Goal: Feedback & Contribution: Contribute content

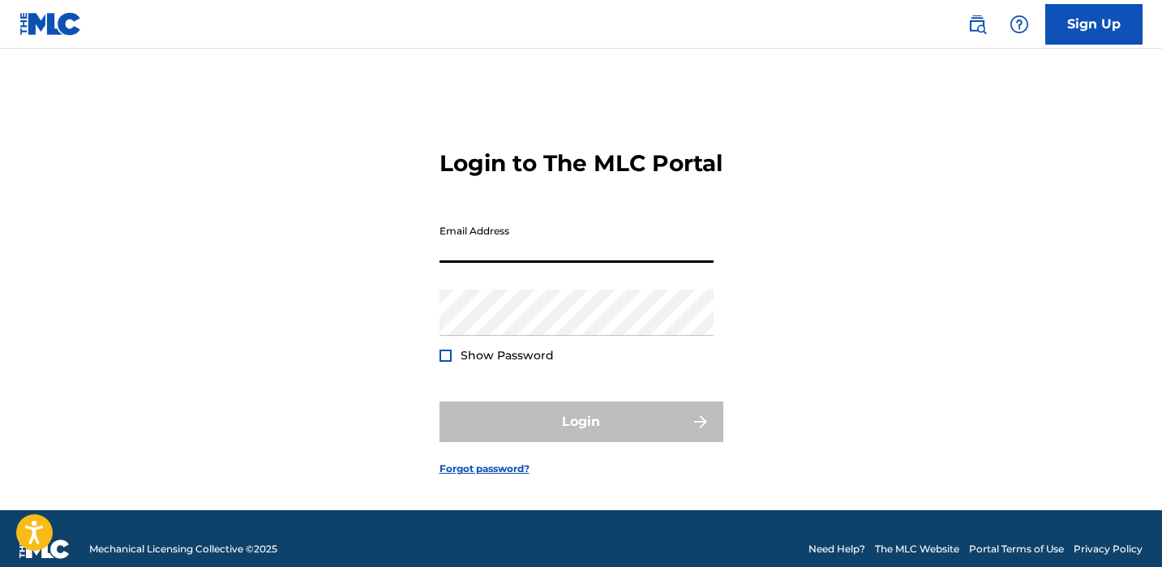
type input "[EMAIL_ADDRESS][DOMAIN_NAME]"
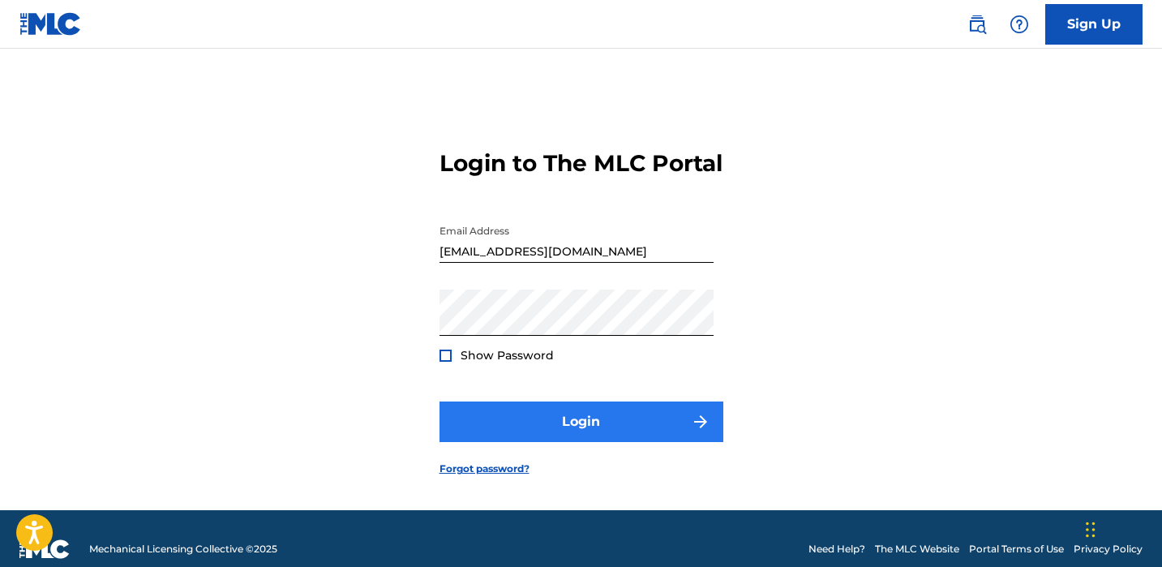
click at [616, 436] on button "Login" at bounding box center [582, 422] width 284 height 41
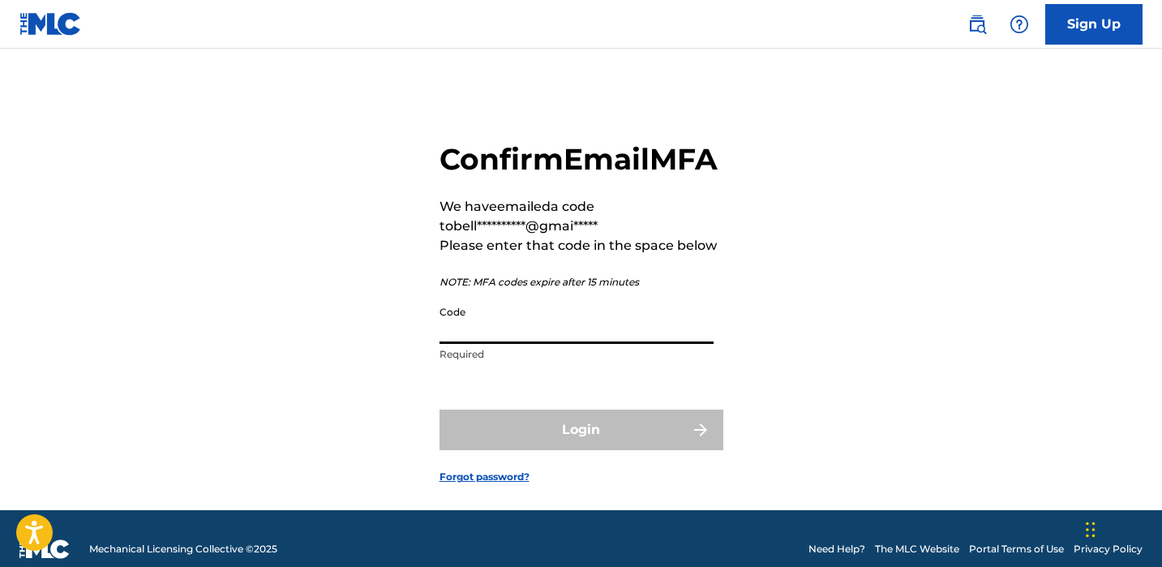
click at [582, 344] on input "Code" at bounding box center [577, 321] width 274 height 46
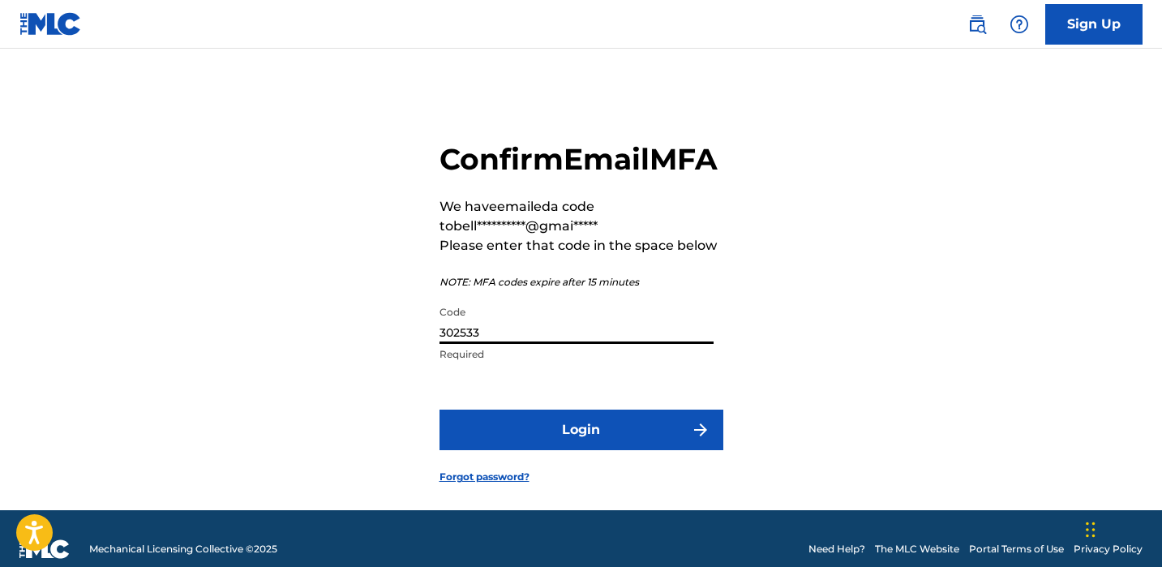
type input "302533"
click at [581, 450] on button "Login" at bounding box center [582, 430] width 284 height 41
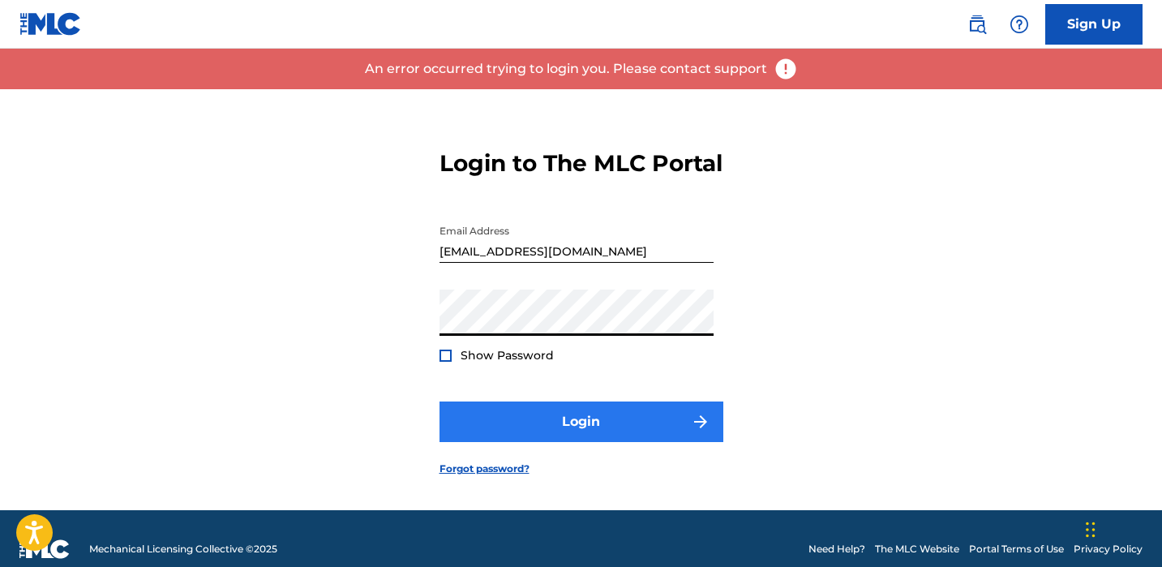
click at [611, 442] on button "Login" at bounding box center [582, 422] width 284 height 41
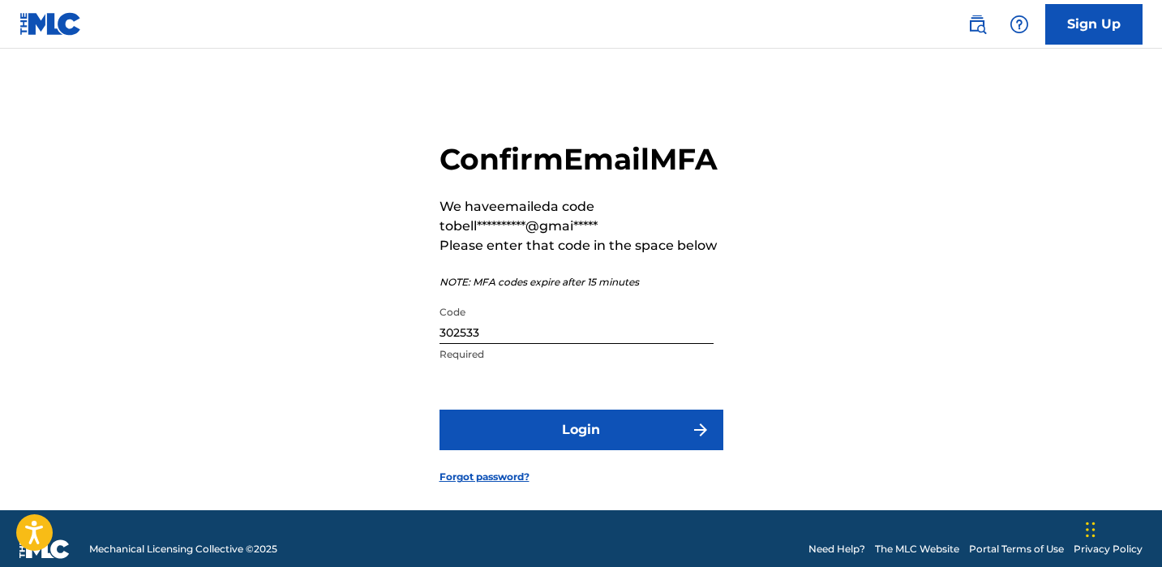
click at [485, 344] on input "302533" at bounding box center [577, 321] width 274 height 46
click at [486, 344] on input "302533" at bounding box center [577, 321] width 274 height 46
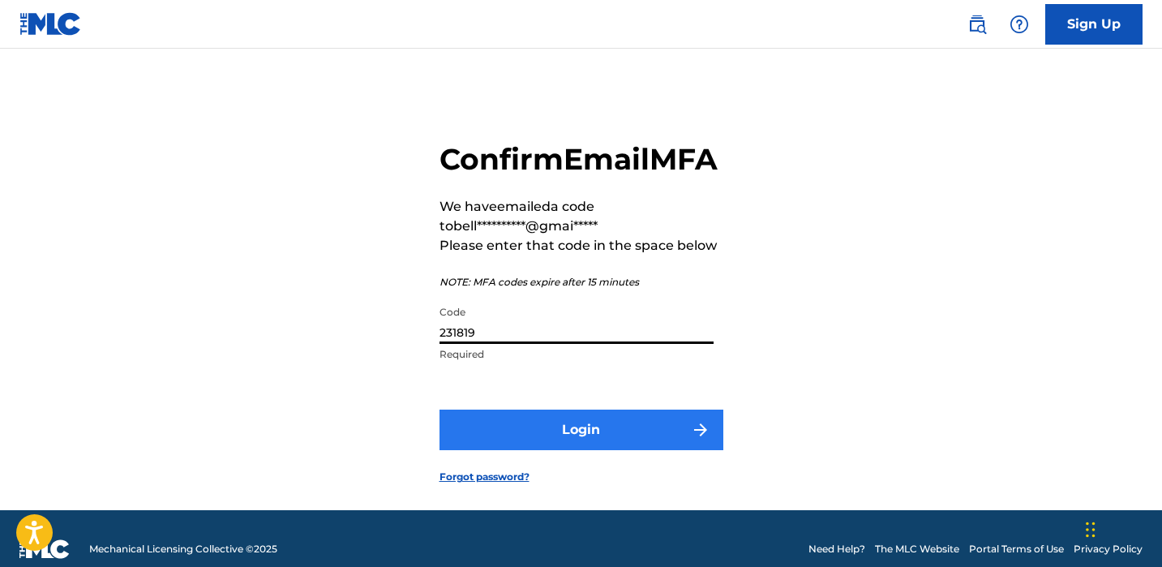
type input "231819"
click at [613, 450] on button "Login" at bounding box center [582, 430] width 284 height 41
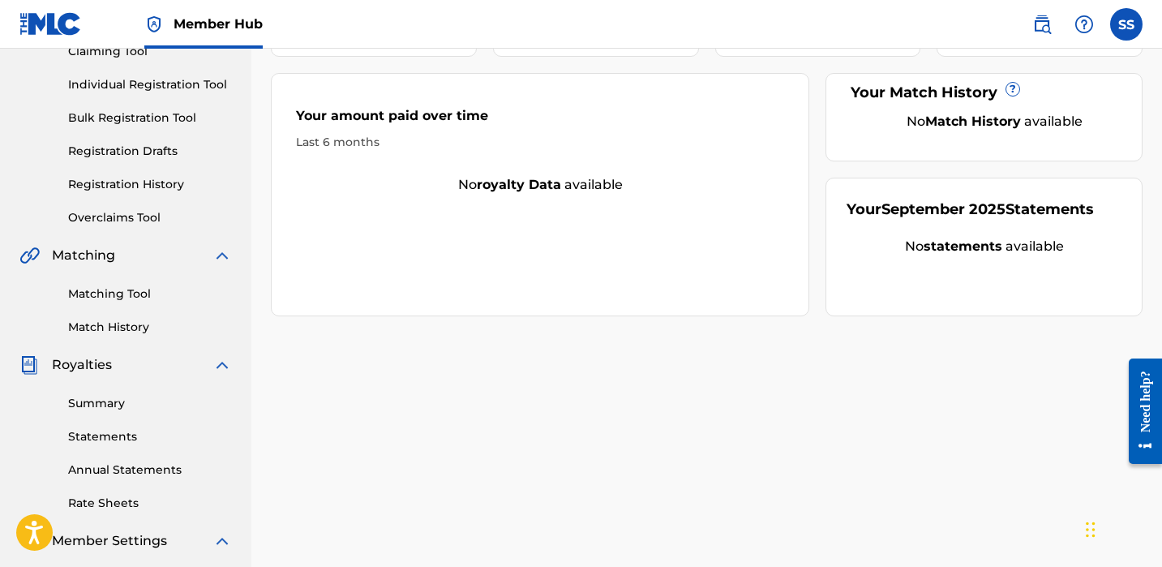
scroll to position [211, 0]
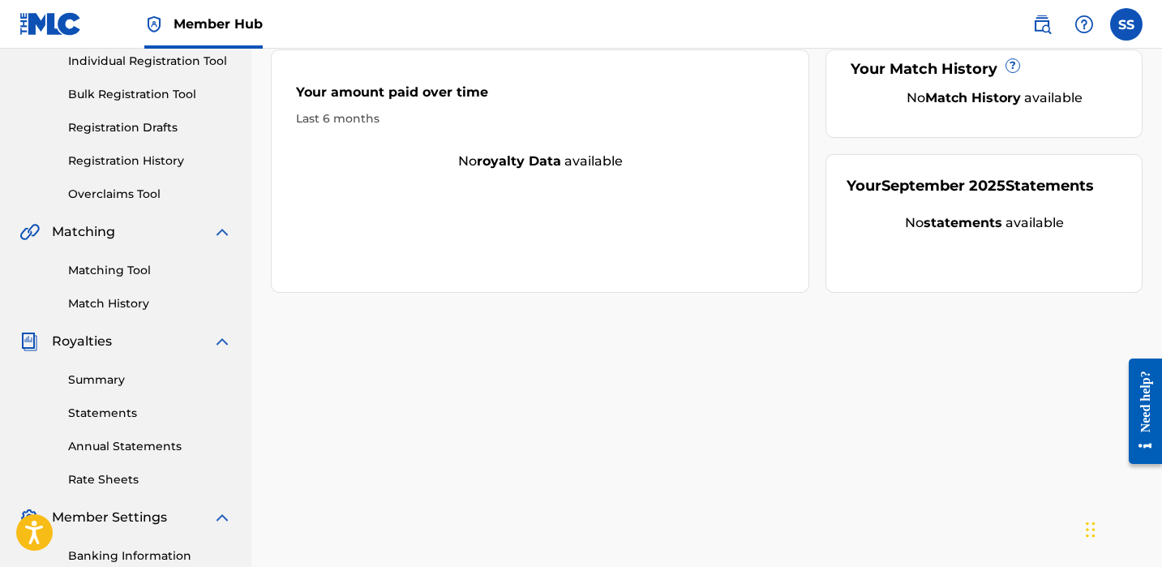
click at [151, 395] on div "Summary Statements Annual Statements Rate Sheets" at bounding box center [125, 419] width 213 height 137
click at [151, 384] on link "Summary" at bounding box center [150, 379] width 164 height 17
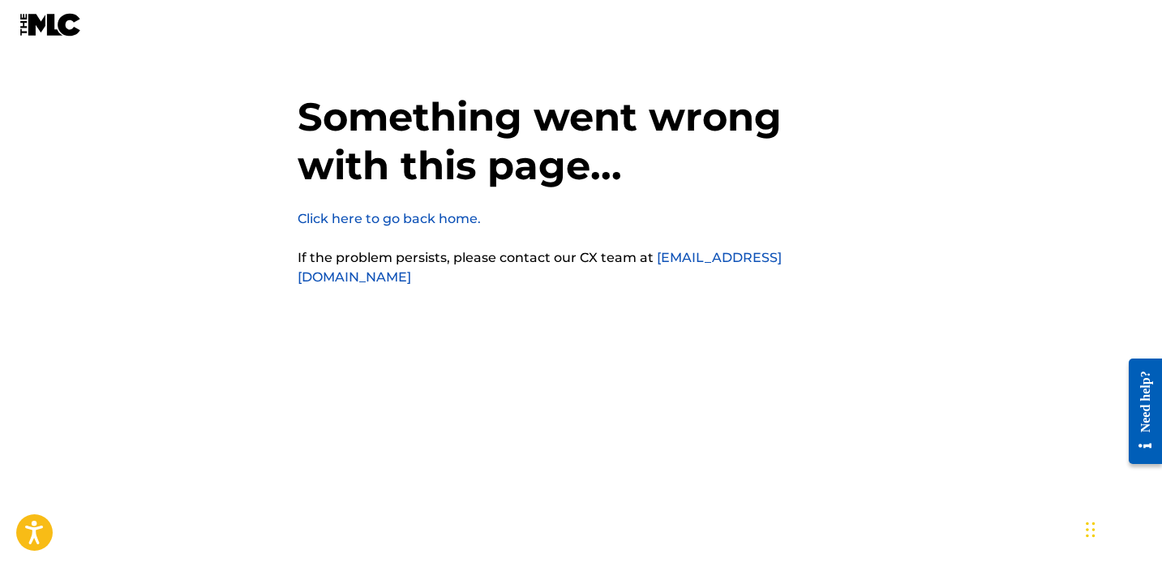
click at [377, 219] on link "Click here to go back home." at bounding box center [389, 218] width 183 height 15
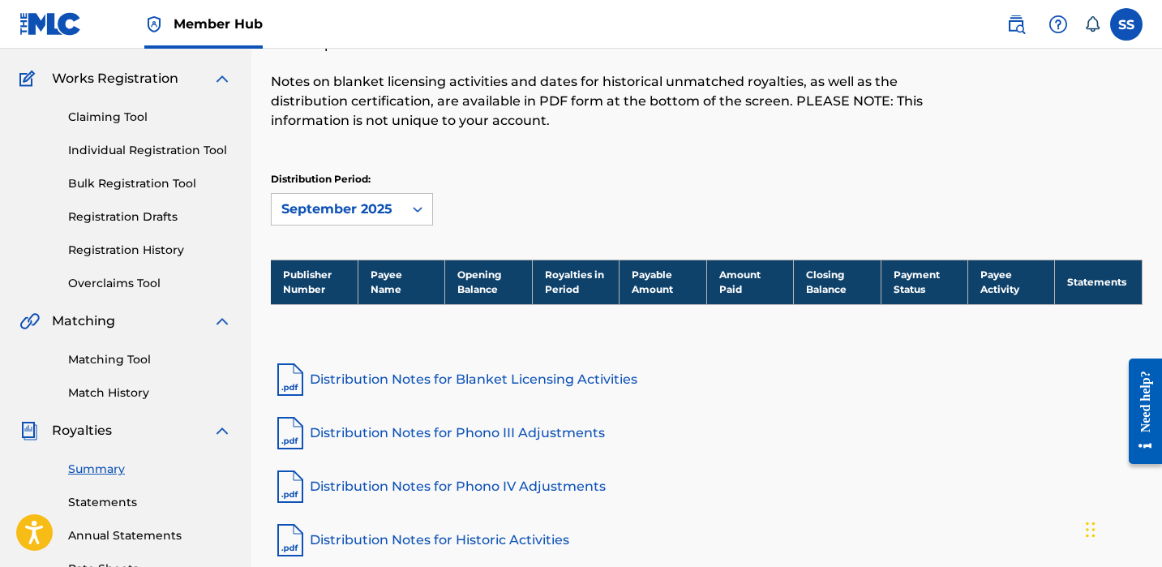
scroll to position [252, 0]
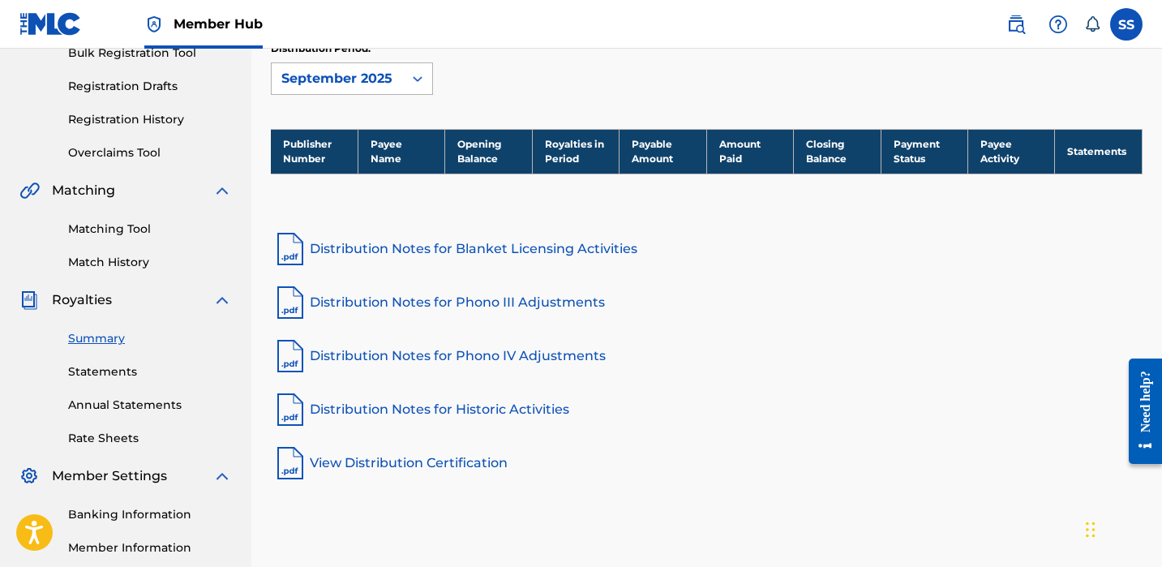
click at [383, 82] on div "September 2025" at bounding box center [337, 78] width 112 height 19
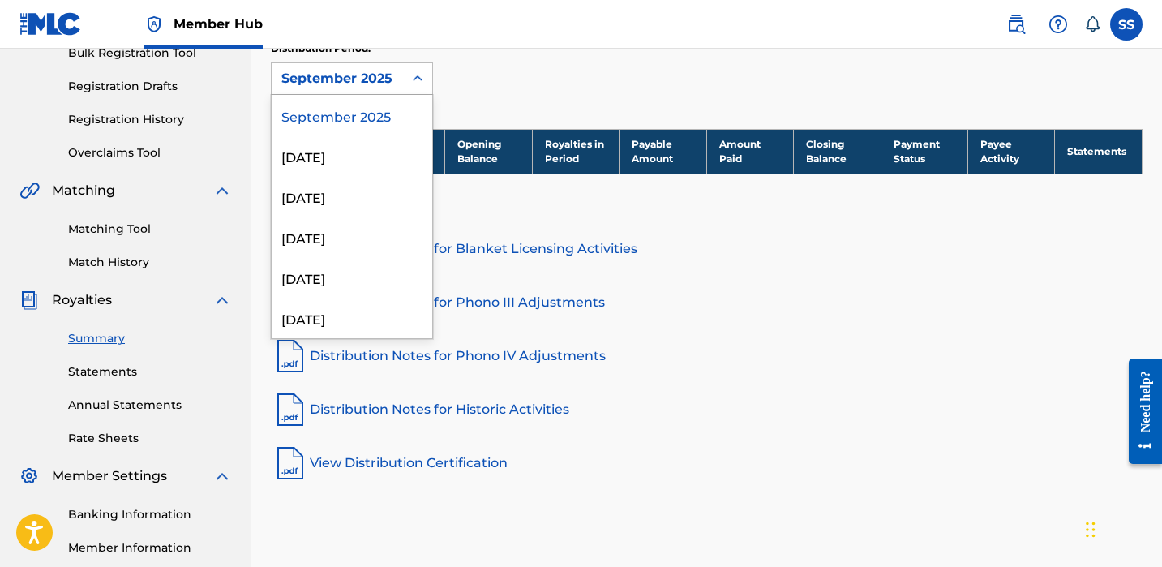
click at [383, 83] on div "September 2025" at bounding box center [337, 78] width 112 height 19
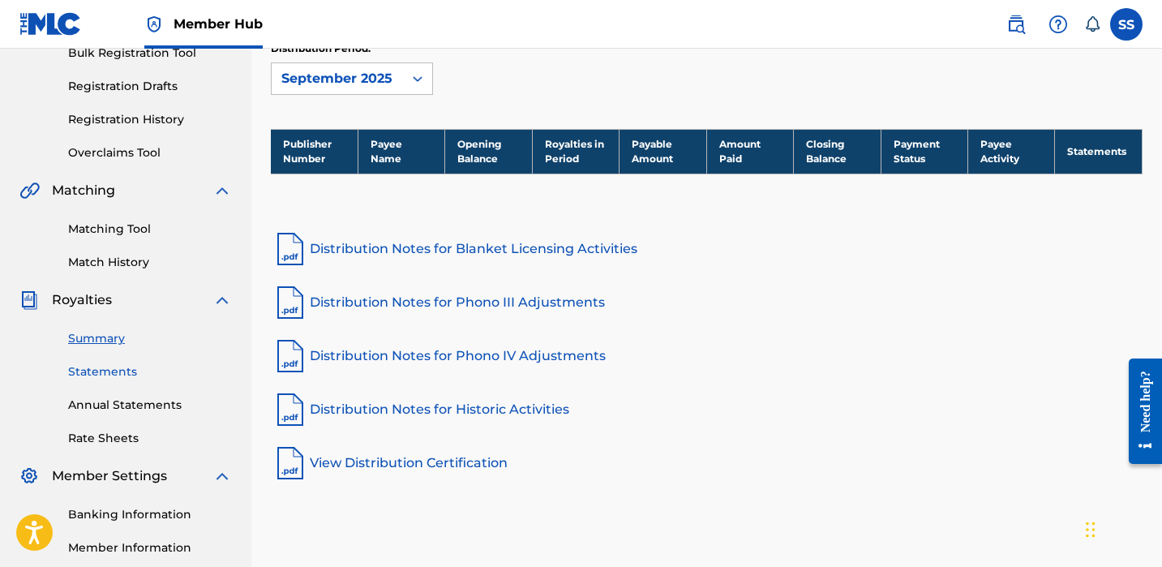
click at [105, 372] on link "Statements" at bounding box center [150, 371] width 164 height 17
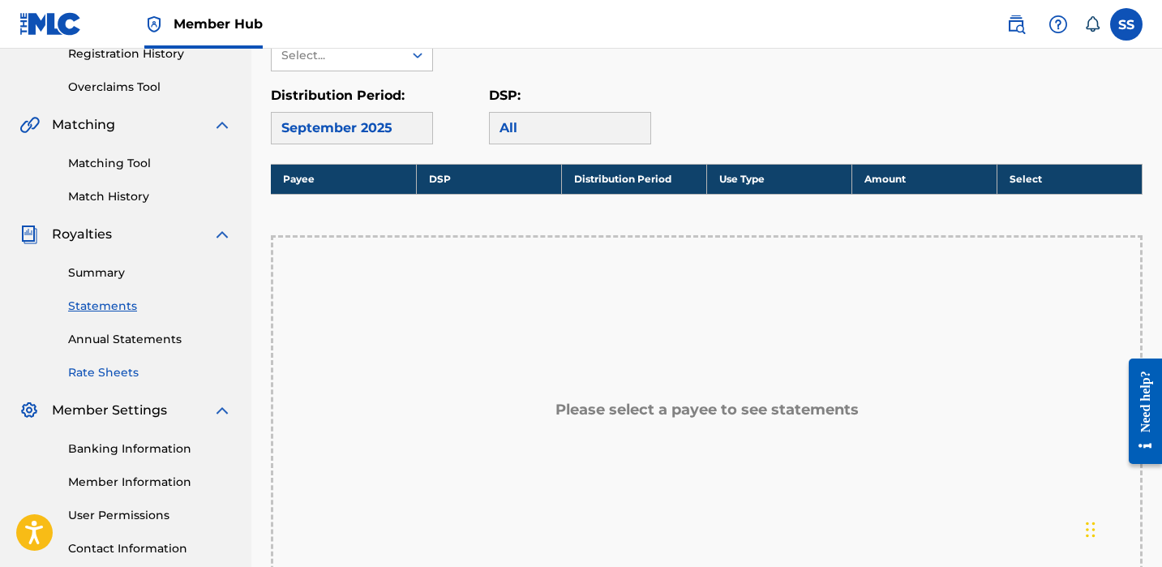
scroll to position [65, 0]
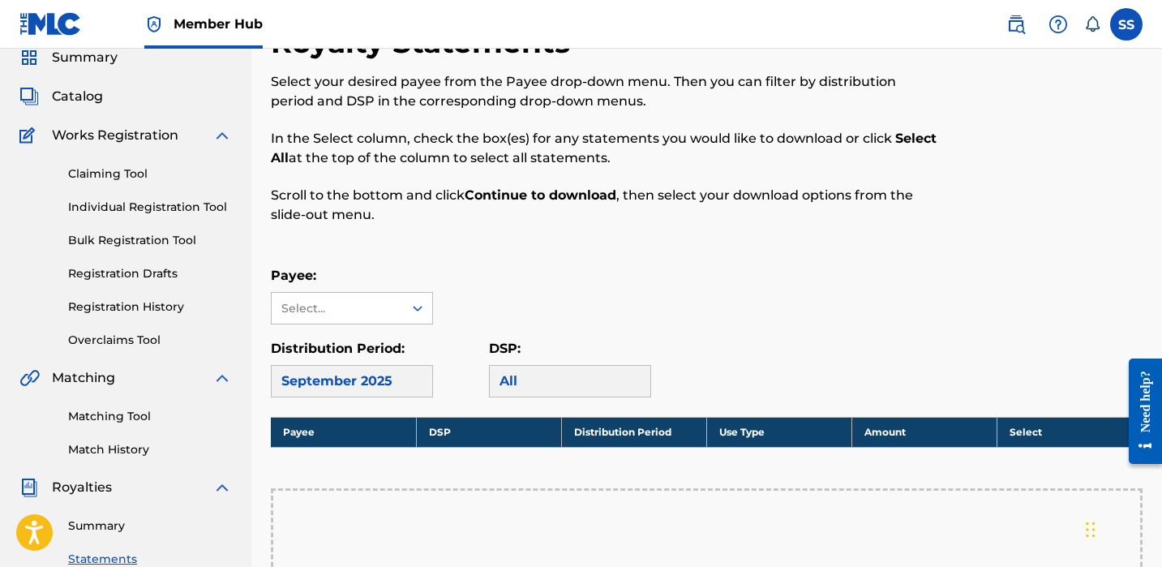
click at [512, 360] on div "DSP: All" at bounding box center [570, 368] width 162 height 58
click at [516, 376] on div "All" at bounding box center [570, 381] width 162 height 32
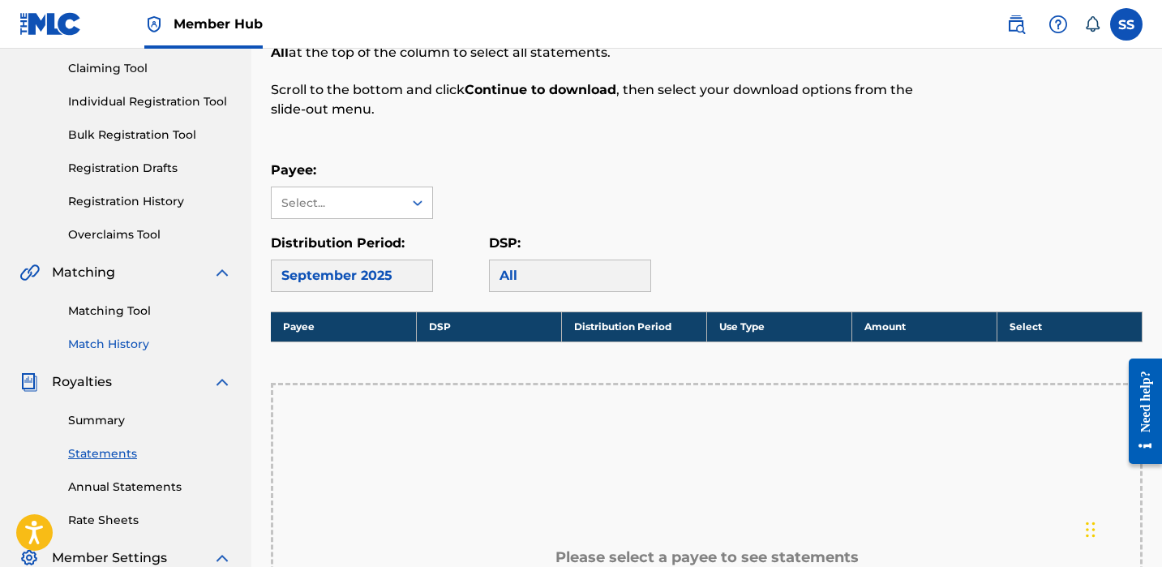
scroll to position [92, 0]
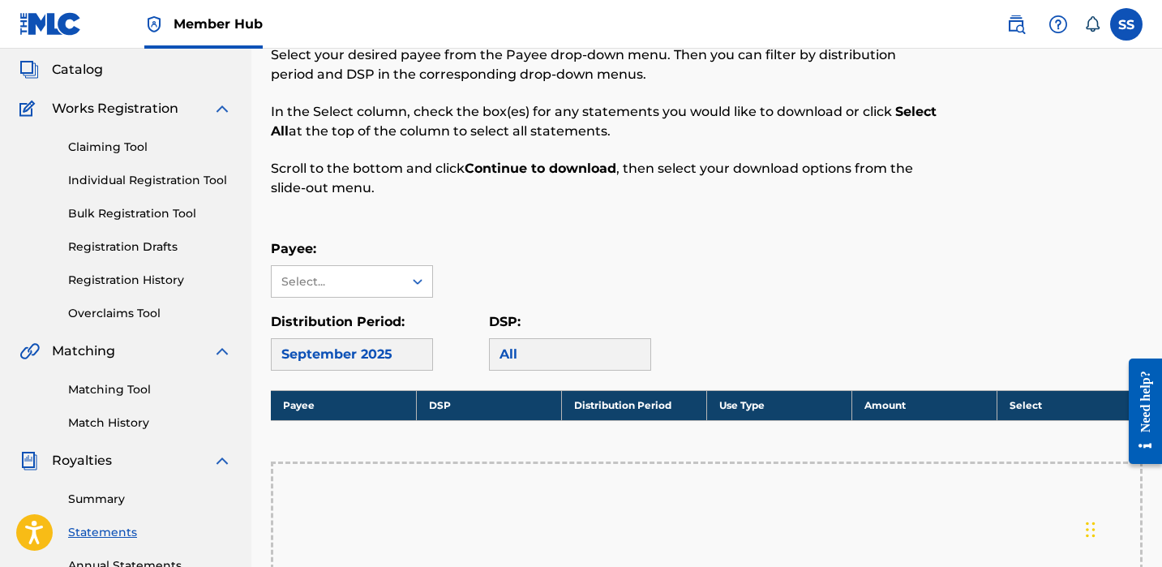
click at [163, 380] on div "Matching Tool Match History" at bounding box center [125, 396] width 213 height 71
click at [159, 389] on link "Matching Tool" at bounding box center [150, 389] width 164 height 17
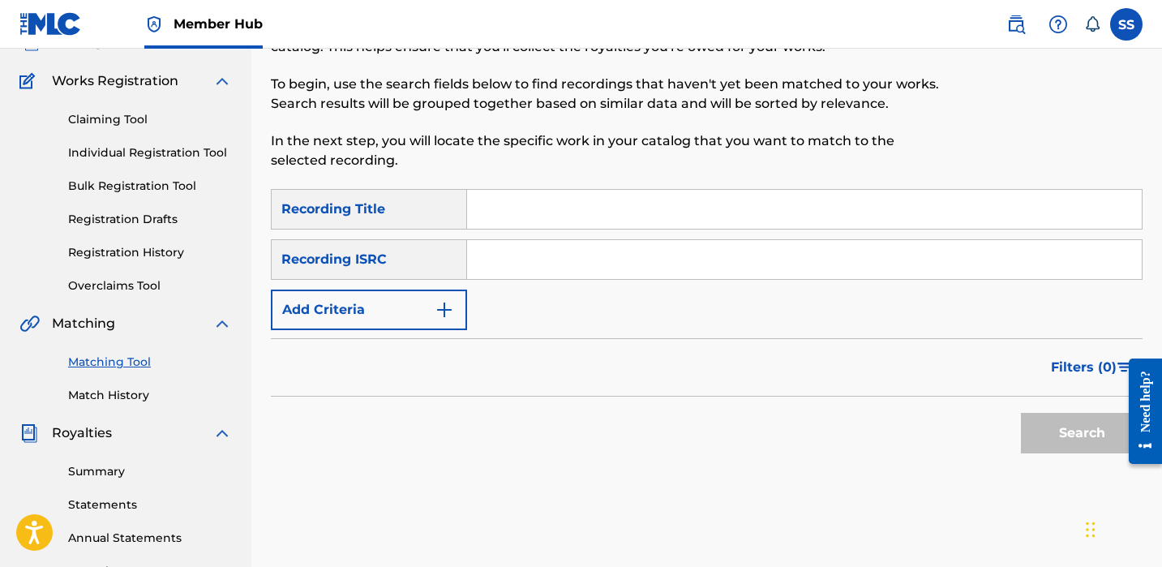
scroll to position [122, 0]
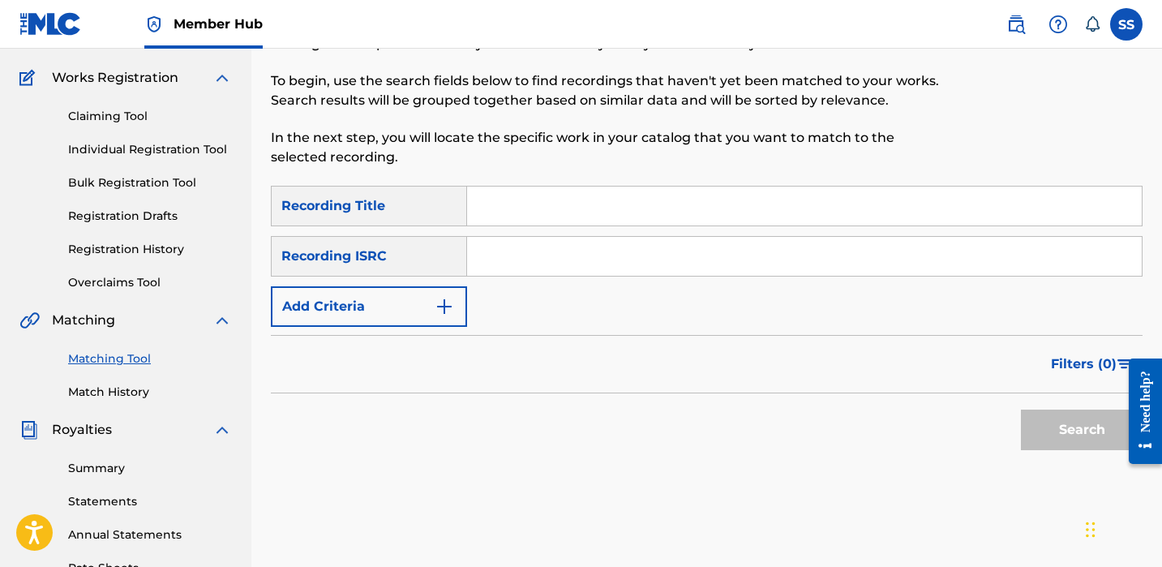
drag, startPoint x: 400, startPoint y: 236, endPoint x: 401, endPoint y: 215, distance: 21.1
click at [400, 236] on div "Recording ISRC" at bounding box center [369, 256] width 196 height 41
click at [397, 216] on div "Recording Title" at bounding box center [369, 206] width 196 height 41
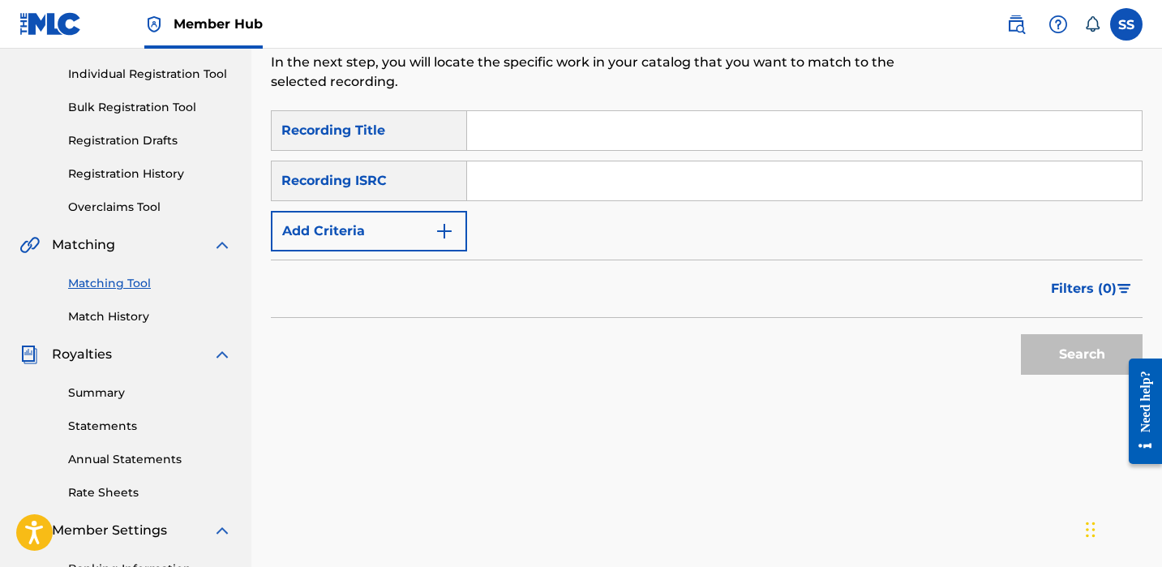
scroll to position [195, 0]
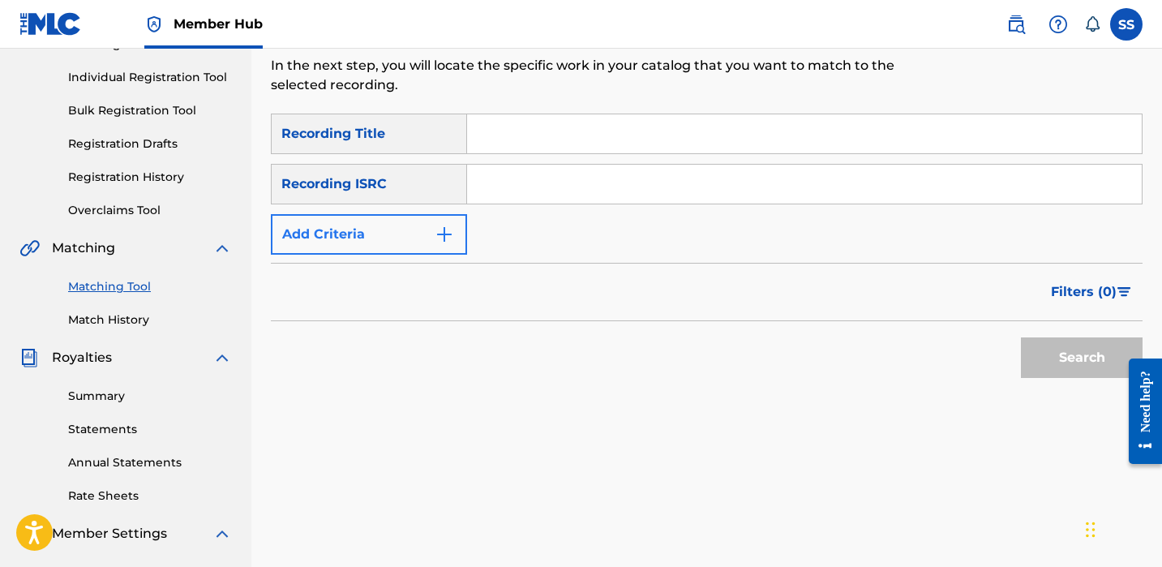
click at [439, 235] on img "Search Form" at bounding box center [444, 234] width 19 height 19
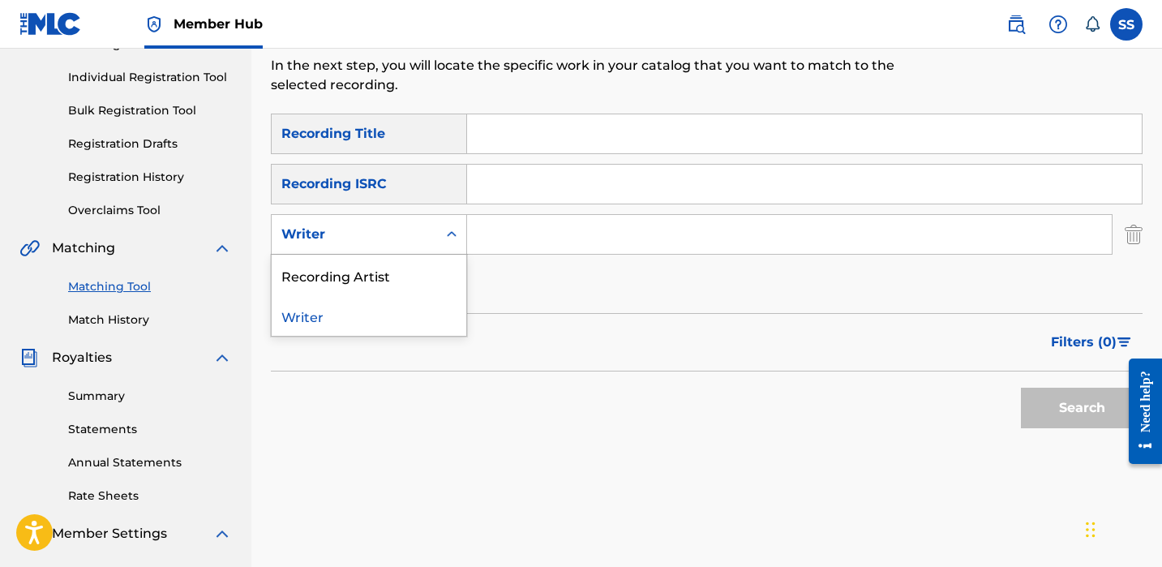
click at [422, 236] on div "Writer" at bounding box center [354, 234] width 146 height 19
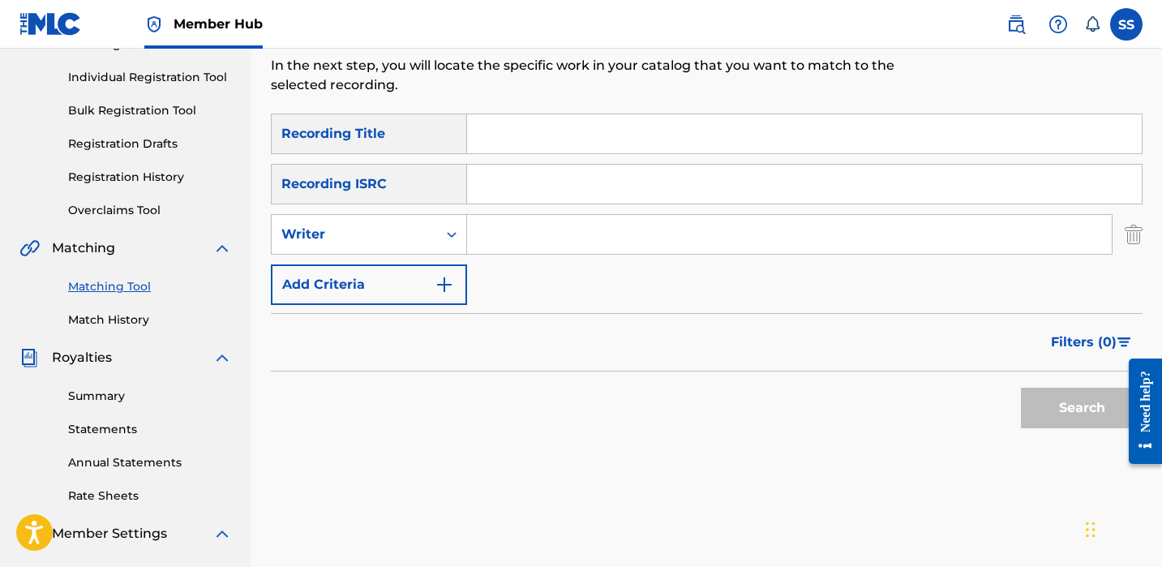
click at [420, 236] on div "Writer" at bounding box center [354, 234] width 146 height 19
click at [518, 248] on input "Search Form" at bounding box center [789, 234] width 645 height 39
type input "SHEKIRA SNIPES"
click at [1082, 408] on button "Search" at bounding box center [1082, 408] width 122 height 41
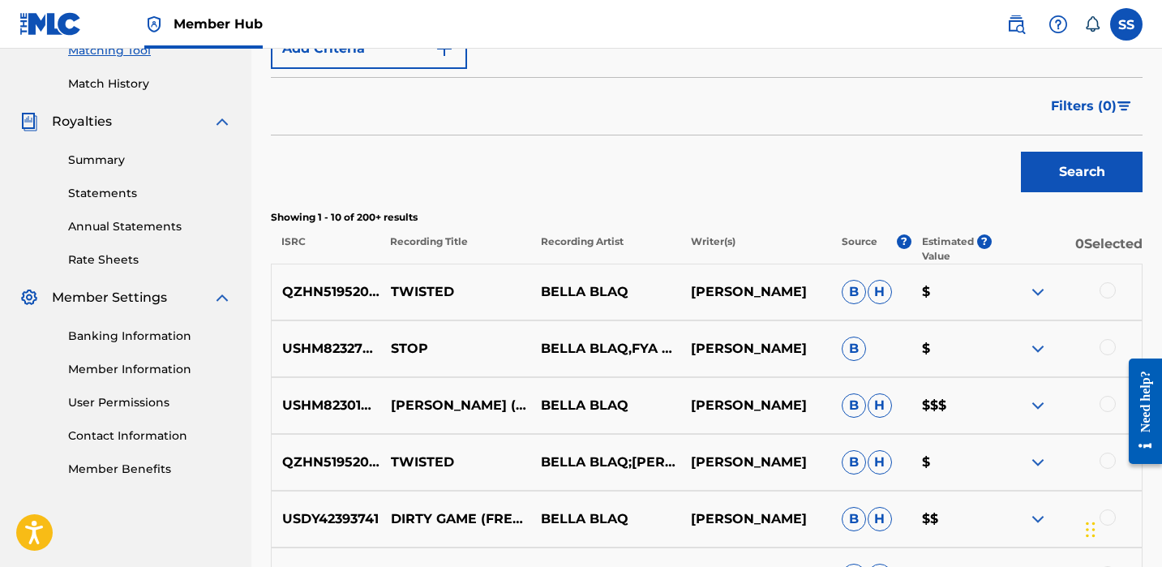
scroll to position [434, 0]
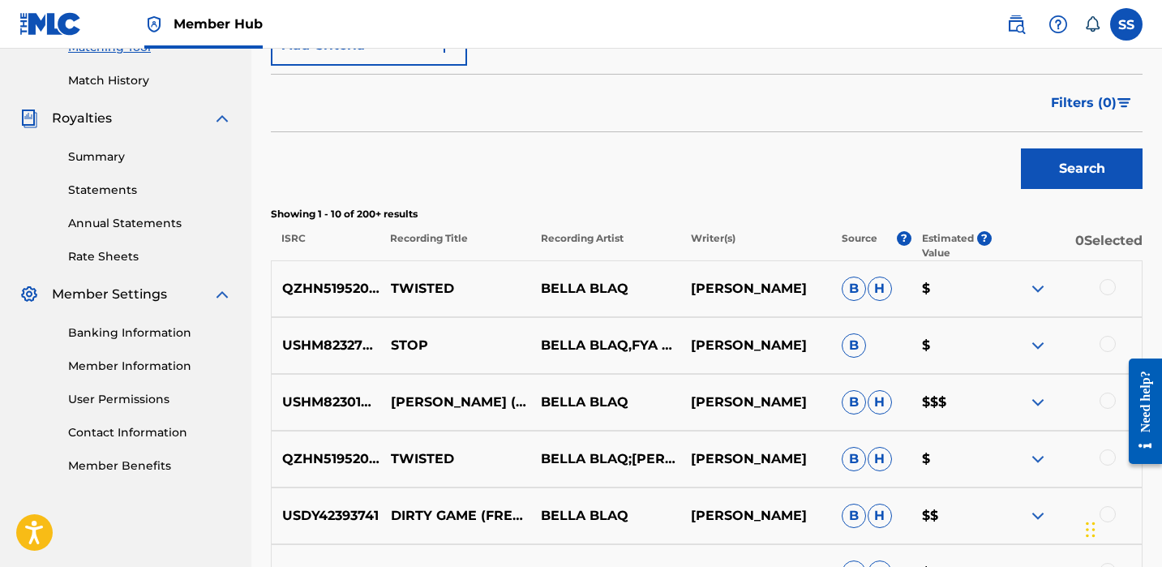
click at [925, 452] on p "$" at bounding box center [952, 458] width 80 height 19
click at [1032, 294] on img at bounding box center [1037, 288] width 19 height 19
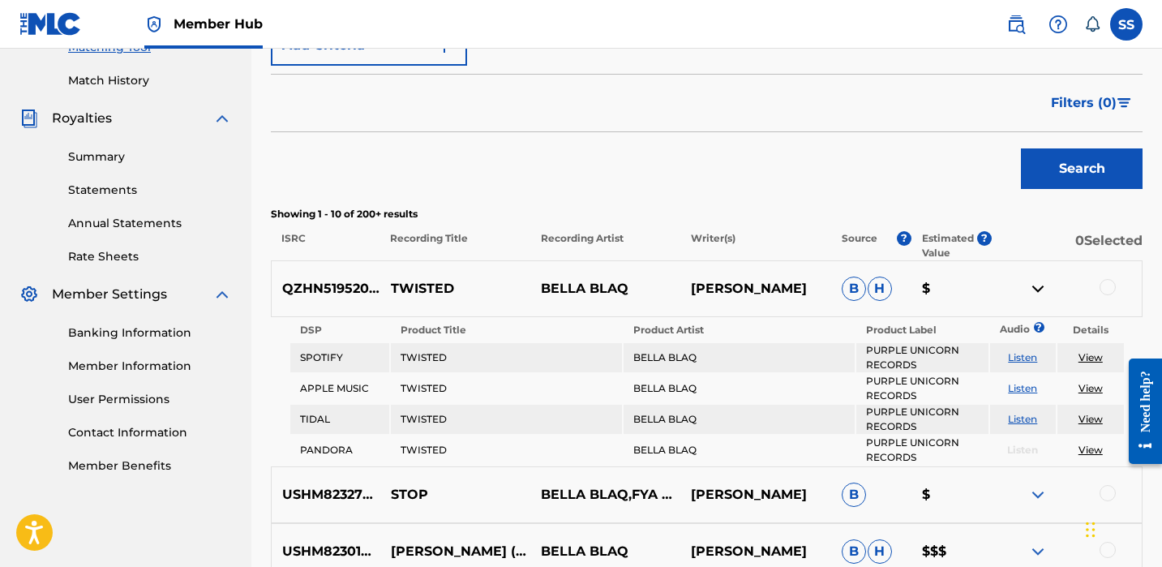
click at [1092, 354] on link "View" at bounding box center [1091, 357] width 24 height 12
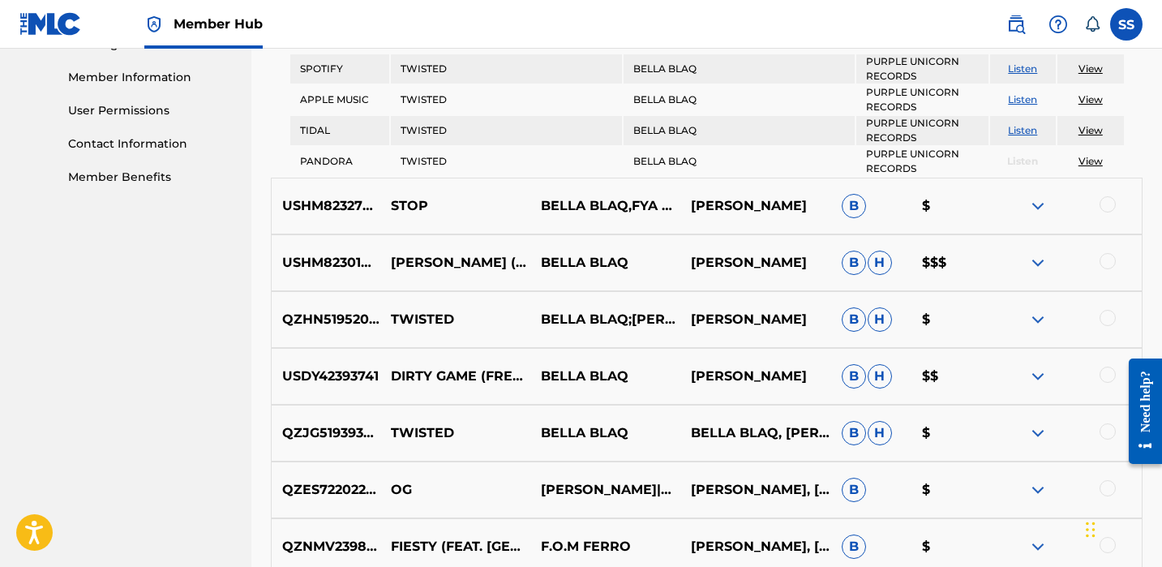
scroll to position [897, 0]
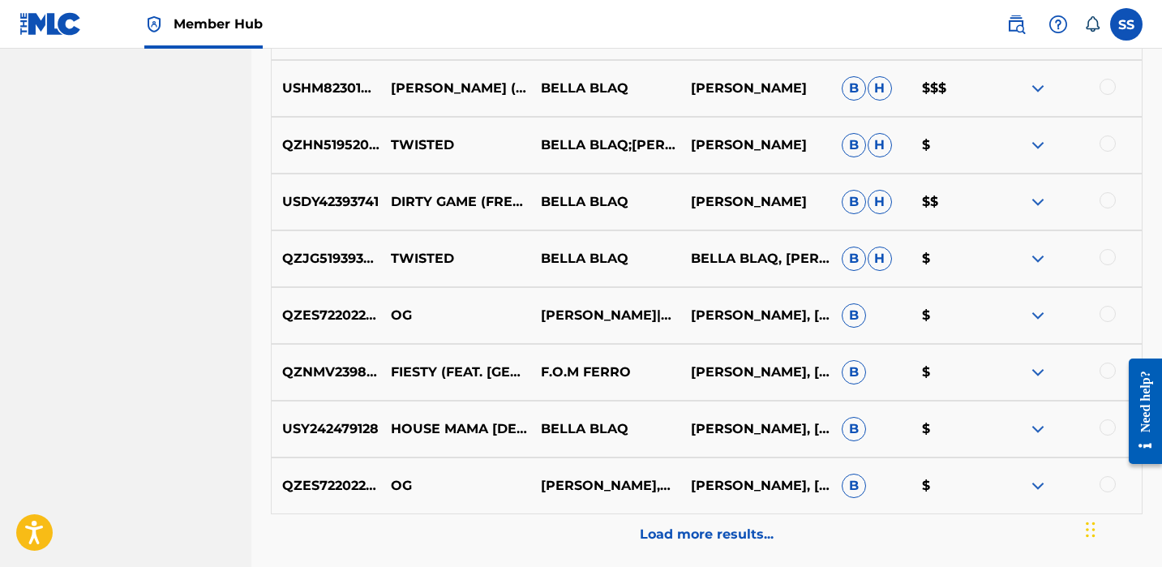
click at [732, 90] on p "SHEKIRA SNIPES" at bounding box center [756, 88] width 150 height 19
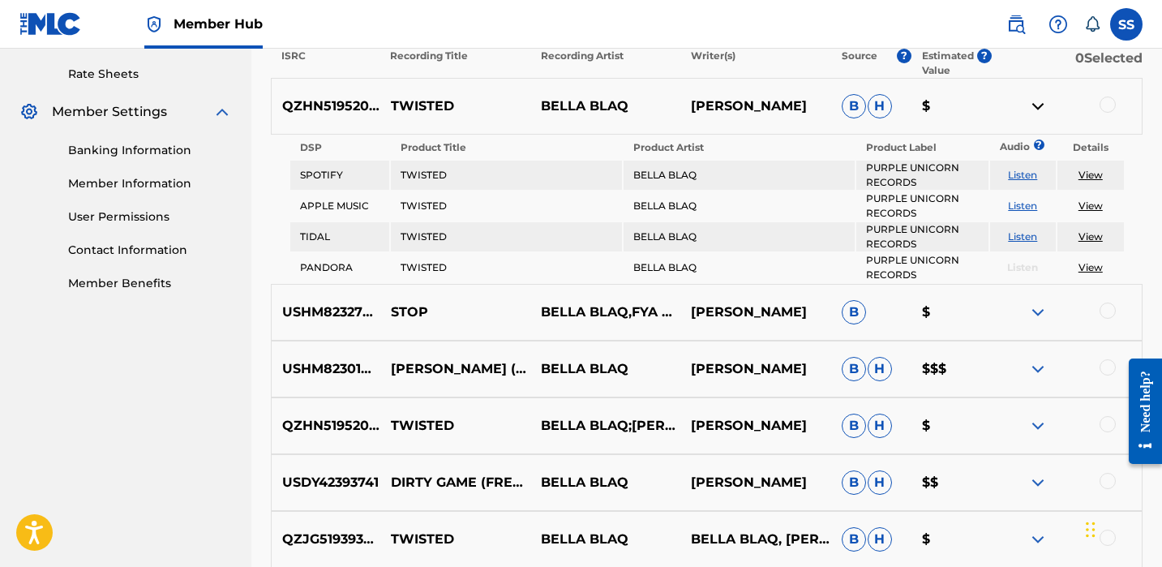
scroll to position [463, 0]
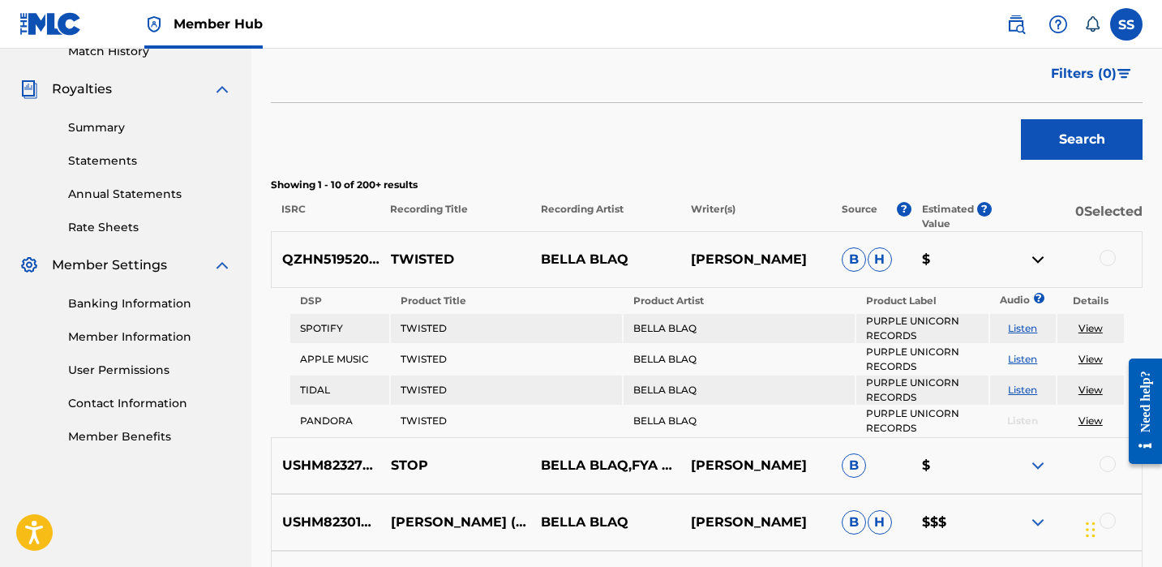
click at [859, 260] on span "B" at bounding box center [854, 259] width 24 height 24
click at [696, 204] on p "Writer(s)" at bounding box center [756, 216] width 151 height 29
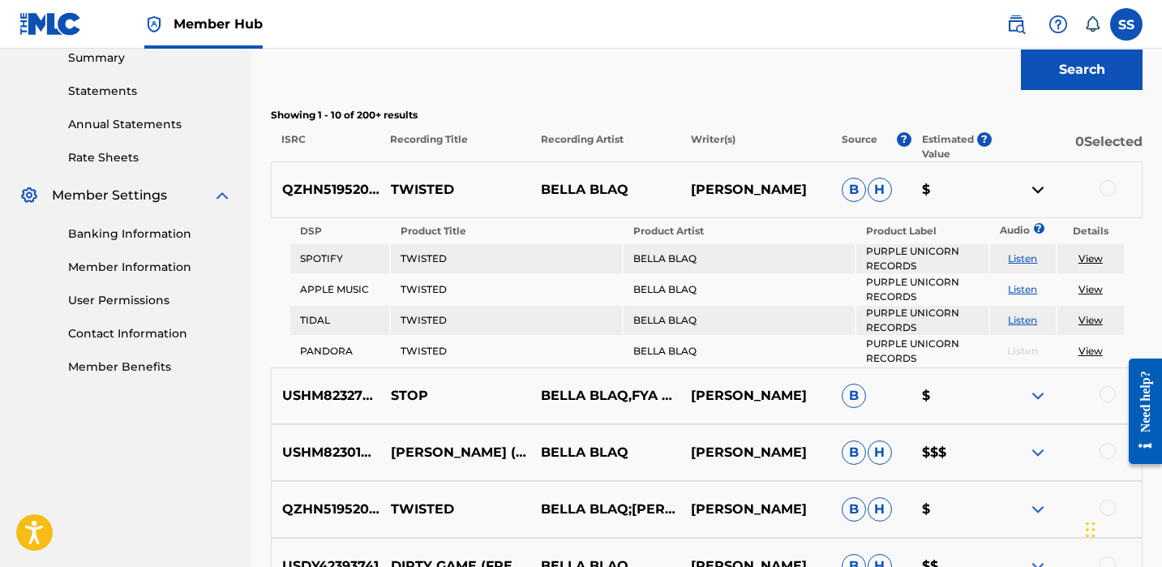
scroll to position [505, 0]
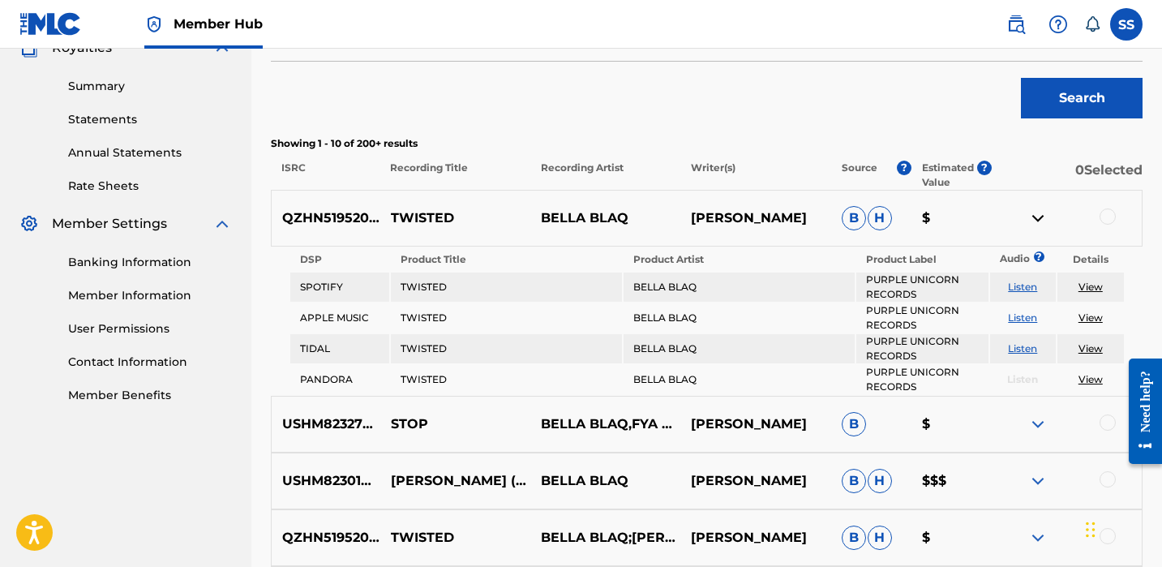
click at [1039, 217] on img at bounding box center [1037, 217] width 19 height 19
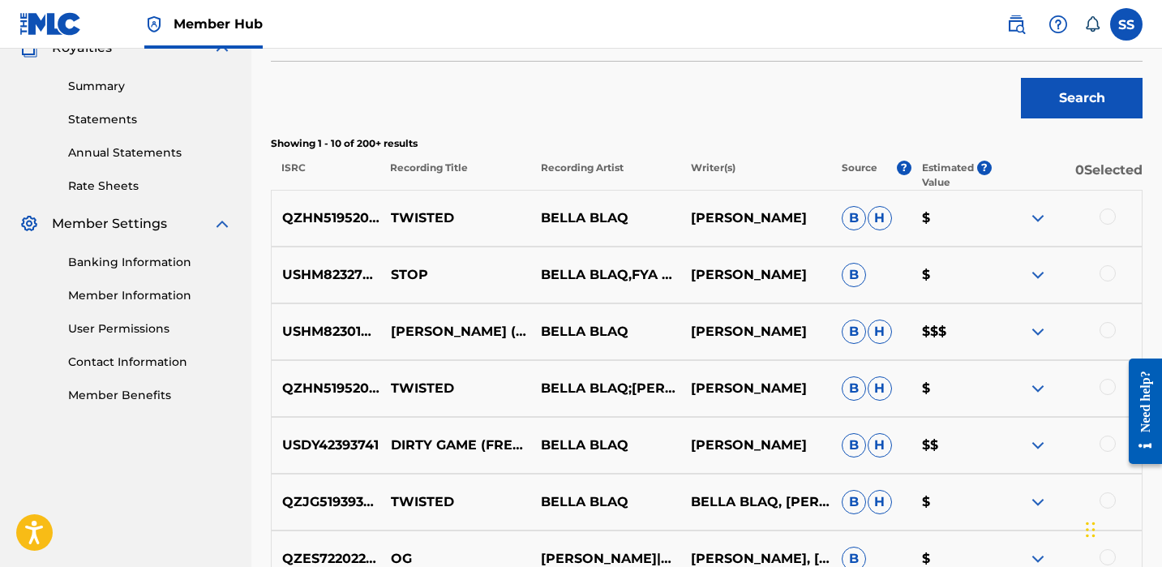
click at [1105, 213] on div at bounding box center [1108, 216] width 16 height 16
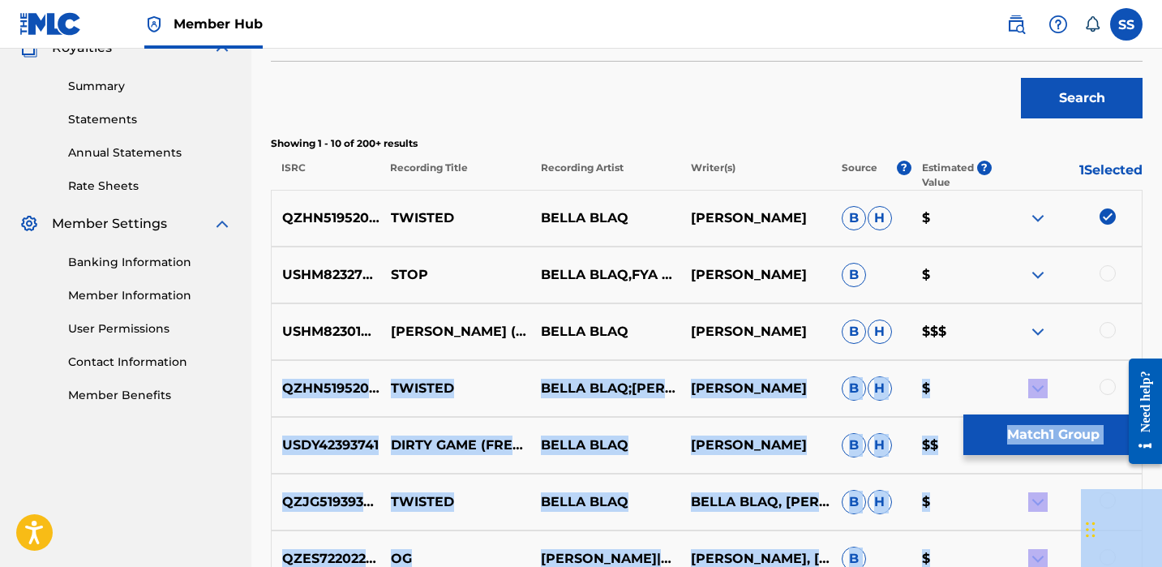
drag, startPoint x: 2239, startPoint y: 681, endPoint x: 1123, endPoint y: 371, distance: 1158.1
click at [1048, 436] on button "Match 1 Group" at bounding box center [1053, 434] width 179 height 41
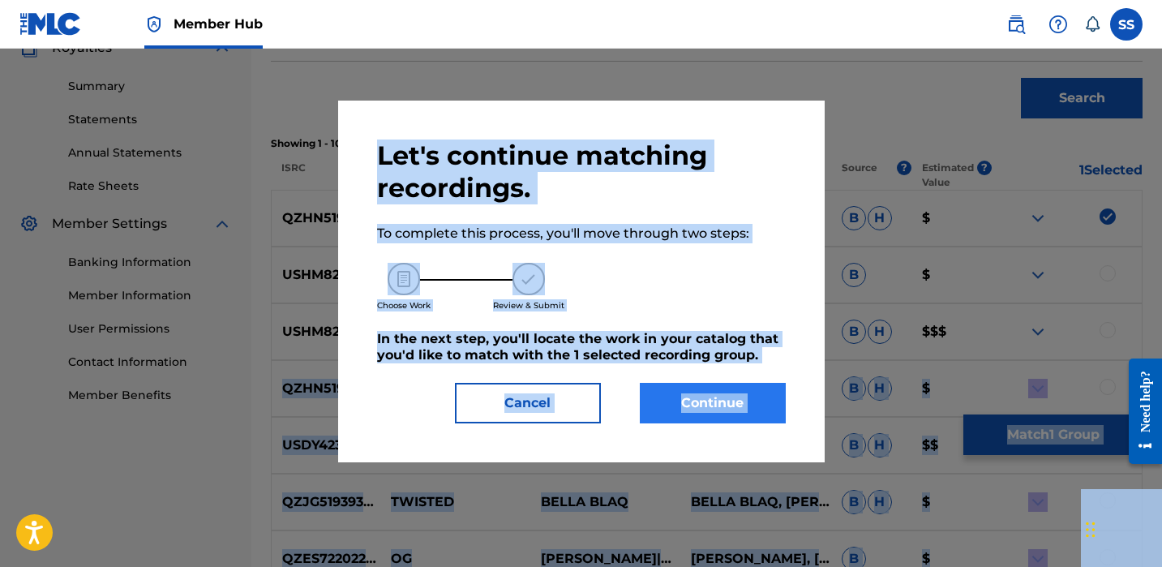
click at [696, 397] on button "Continue" at bounding box center [713, 403] width 146 height 41
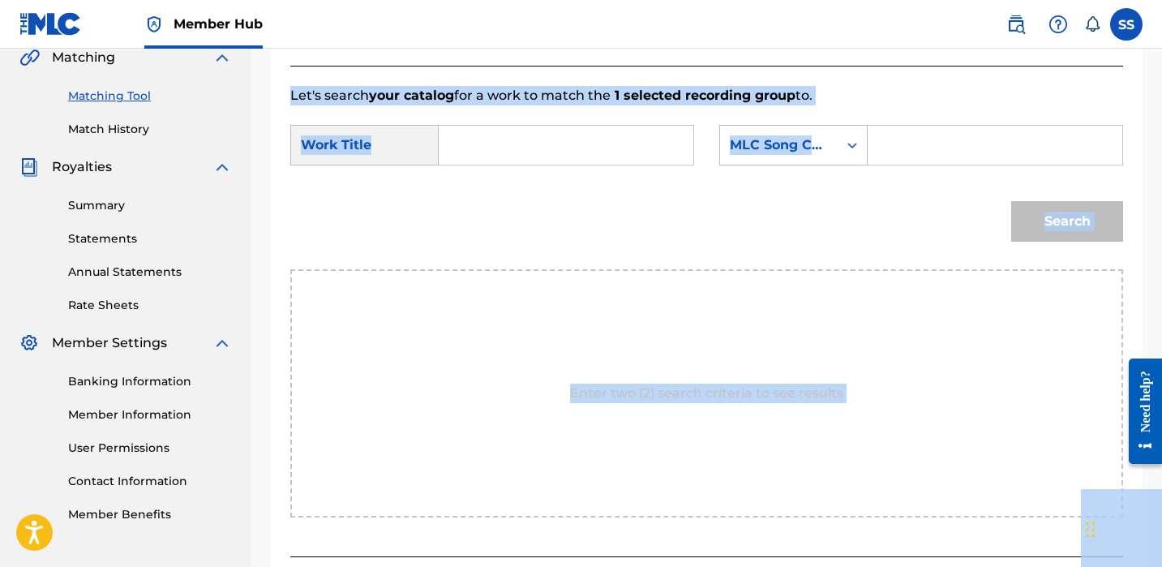
scroll to position [186, 0]
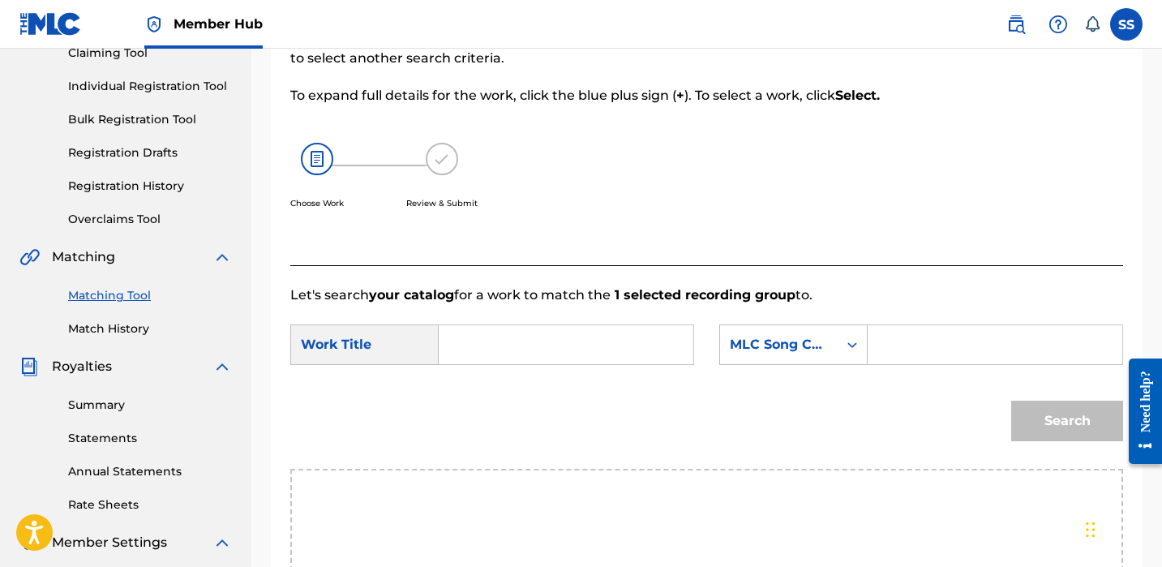
click at [613, 369] on div "SearchWithCriteria21b315a2-71be-4306-81cc-0e28f0a5ef31 Work Title SearchWithCri…" at bounding box center [706, 349] width 833 height 50
click at [584, 348] on input "Search Form" at bounding box center [566, 344] width 227 height 39
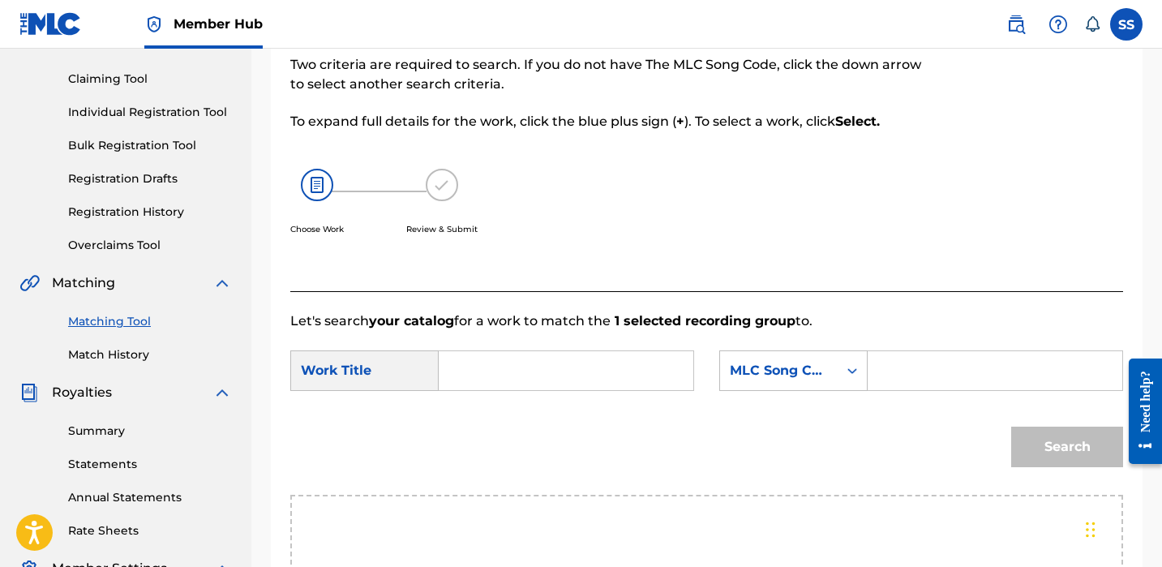
scroll to position [0, 0]
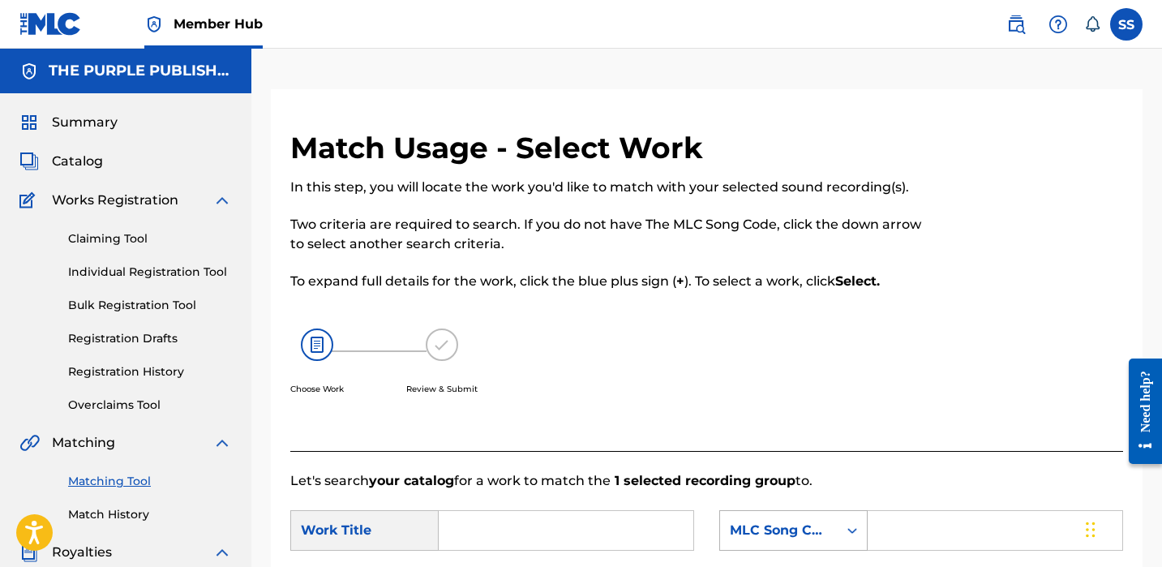
click at [844, 526] on div "Search Form" at bounding box center [852, 530] width 29 height 29
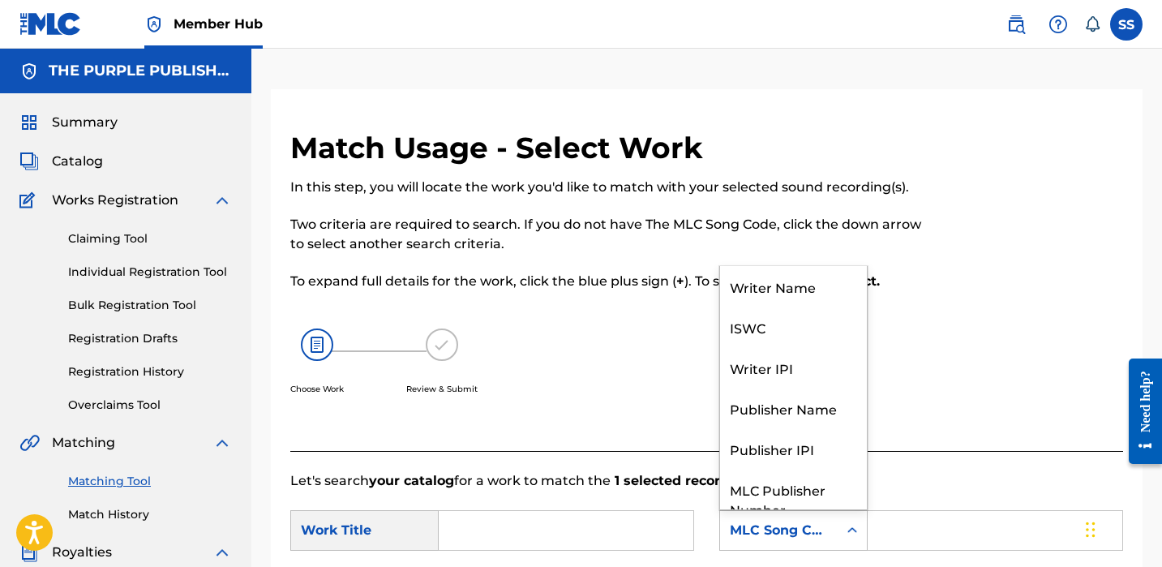
scroll to position [60, 0]
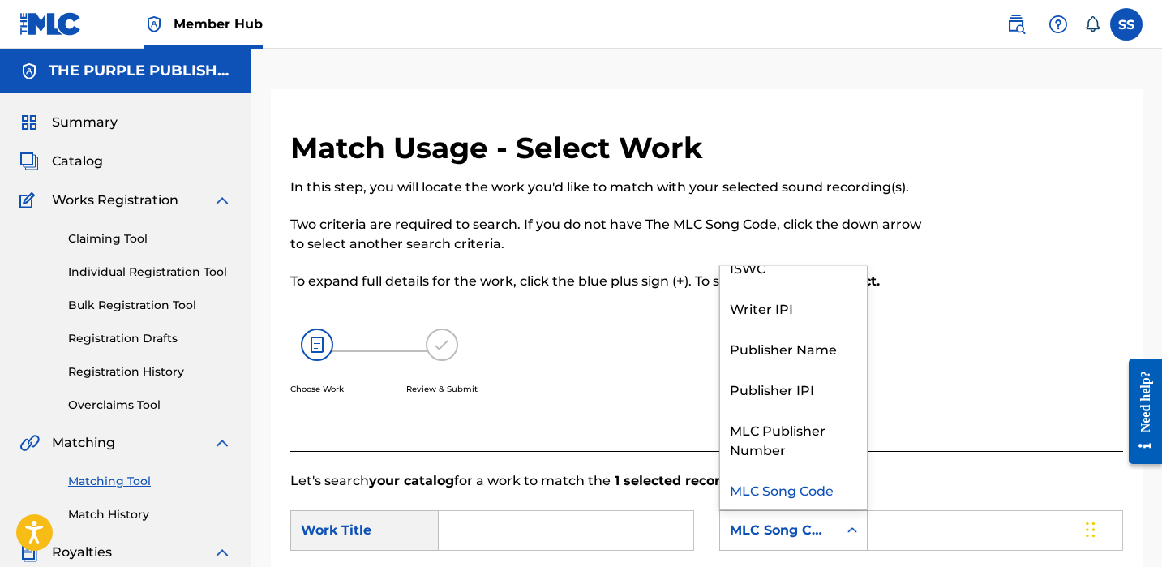
click at [844, 526] on div "Search Form" at bounding box center [852, 530] width 29 height 29
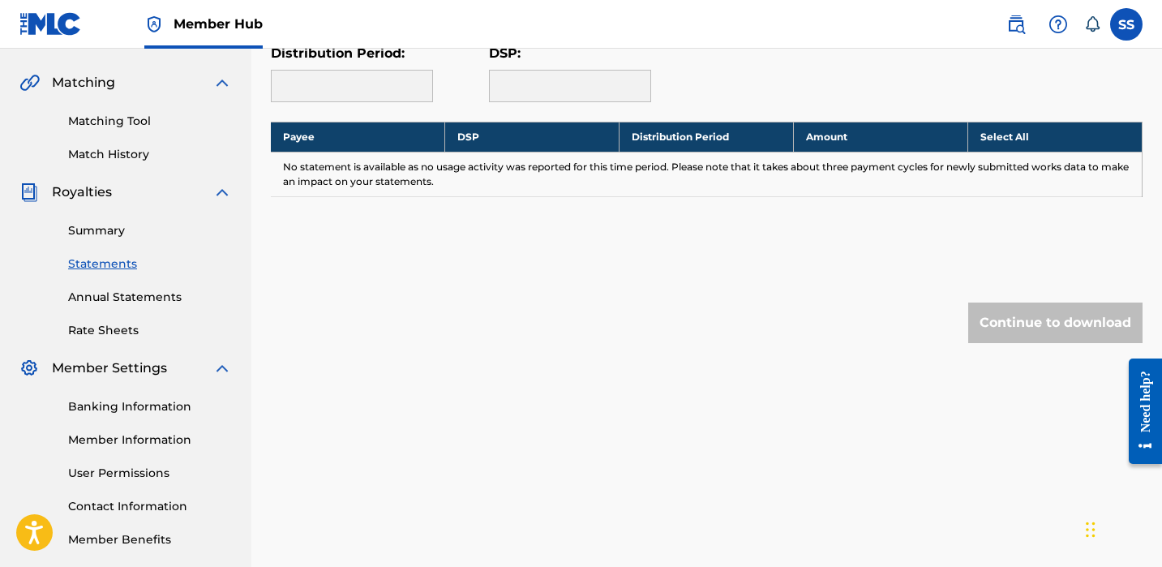
scroll to position [339, 0]
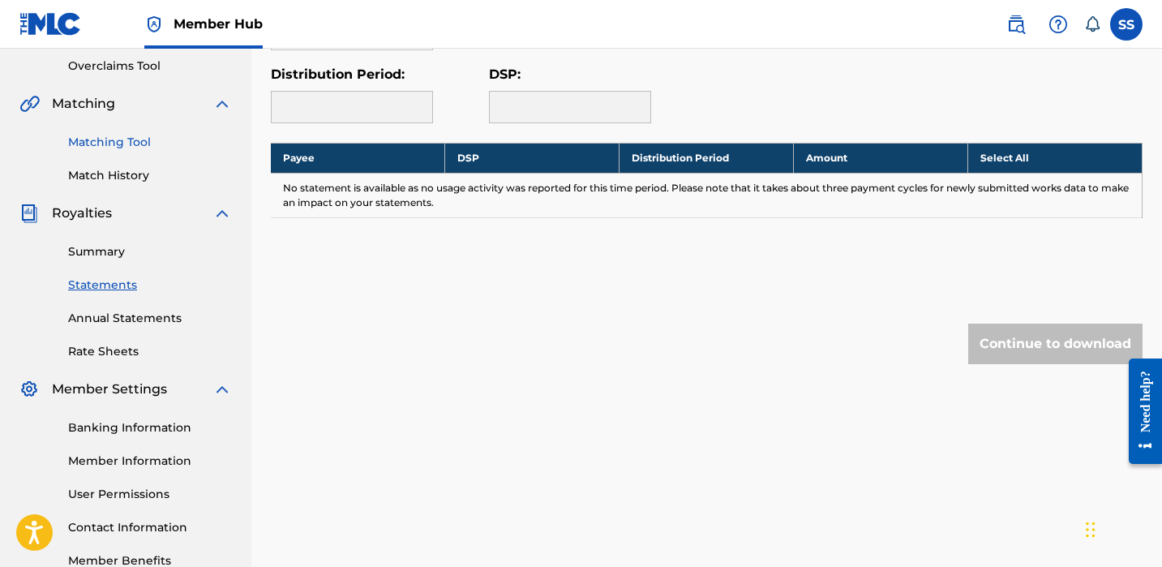
click at [134, 141] on link "Matching Tool" at bounding box center [150, 142] width 164 height 17
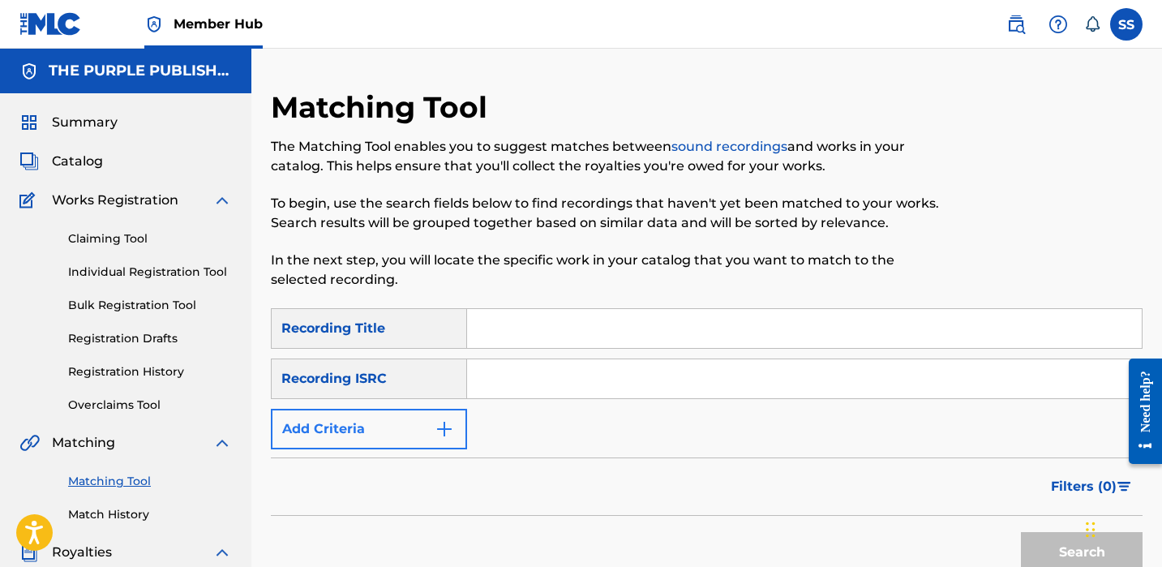
click at [435, 442] on button "Add Criteria" at bounding box center [369, 429] width 196 height 41
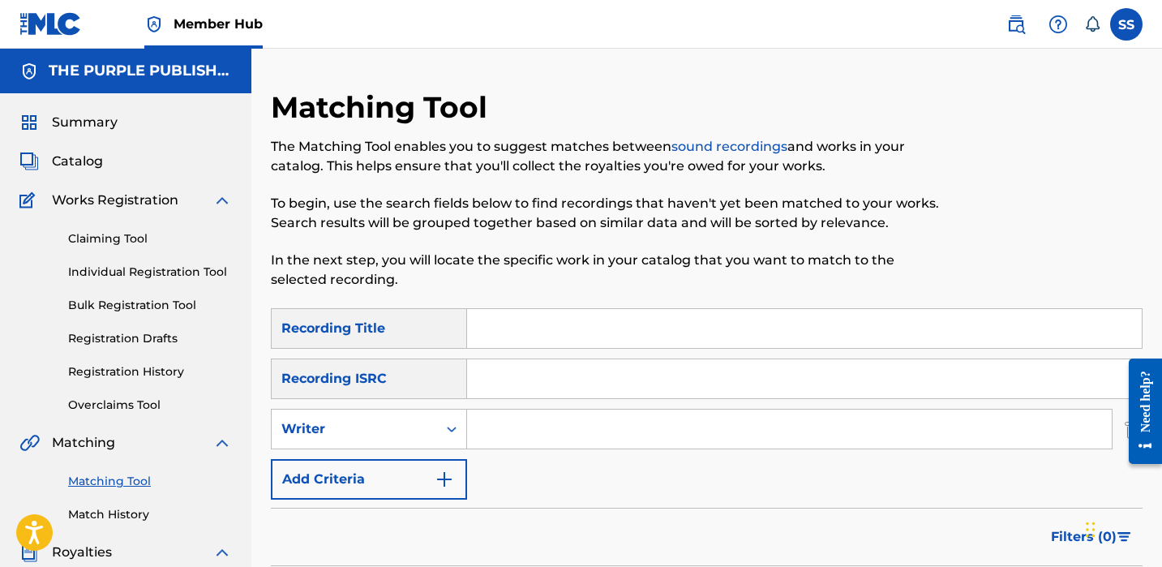
click at [484, 423] on input "Search Form" at bounding box center [789, 429] width 645 height 39
type input "[PERSON_NAME]"
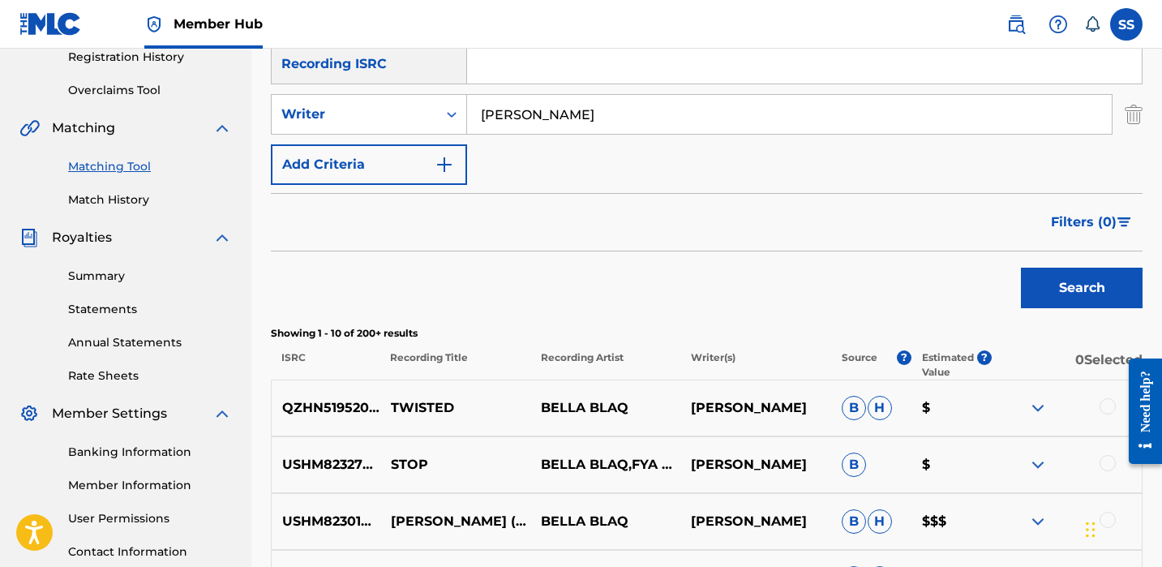
scroll to position [318, 0]
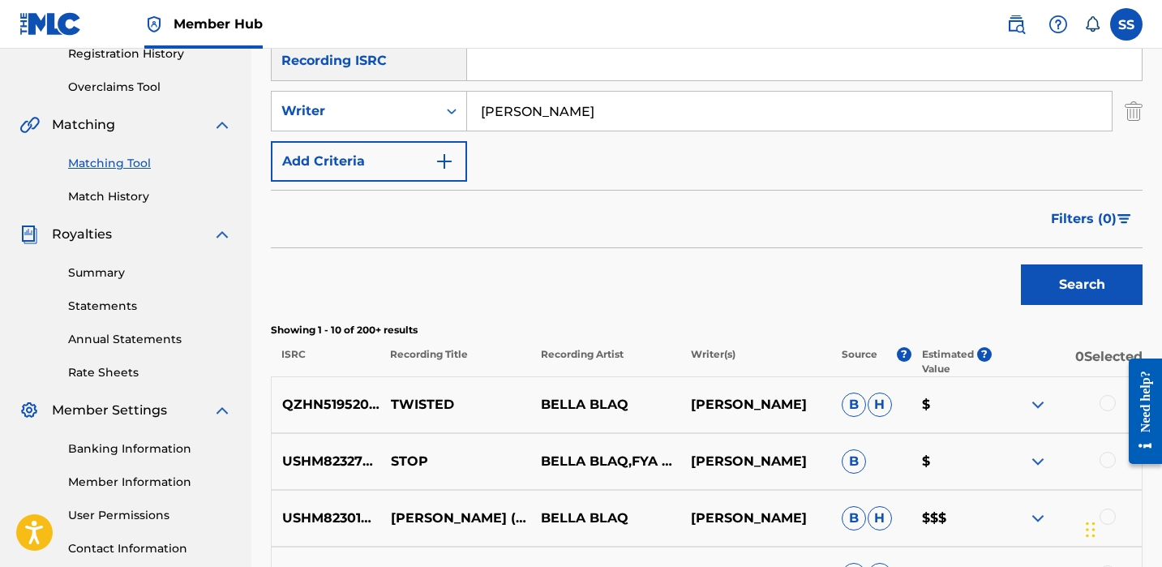
click at [542, 409] on p "BELLA BLAQ" at bounding box center [605, 404] width 150 height 19
click at [1040, 401] on img at bounding box center [1037, 404] width 19 height 19
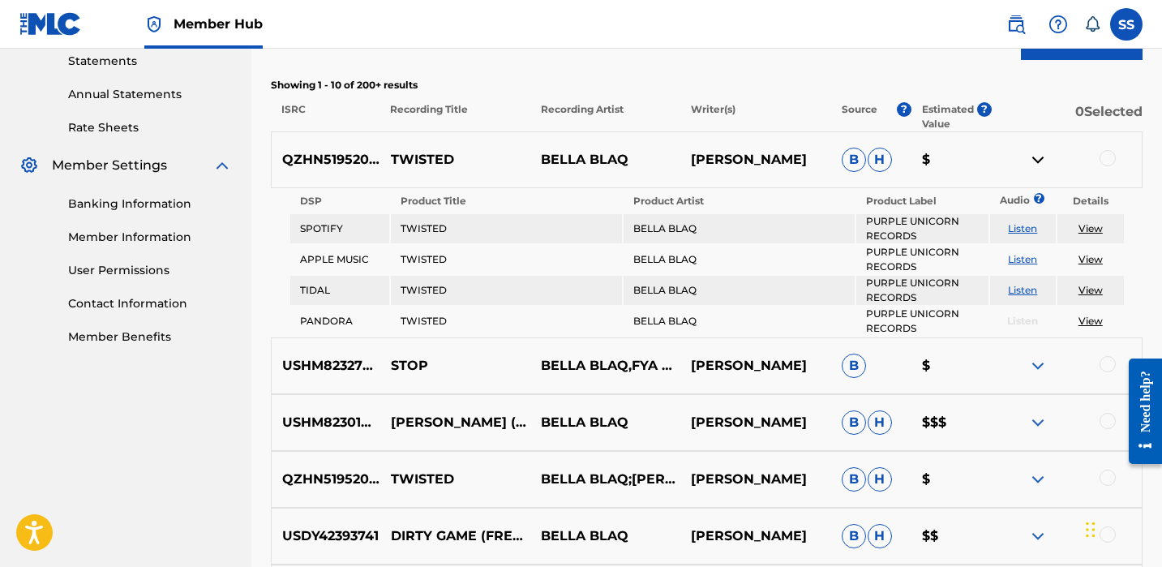
scroll to position [435, 0]
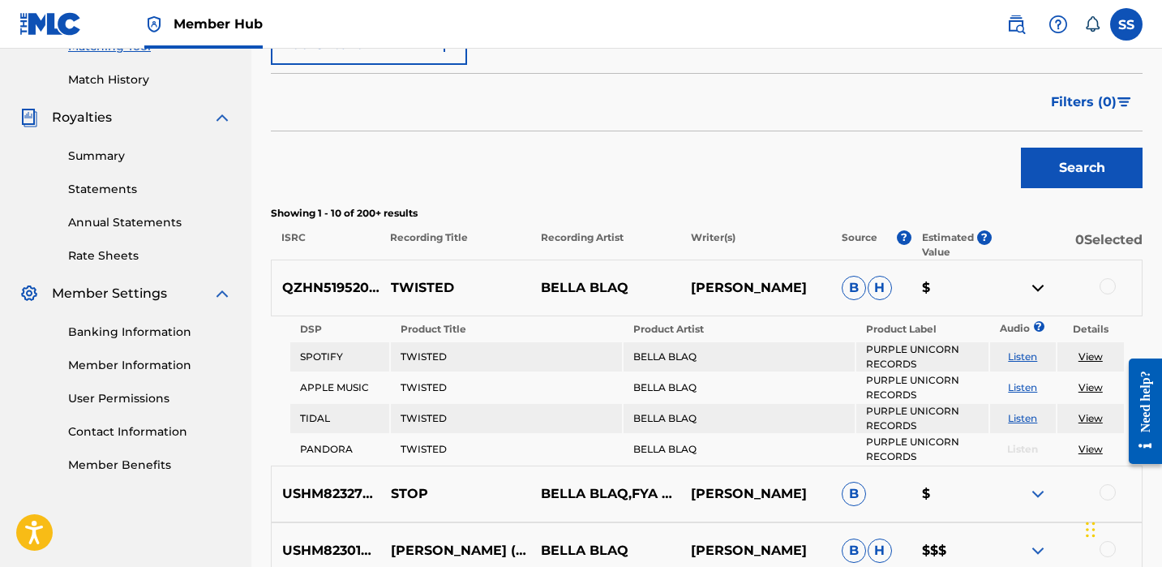
click at [1110, 290] on div at bounding box center [1108, 286] width 16 height 16
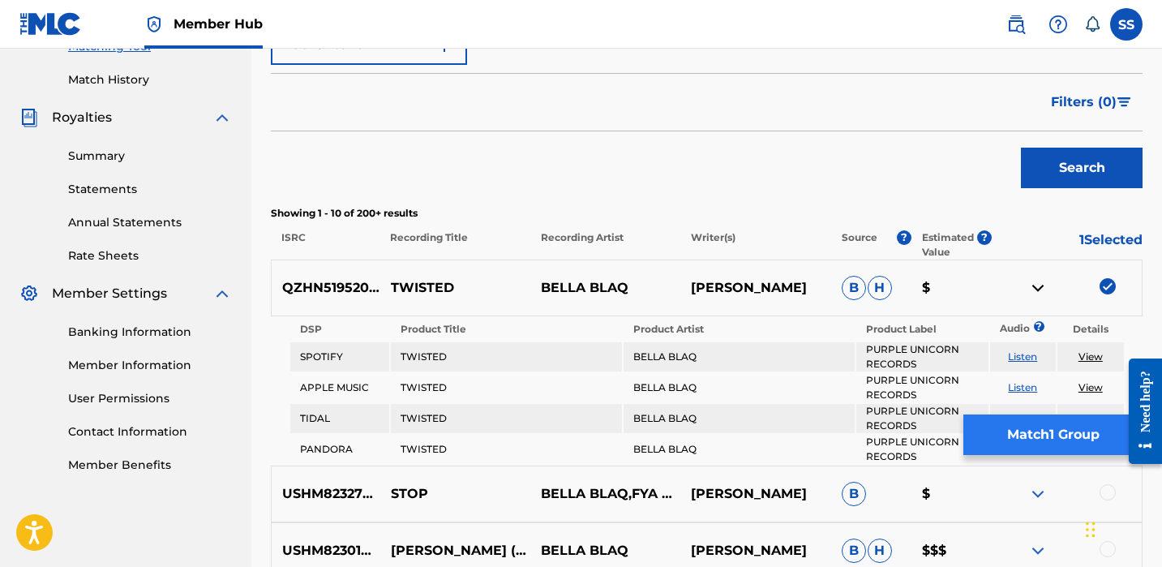
click at [1031, 449] on button "Match 1 Group" at bounding box center [1053, 434] width 179 height 41
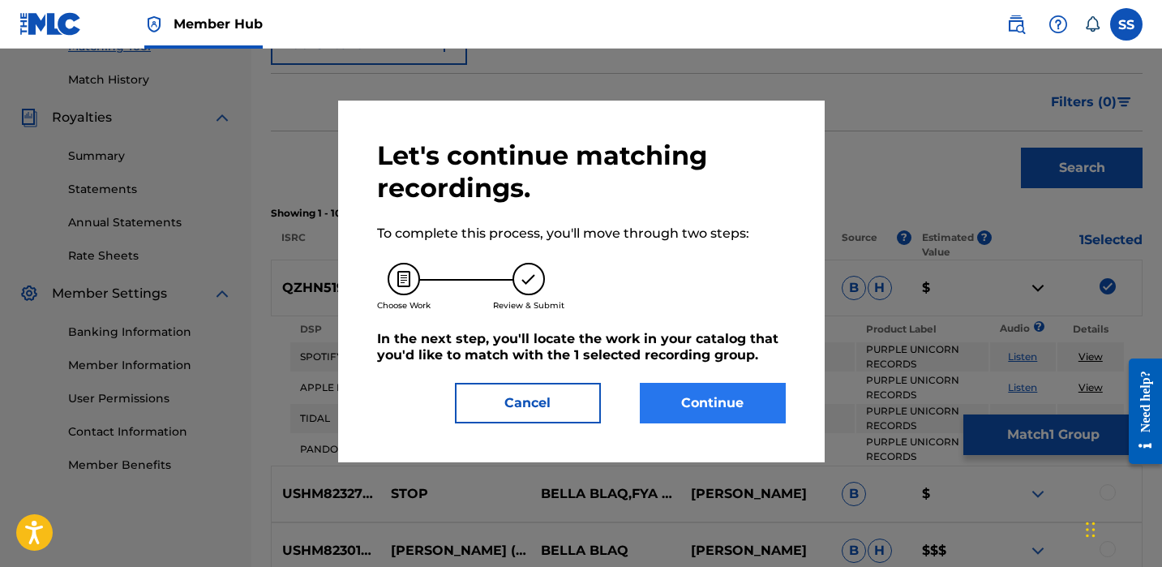
click at [719, 413] on button "Continue" at bounding box center [713, 403] width 146 height 41
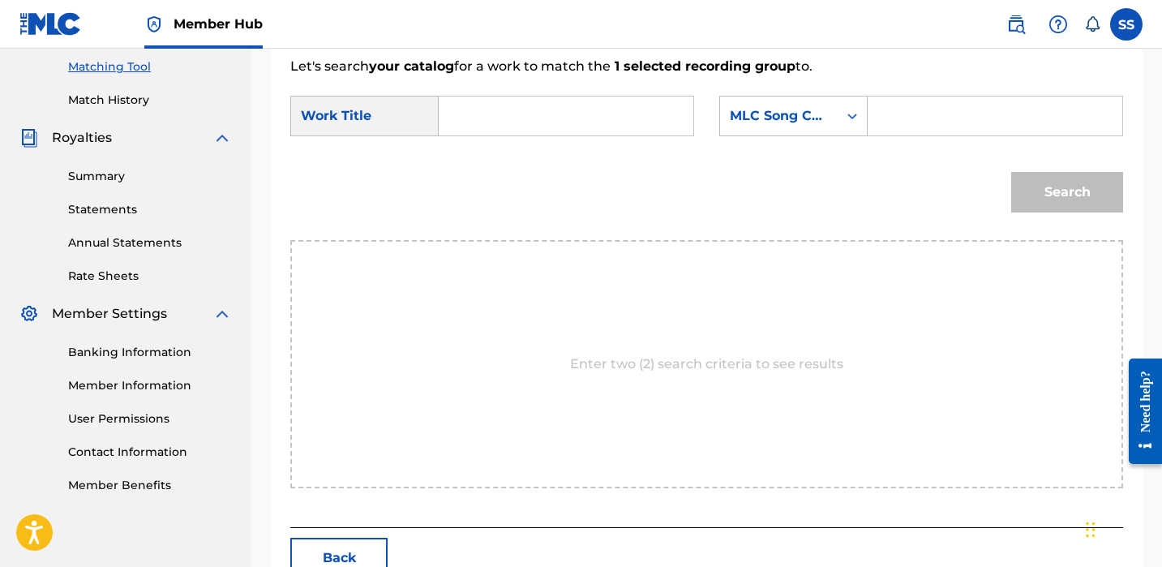
scroll to position [227, 0]
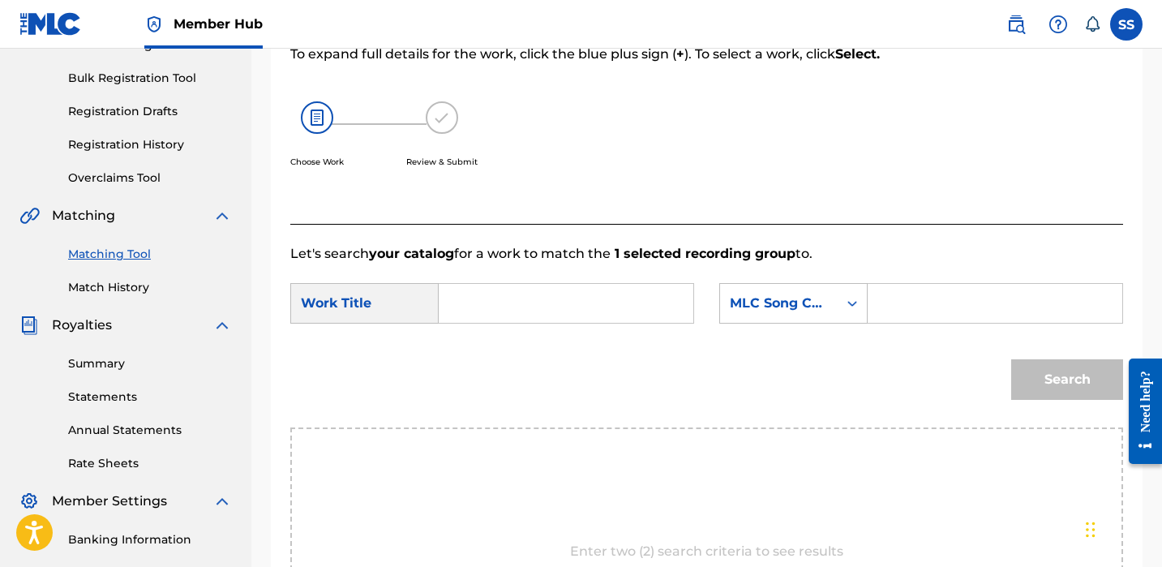
click at [662, 305] on input "Search Form" at bounding box center [566, 303] width 227 height 39
type input "TWISTED"
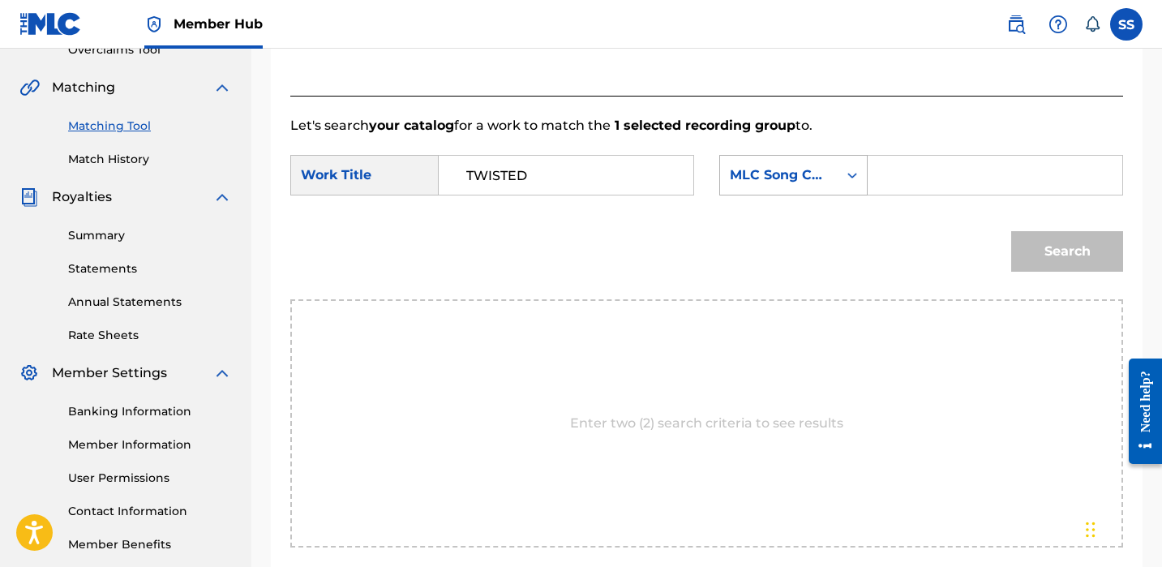
click at [785, 183] on div "MLC Song Code" at bounding box center [779, 174] width 98 height 19
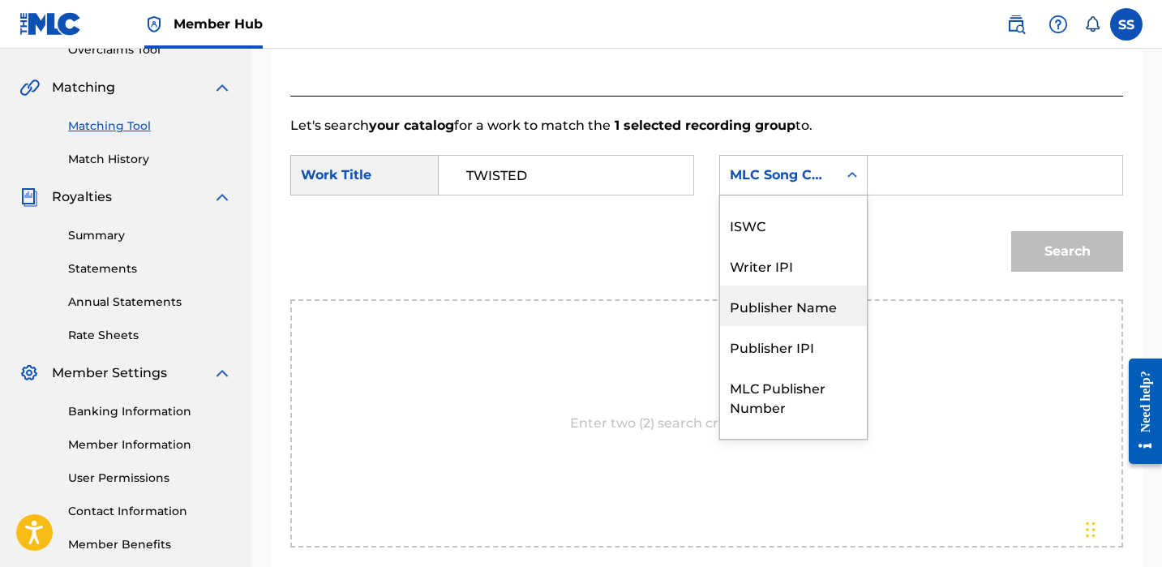
scroll to position [0, 0]
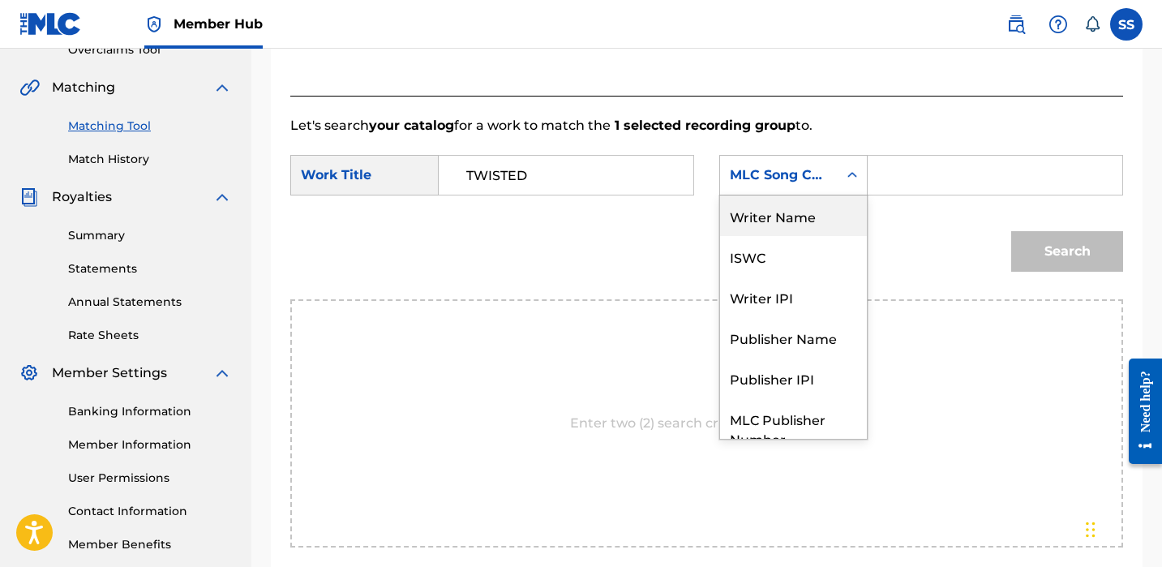
click at [797, 225] on div "Writer Name" at bounding box center [793, 215] width 147 height 41
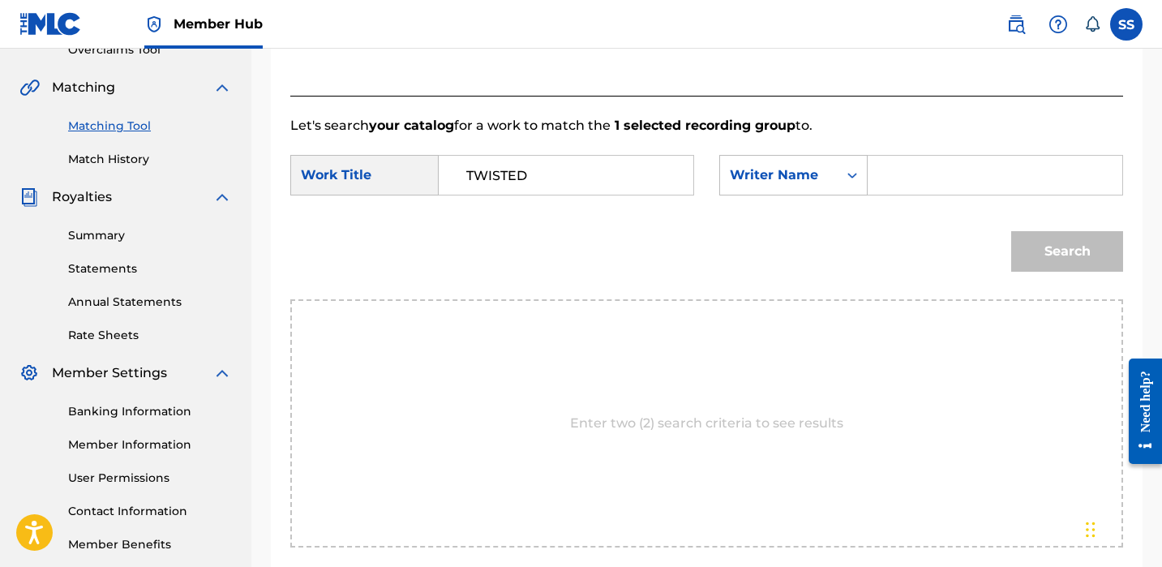
click at [921, 181] on input "Search Form" at bounding box center [995, 175] width 227 height 39
type input "[PERSON_NAME]"
click at [1067, 251] on button "Search" at bounding box center [1067, 251] width 112 height 41
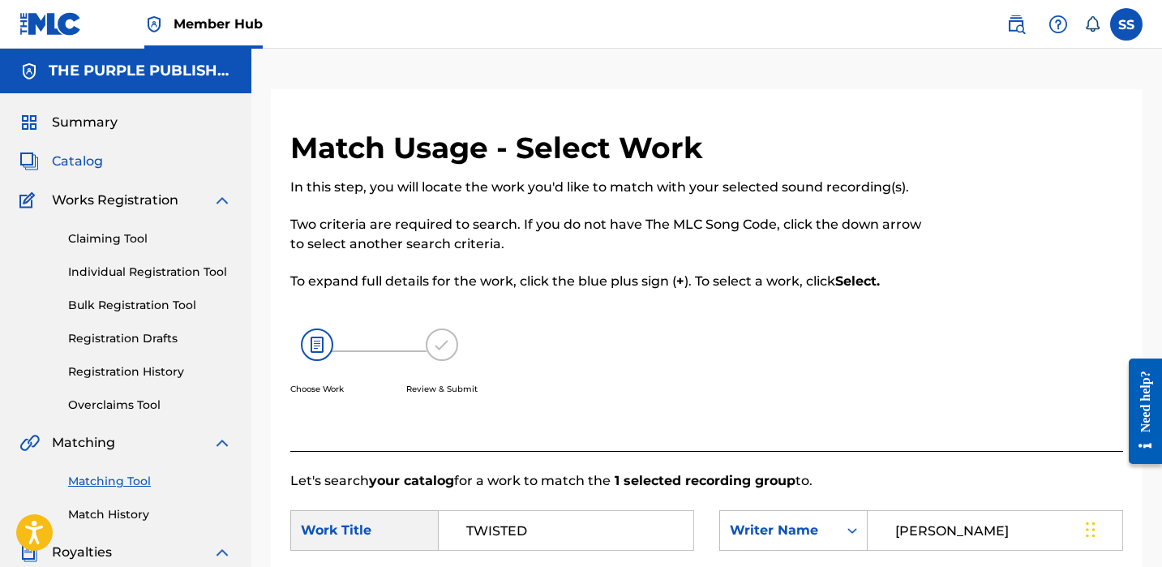
click at [80, 164] on span "Catalog" at bounding box center [77, 161] width 51 height 19
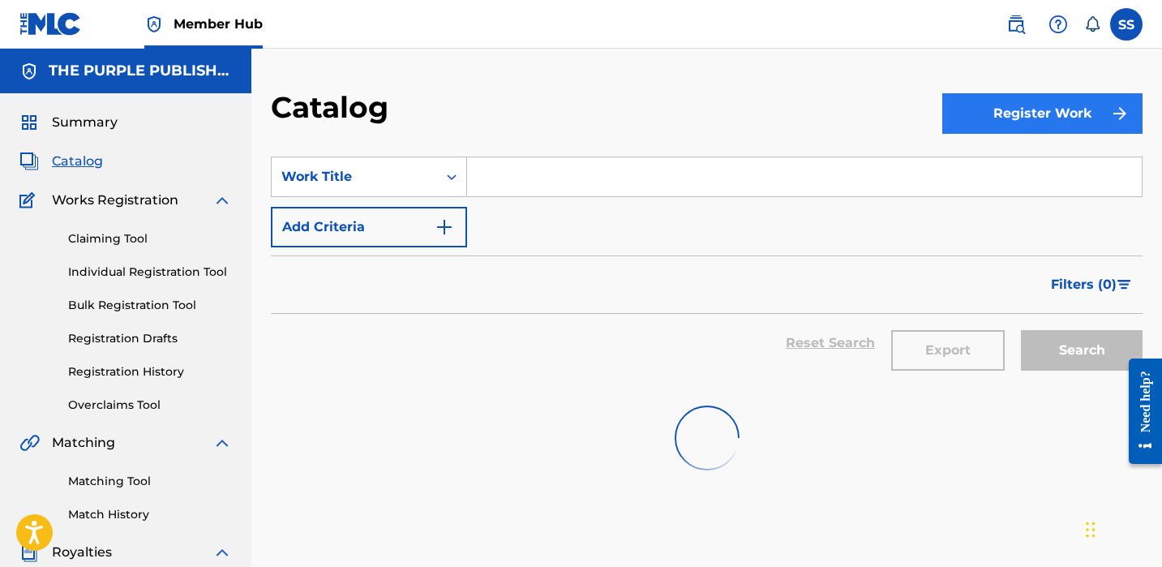
click at [1059, 122] on button "Register Work" at bounding box center [1043, 113] width 200 height 41
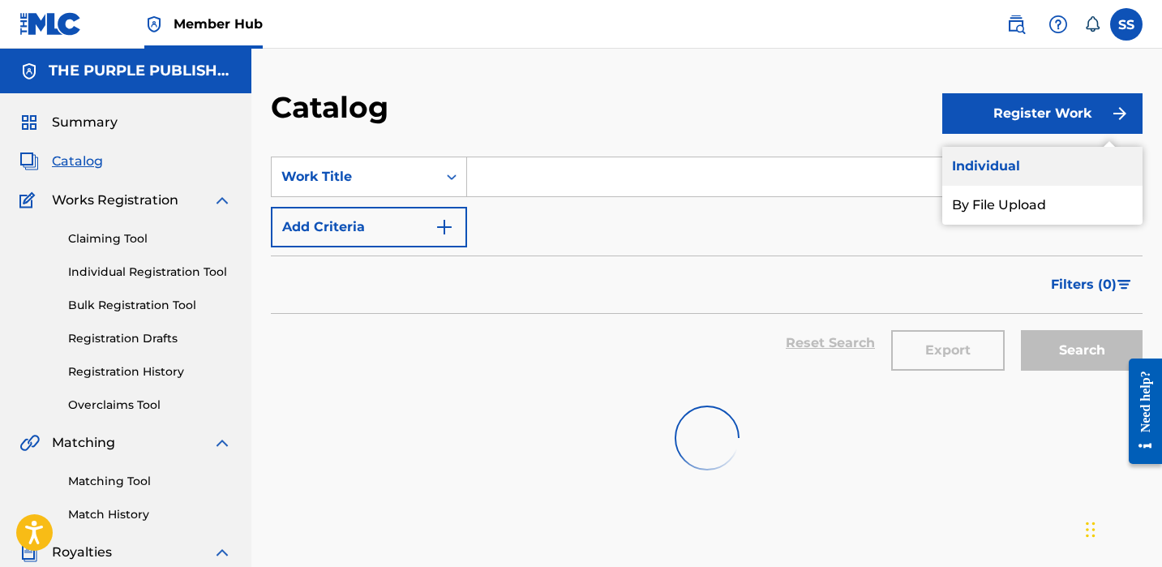
click at [1037, 171] on link "Individual" at bounding box center [1043, 166] width 200 height 39
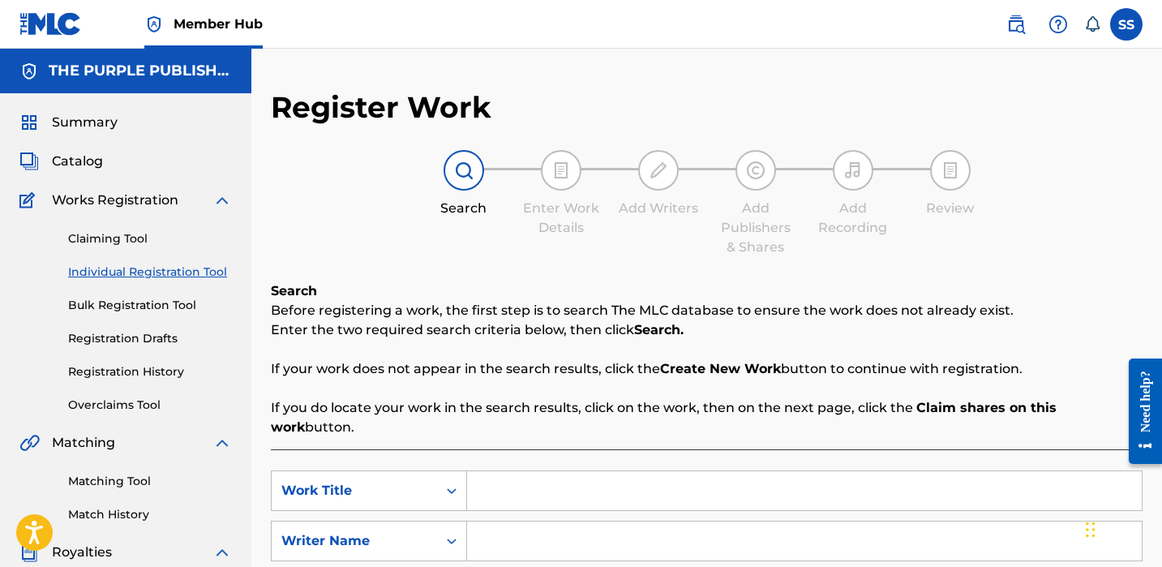
click at [693, 483] on input "Search Form" at bounding box center [804, 490] width 675 height 39
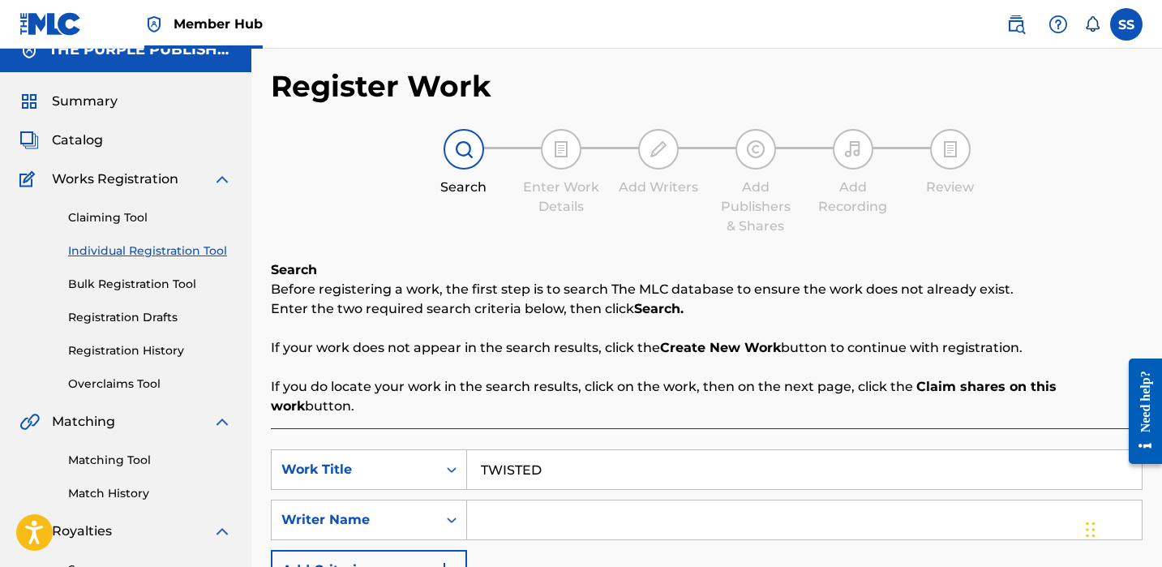
type input "TWISTED"
click at [682, 500] on input "Search Form" at bounding box center [804, 519] width 675 height 39
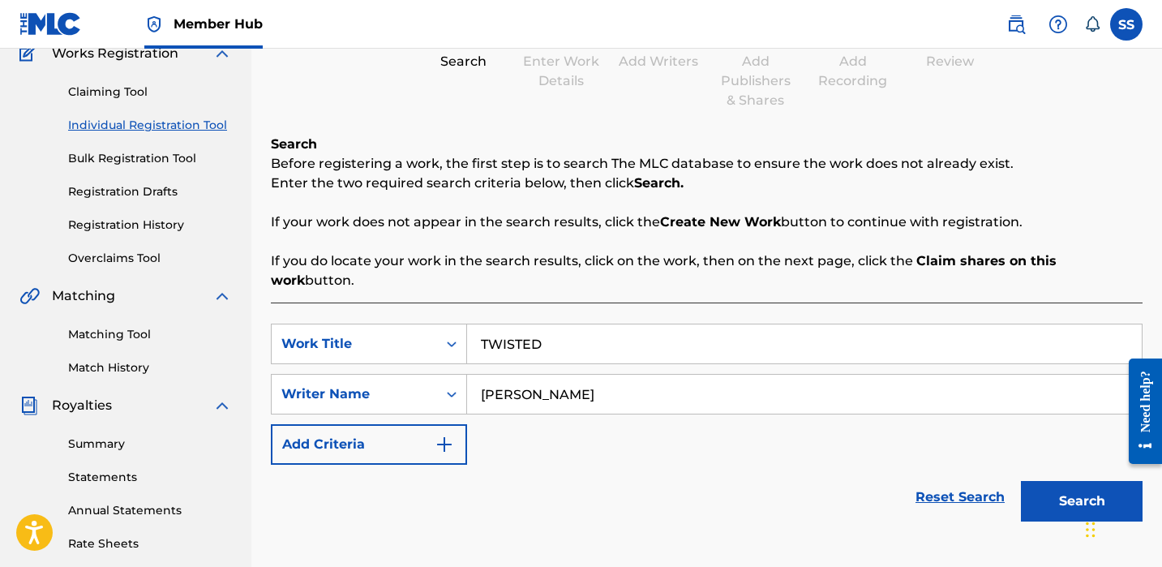
scroll to position [277, 0]
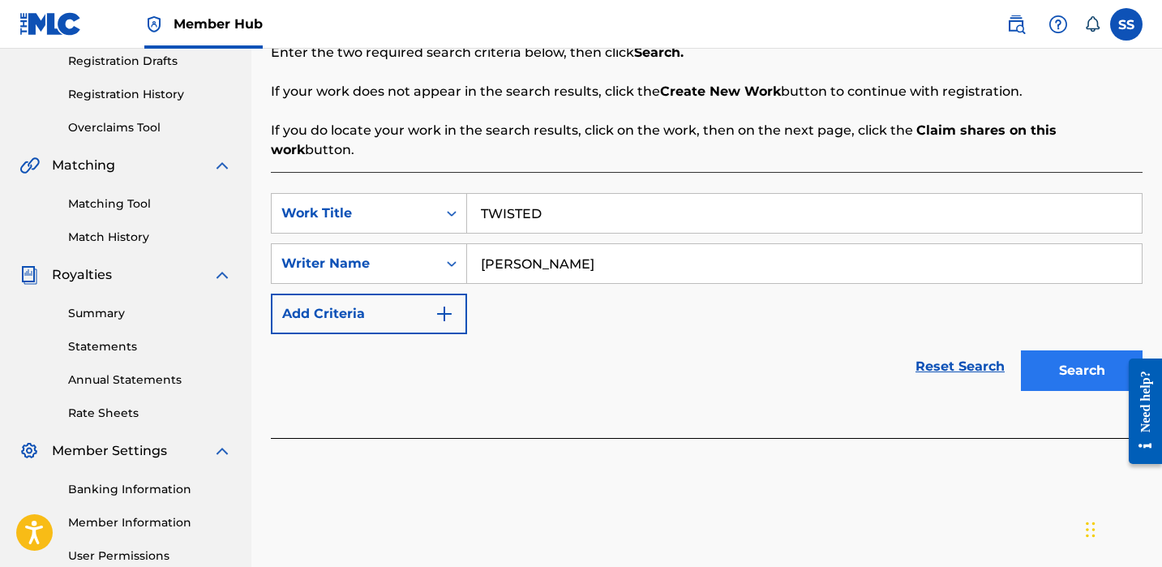
type input "[PERSON_NAME]"
click at [1040, 355] on button "Search" at bounding box center [1082, 370] width 122 height 41
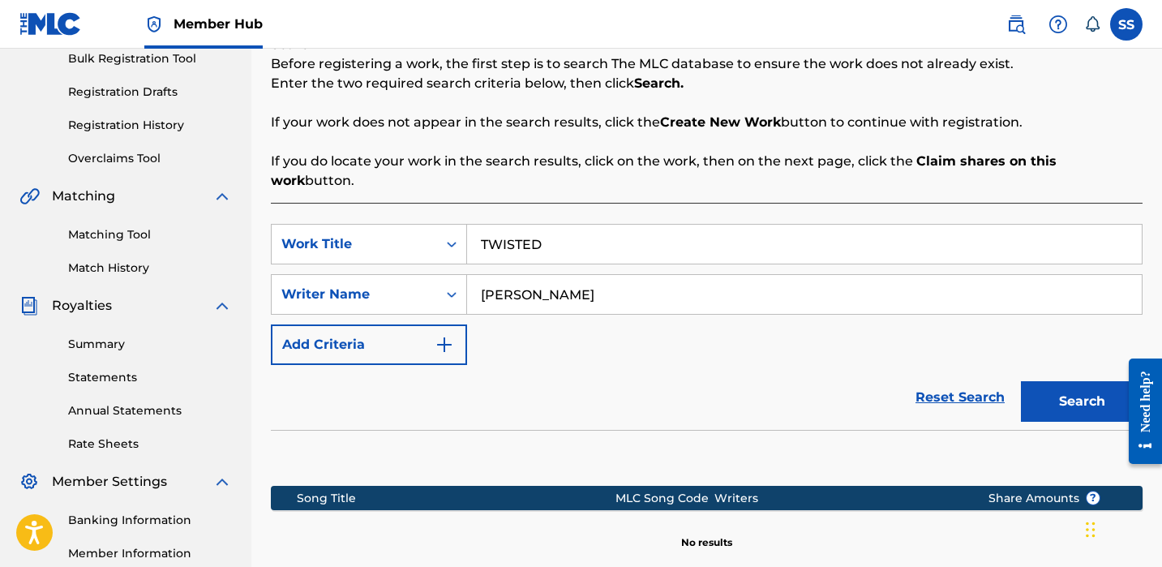
scroll to position [0, 0]
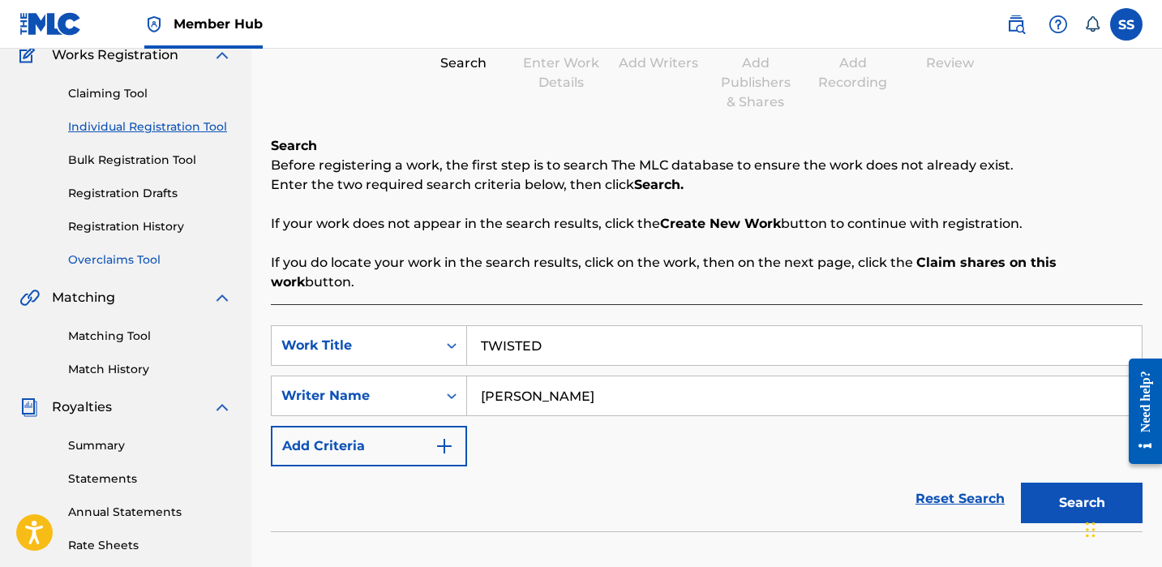
click at [137, 395] on div "Summary Catalog Works Registration Claiming Tool Individual Registration Tool B…" at bounding box center [125, 365] width 251 height 835
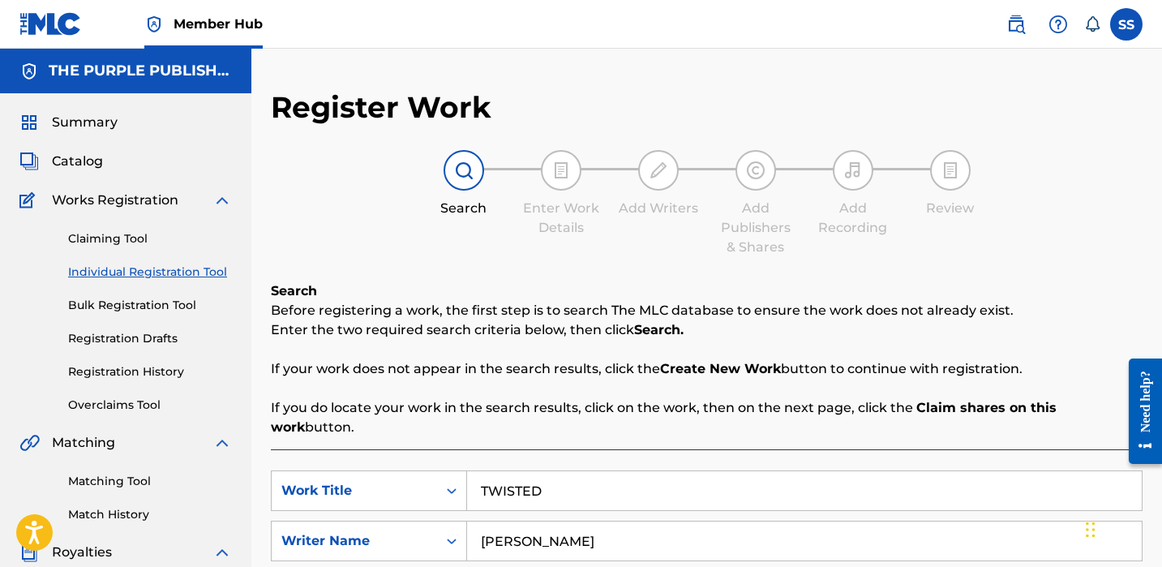
click at [595, 471] on input "TWISTED" at bounding box center [804, 490] width 675 height 39
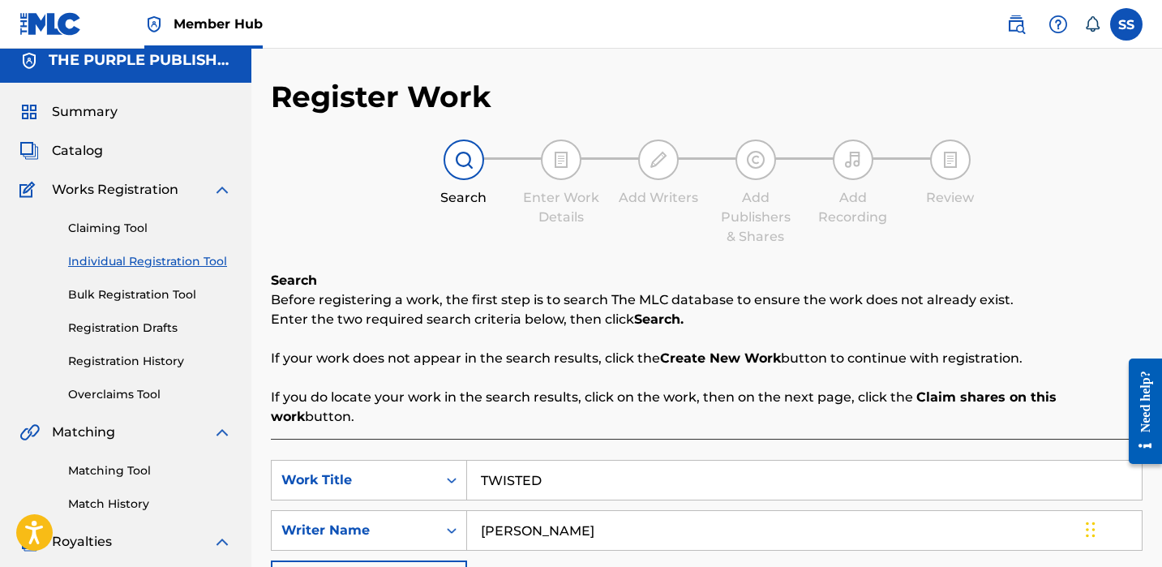
scroll to position [25, 0]
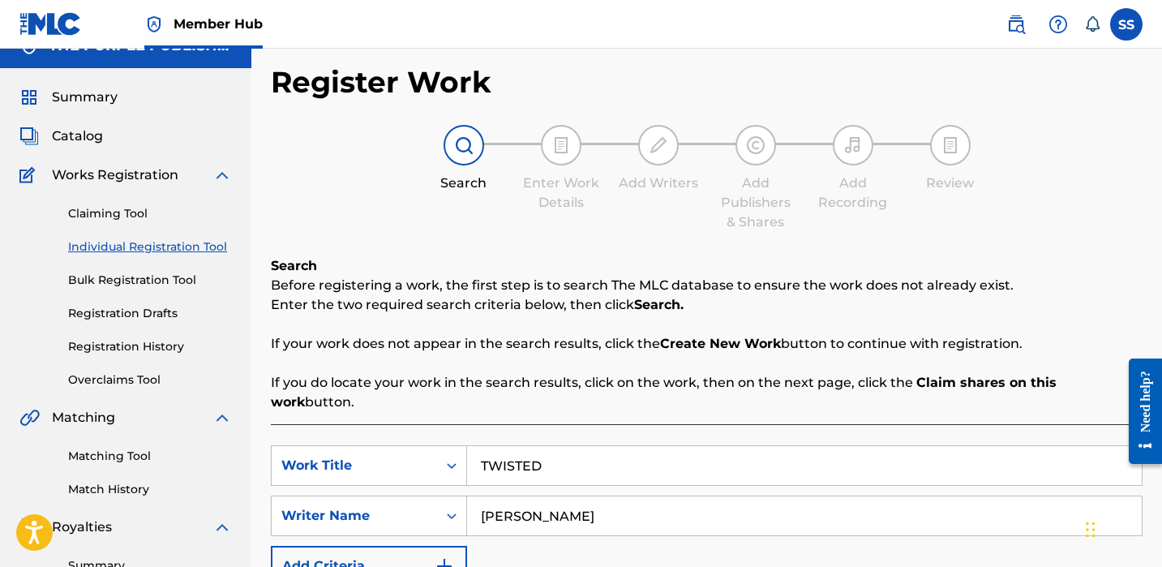
click at [591, 446] on input "TWISTED" at bounding box center [804, 465] width 675 height 39
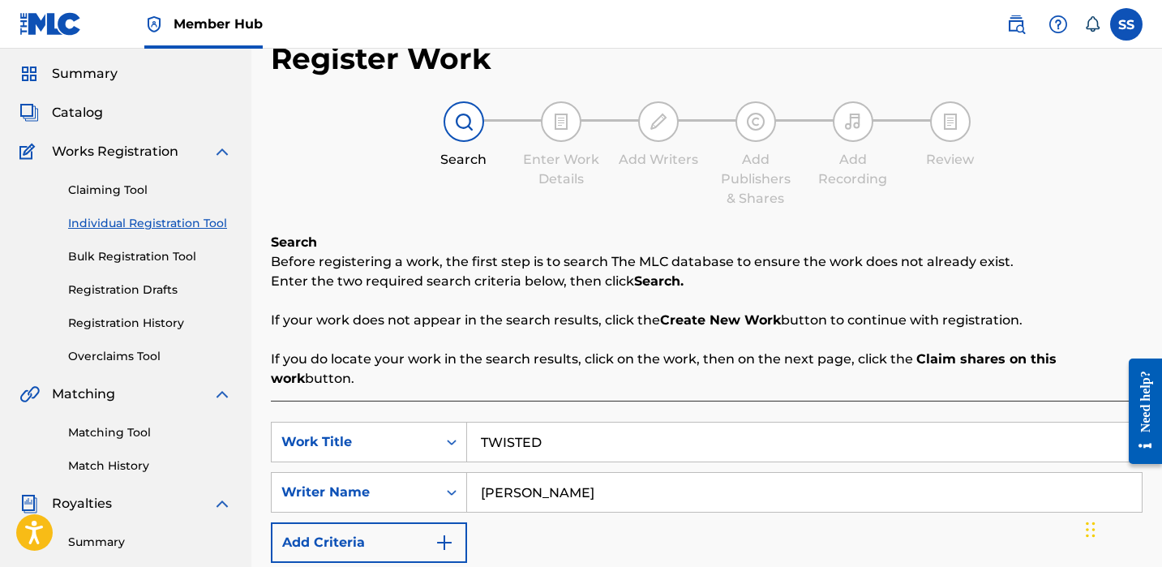
scroll to position [225, 0]
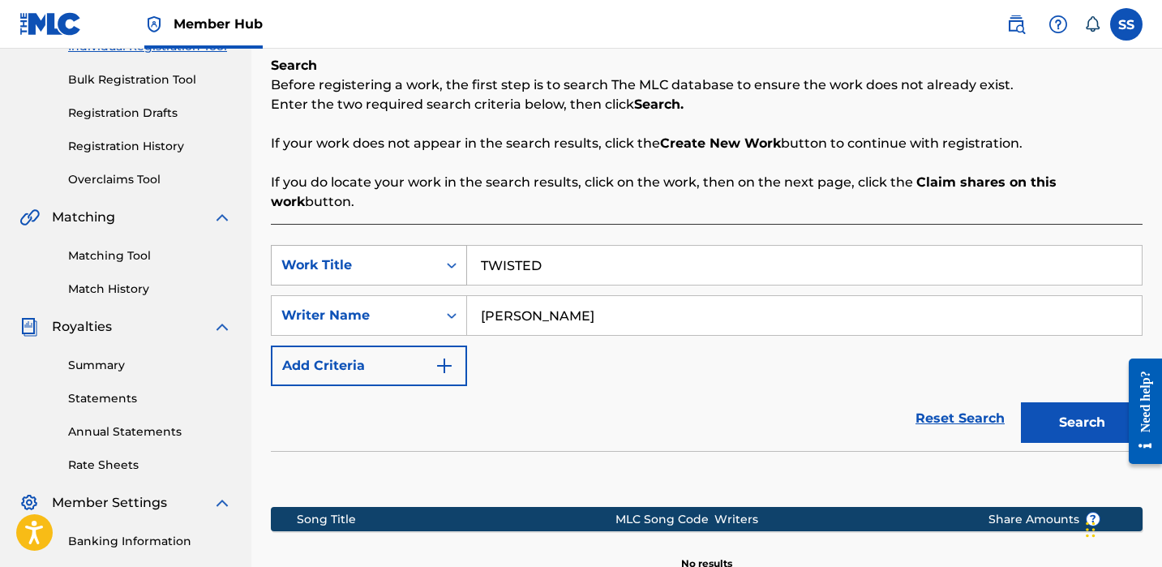
click at [396, 256] on div "Work Title" at bounding box center [354, 265] width 146 height 19
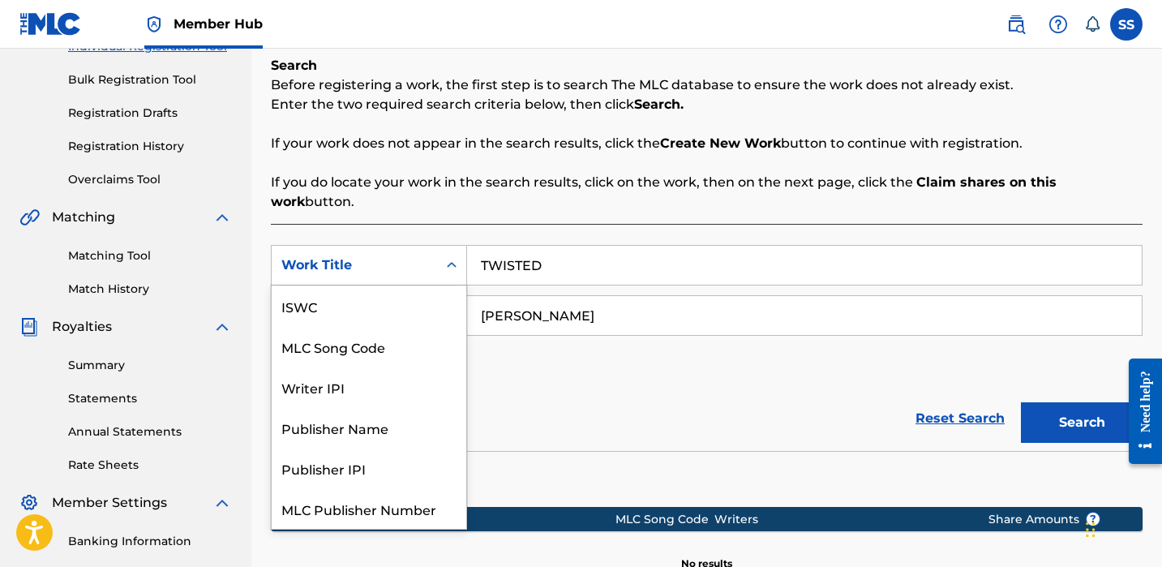
scroll to position [41, 0]
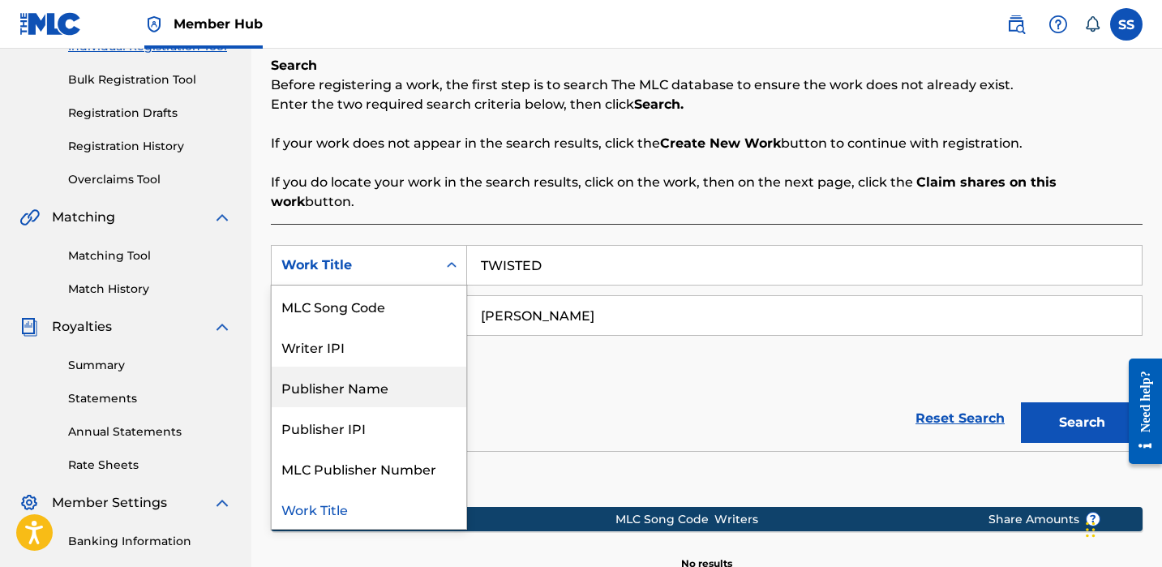
click at [409, 374] on div "Publisher Name" at bounding box center [369, 387] width 195 height 41
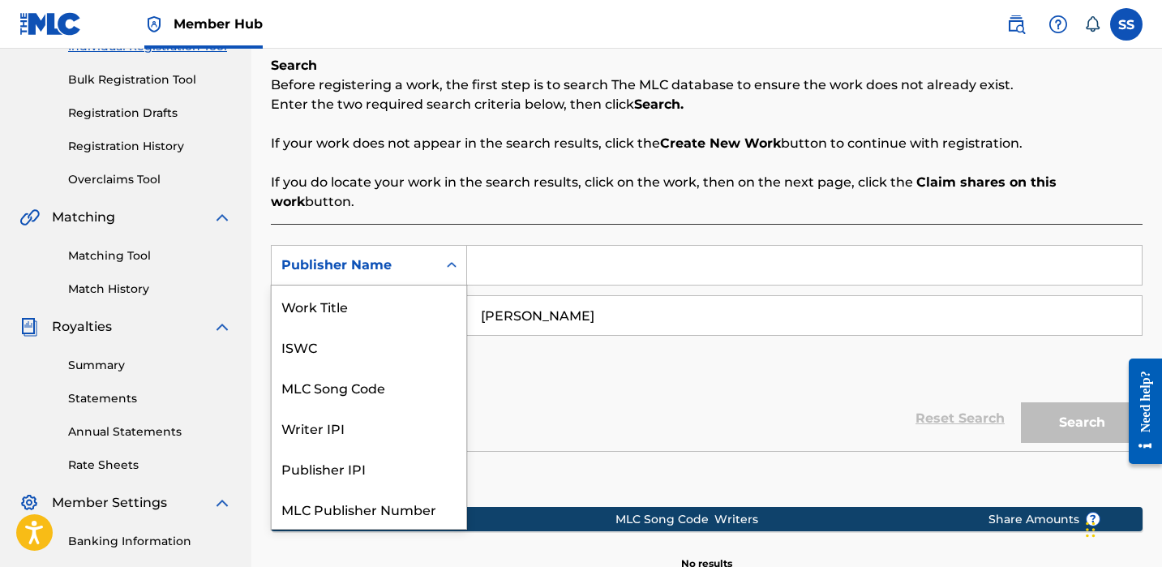
click at [449, 257] on icon "Search Form" at bounding box center [452, 265] width 16 height 16
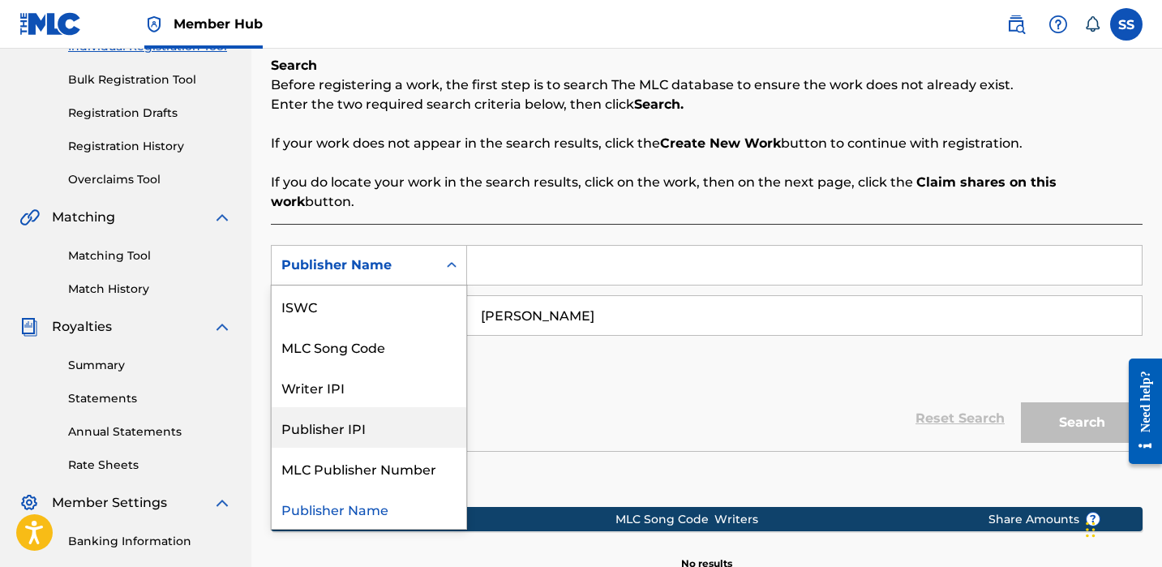
click at [499, 386] on div "Reset Search Search" at bounding box center [707, 418] width 872 height 65
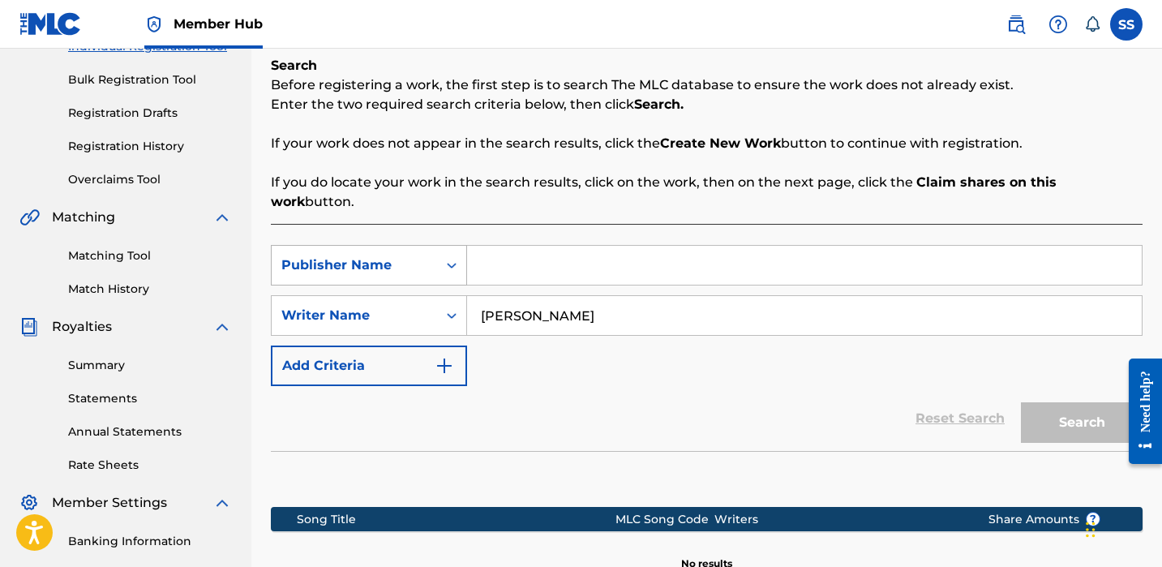
click at [449, 257] on icon "Search Form" at bounding box center [452, 265] width 16 height 16
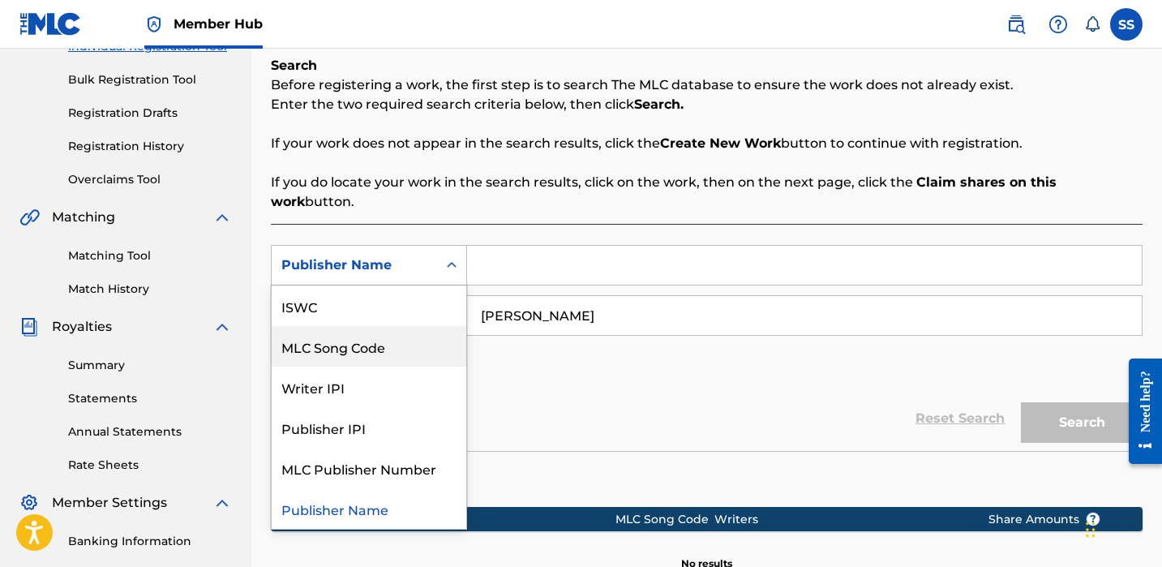
drag, startPoint x: 406, startPoint y: 331, endPoint x: 405, endPoint y: 321, distance: 9.9
click at [406, 330] on div "MLC Song Code" at bounding box center [369, 346] width 195 height 41
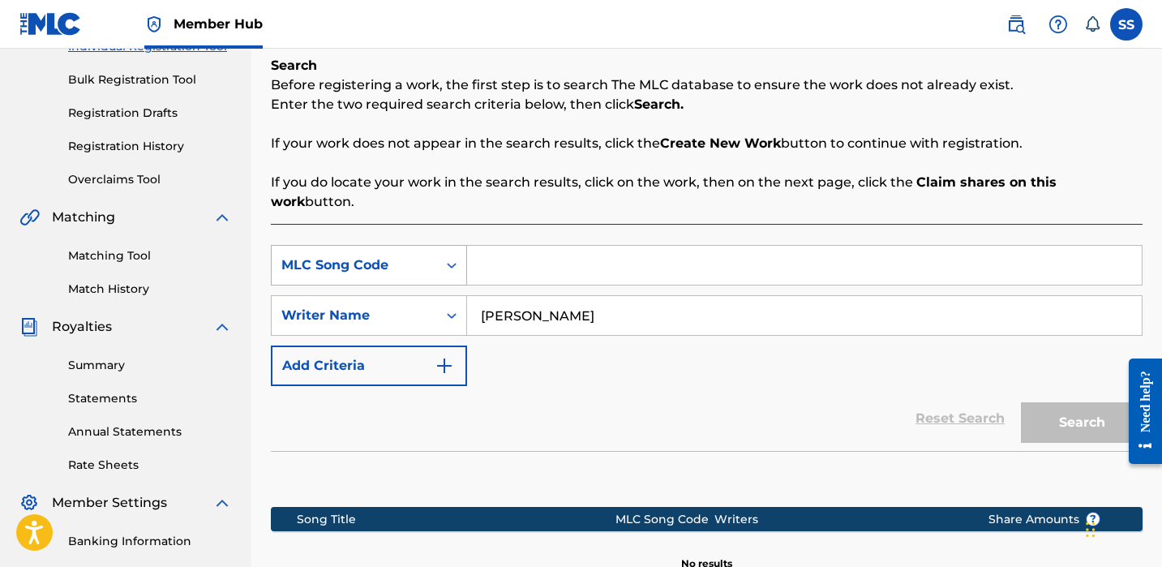
click at [421, 259] on div "MLC Song Code" at bounding box center [354, 265] width 165 height 31
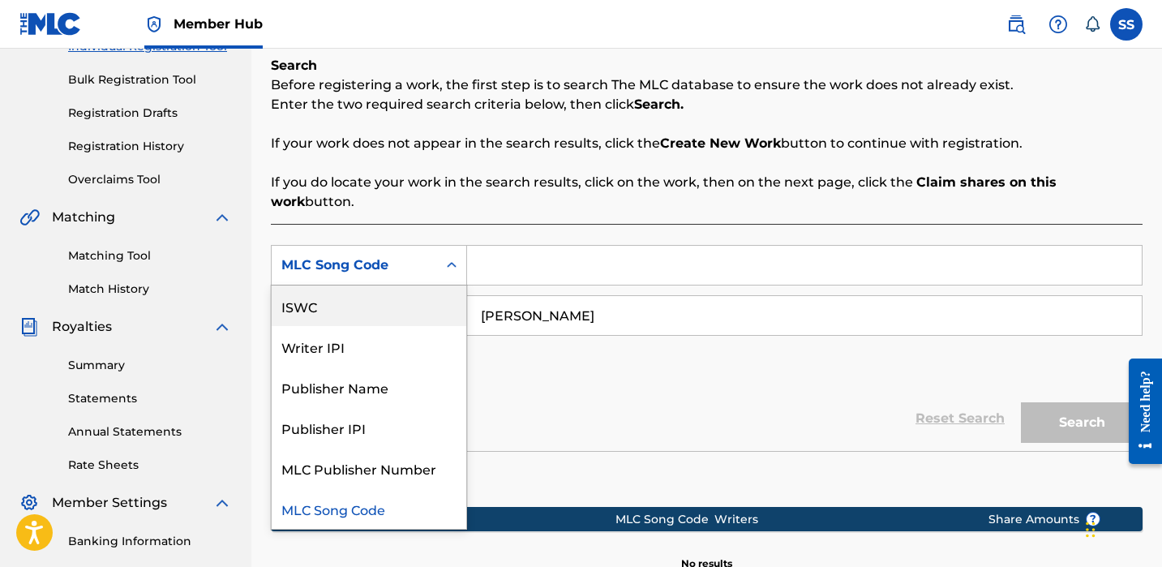
scroll to position [0, 0]
click at [402, 289] on div "Work Title" at bounding box center [369, 306] width 195 height 41
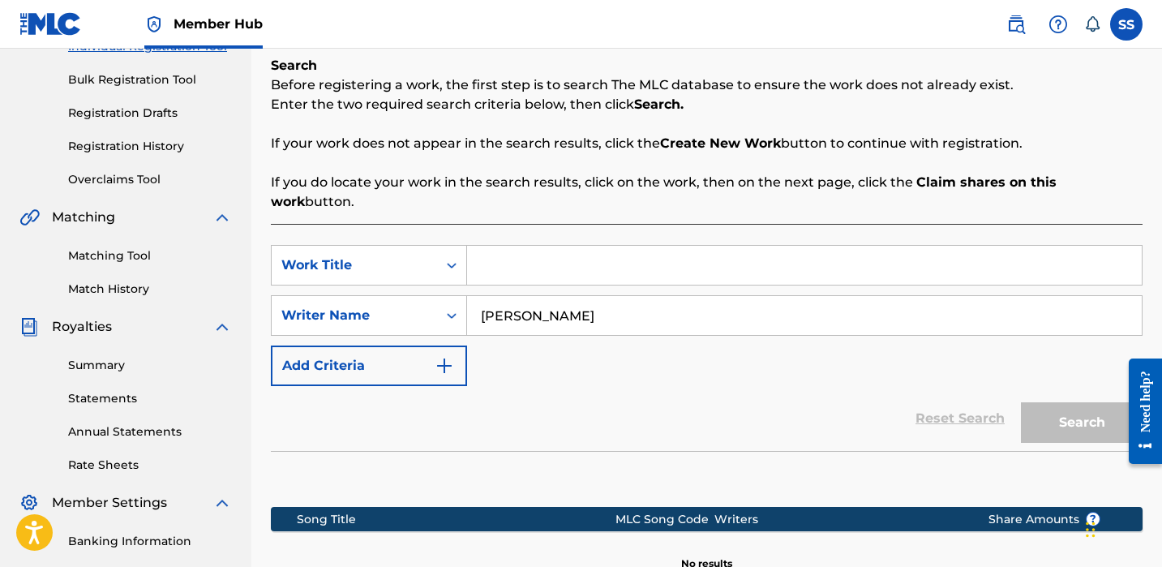
click at [545, 248] on input "Search Form" at bounding box center [804, 265] width 675 height 39
type input "TWISTED"
click at [1082, 403] on button "Search" at bounding box center [1082, 422] width 122 height 41
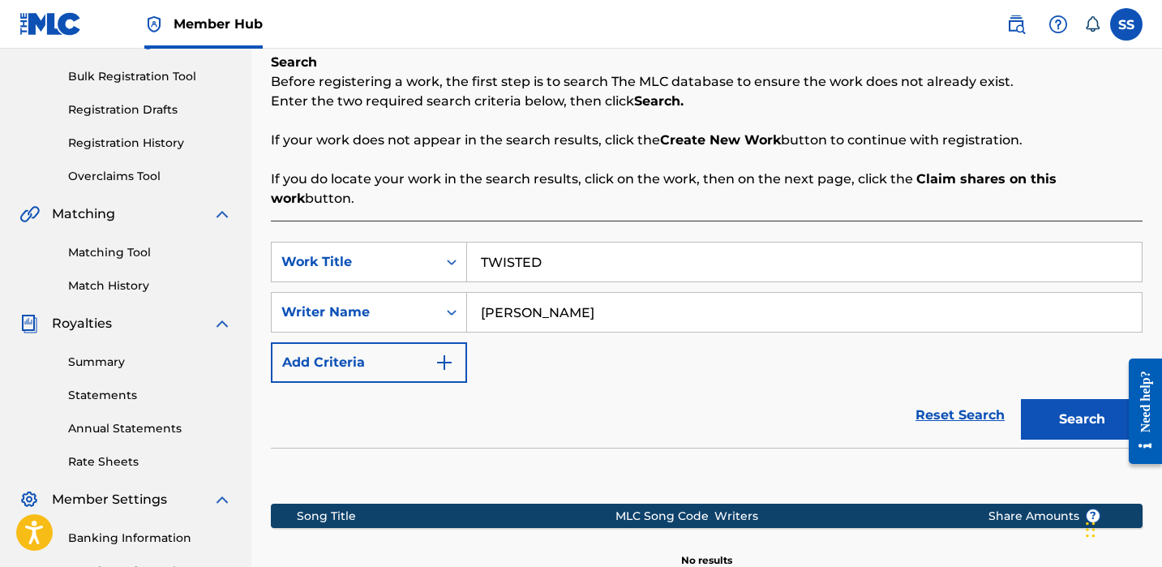
scroll to position [439, 0]
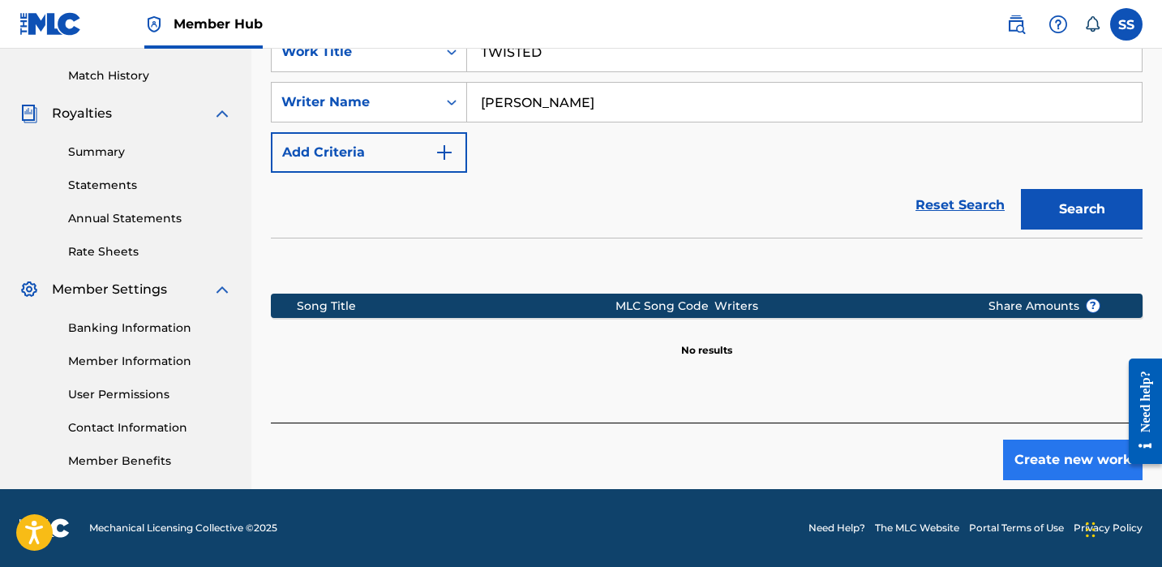
click at [1066, 440] on button "Create new work" at bounding box center [1073, 460] width 140 height 41
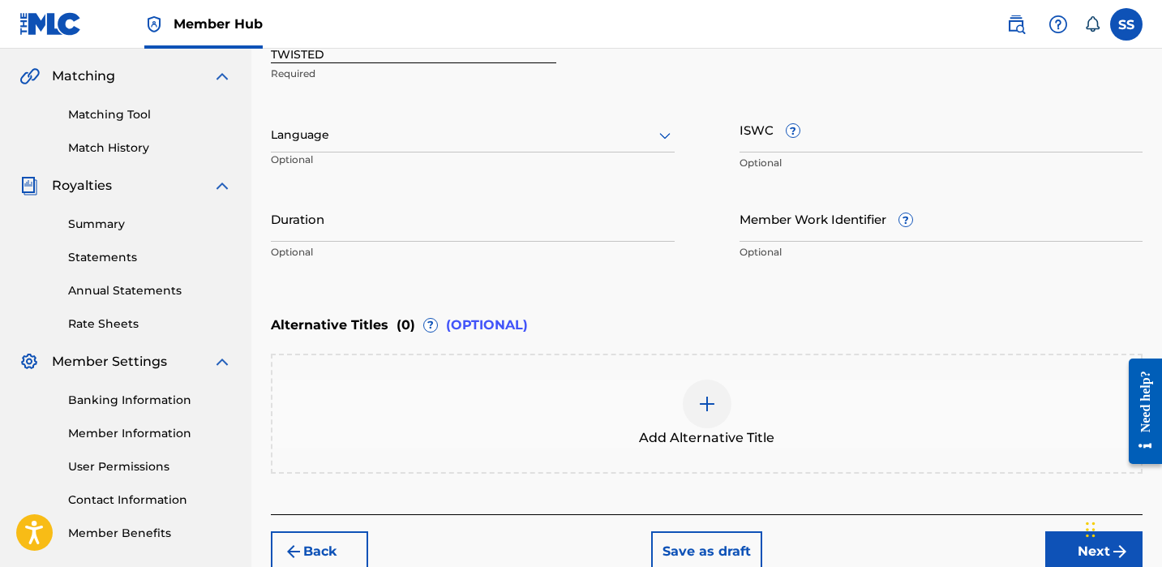
scroll to position [281, 0]
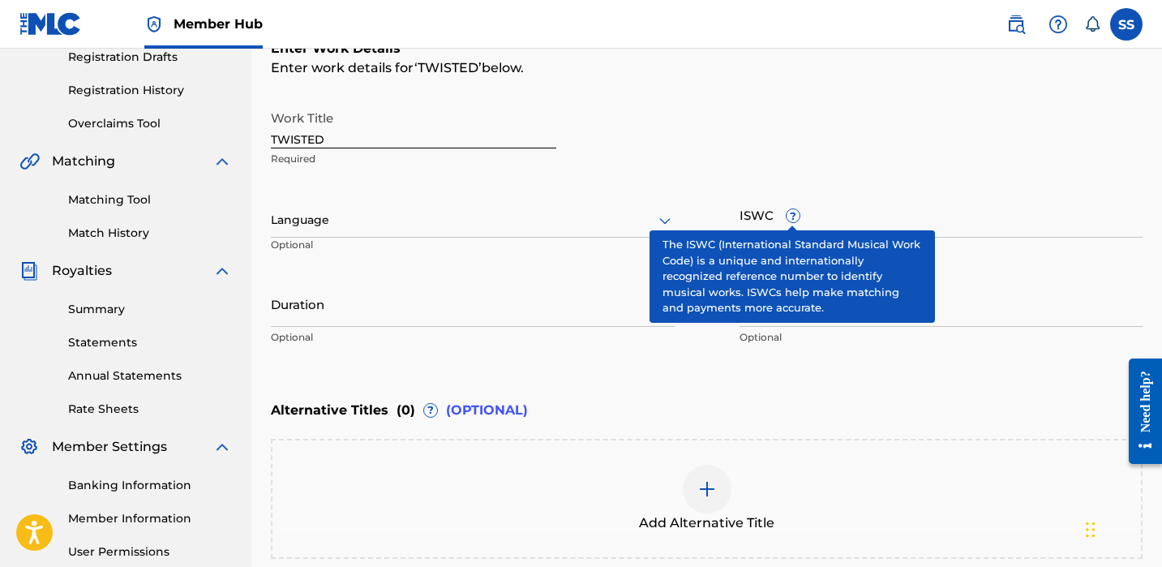
click at [794, 218] on span "?" at bounding box center [793, 215] width 13 height 13
click at [794, 218] on input "ISWC ?" at bounding box center [942, 214] width 404 height 46
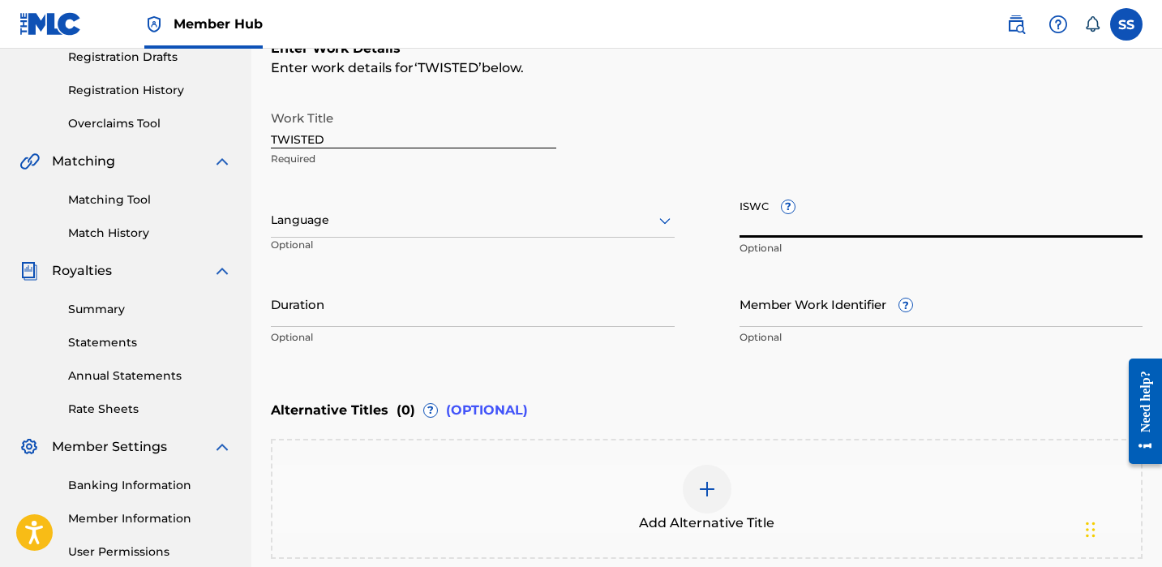
click at [781, 221] on input "ISWC ?" at bounding box center [942, 214] width 404 height 46
drag, startPoint x: 333, startPoint y: 333, endPoint x: 333, endPoint y: 325, distance: 8.2
click at [333, 333] on p "Optional" at bounding box center [473, 337] width 404 height 15
click at [335, 319] on input "Duration" at bounding box center [473, 304] width 404 height 46
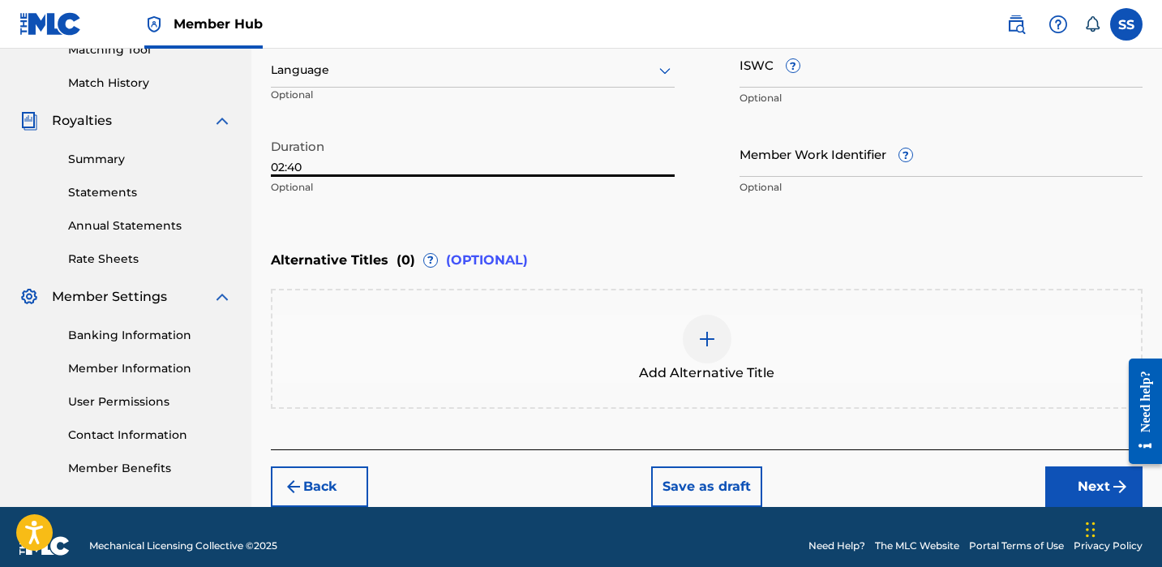
scroll to position [449, 0]
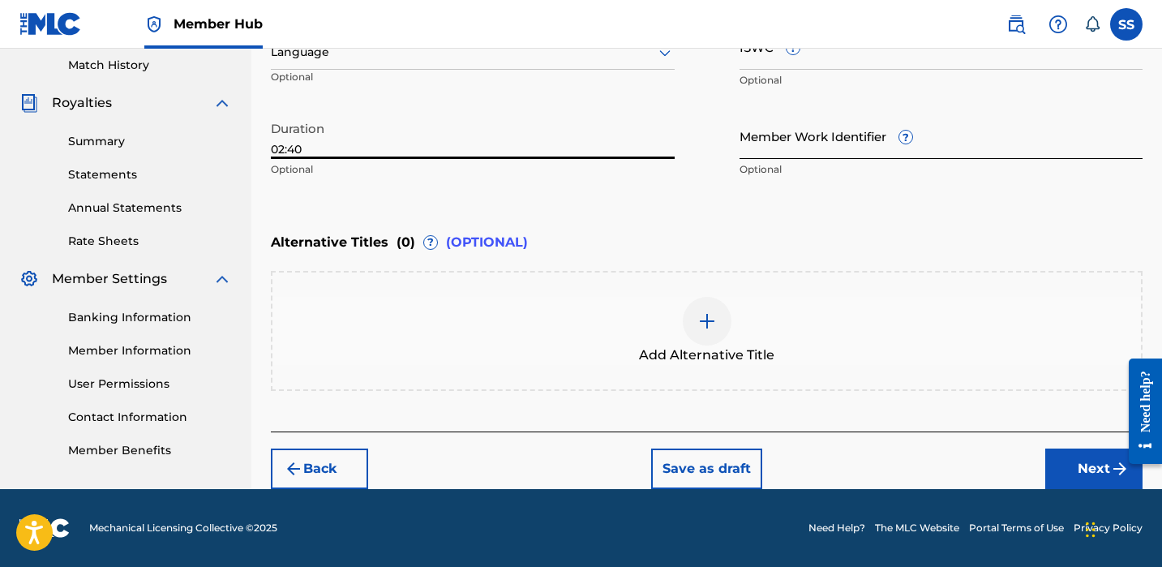
type input "02:40"
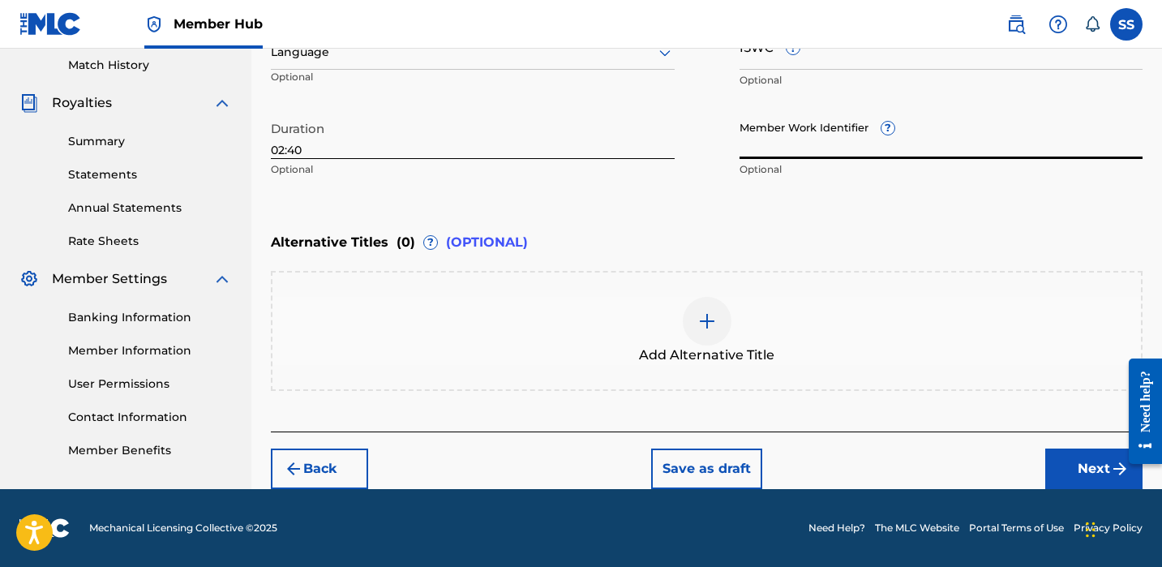
click at [878, 137] on input "Member Work Identifier ?" at bounding box center [942, 136] width 404 height 46
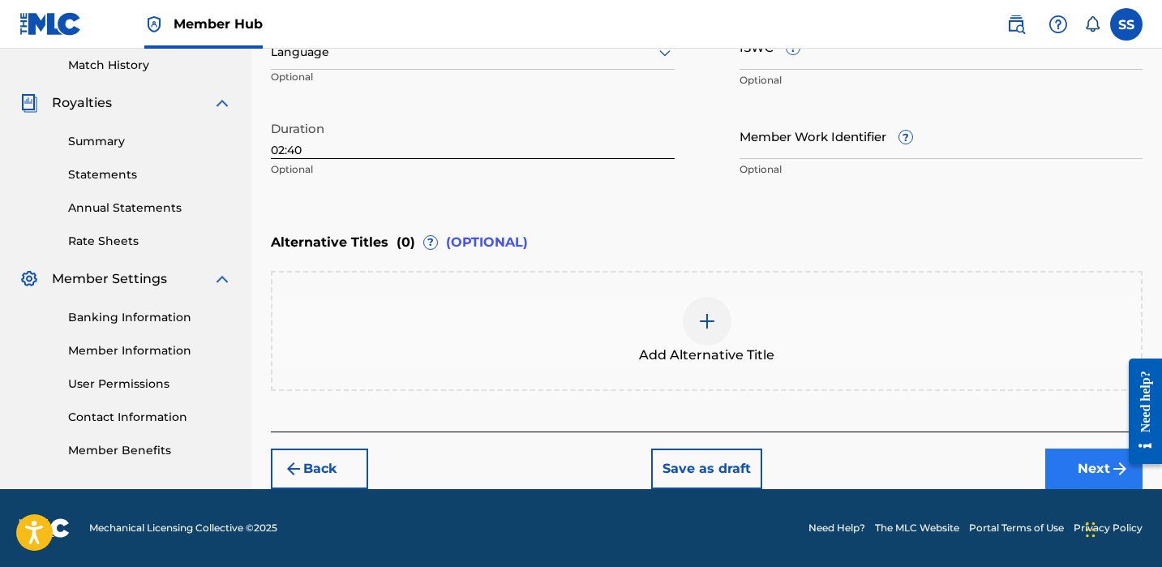
click at [1110, 465] on button "Next" at bounding box center [1094, 469] width 97 height 41
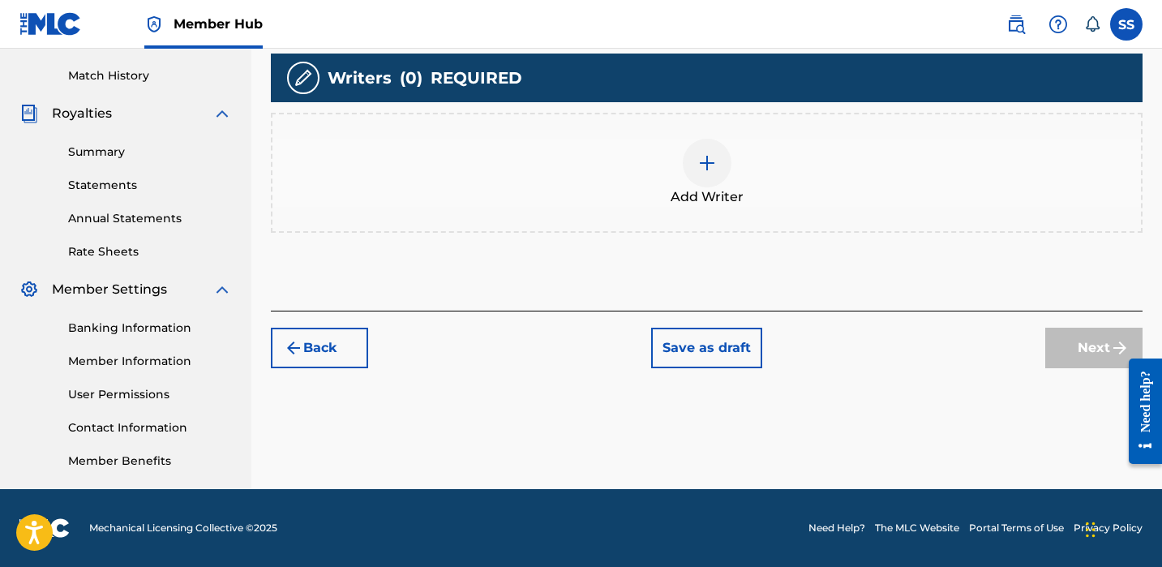
click at [703, 177] on div at bounding box center [707, 163] width 49 height 49
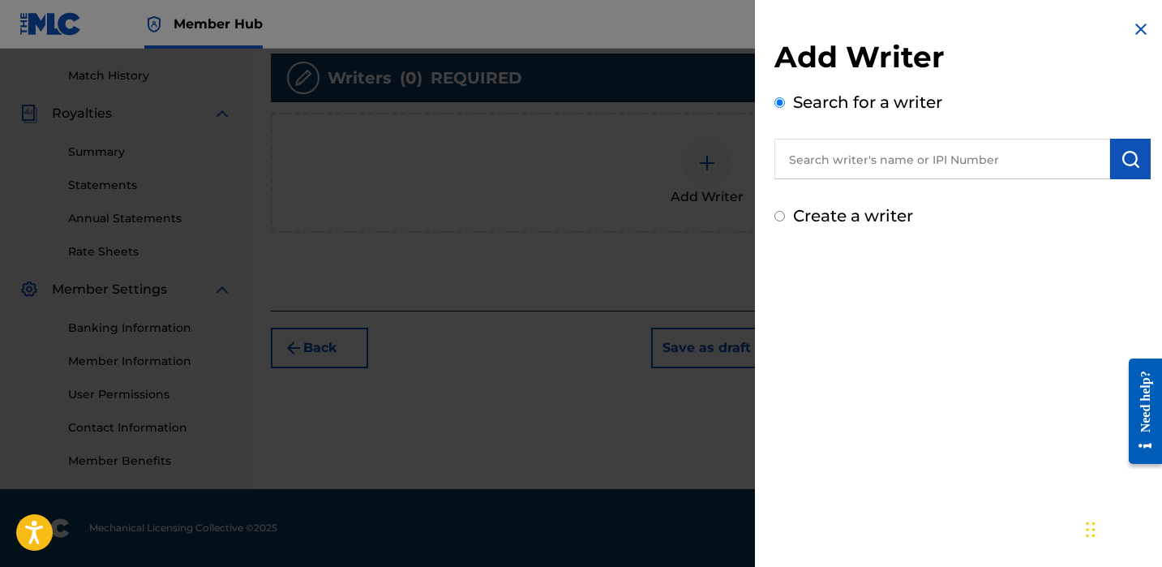
click at [849, 171] on input "text" at bounding box center [943, 159] width 336 height 41
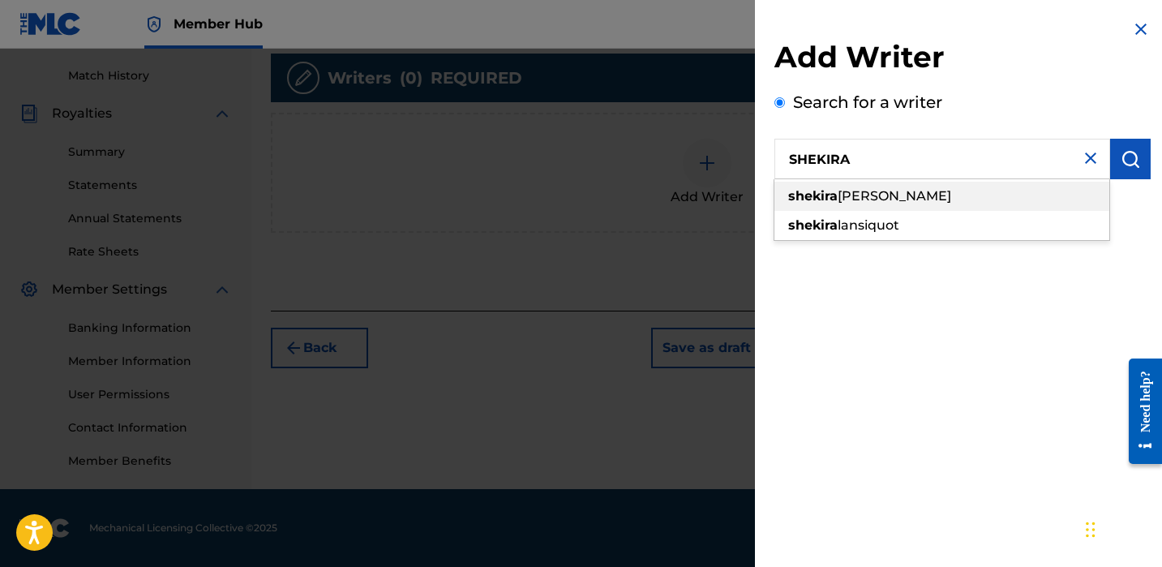
click at [927, 188] on div "shekira snipes" at bounding box center [942, 196] width 335 height 29
type input "shekira snipes"
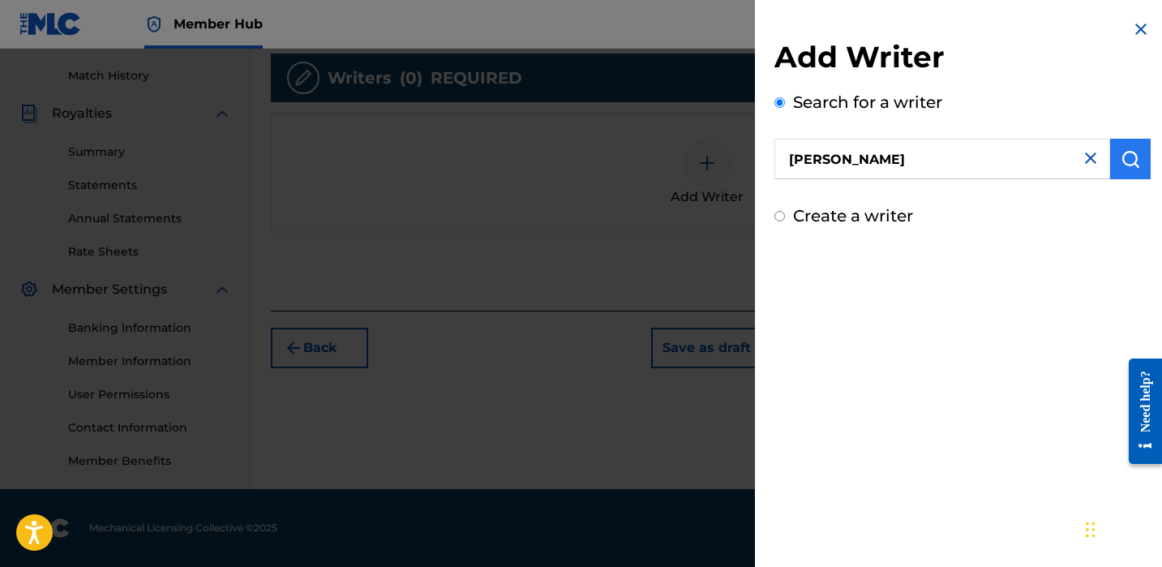
click at [1121, 167] on img "submit" at bounding box center [1130, 158] width 19 height 19
click at [1130, 164] on img "submit" at bounding box center [1130, 158] width 19 height 19
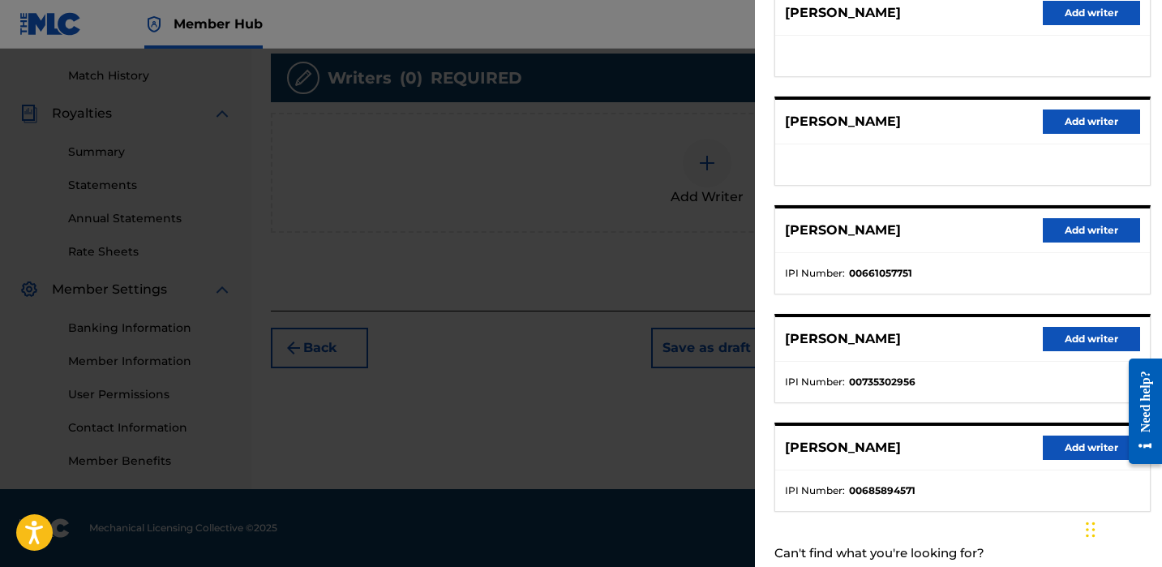
scroll to position [273, 0]
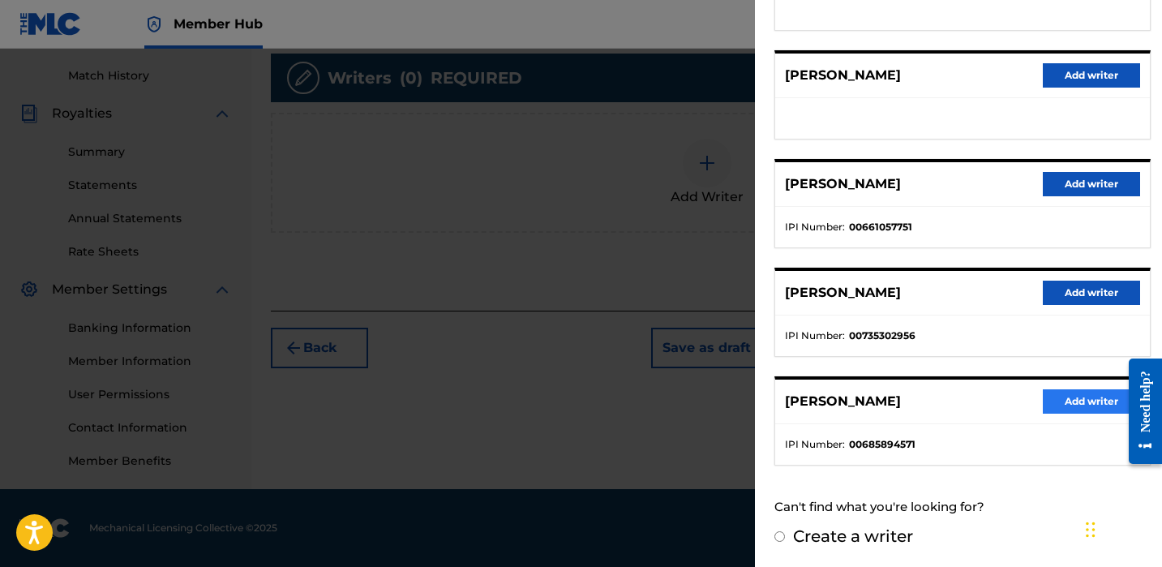
click at [1105, 411] on button "Add writer" at bounding box center [1091, 401] width 97 height 24
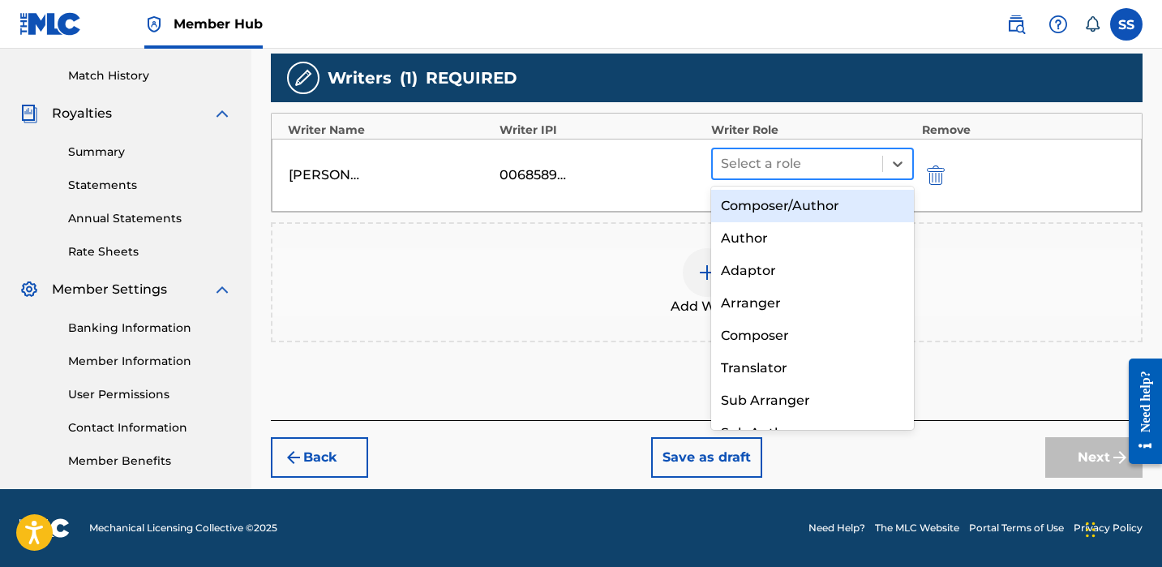
click at [844, 175] on div "Select a role" at bounding box center [798, 163] width 170 height 29
click at [849, 208] on div "Composer/Author" at bounding box center [812, 206] width 203 height 32
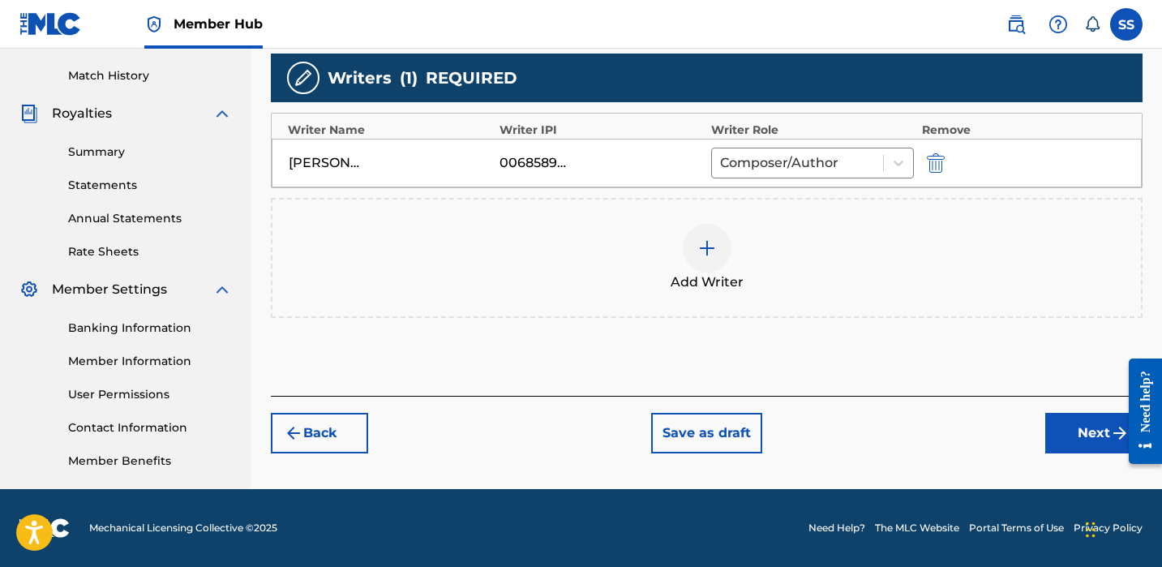
click at [706, 248] on img at bounding box center [707, 247] width 19 height 19
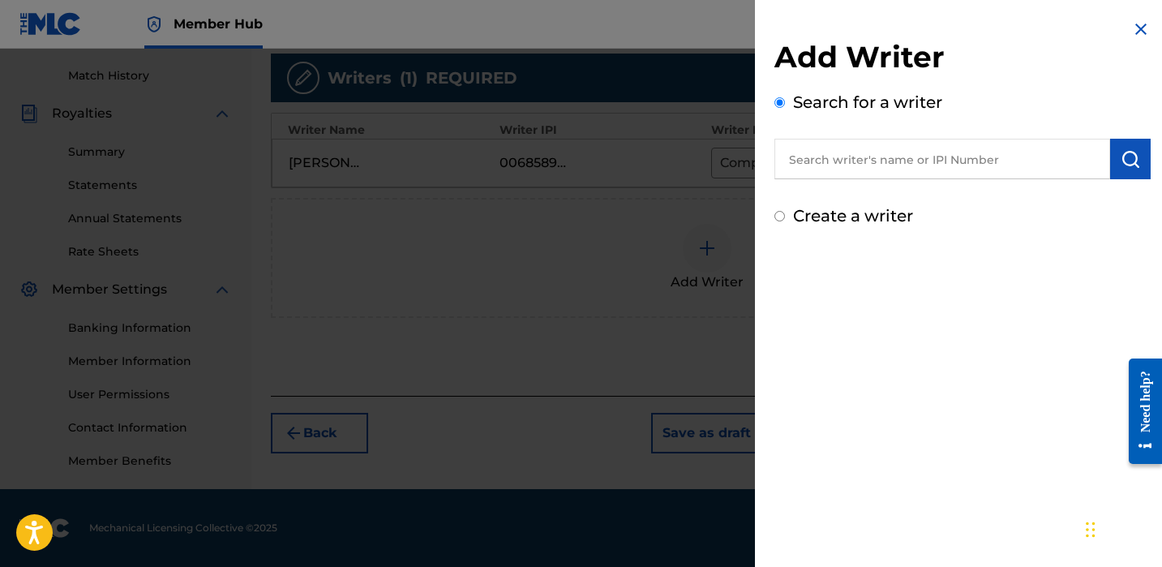
click at [1132, 24] on img at bounding box center [1141, 28] width 19 height 19
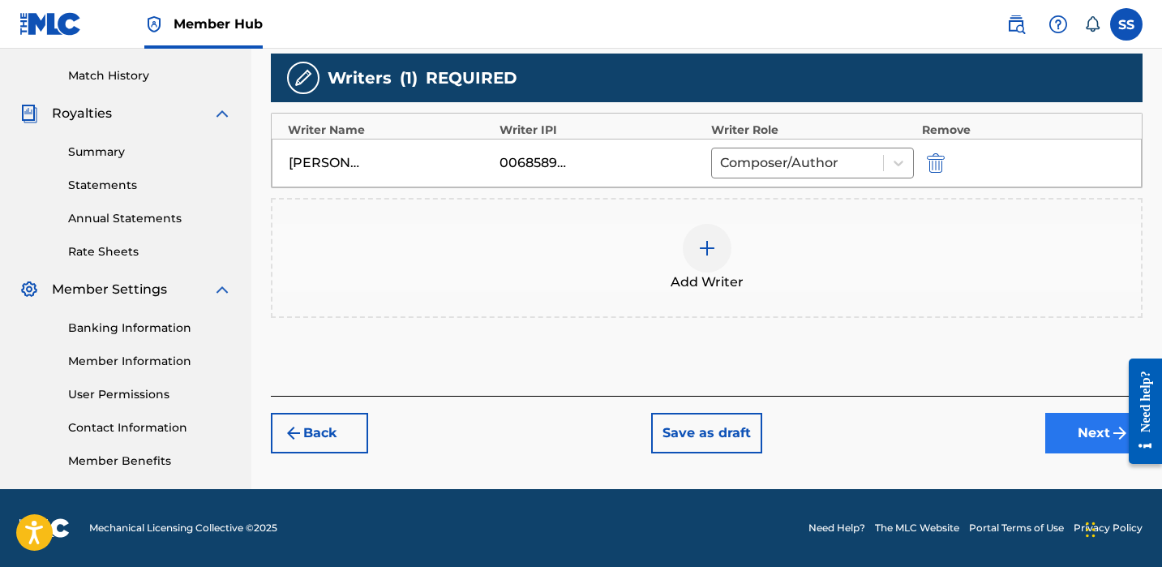
click at [1084, 438] on button "Next" at bounding box center [1094, 433] width 97 height 41
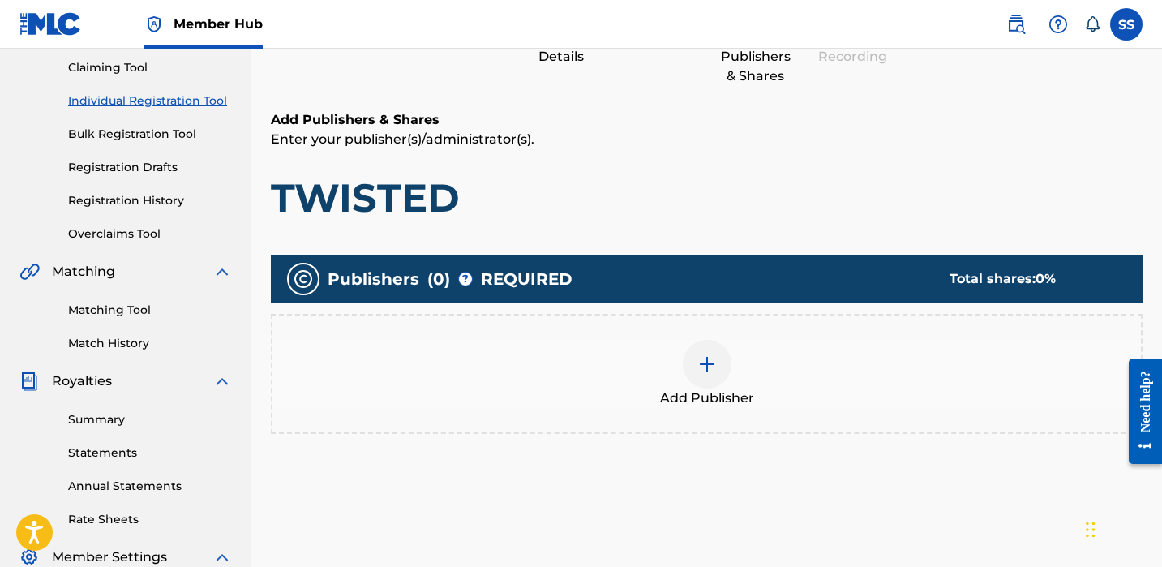
scroll to position [73, 0]
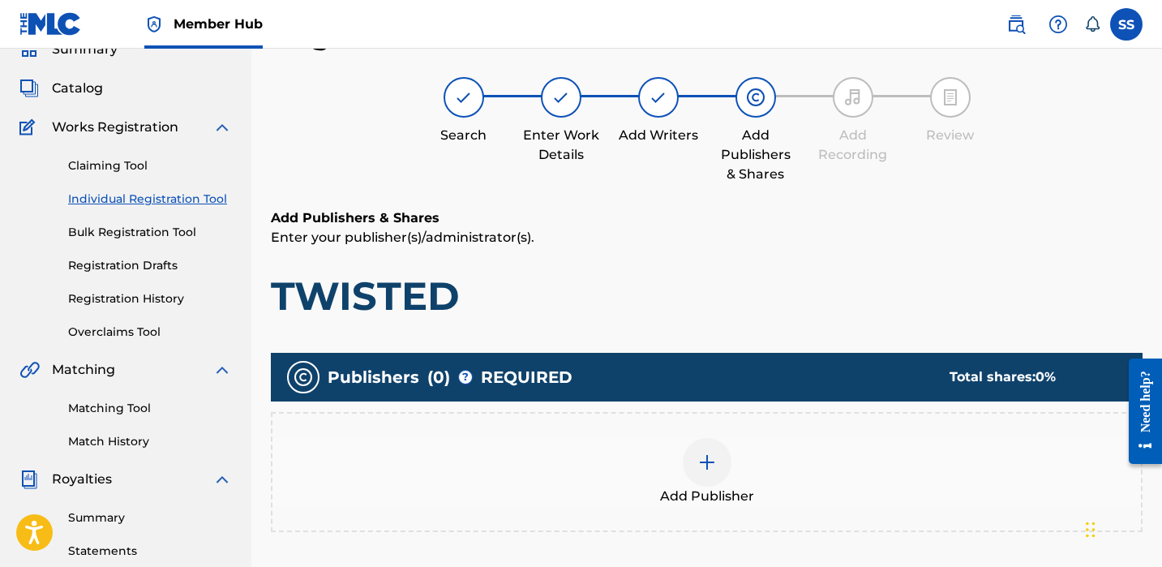
click at [708, 492] on span "Add Publisher" at bounding box center [707, 496] width 94 height 19
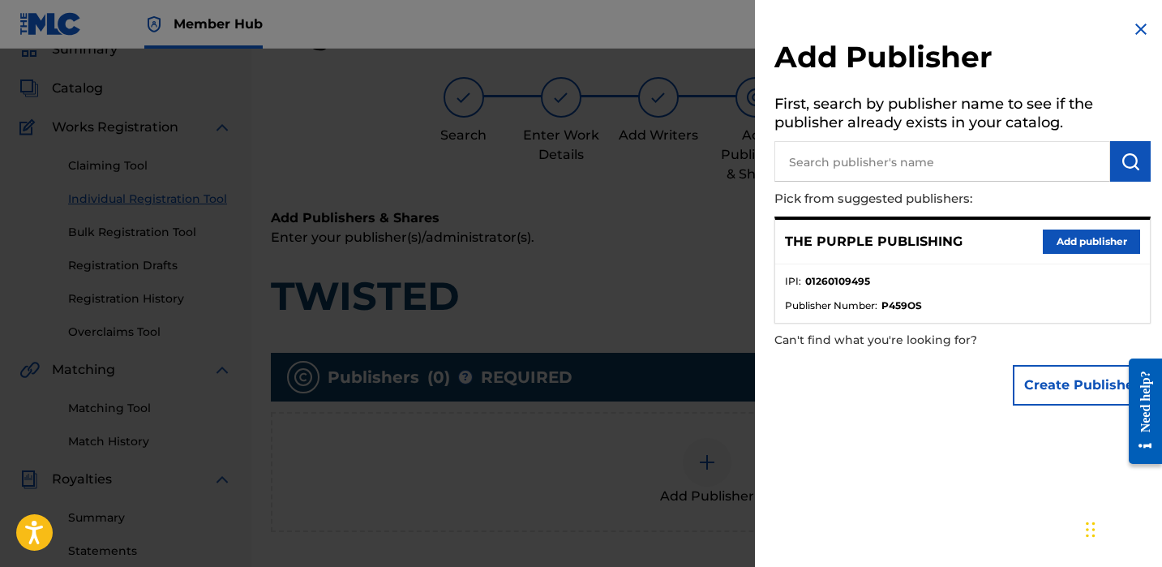
click at [984, 169] on input "text" at bounding box center [943, 161] width 336 height 41
click at [1090, 242] on button "Add publisher" at bounding box center [1091, 242] width 97 height 24
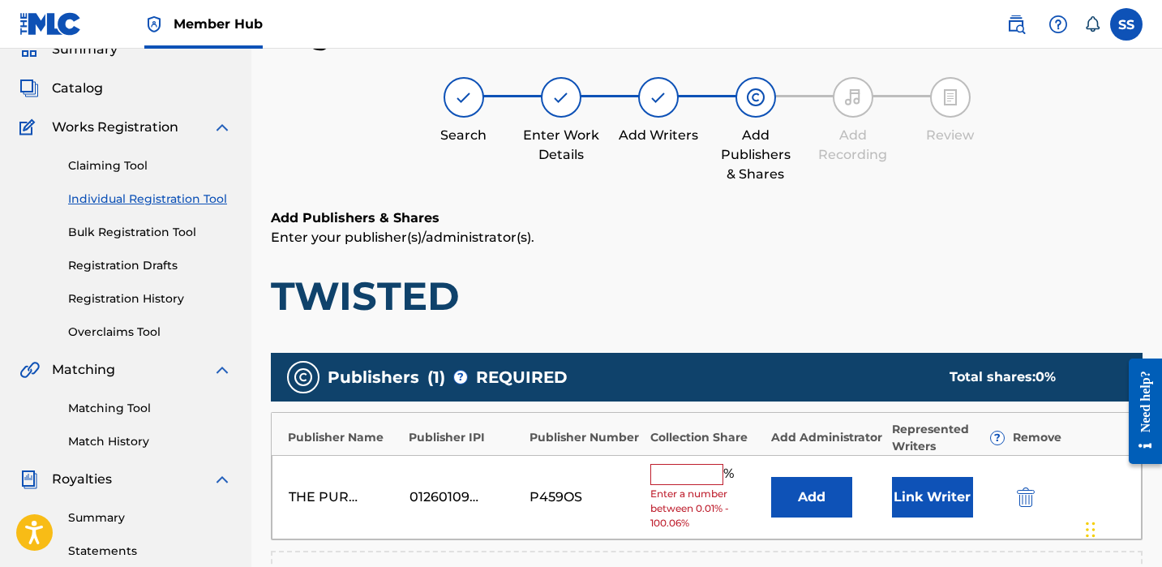
click at [704, 475] on input "text" at bounding box center [687, 474] width 73 height 21
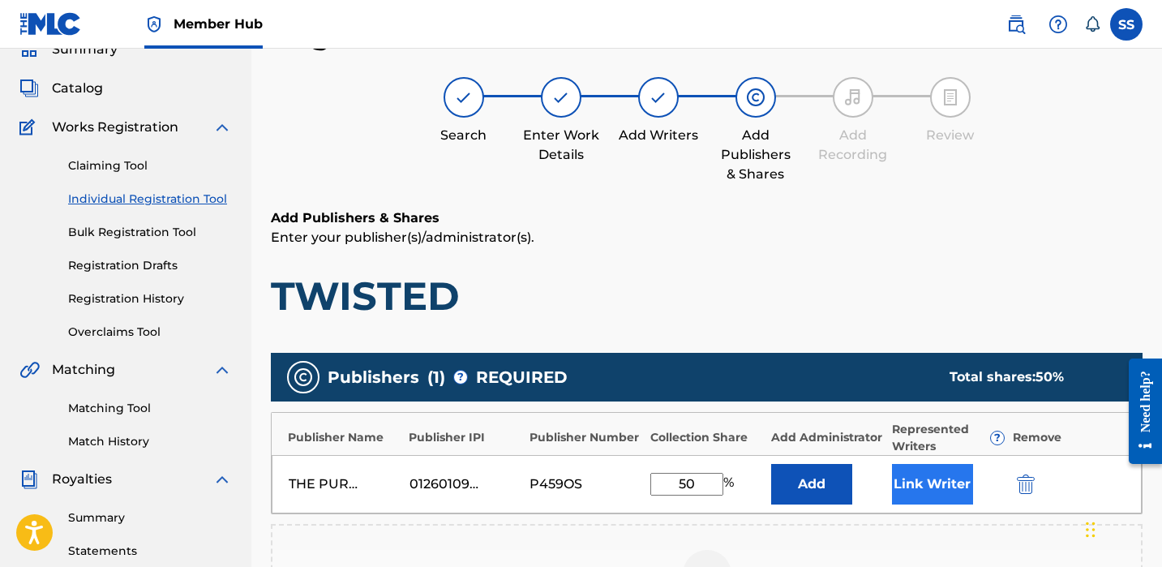
type input "50"
click at [944, 484] on button "Link Writer" at bounding box center [932, 484] width 81 height 41
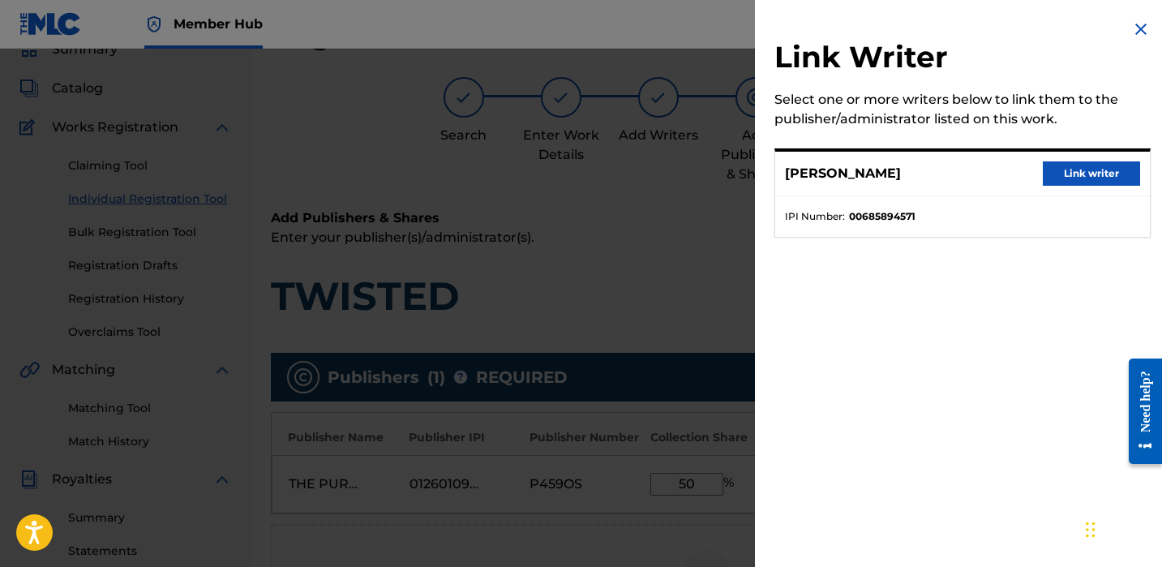
click at [1084, 160] on div "SHEKIRA SNIPES Link writer" at bounding box center [962, 174] width 375 height 45
click at [1084, 169] on button "Link writer" at bounding box center [1091, 173] width 97 height 24
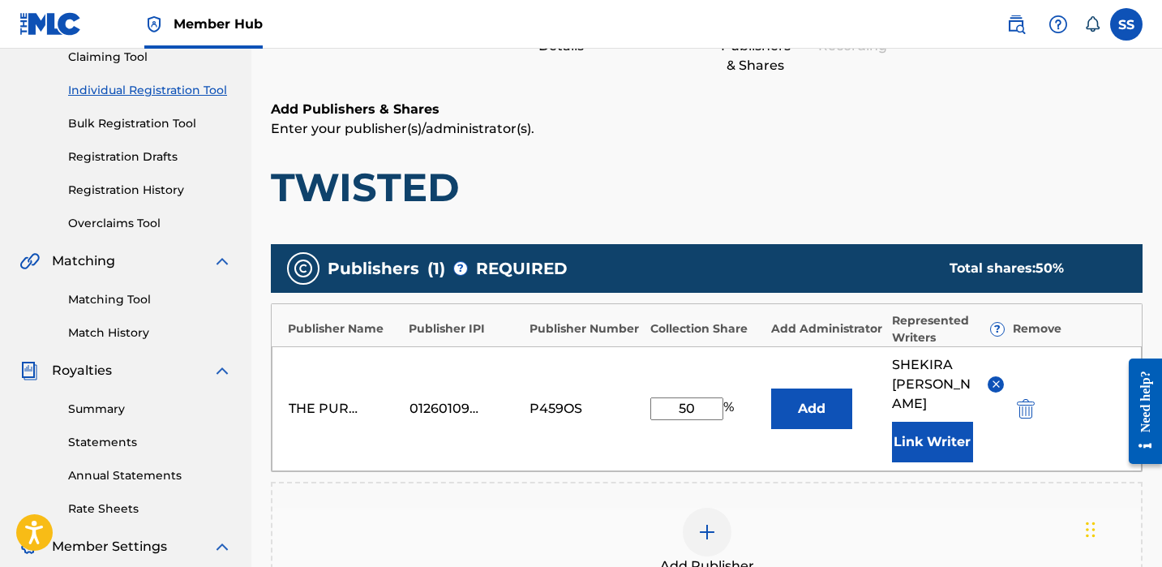
scroll to position [459, 0]
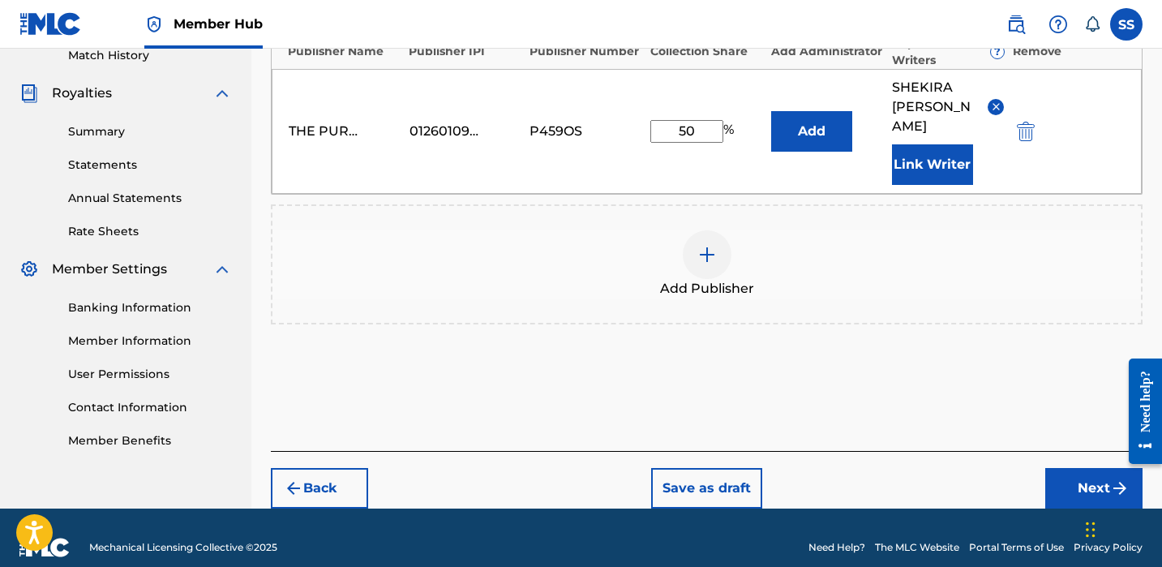
click at [1092, 478] on button "Next" at bounding box center [1094, 488] width 97 height 41
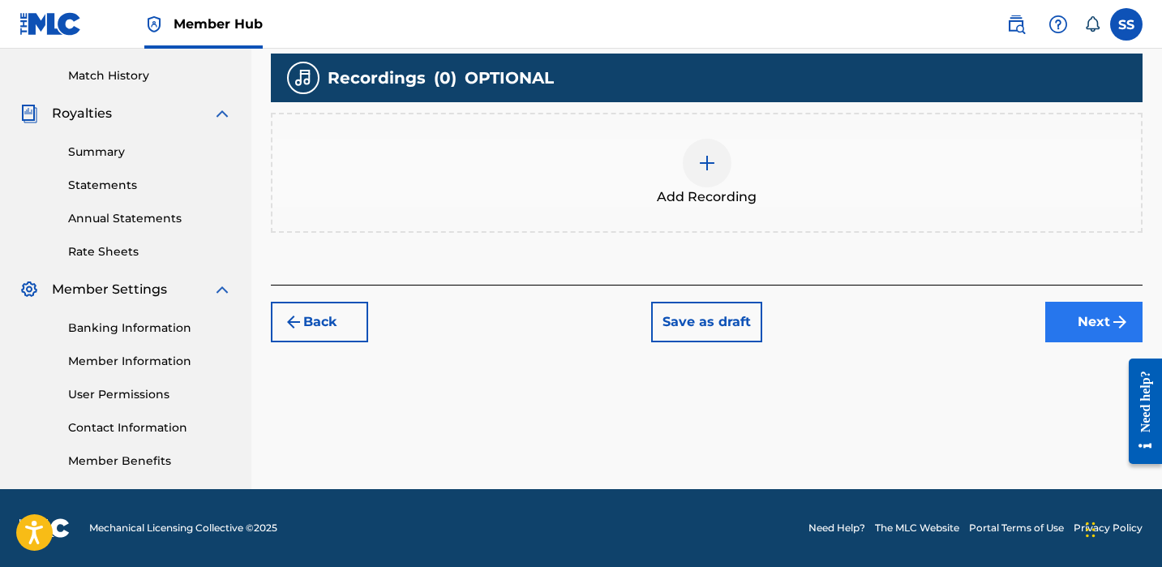
click at [1083, 320] on button "Next" at bounding box center [1094, 322] width 97 height 41
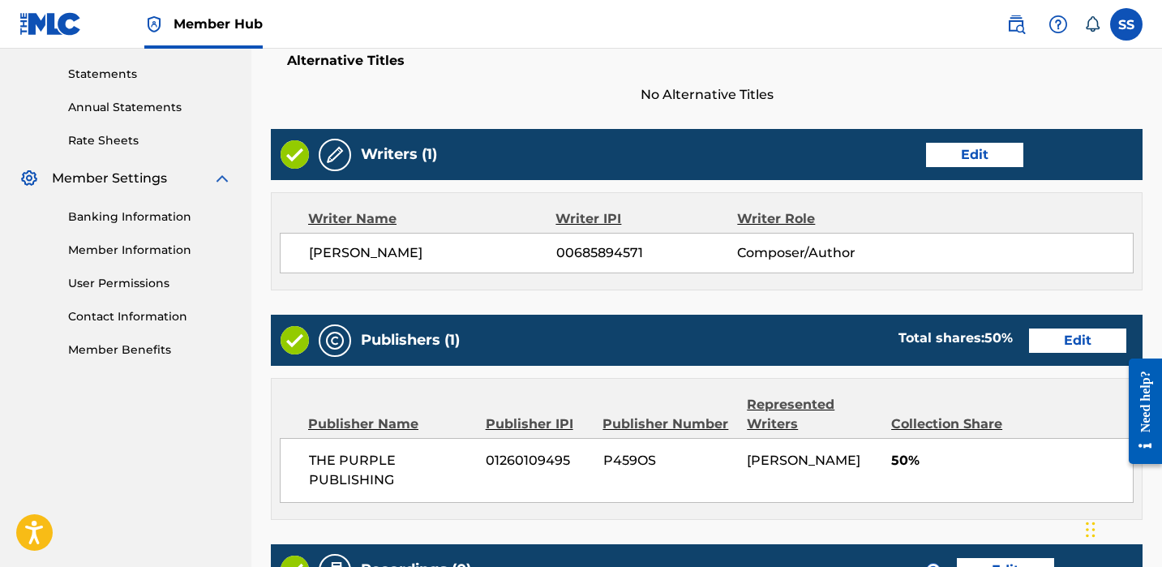
scroll to position [790, 0]
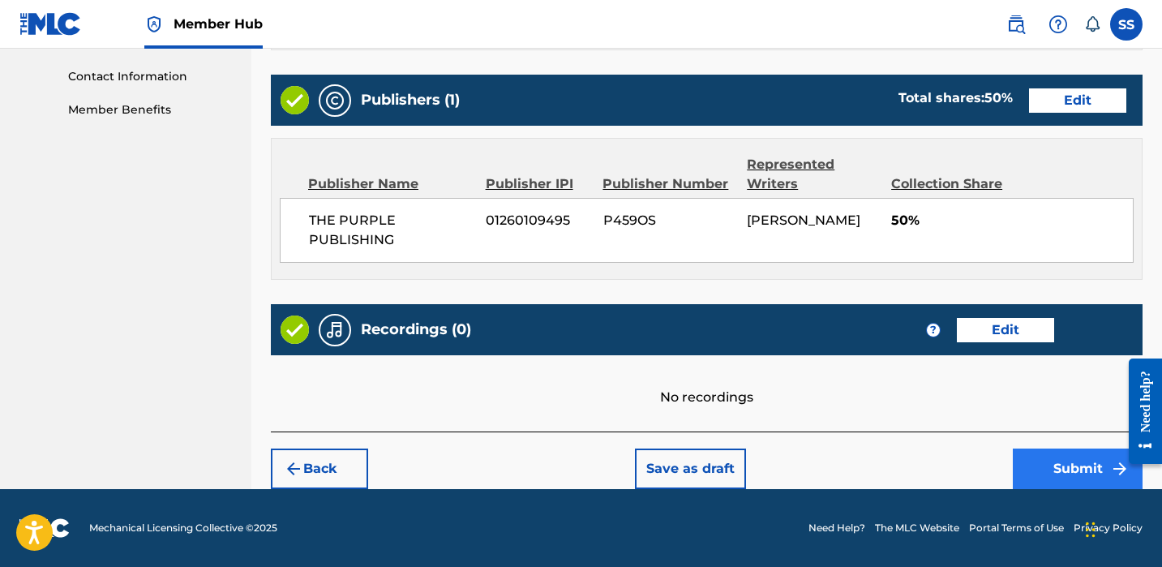
click at [1076, 466] on button "Submit" at bounding box center [1078, 469] width 130 height 41
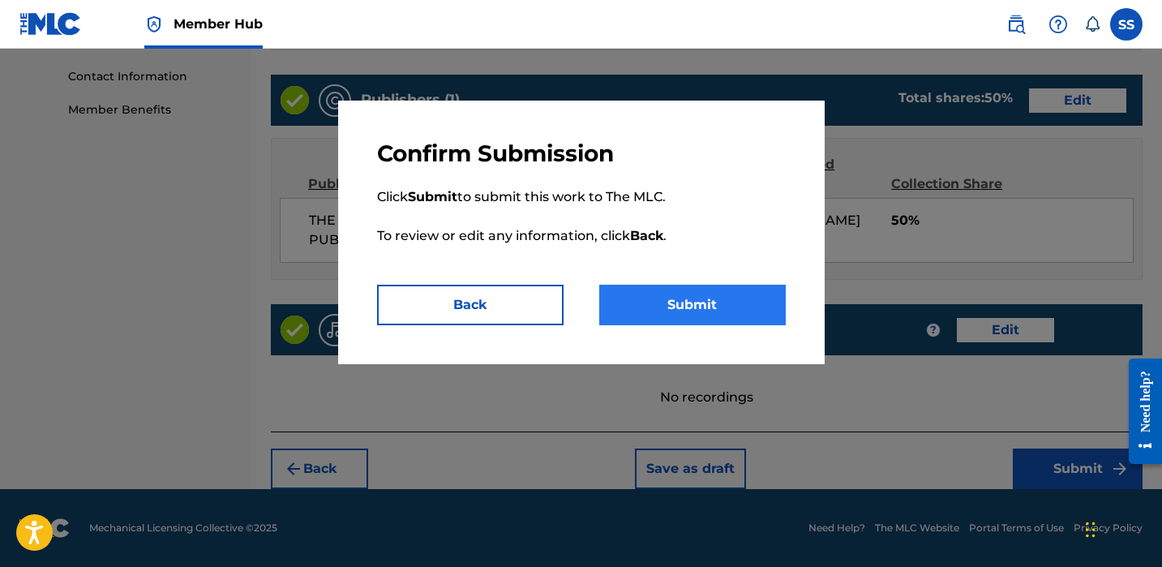
click at [687, 304] on button "Submit" at bounding box center [692, 305] width 187 height 41
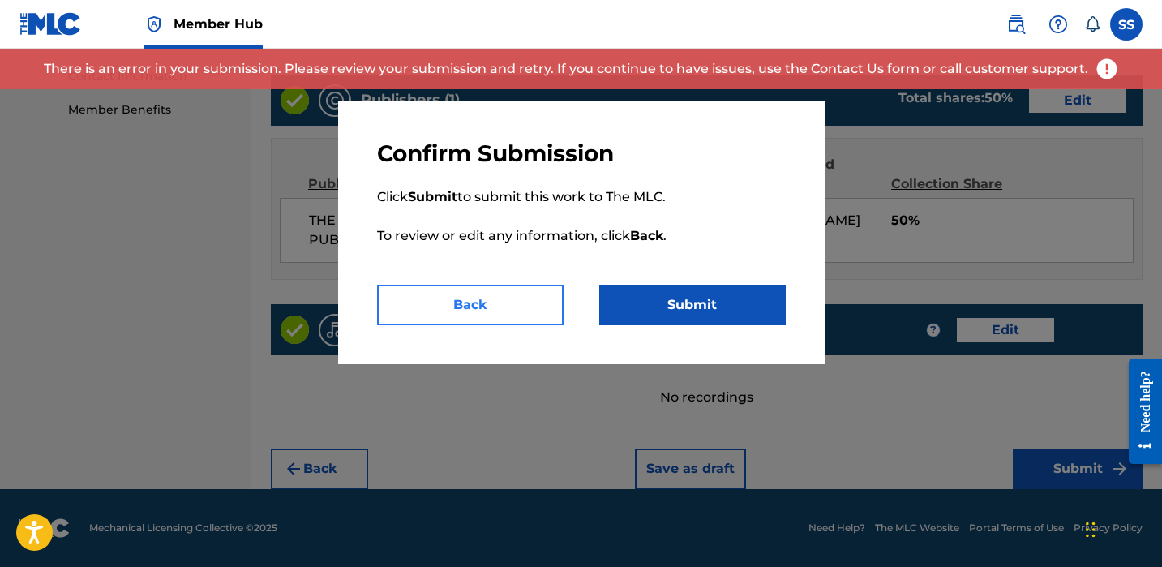
click at [498, 311] on button "Back" at bounding box center [470, 305] width 187 height 41
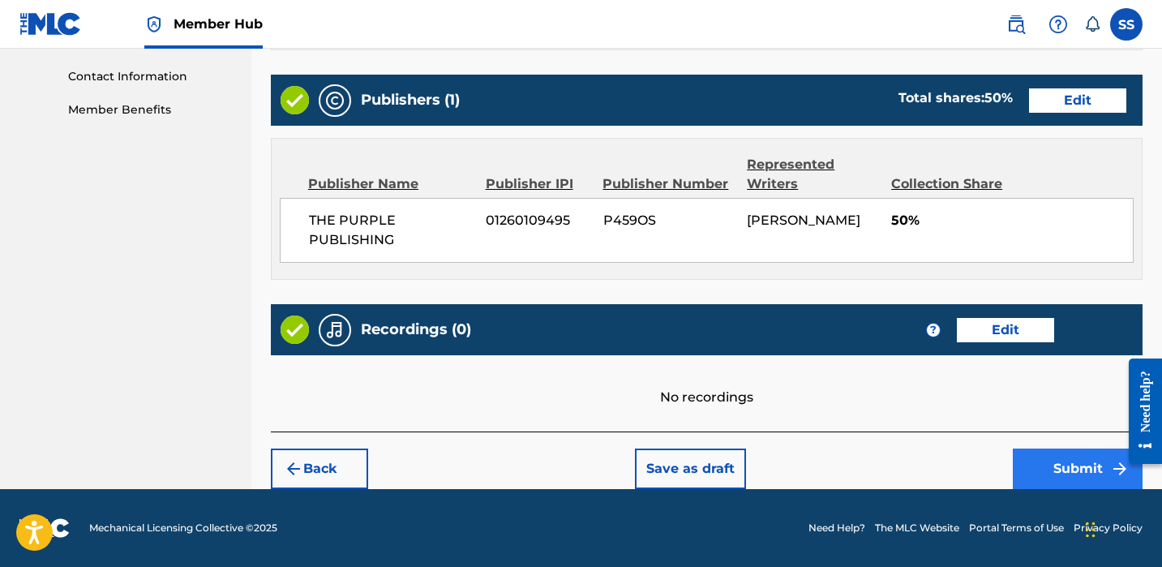
click at [1092, 465] on button "Submit" at bounding box center [1078, 469] width 130 height 41
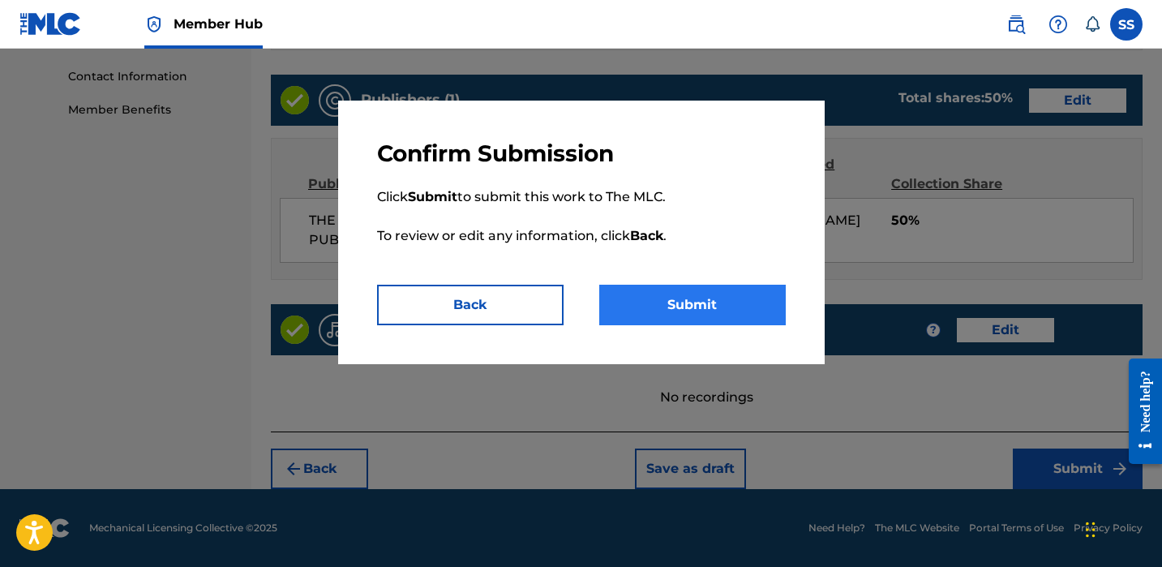
click at [707, 308] on button "Submit" at bounding box center [692, 305] width 187 height 41
click at [707, 307] on button "Submit" at bounding box center [692, 305] width 187 height 41
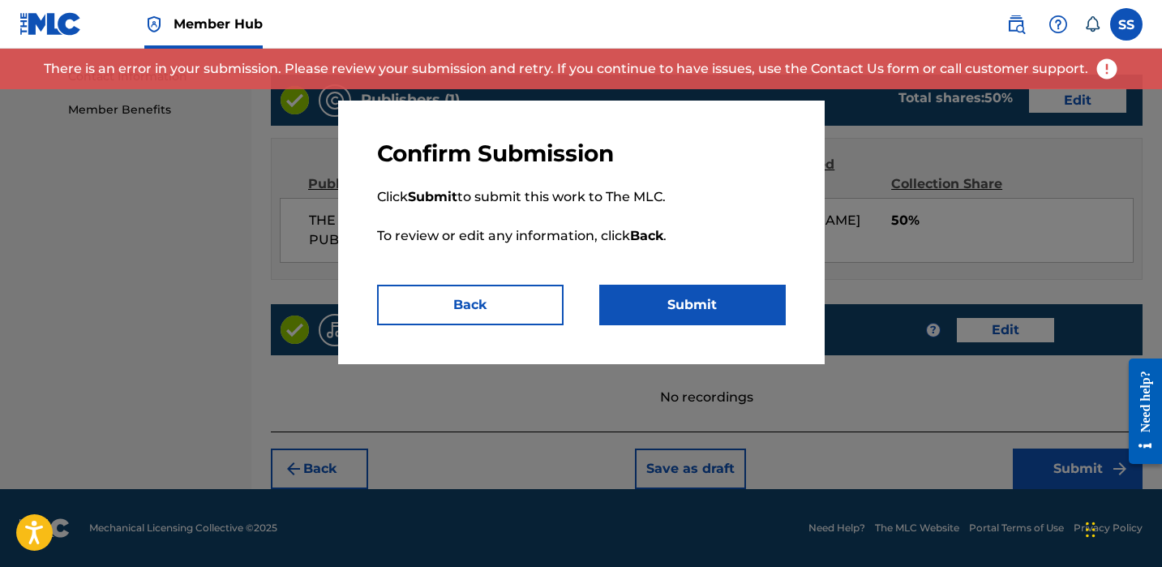
click at [1114, 124] on div at bounding box center [581, 332] width 1162 height 567
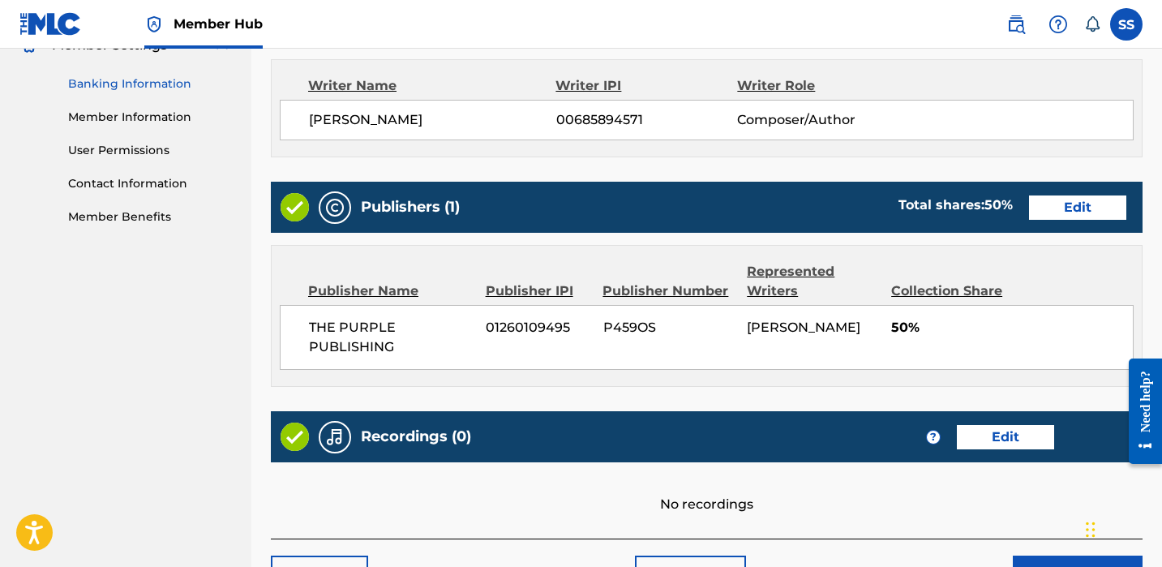
scroll to position [655, 0]
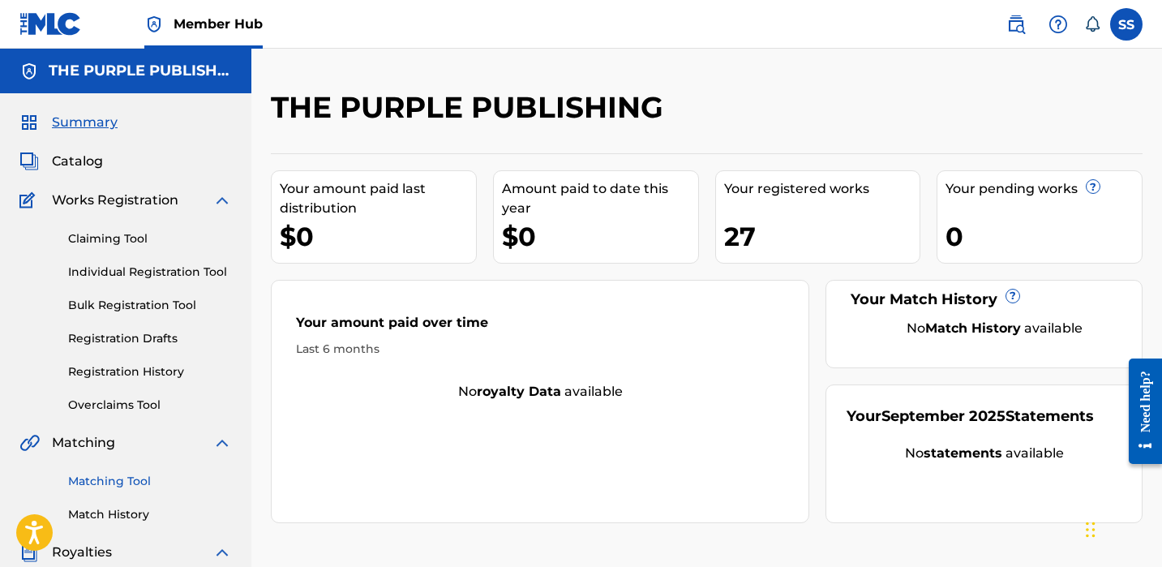
click at [135, 489] on link "Matching Tool" at bounding box center [150, 481] width 164 height 17
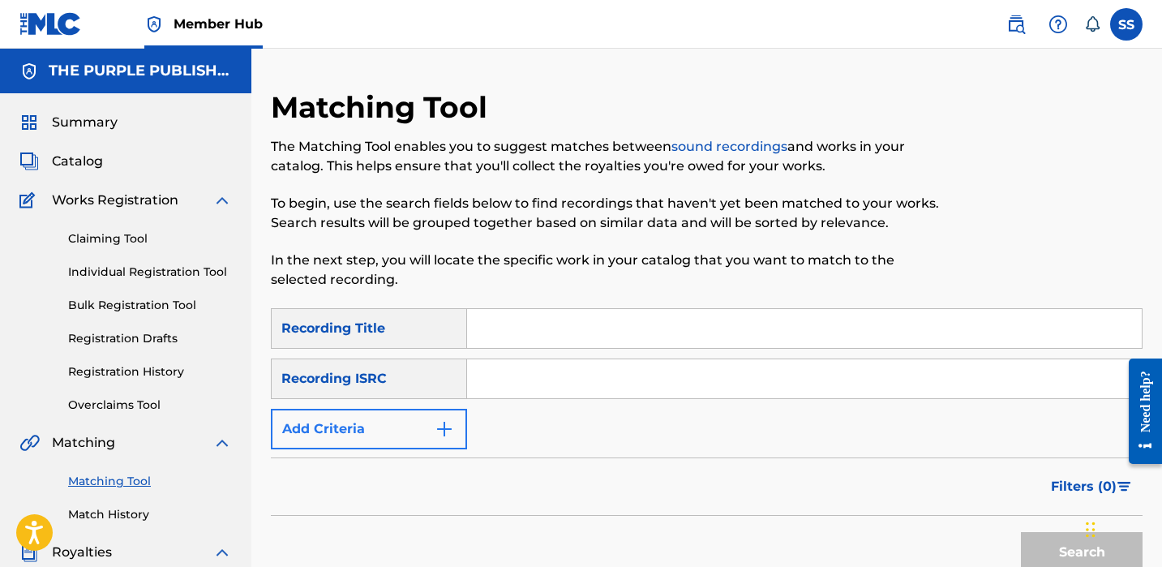
click at [436, 419] on img "Search Form" at bounding box center [444, 428] width 19 height 19
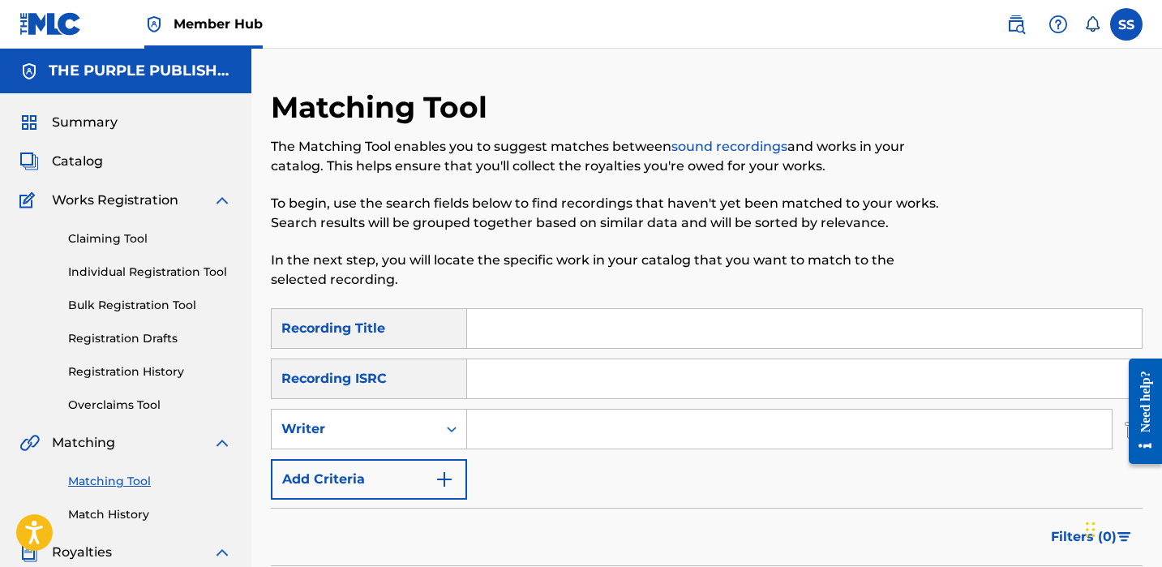
click at [505, 437] on input "Search Form" at bounding box center [789, 429] width 645 height 39
type input "SHEKIRA SNIPES"
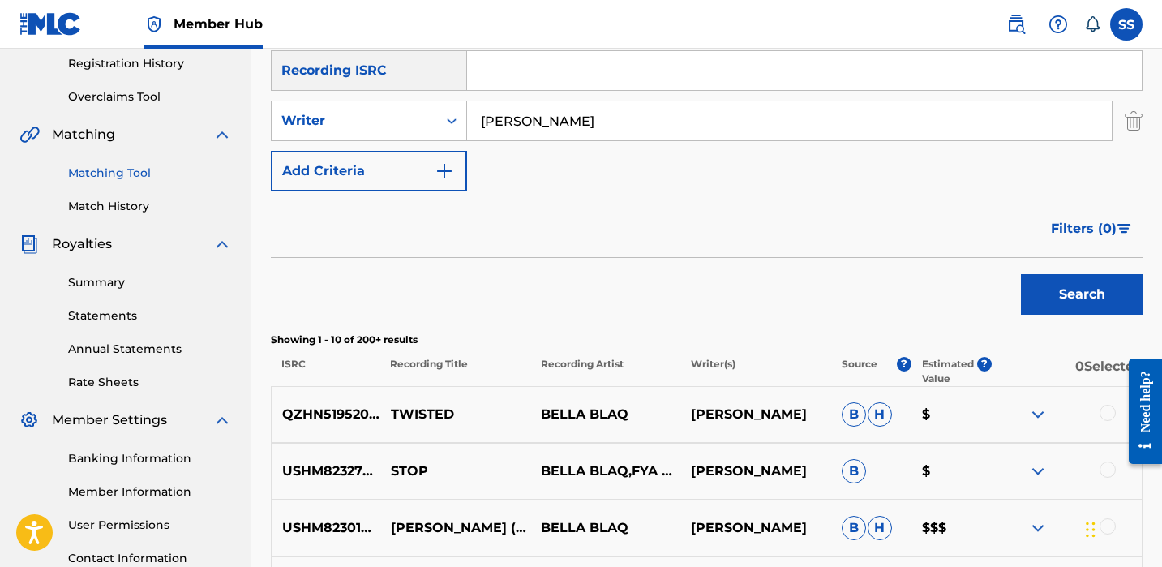
click at [570, 417] on p "BELLA BLAQ" at bounding box center [605, 414] width 150 height 19
click at [1042, 419] on img at bounding box center [1037, 414] width 19 height 19
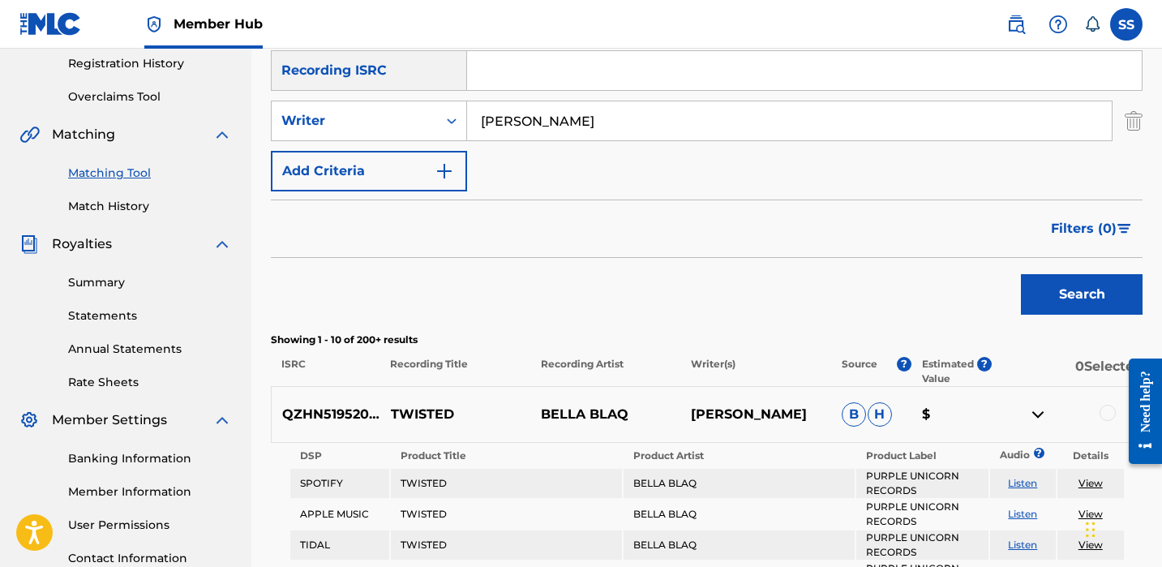
click at [1042, 419] on img at bounding box center [1037, 414] width 19 height 19
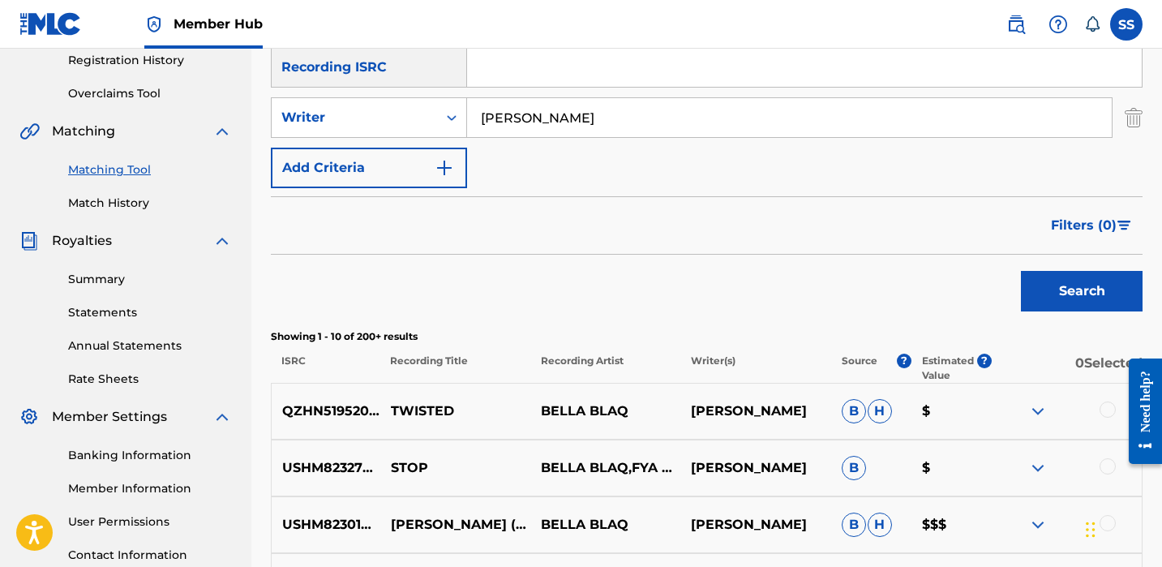
scroll to position [319, 0]
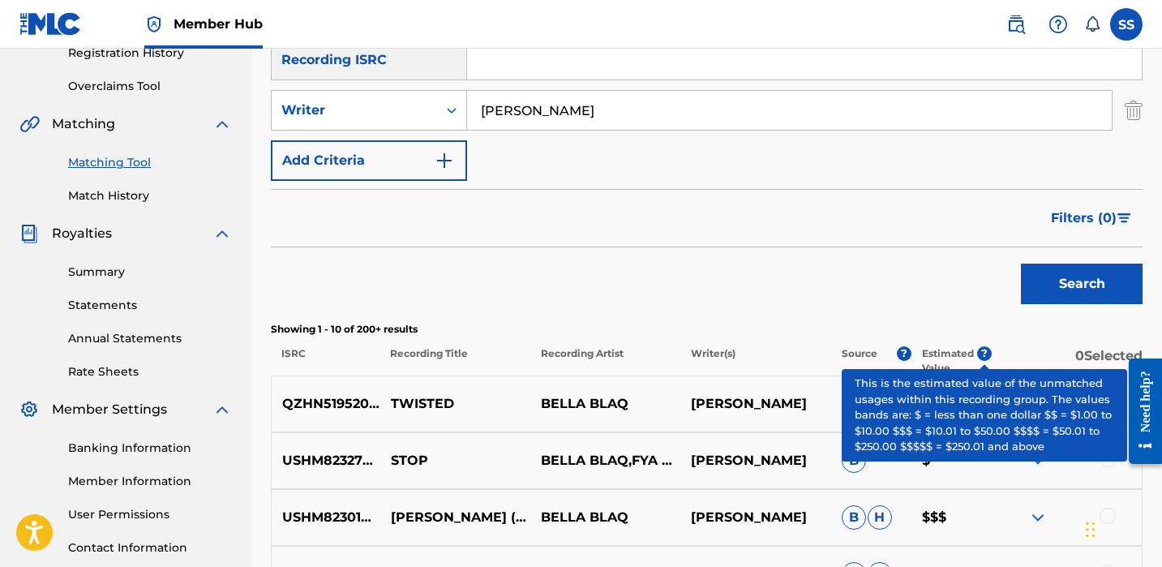
click at [981, 358] on span "?" at bounding box center [984, 353] width 15 height 15
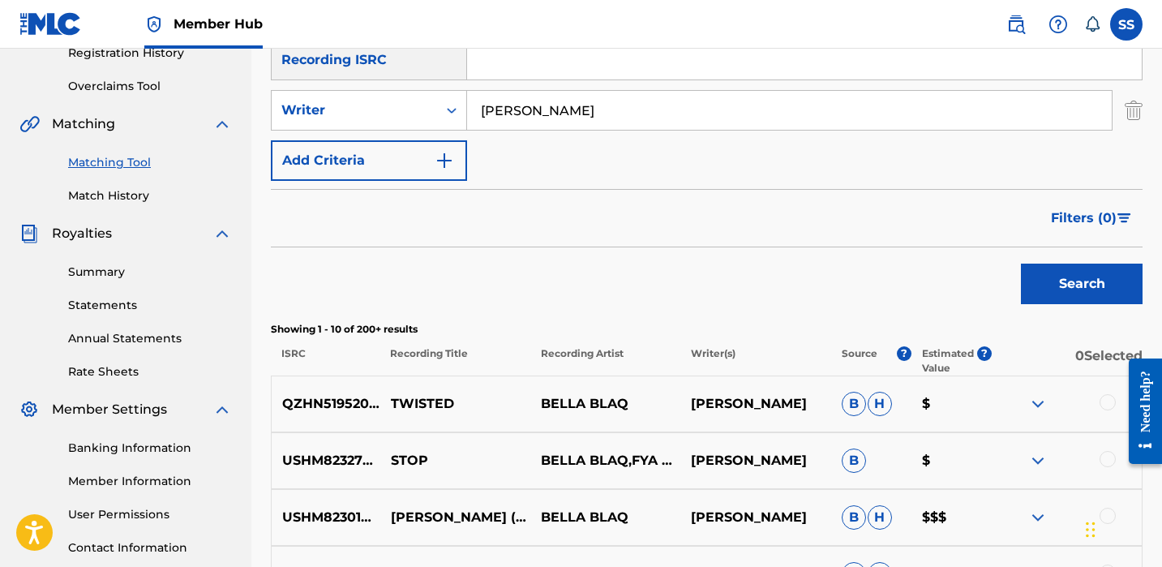
click at [978, 361] on span "?" at bounding box center [984, 360] width 15 height 29
click at [977, 358] on p "Estimated Value" at bounding box center [949, 360] width 55 height 29
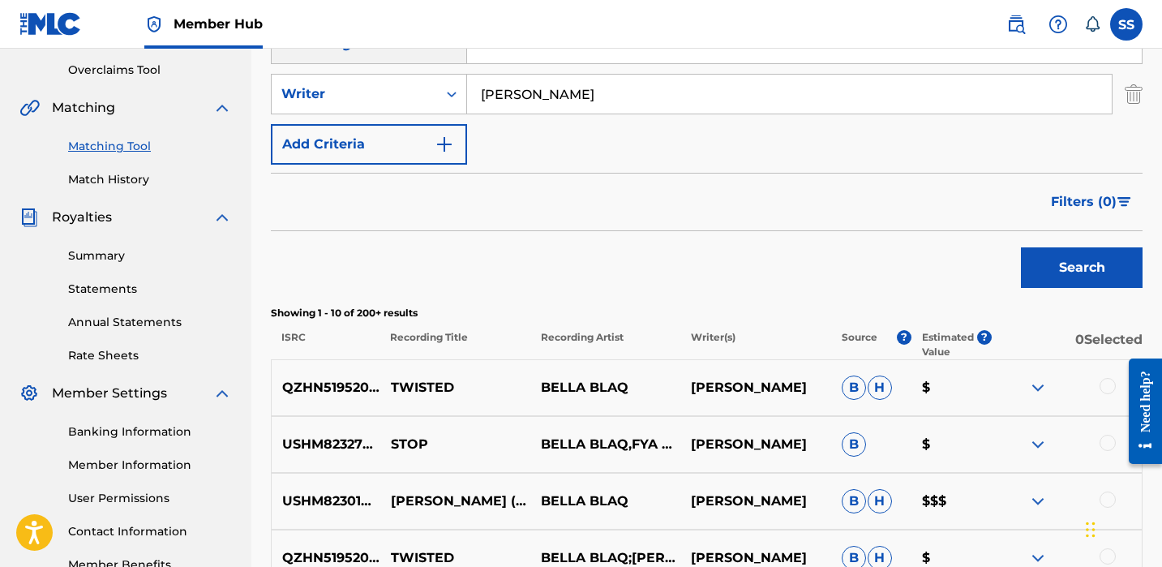
scroll to position [895, 0]
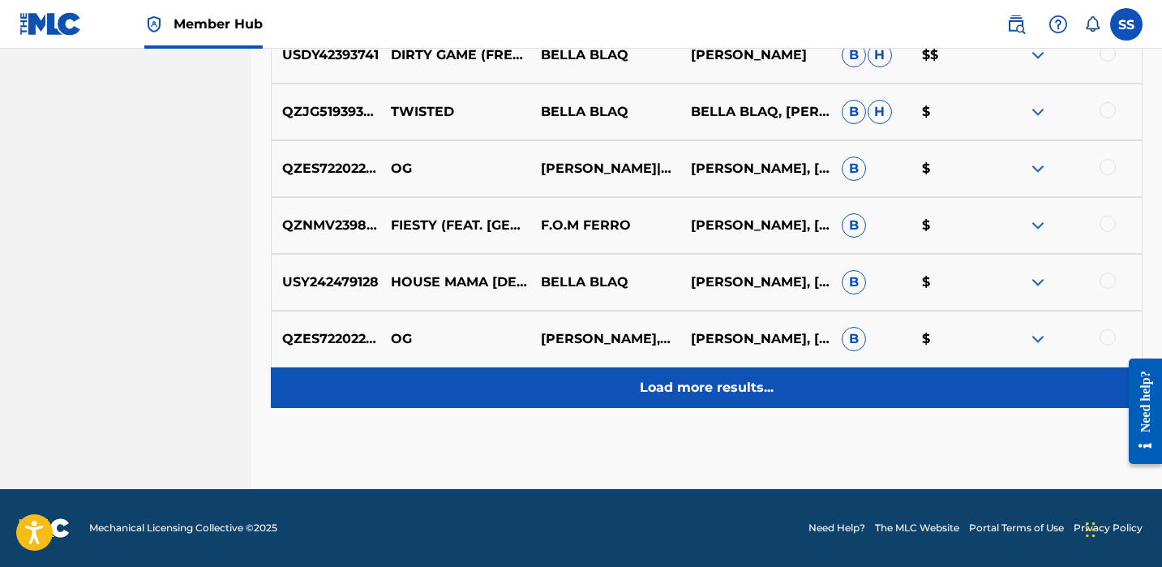
click at [752, 406] on div "Load more results..." at bounding box center [707, 387] width 872 height 41
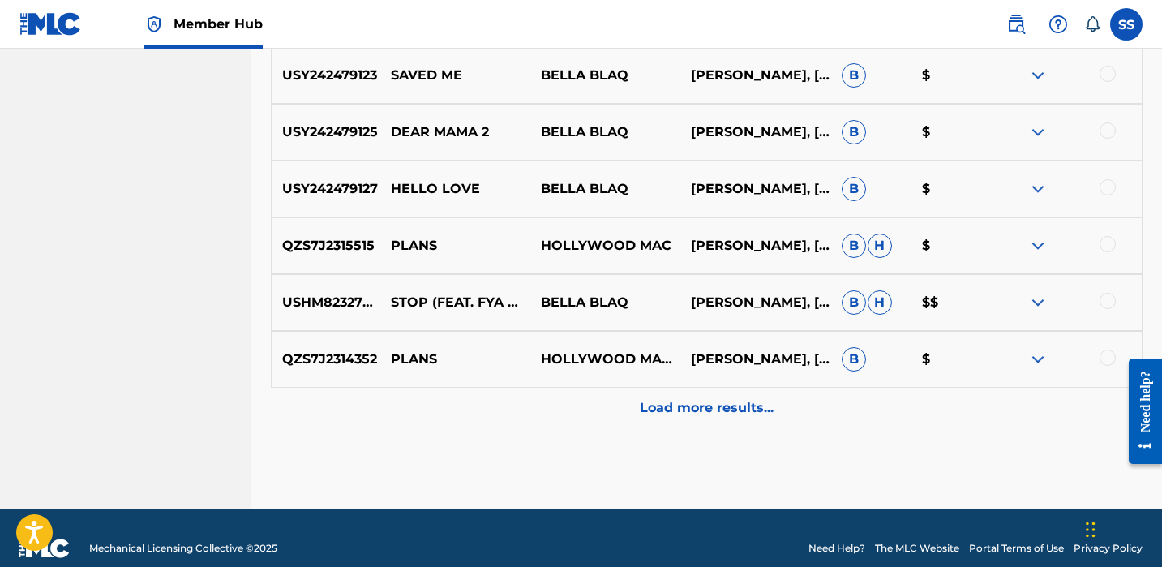
scroll to position [1462, 0]
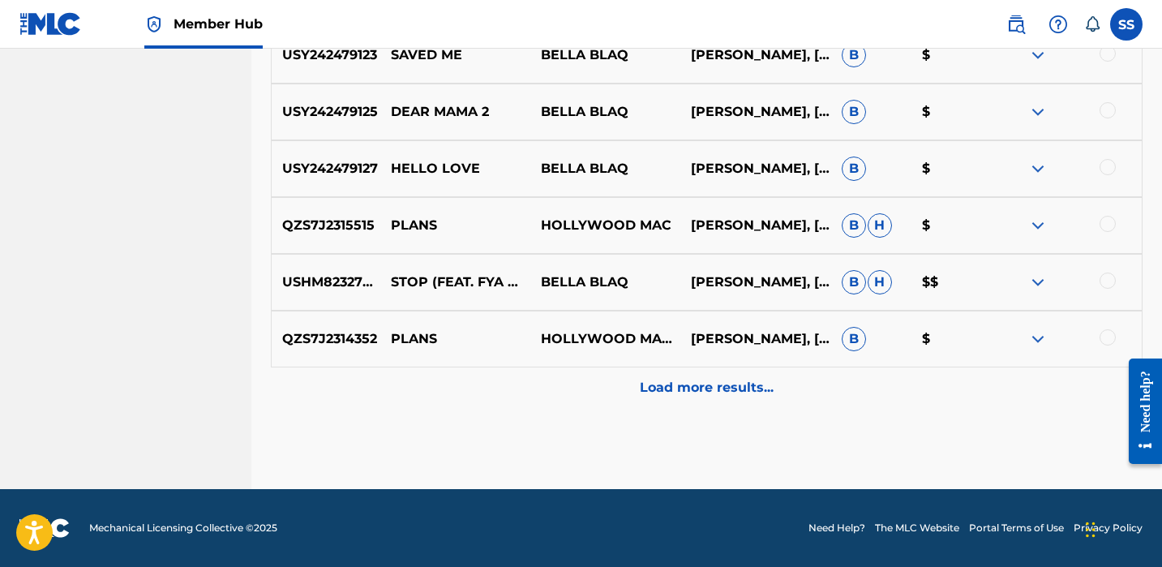
click at [730, 398] on div "Load more results..." at bounding box center [707, 387] width 872 height 41
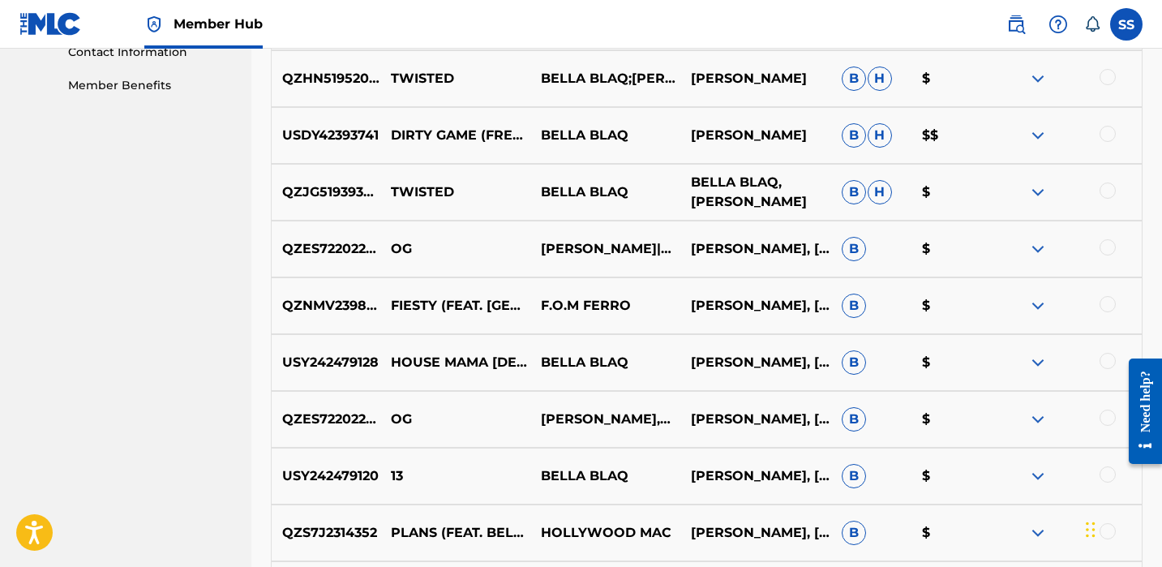
scroll to position [606, 0]
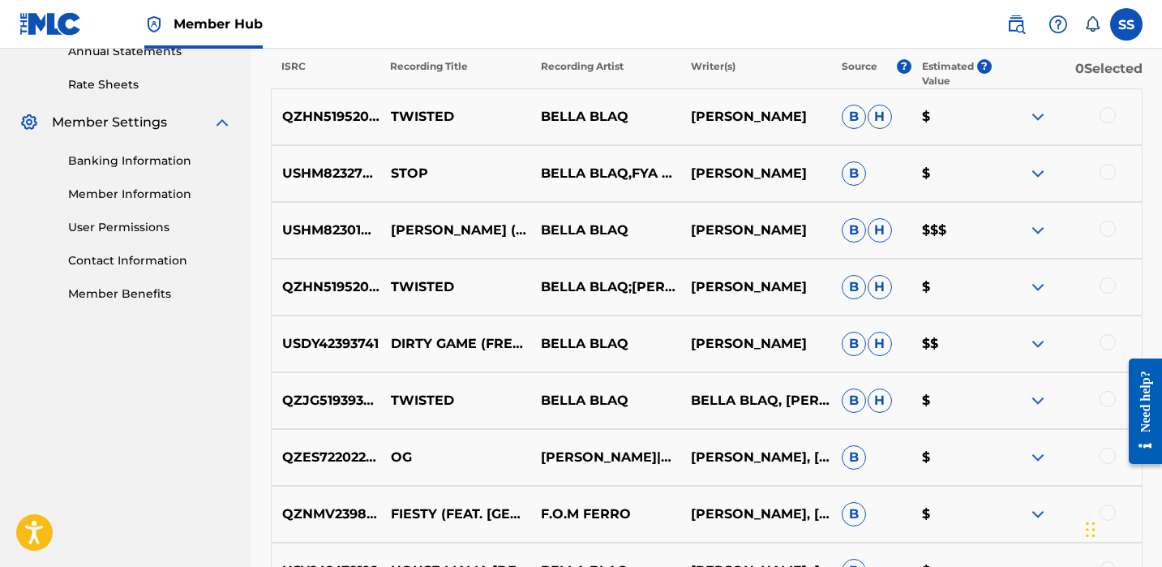
click at [1034, 118] on img at bounding box center [1037, 116] width 19 height 19
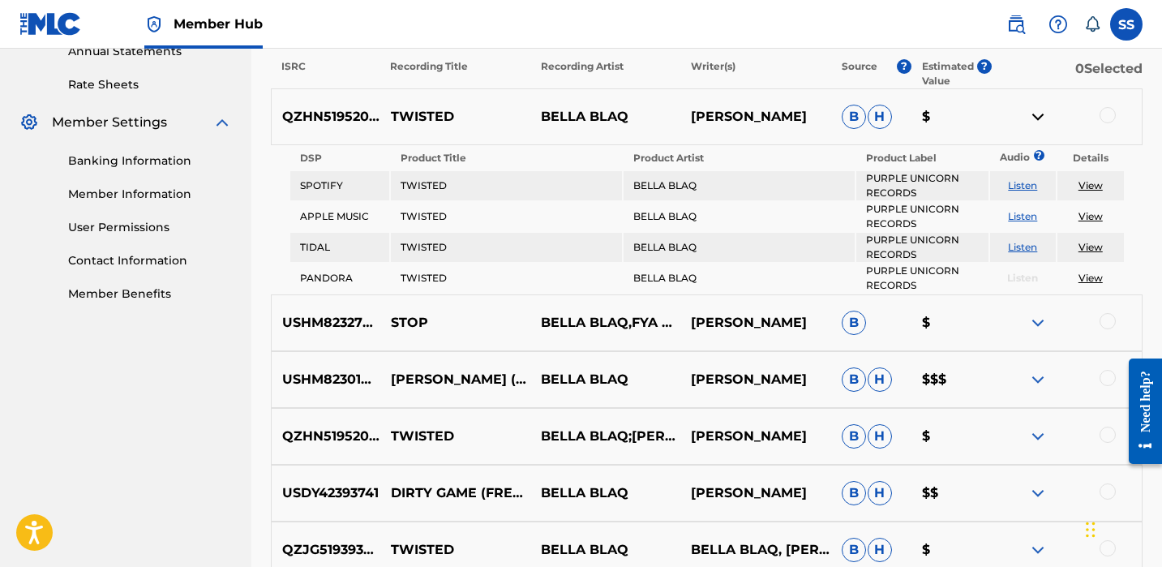
click at [1109, 124] on div at bounding box center [1067, 116] width 150 height 19
click at [1109, 119] on div at bounding box center [1108, 115] width 16 height 16
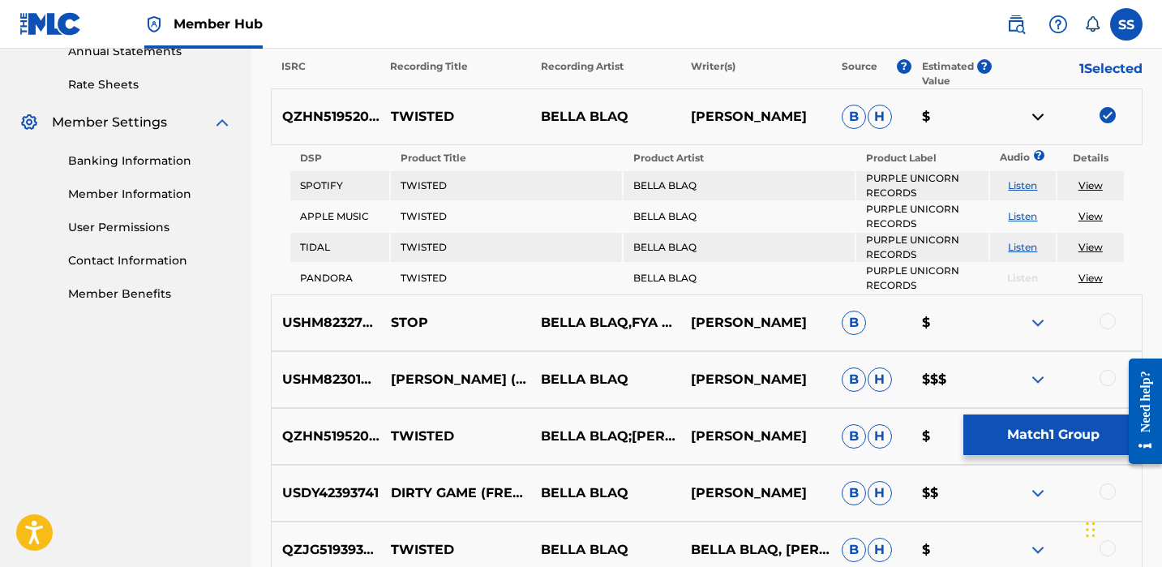
click at [1110, 325] on div at bounding box center [1108, 321] width 16 height 16
click at [1104, 384] on div at bounding box center [1108, 378] width 16 height 16
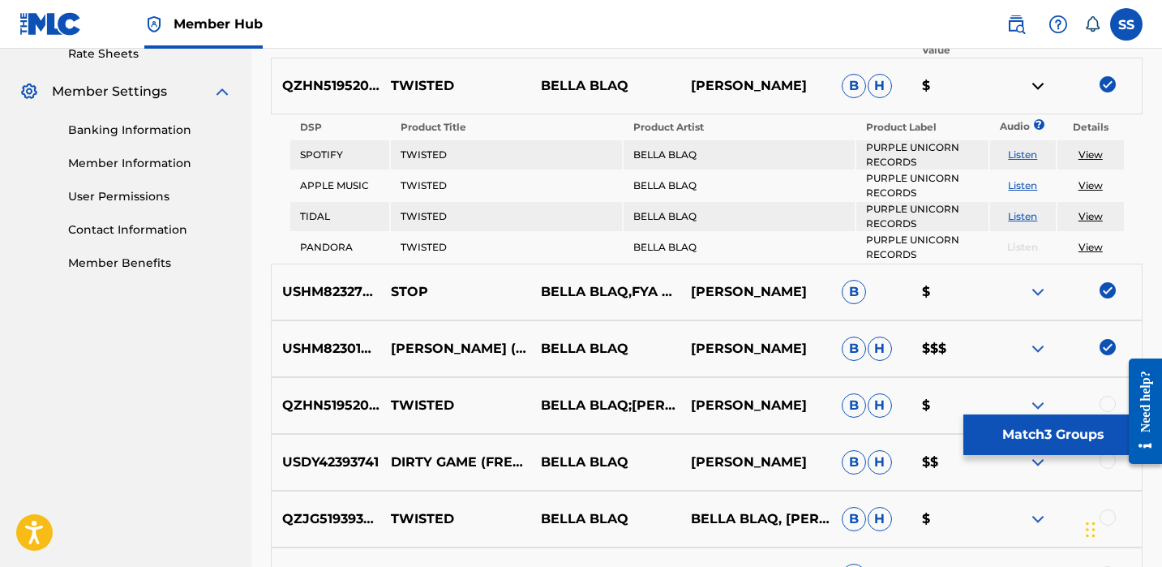
scroll to position [682, 0]
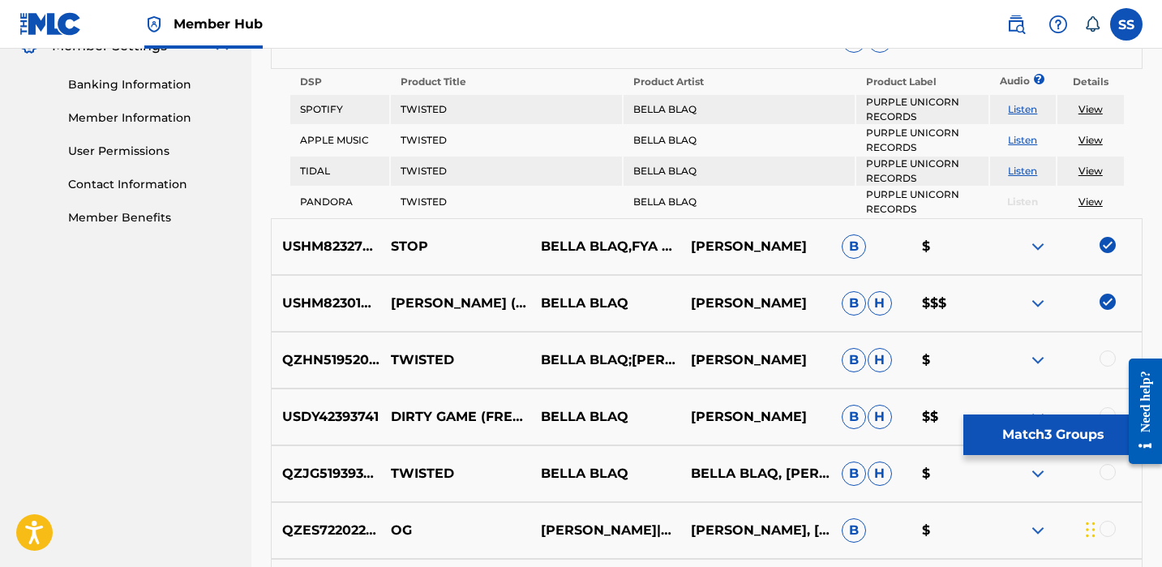
click at [1107, 352] on div at bounding box center [1108, 358] width 16 height 16
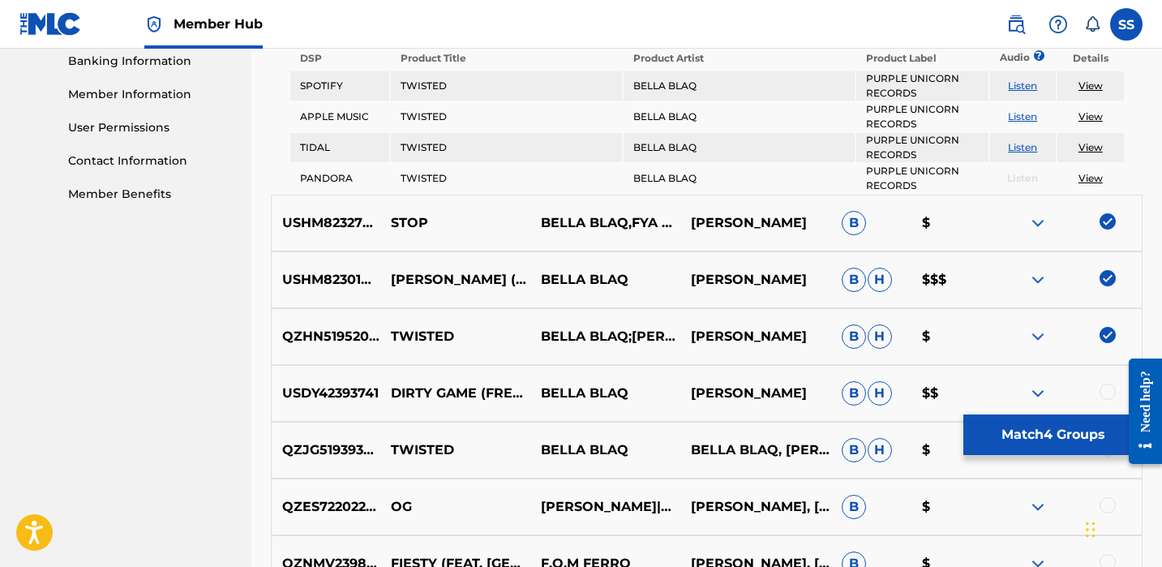
click at [1110, 397] on div at bounding box center [1108, 392] width 16 height 16
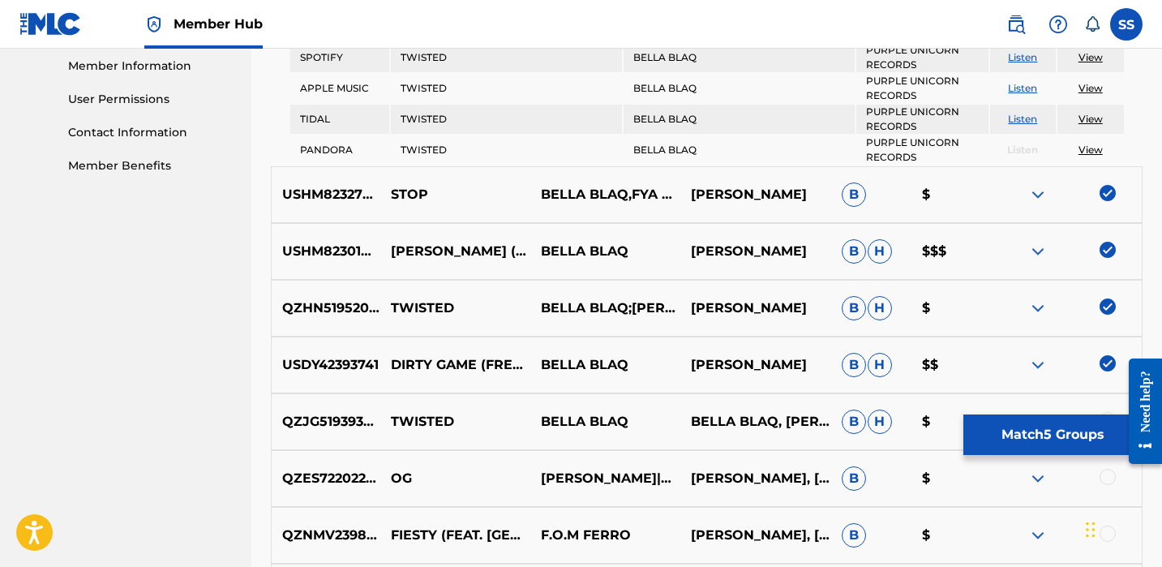
scroll to position [845, 0]
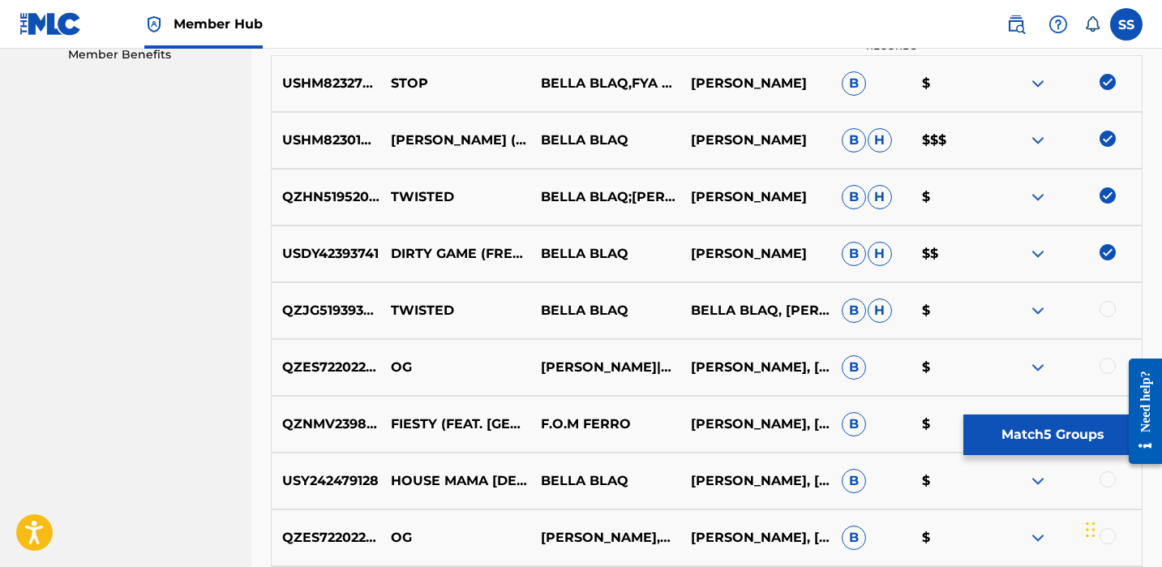
click at [1108, 301] on div at bounding box center [1108, 309] width 16 height 16
click at [1108, 366] on div at bounding box center [1108, 366] width 16 height 16
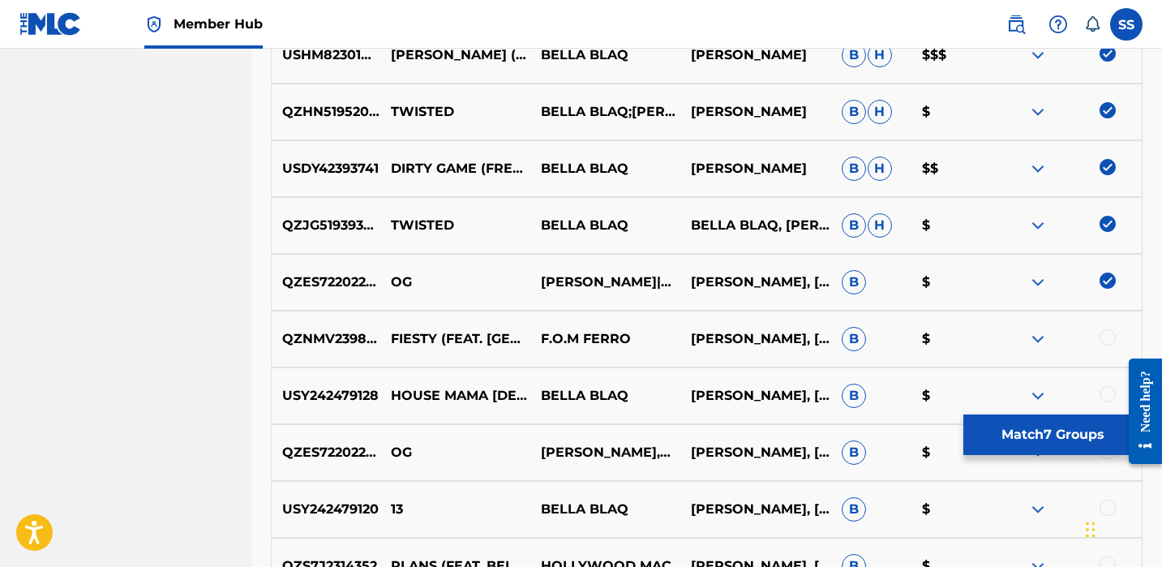
scroll to position [994, 0]
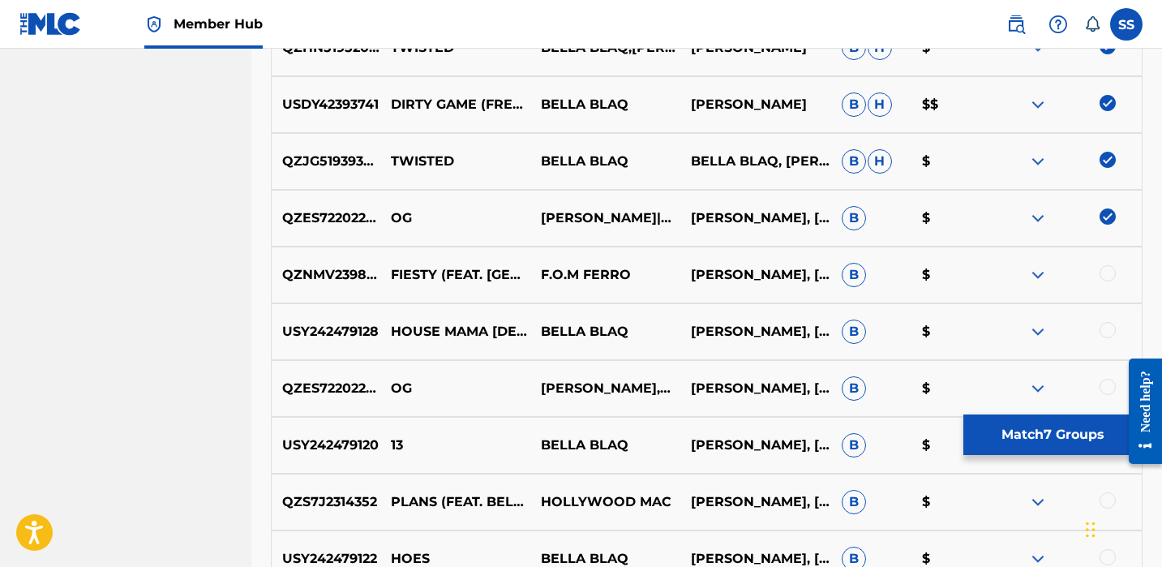
click at [1107, 336] on div at bounding box center [1108, 330] width 16 height 16
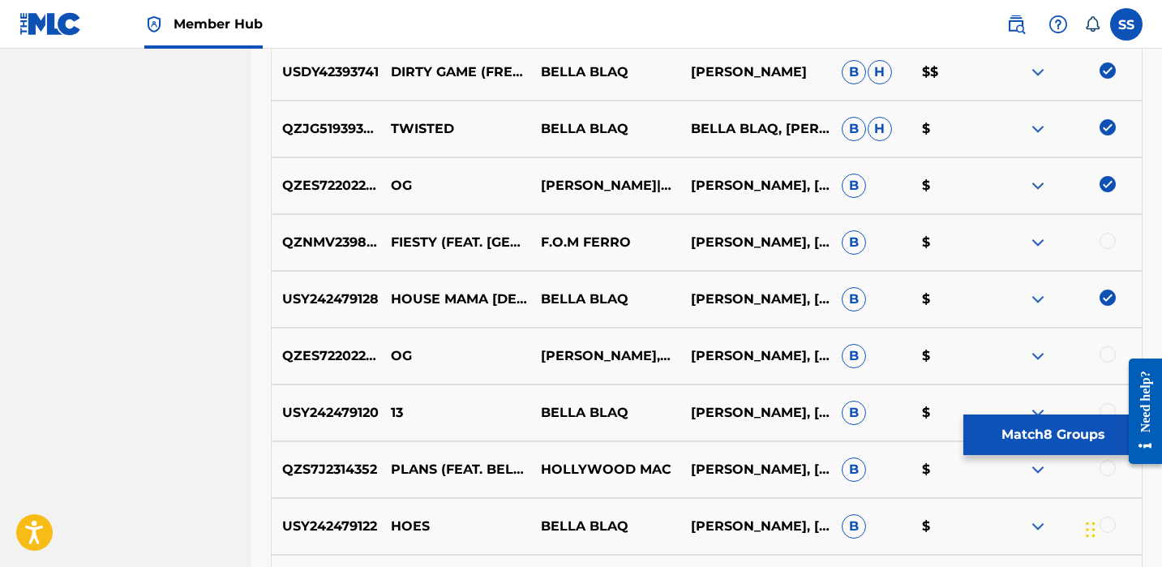
scroll to position [1030, 0]
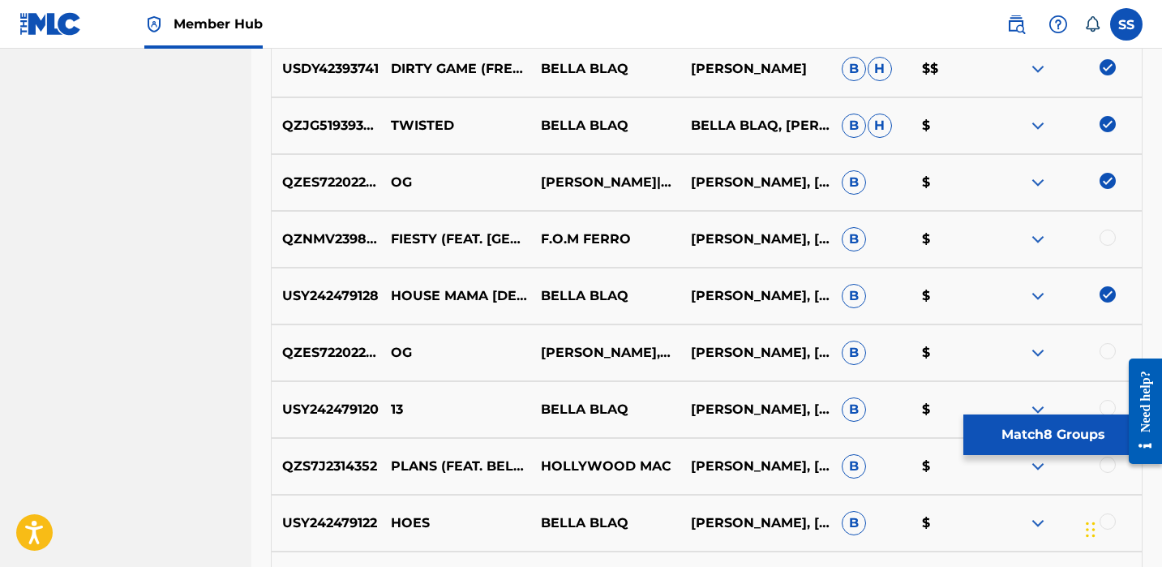
click at [1107, 348] on div at bounding box center [1108, 351] width 16 height 16
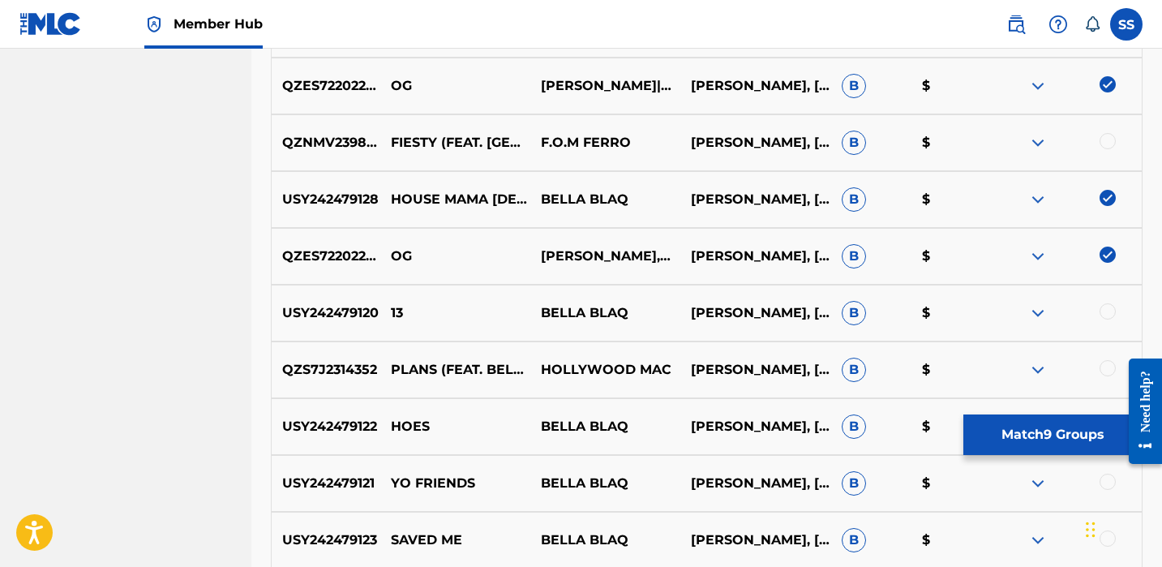
click at [1108, 320] on div at bounding box center [1067, 312] width 150 height 19
click at [1109, 311] on div at bounding box center [1108, 311] width 16 height 16
click at [1106, 363] on div at bounding box center [1108, 368] width 16 height 16
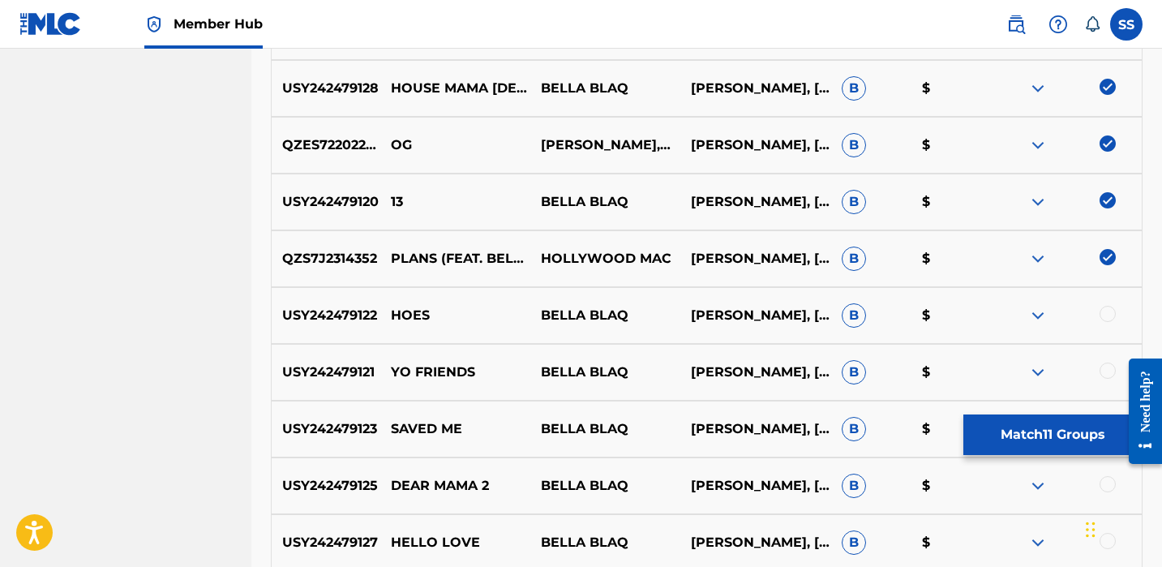
scroll to position [1307, 0]
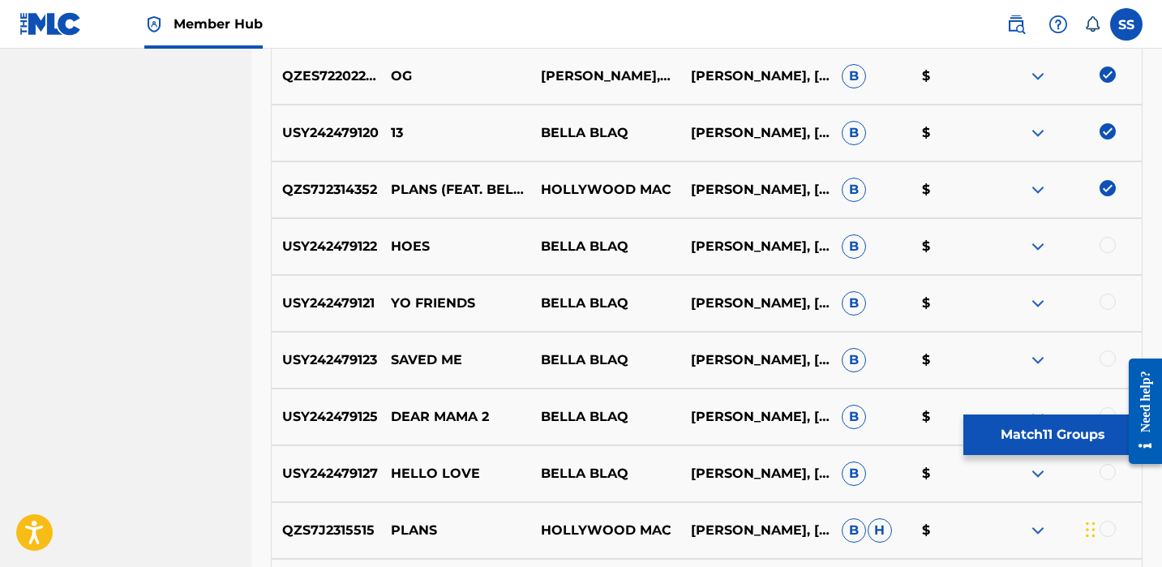
click at [1110, 253] on div at bounding box center [1067, 246] width 150 height 19
click at [1111, 252] on div at bounding box center [1108, 245] width 16 height 16
click at [1103, 301] on div at bounding box center [1108, 302] width 16 height 16
click at [1104, 365] on div at bounding box center [1108, 358] width 16 height 16
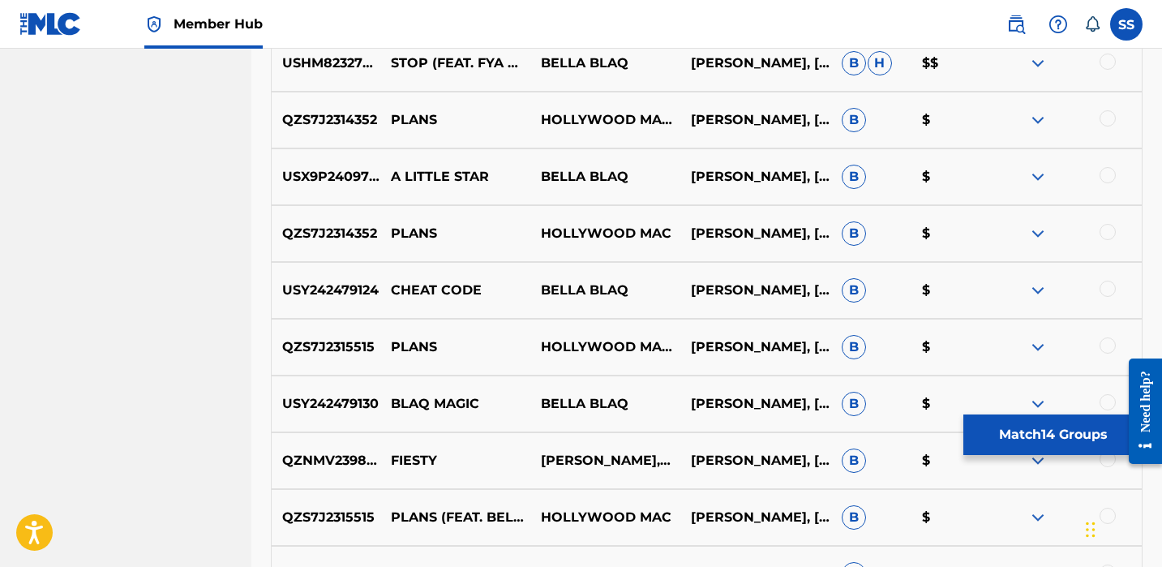
scroll to position [2081, 0]
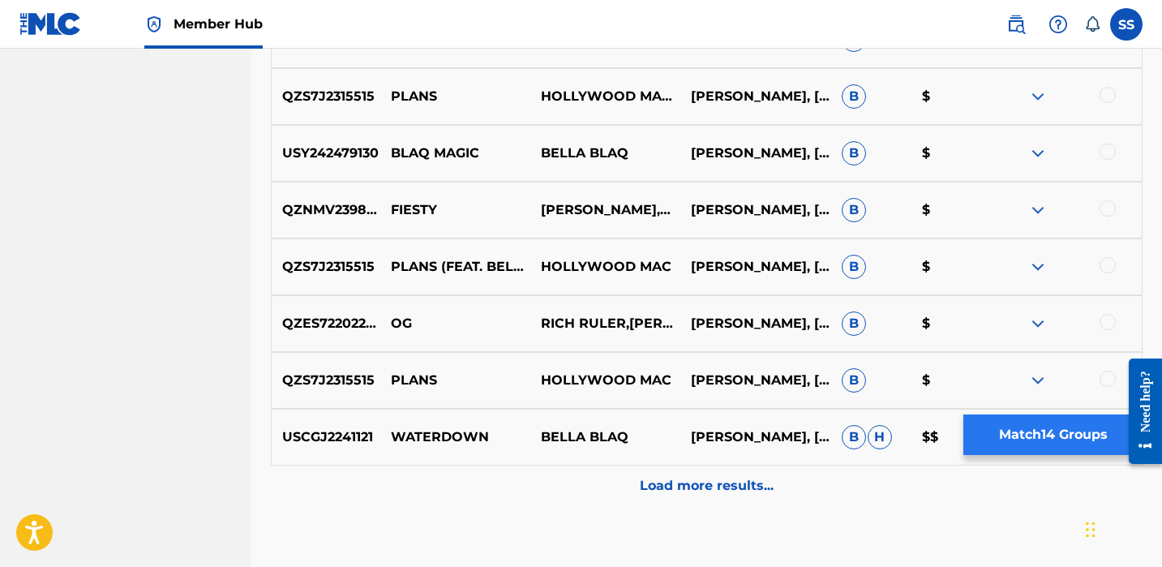
click at [1002, 442] on button "Match 14 Groups" at bounding box center [1053, 434] width 179 height 41
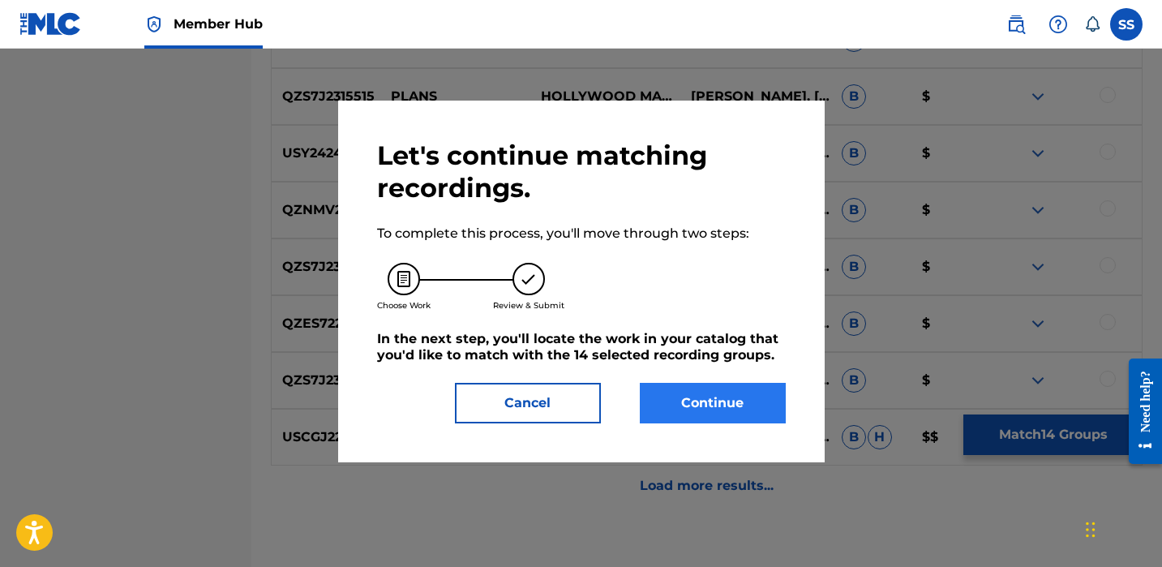
click at [759, 416] on button "Continue" at bounding box center [713, 403] width 146 height 41
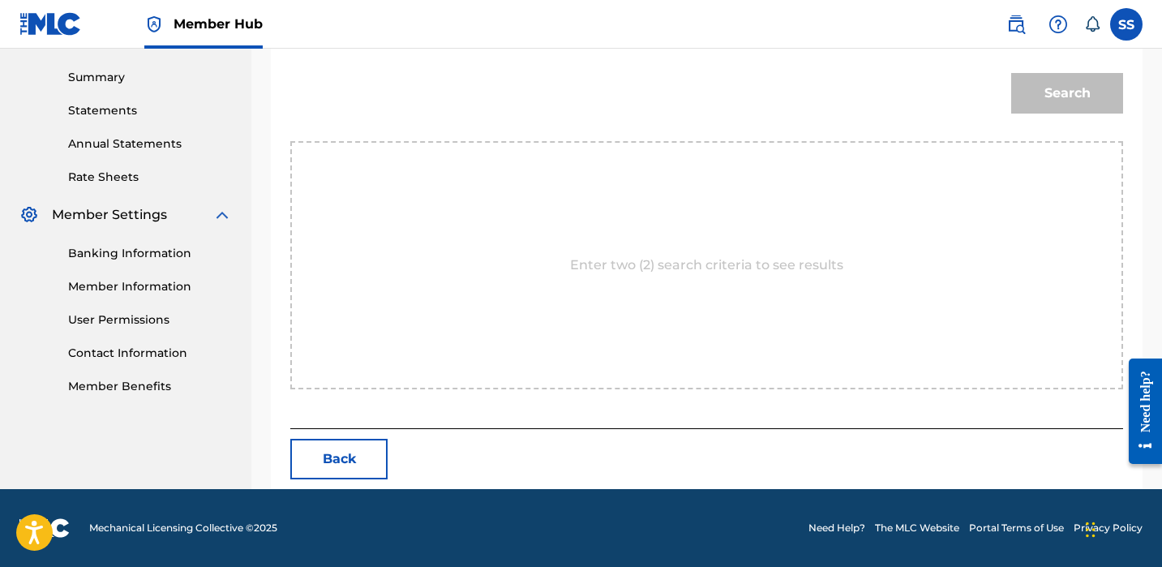
scroll to position [439, 0]
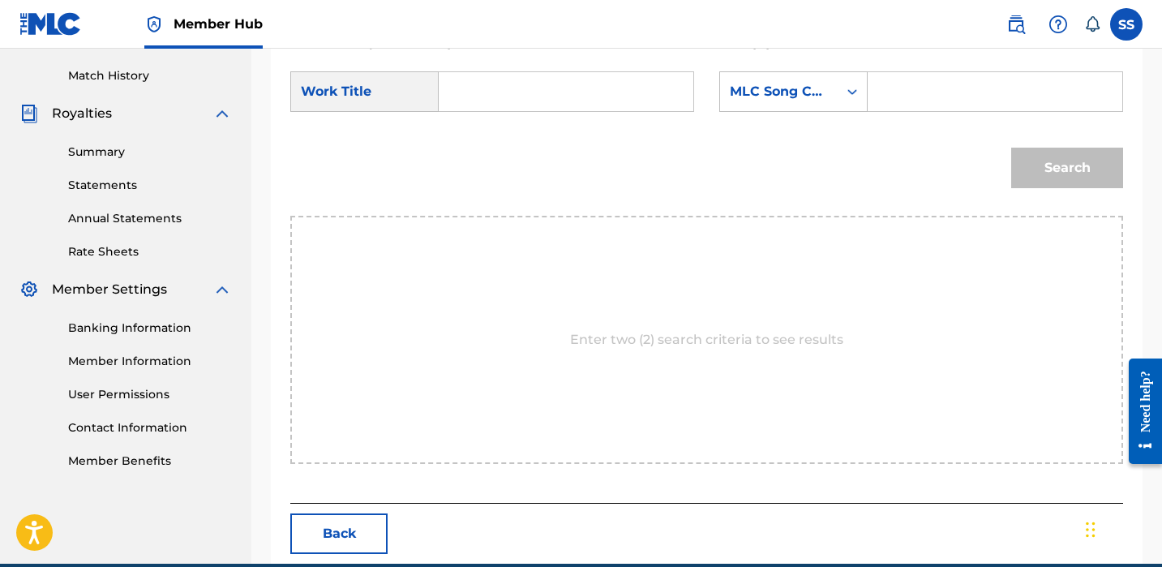
click at [646, 109] on input "Search Form" at bounding box center [566, 91] width 227 height 39
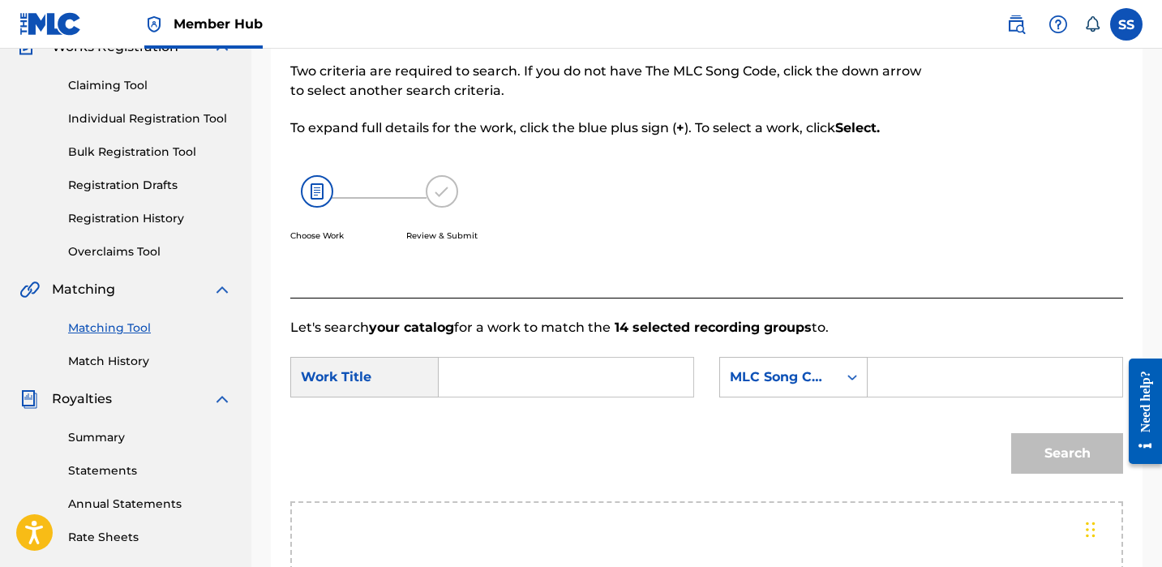
click at [534, 365] on input "Search Form" at bounding box center [566, 377] width 227 height 39
type input "13"
click at [822, 374] on div "MLC Song Code" at bounding box center [779, 376] width 98 height 19
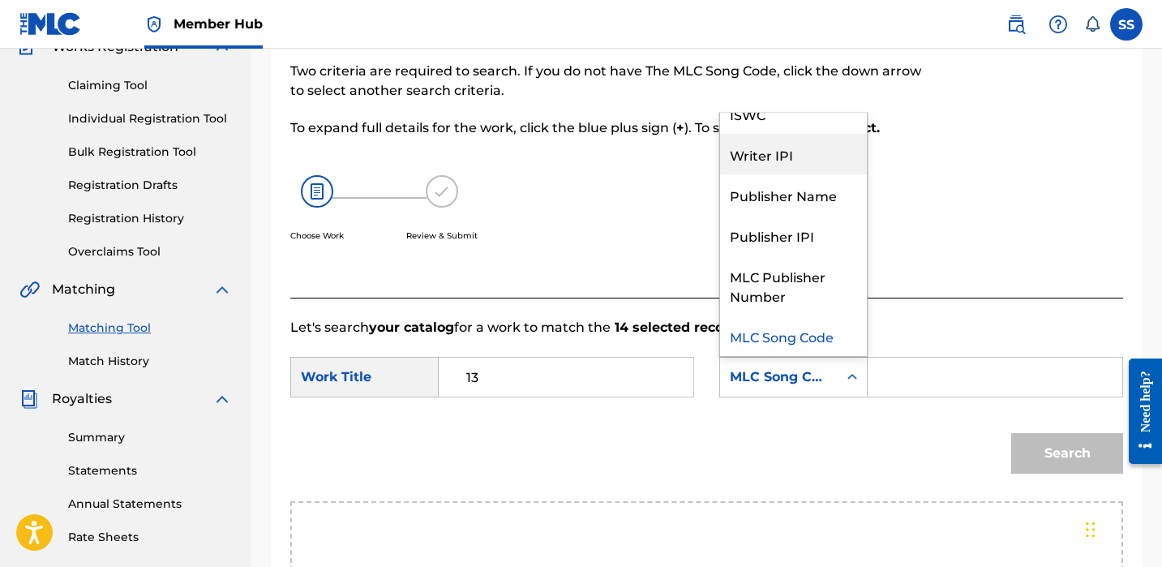
scroll to position [0, 0]
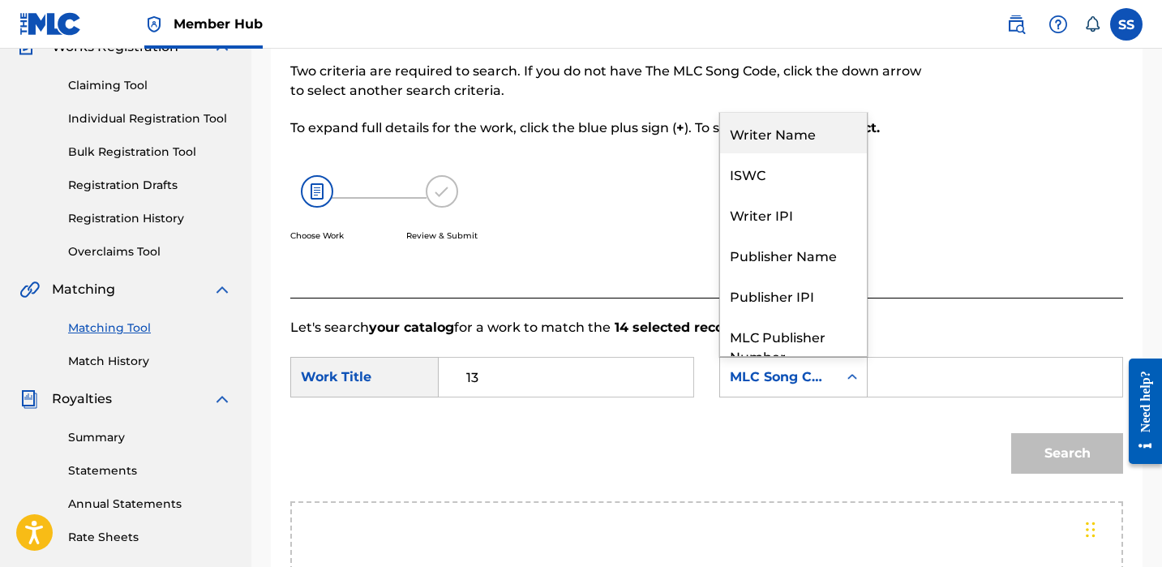
click at [818, 149] on div "Writer Name" at bounding box center [793, 133] width 147 height 41
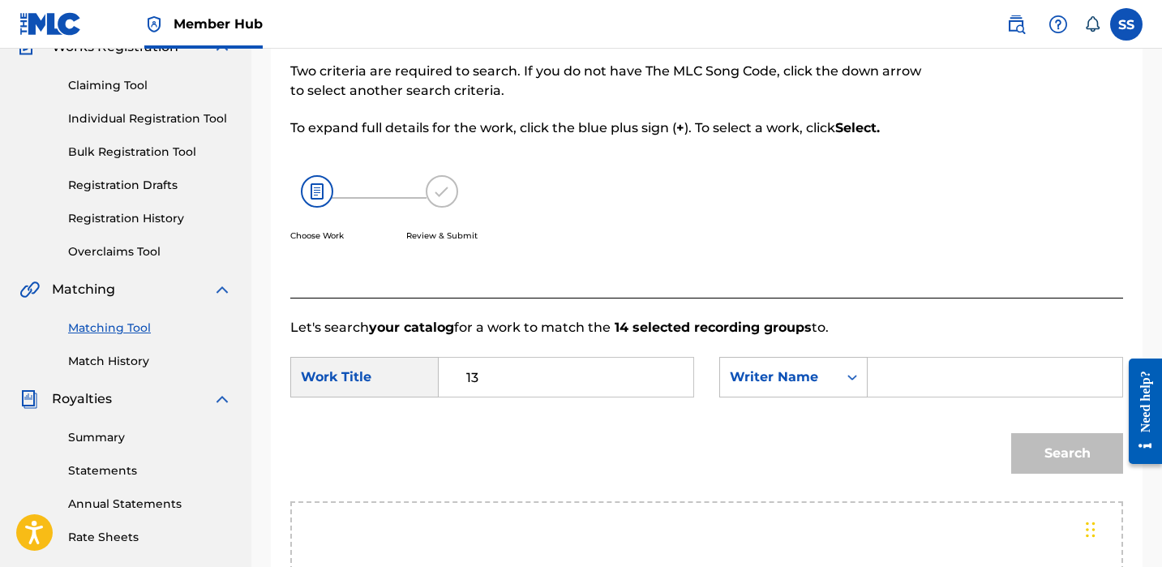
click at [905, 371] on input "Search Form" at bounding box center [995, 377] width 227 height 39
type input "SHEKIRA"
click at [1067, 453] on button "Search" at bounding box center [1067, 453] width 112 height 41
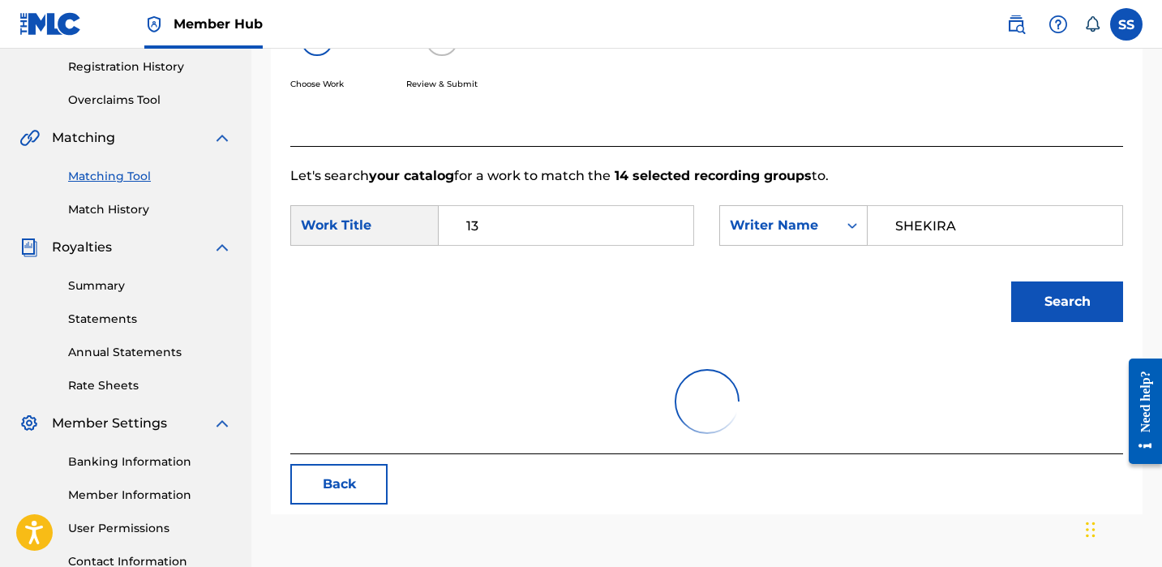
scroll to position [214, 0]
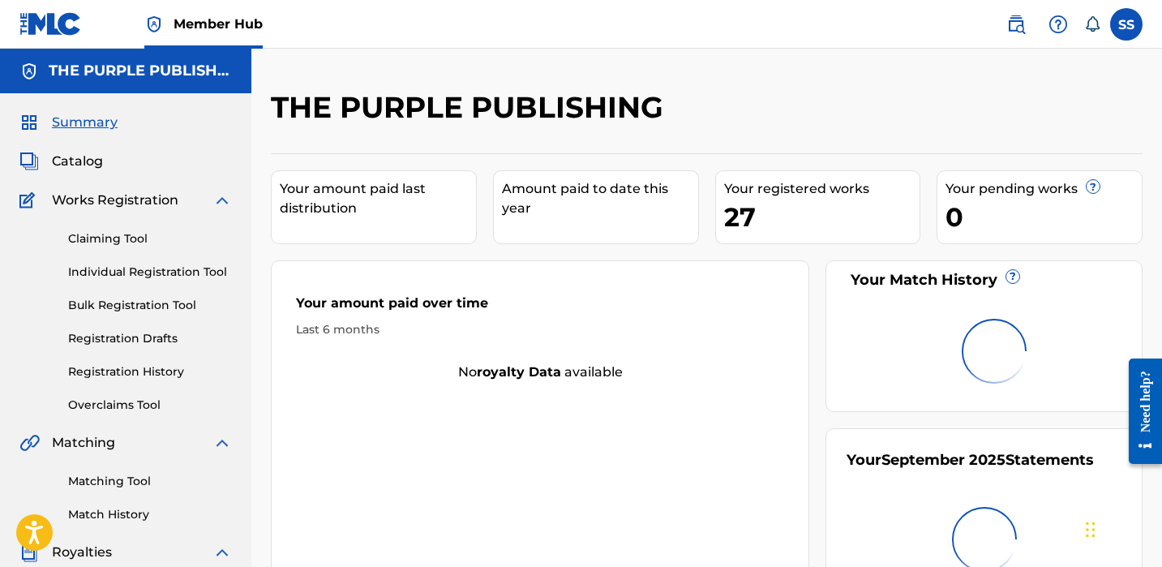
click at [691, 15] on nav "Member Hub SS SS [PERSON_NAME] [EMAIL_ADDRESS][DOMAIN_NAME] Notification Prefer…" at bounding box center [581, 24] width 1162 height 49
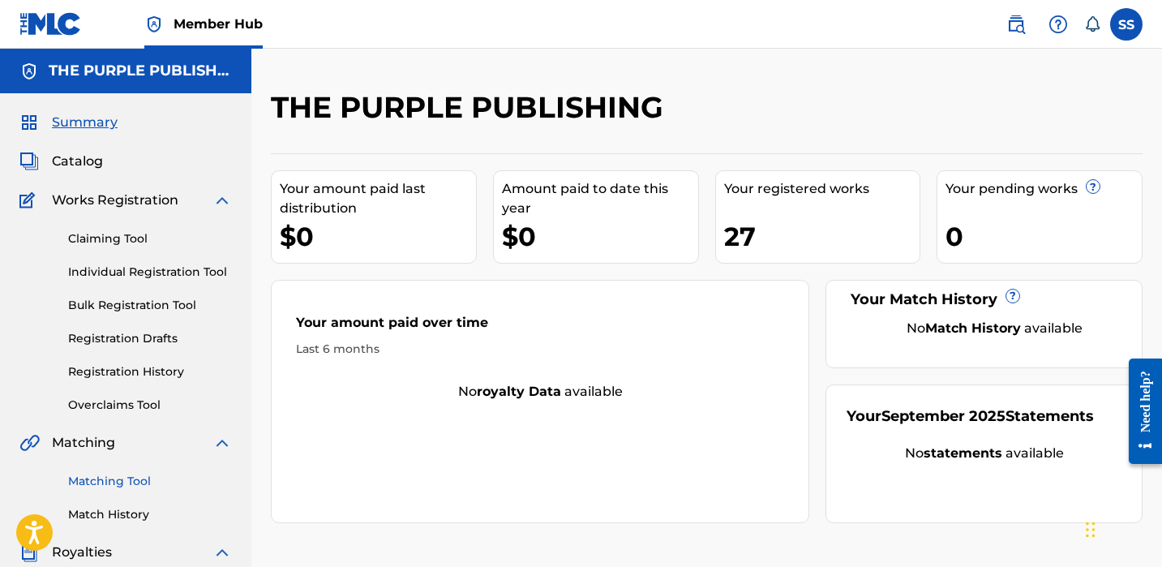
click at [124, 482] on link "Matching Tool" at bounding box center [150, 481] width 164 height 17
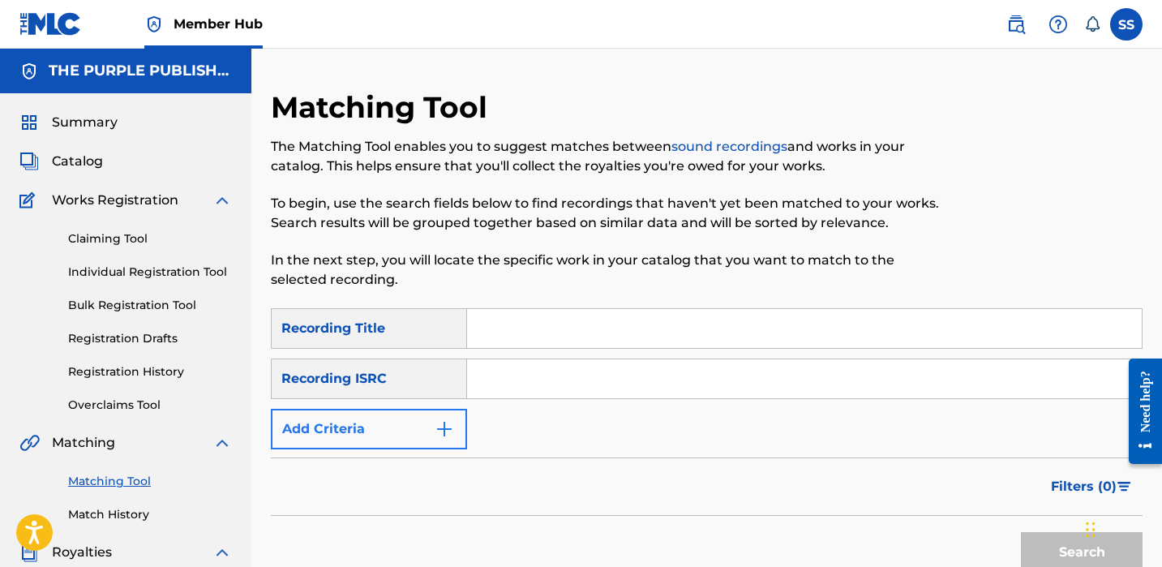
click at [389, 431] on button "Add Criteria" at bounding box center [369, 429] width 196 height 41
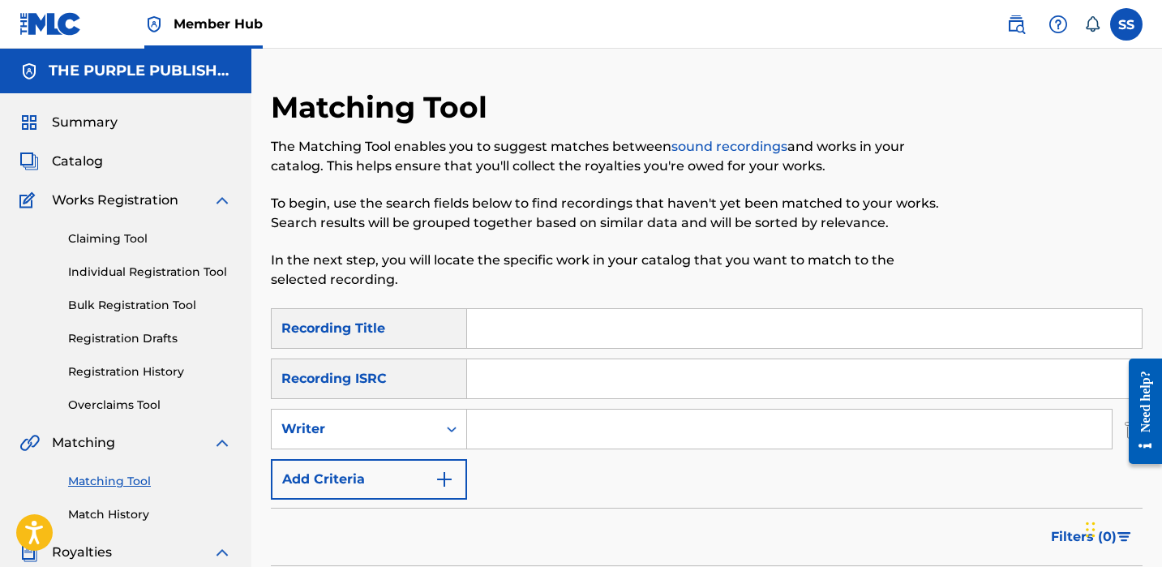
click at [530, 418] on input "Search Form" at bounding box center [789, 429] width 645 height 39
type input "SHEKIRA SNIPES"
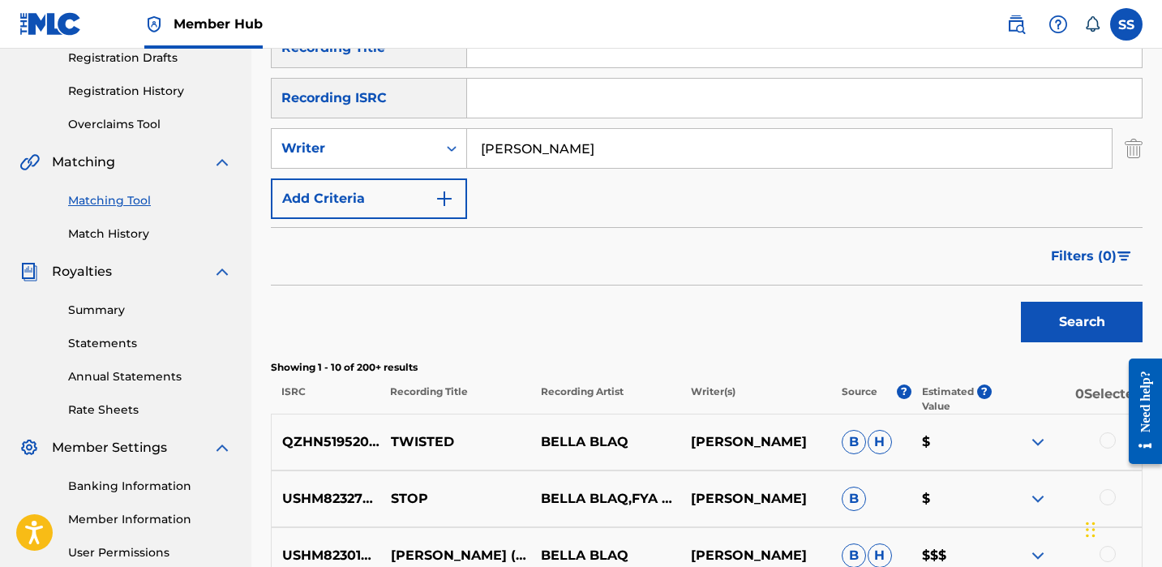
scroll to position [299, 0]
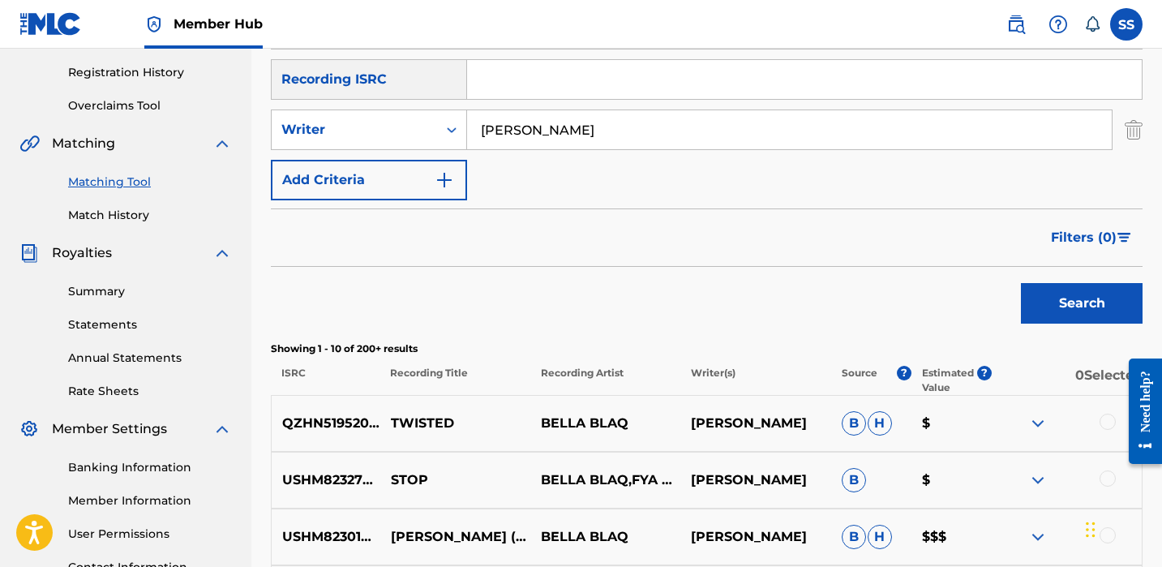
click at [1040, 421] on img at bounding box center [1037, 423] width 19 height 19
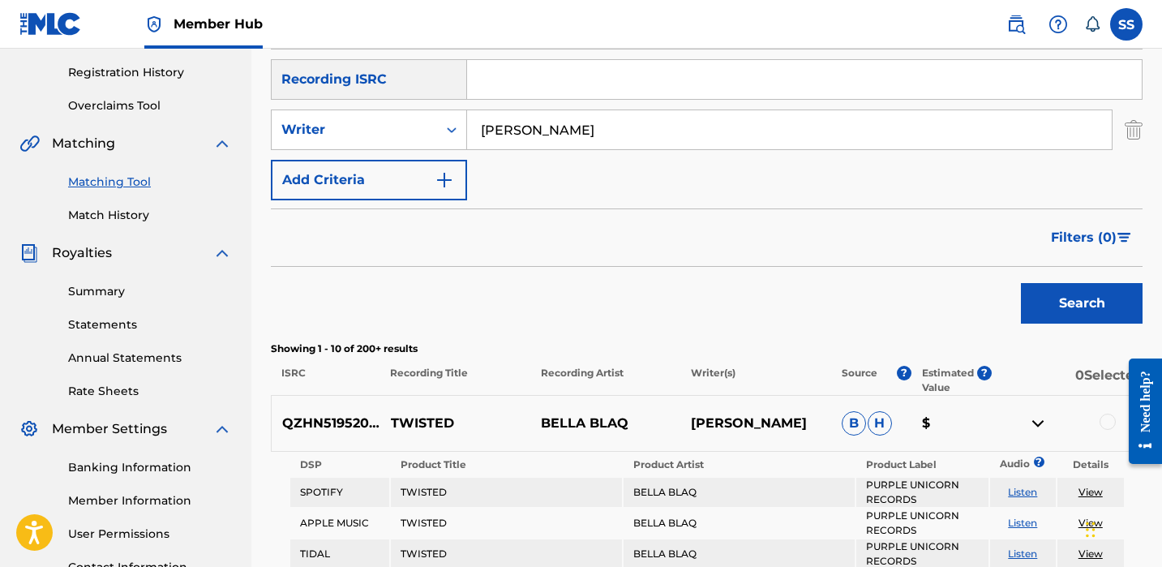
scroll to position [320, 0]
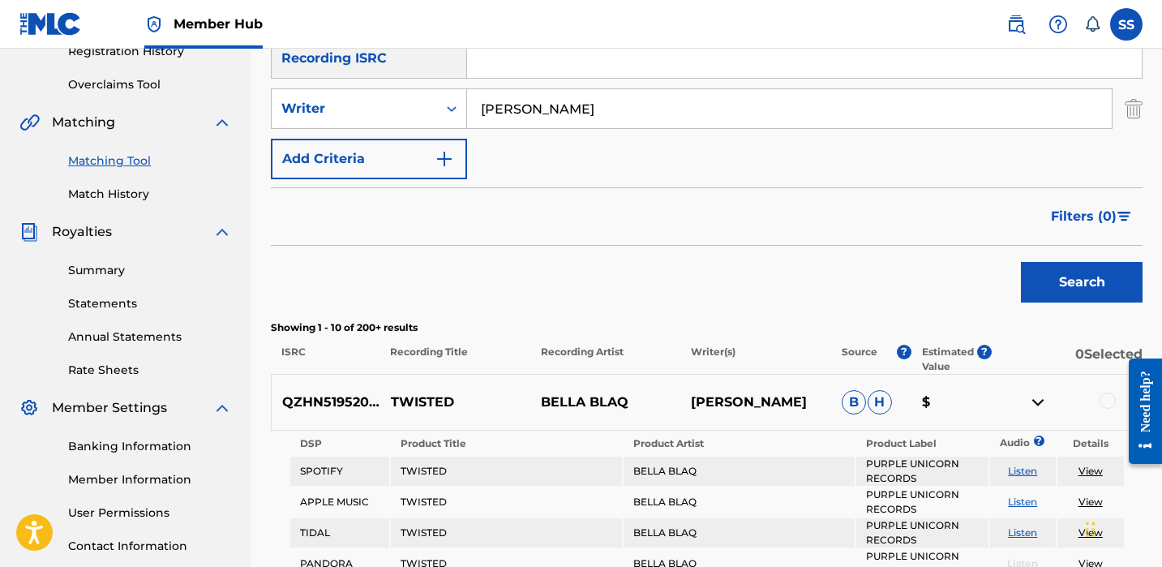
click at [1099, 478] on td "View" at bounding box center [1091, 471] width 66 height 29
click at [1096, 474] on link "View" at bounding box center [1091, 471] width 24 height 12
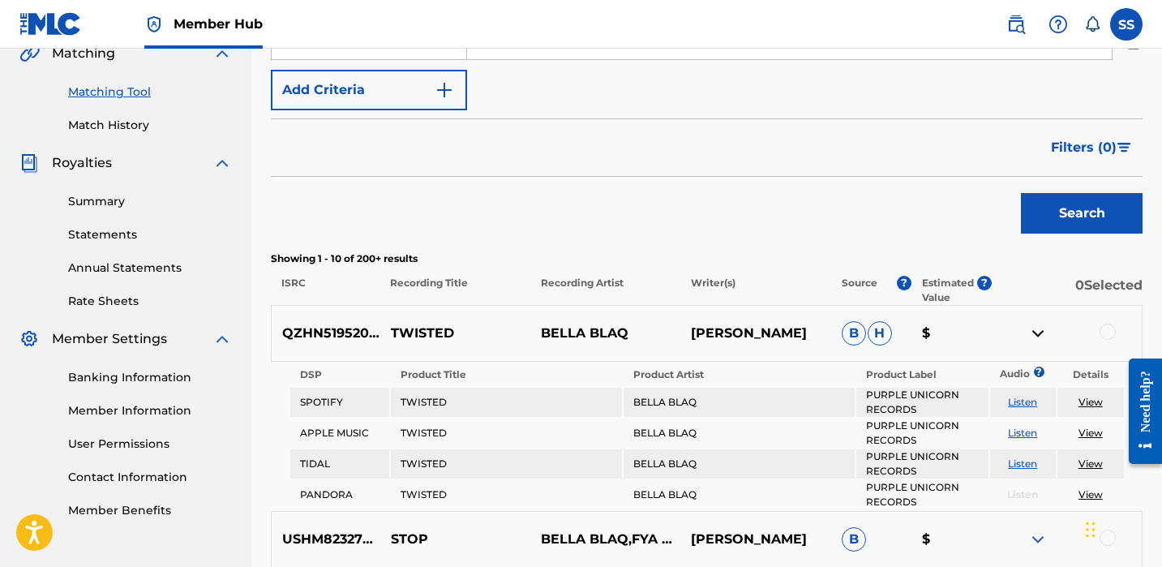
scroll to position [427, 0]
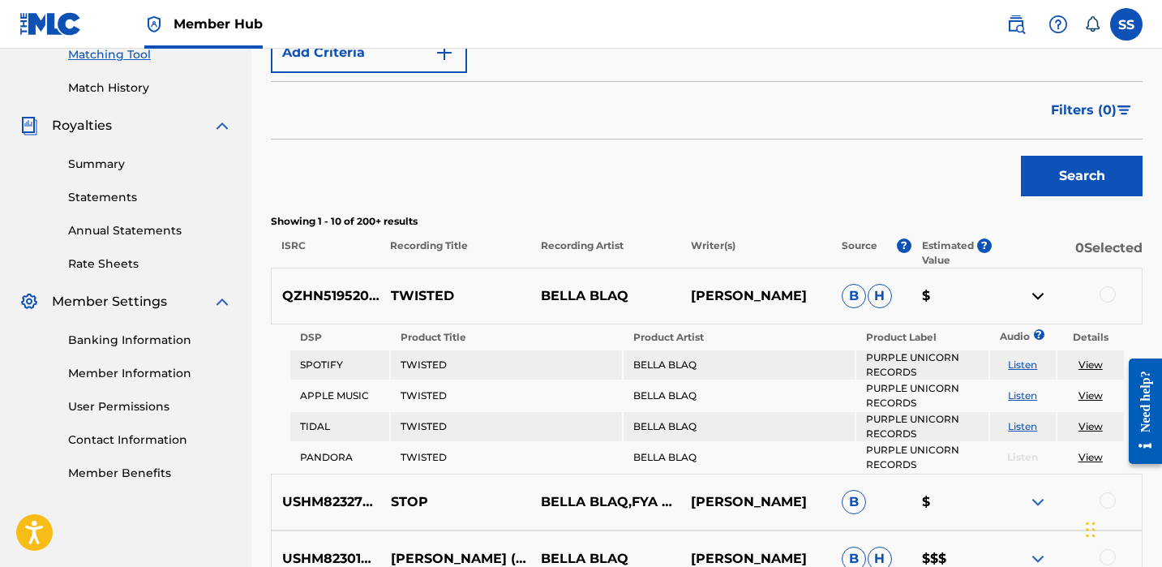
click at [1106, 294] on div at bounding box center [1108, 294] width 16 height 16
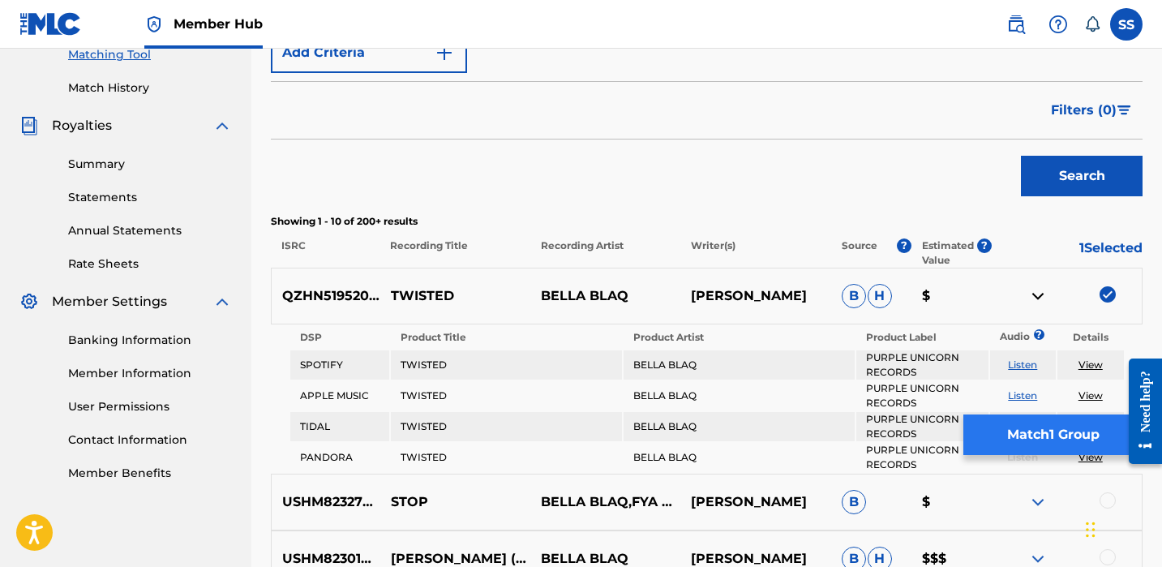
click at [1077, 434] on button "Match 1 Group" at bounding box center [1053, 434] width 179 height 41
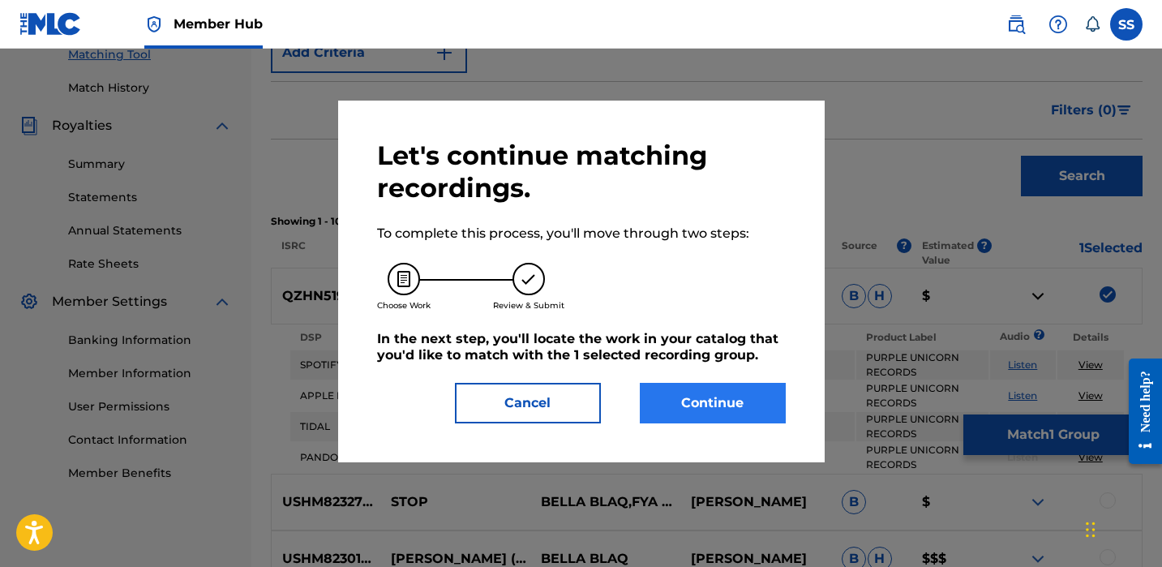
click at [736, 404] on button "Continue" at bounding box center [713, 403] width 146 height 41
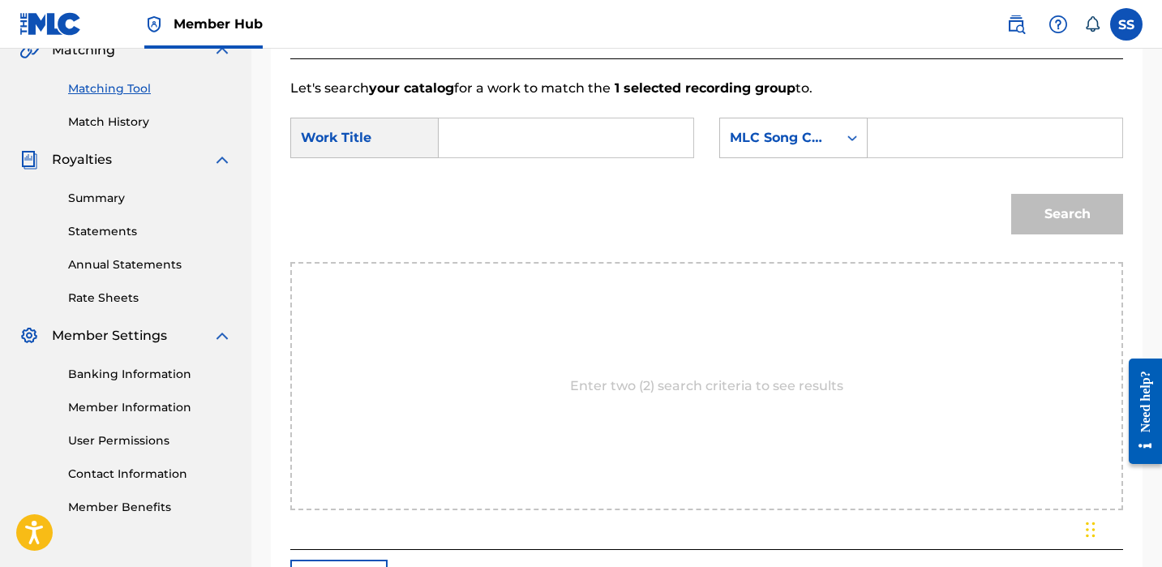
scroll to position [381, 0]
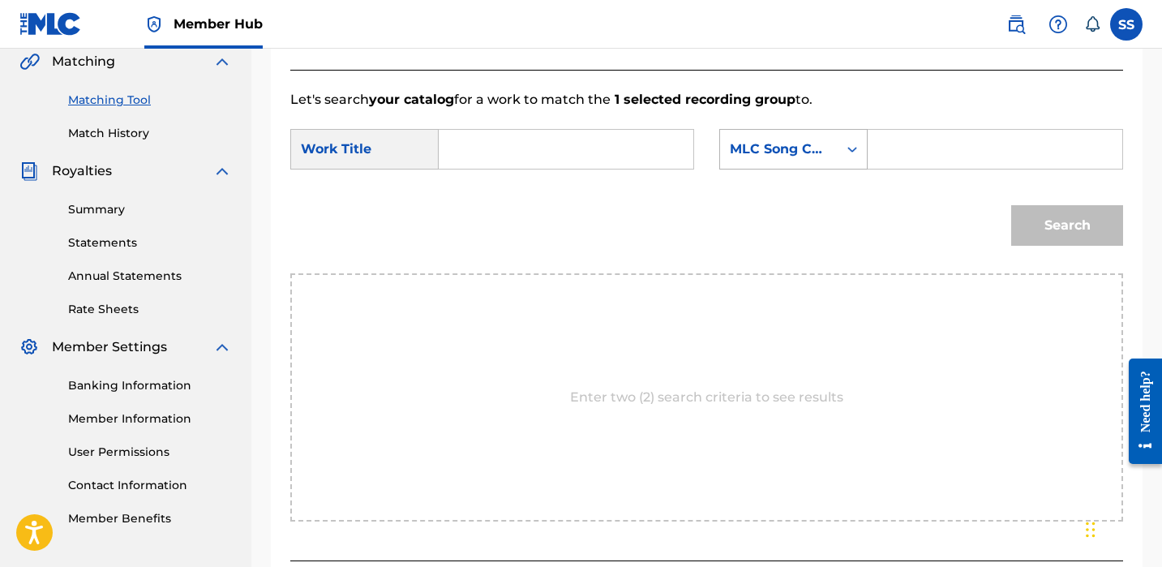
click at [785, 149] on div "MLC Song Code" at bounding box center [779, 149] width 98 height 19
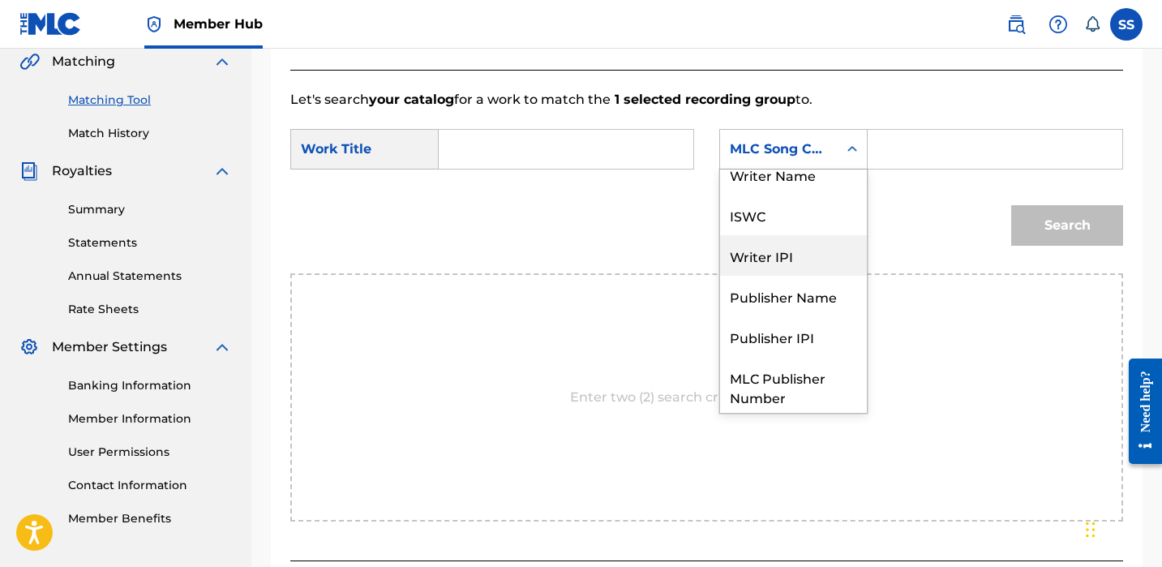
scroll to position [0, 0]
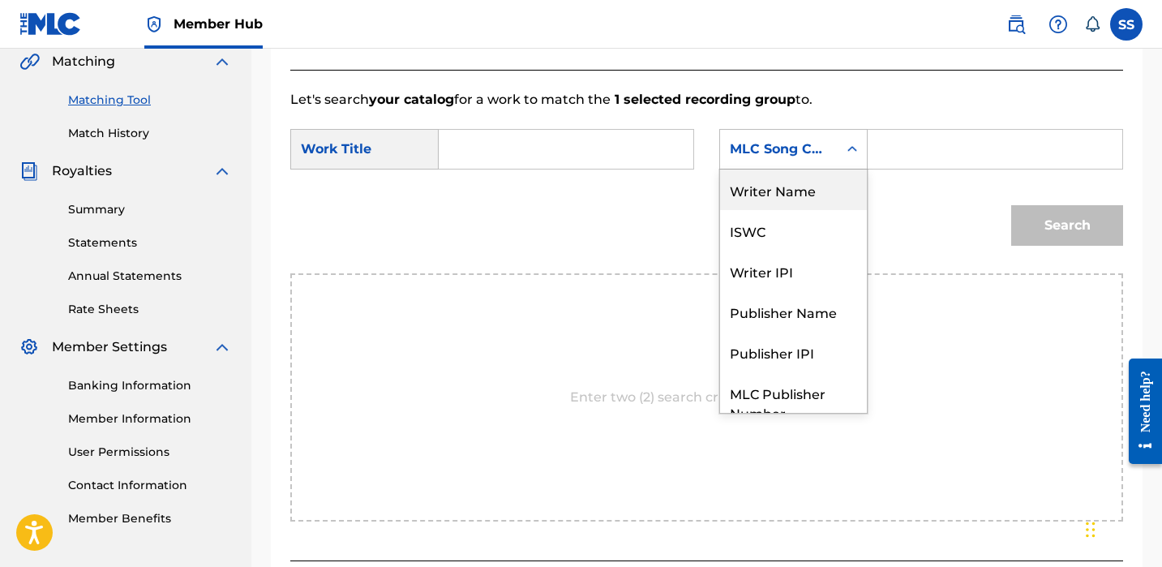
click at [765, 185] on div "Writer Name" at bounding box center [793, 190] width 147 height 41
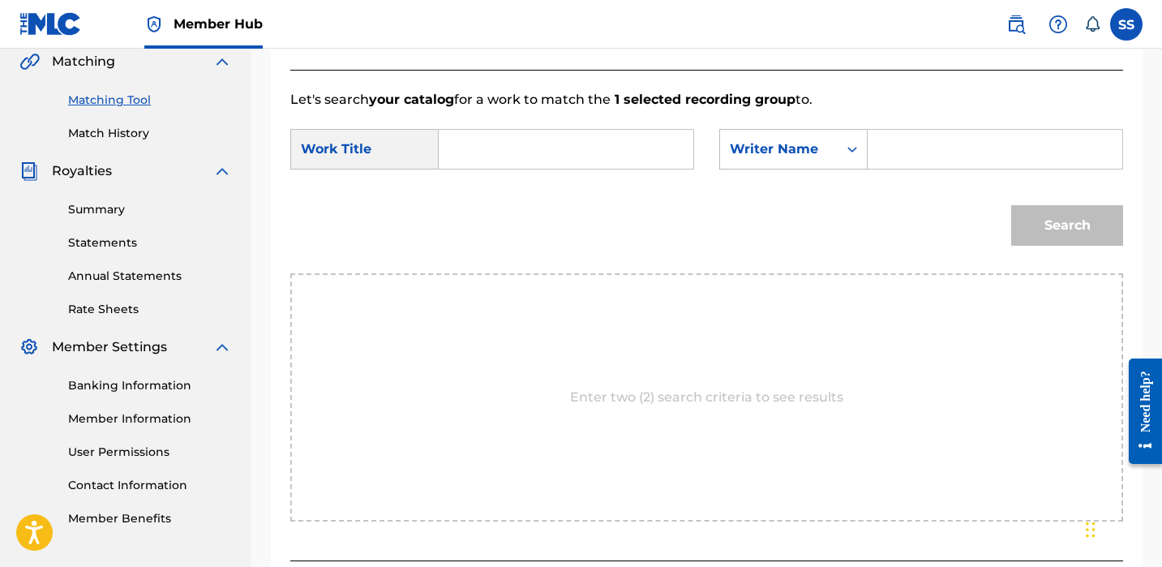
click at [907, 141] on input "Search Form" at bounding box center [995, 149] width 227 height 39
type input "[PERSON_NAME]"
click at [601, 149] on input "Search Form" at bounding box center [566, 149] width 227 height 39
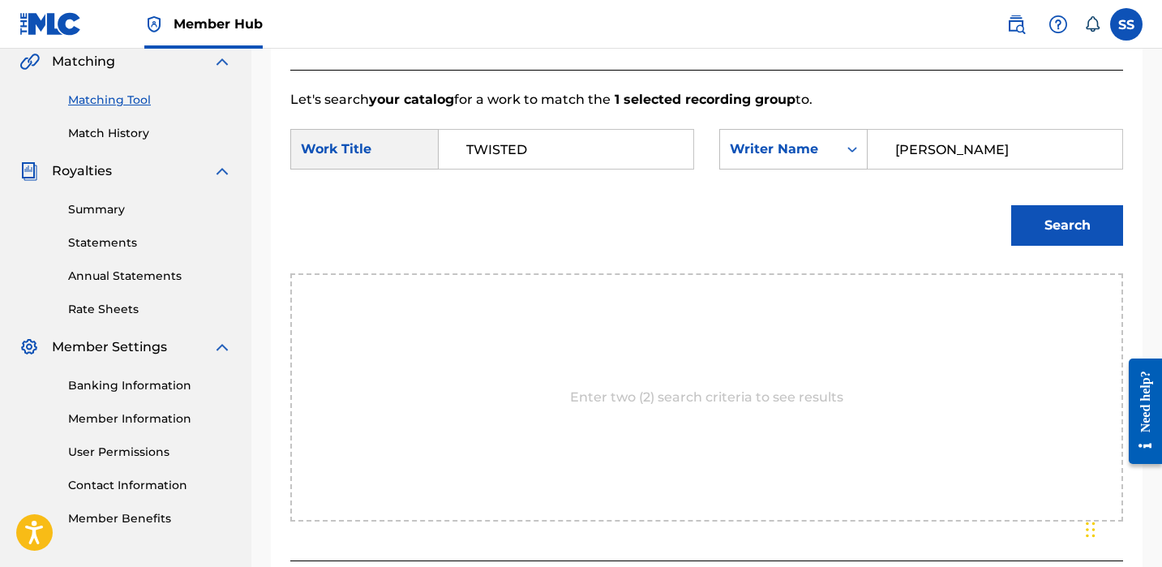
type input "TWISTED"
click at [1067, 225] on button "Search" at bounding box center [1067, 225] width 112 height 41
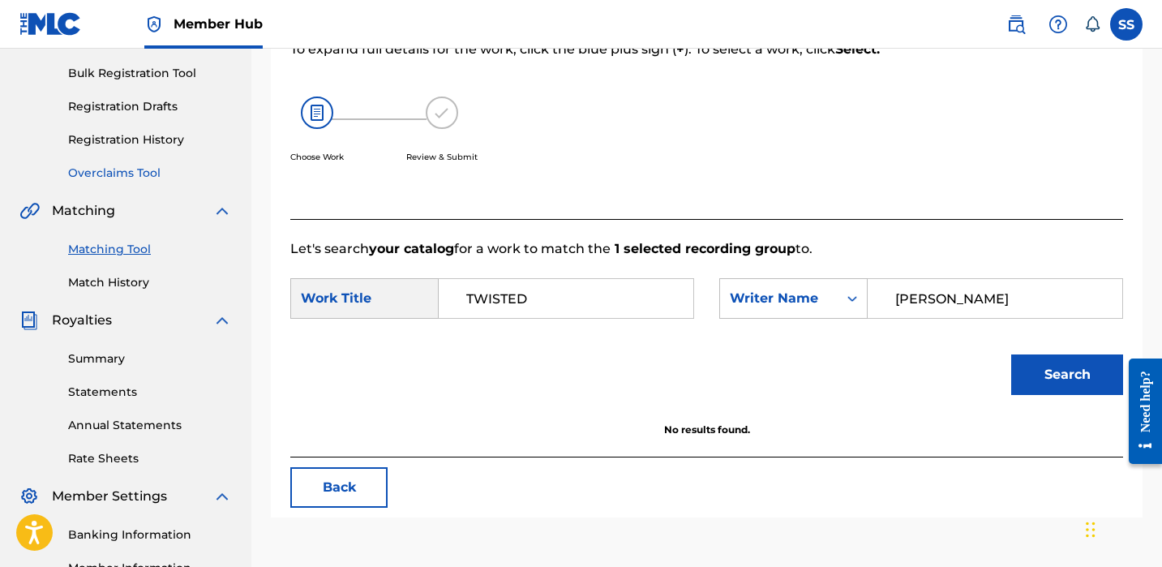
scroll to position [149, 0]
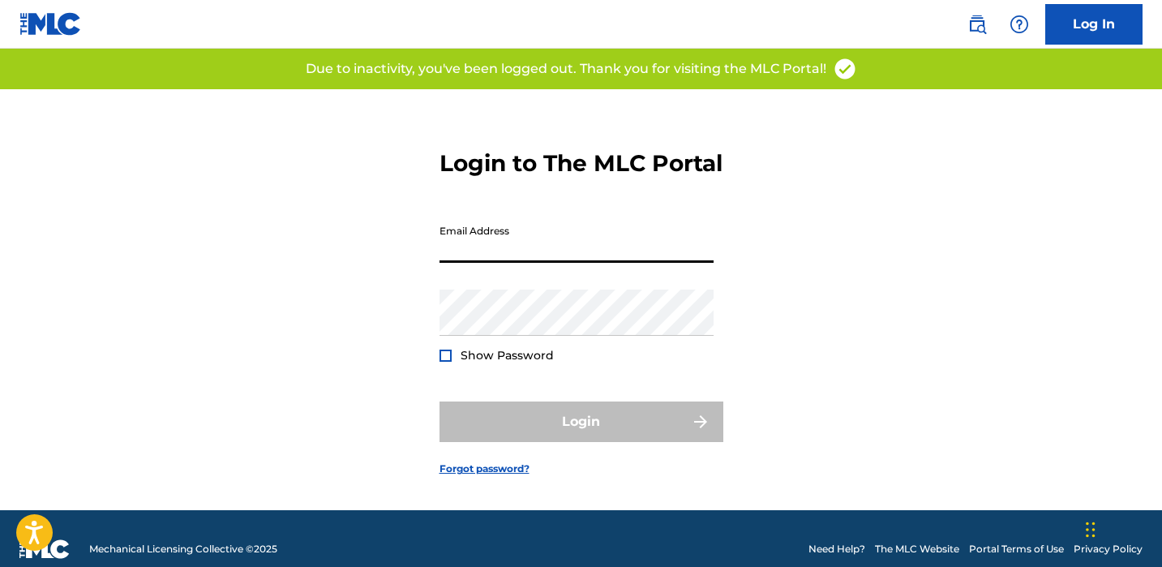
type input "[EMAIL_ADDRESS][DOMAIN_NAME]"
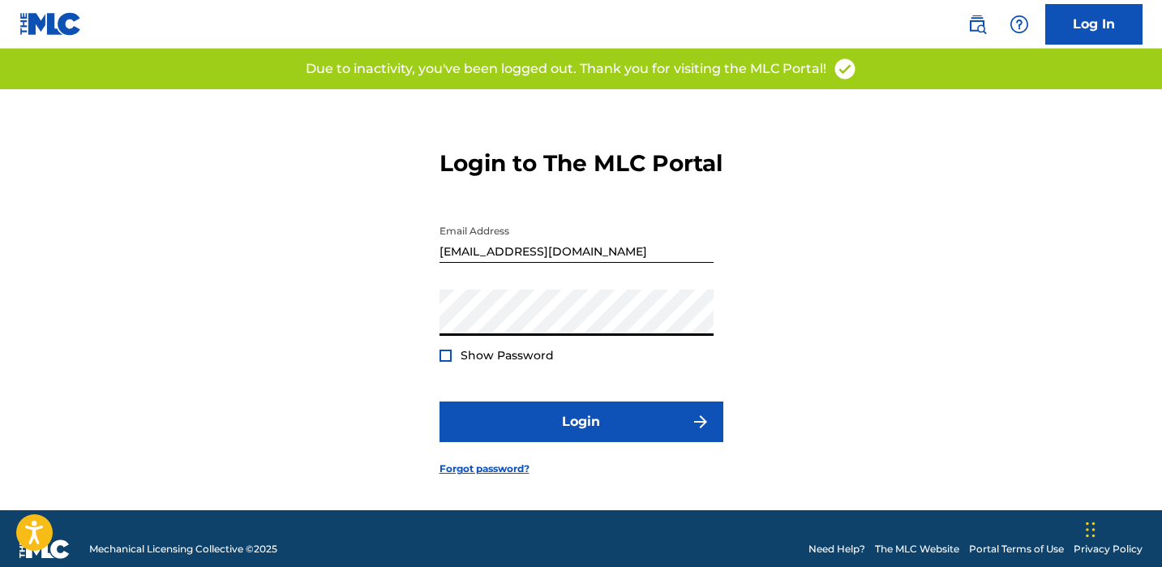
click at [577, 466] on form "Login to The MLC Portal Email Address bellablaqworks@gmail.com Password Show Pa…" at bounding box center [582, 299] width 284 height 421
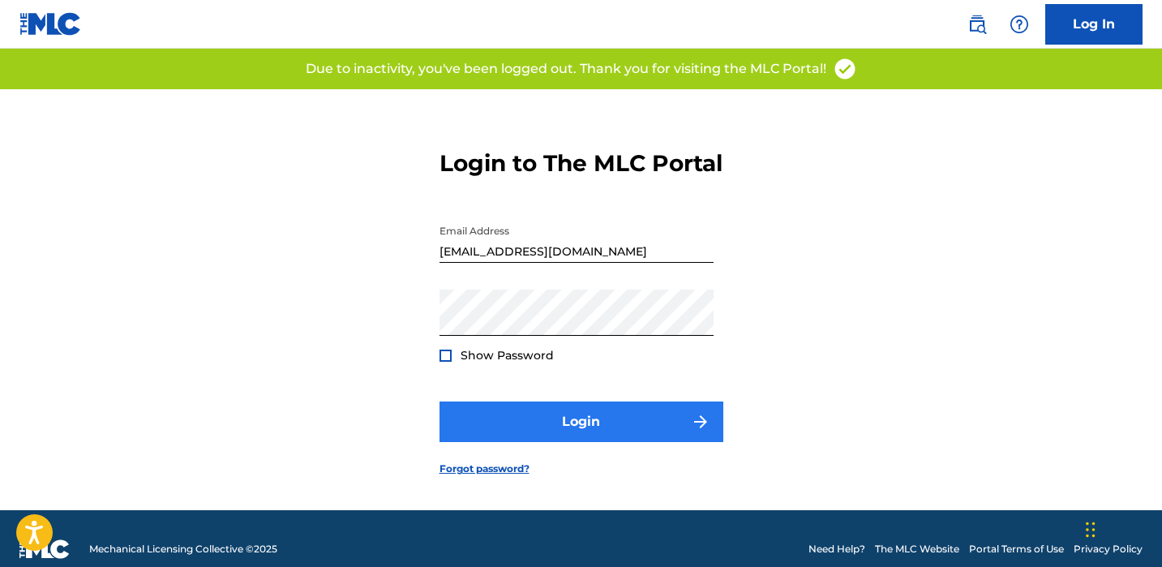
click at [587, 441] on button "Login" at bounding box center [582, 422] width 284 height 41
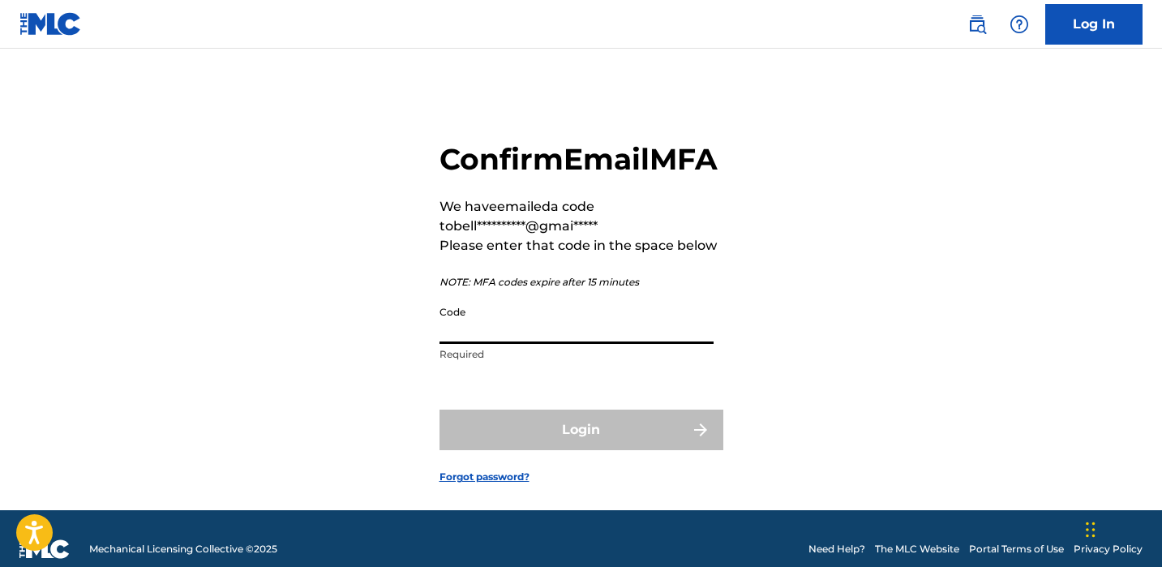
click at [605, 344] on input "Code" at bounding box center [577, 321] width 274 height 46
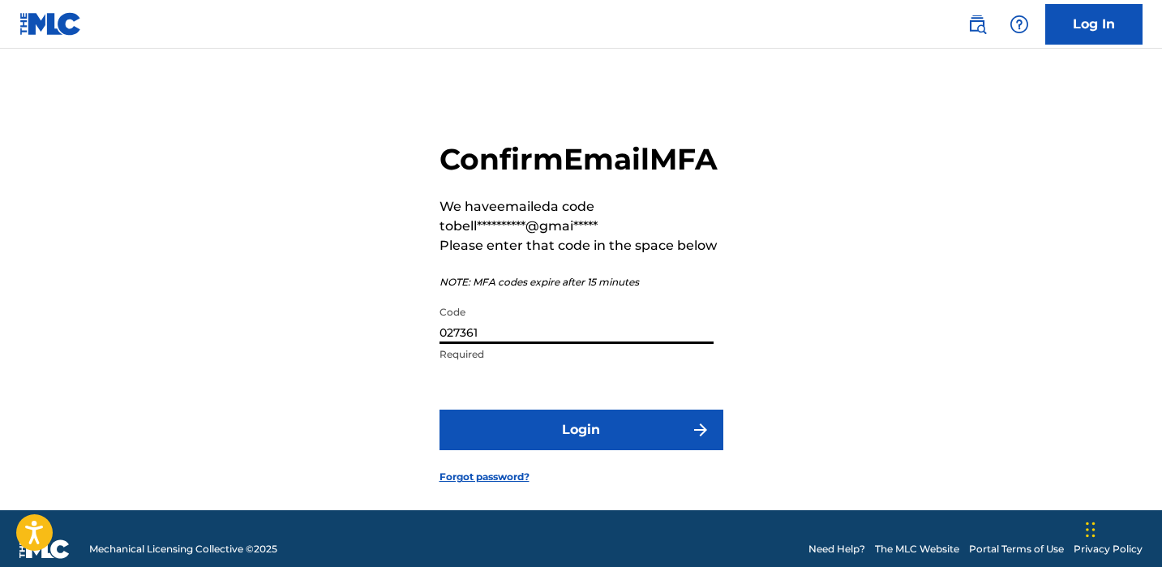
type input "027361"
click at [581, 450] on button "Login" at bounding box center [582, 430] width 284 height 41
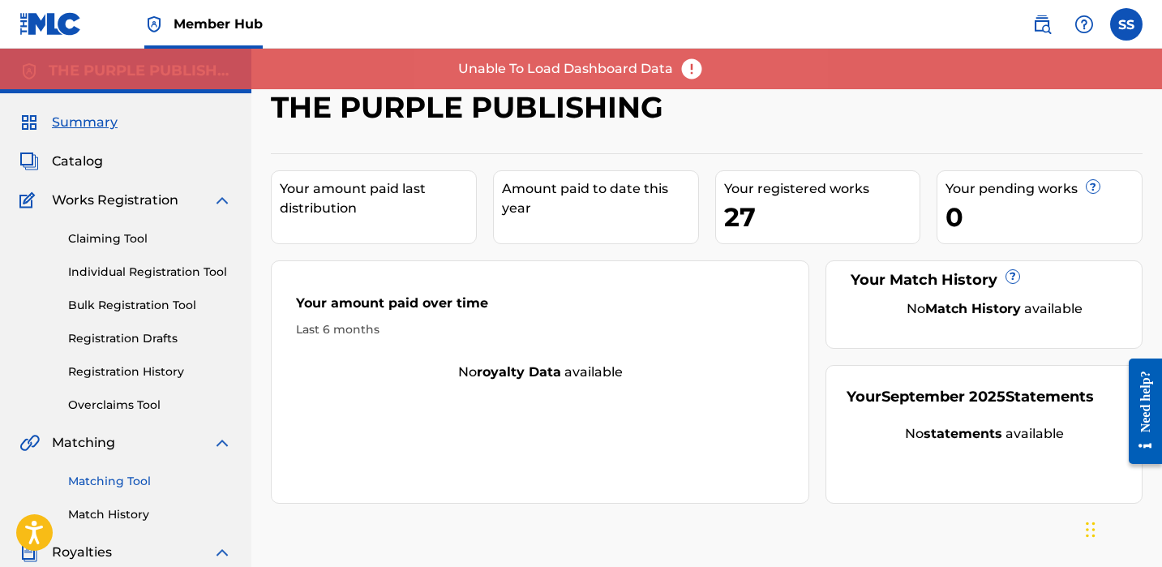
click at [92, 479] on link "Matching Tool" at bounding box center [150, 481] width 164 height 17
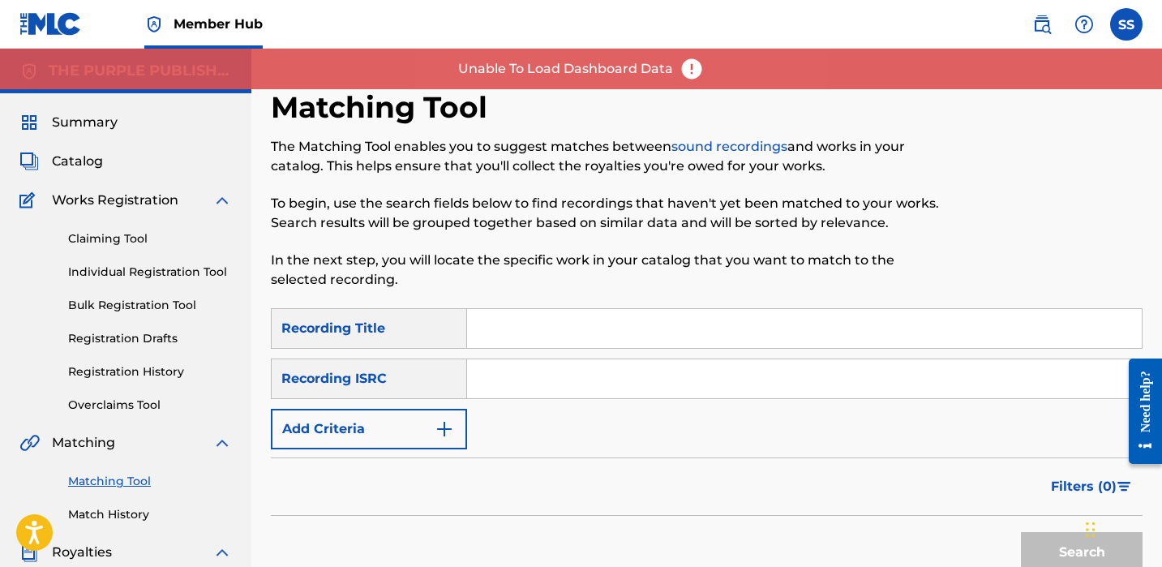
click at [419, 332] on div "Recording Title" at bounding box center [369, 328] width 196 height 41
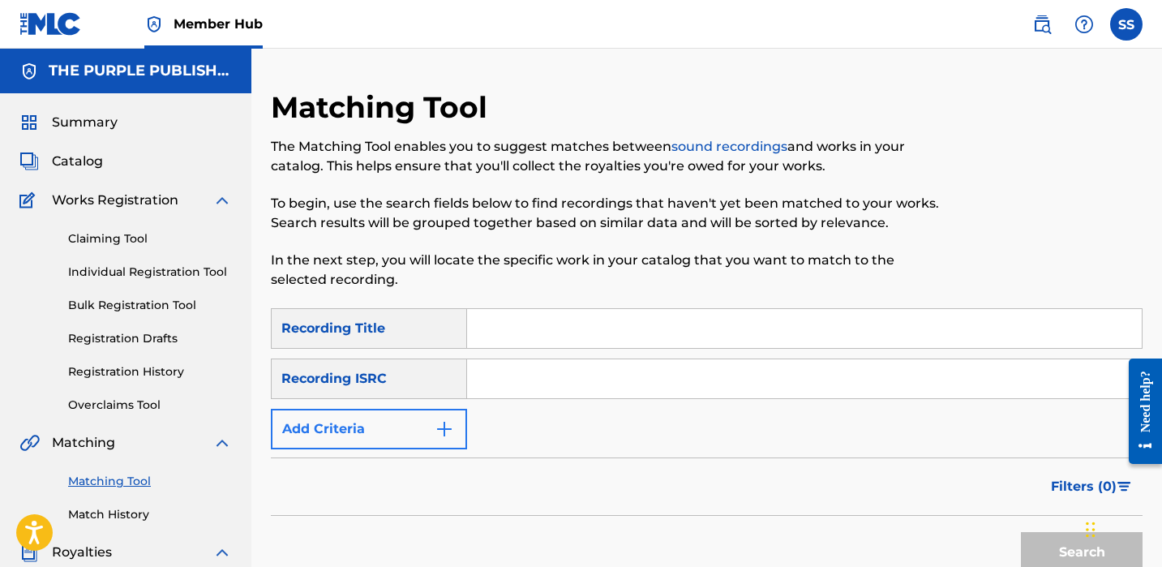
drag, startPoint x: 467, startPoint y: 444, endPoint x: 451, endPoint y: 425, distance: 24.7
click at [467, 444] on div "SearchWithCriteria3bc4a395-42b0-4c04-b601-e5cd4c0bc556 Recording Title SearchWi…" at bounding box center [707, 378] width 872 height 141
click at [451, 425] on img "Search Form" at bounding box center [444, 428] width 19 height 19
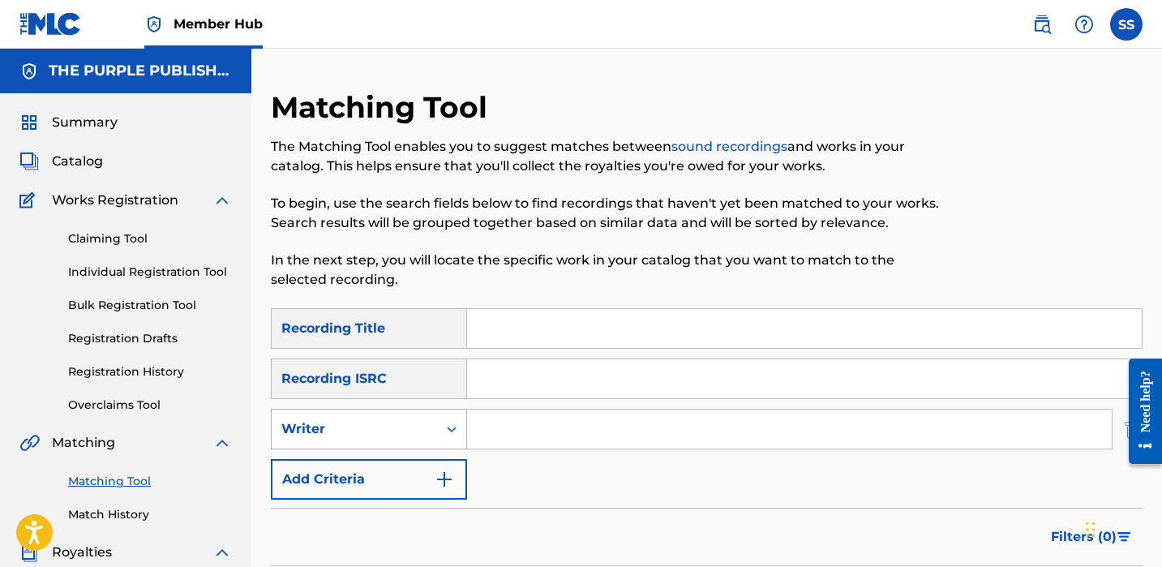
click at [449, 436] on icon "Search Form" at bounding box center [452, 429] width 16 height 16
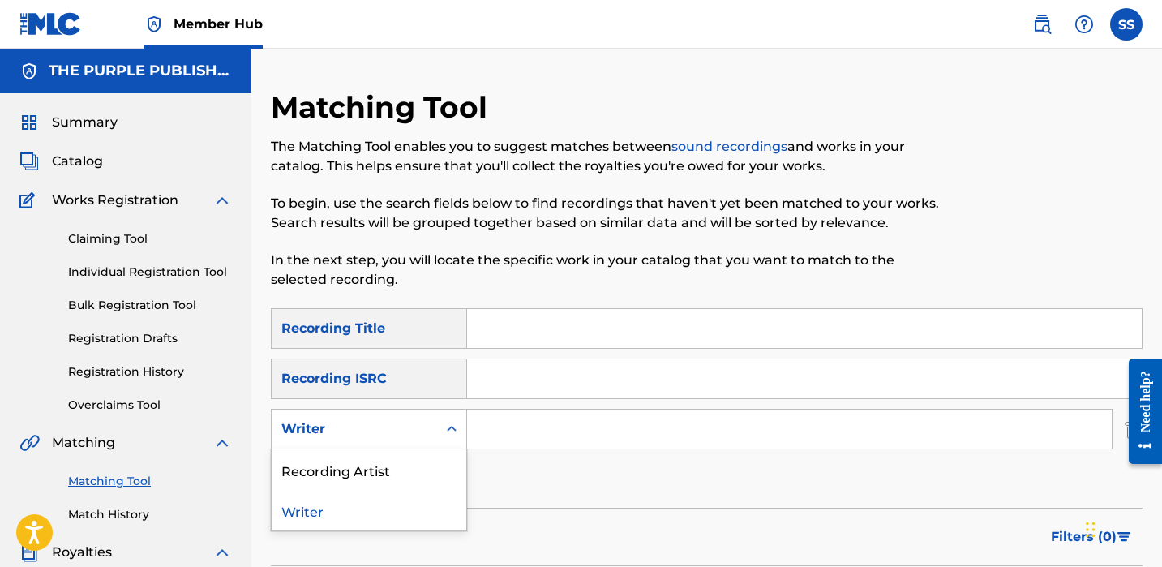
click at [519, 439] on input "Search Form" at bounding box center [789, 429] width 645 height 39
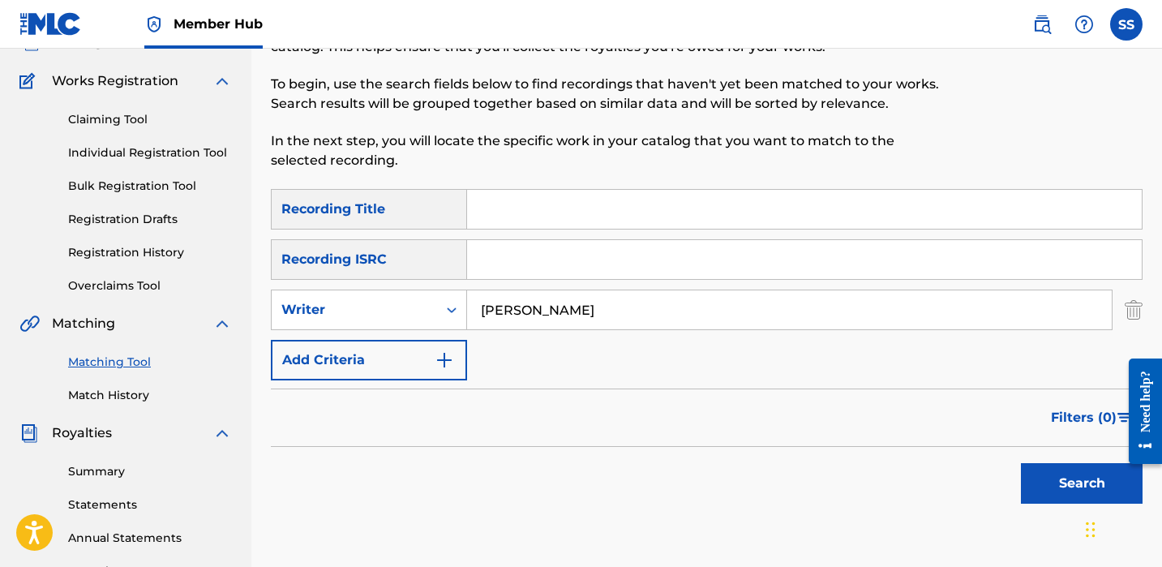
scroll to position [234, 0]
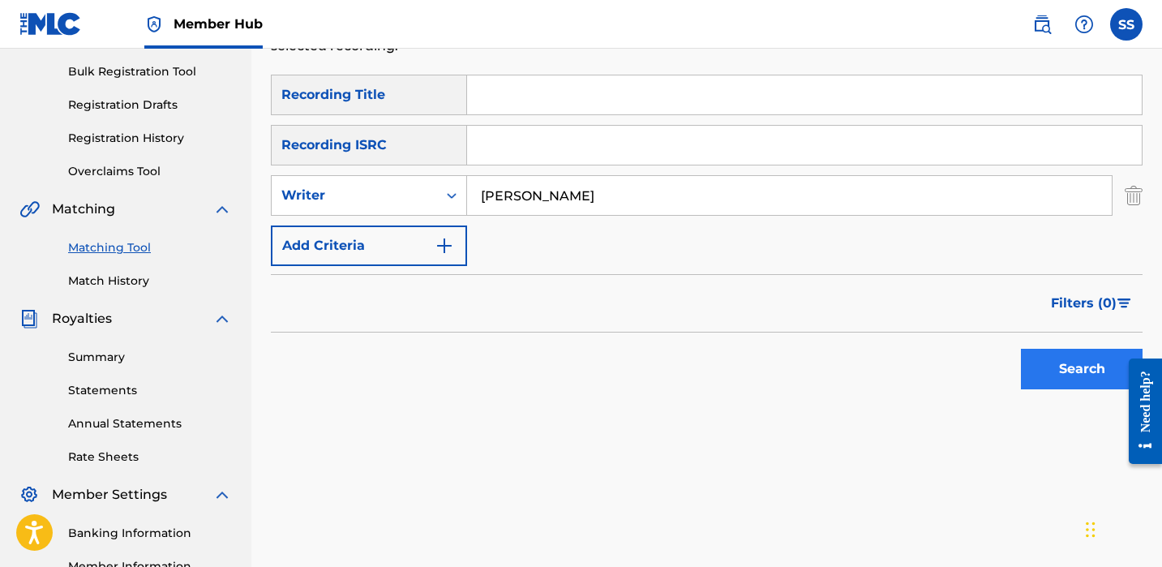
type input "[PERSON_NAME]"
click at [1106, 380] on button "Search" at bounding box center [1082, 369] width 122 height 41
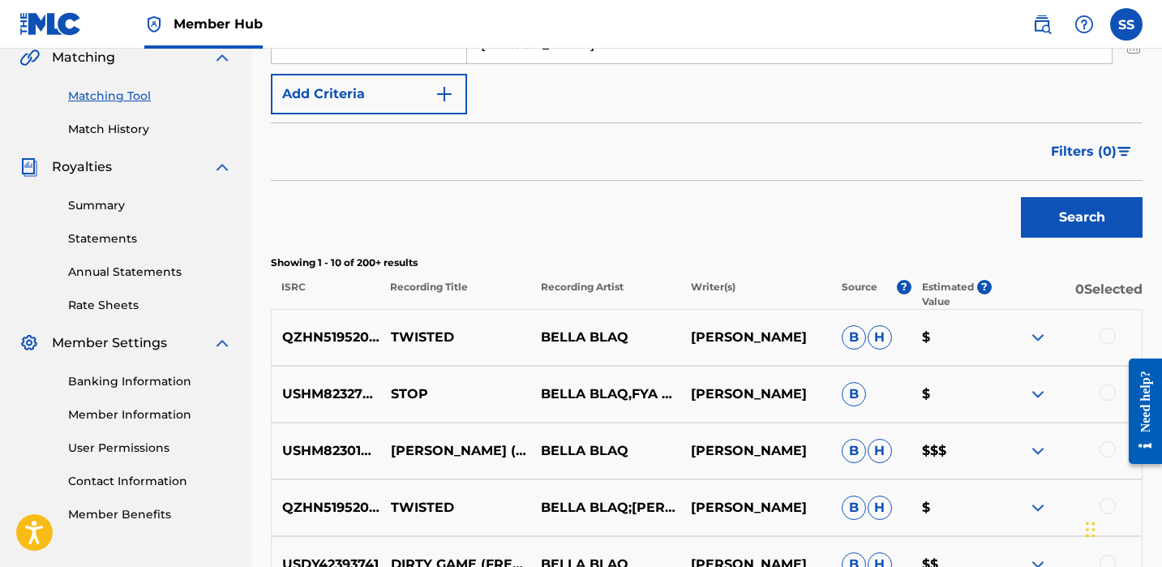
scroll to position [527, 0]
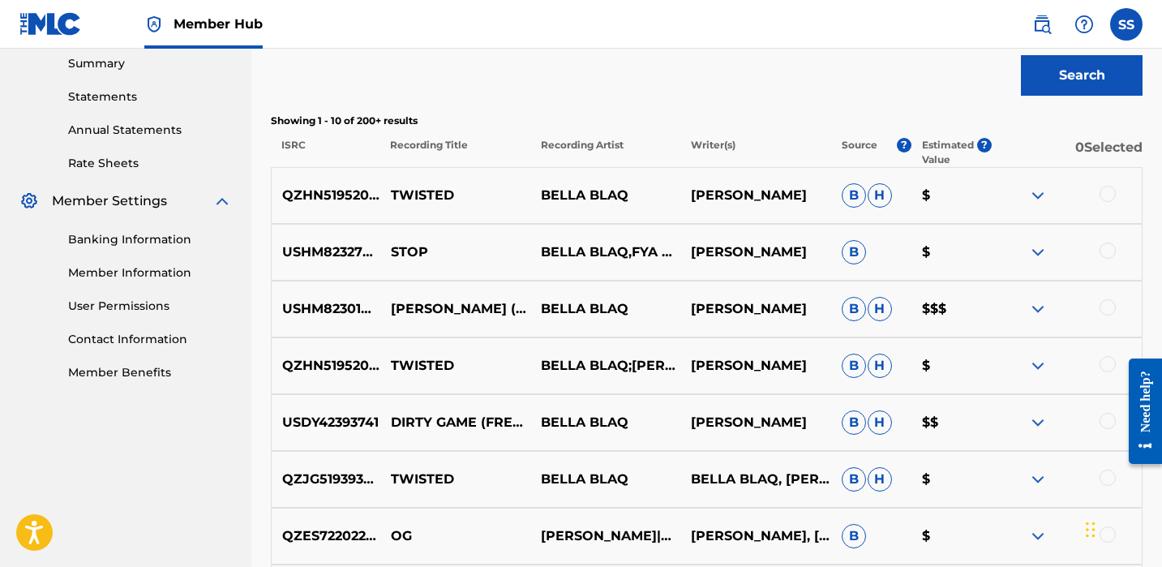
click at [1036, 191] on img at bounding box center [1037, 195] width 19 height 19
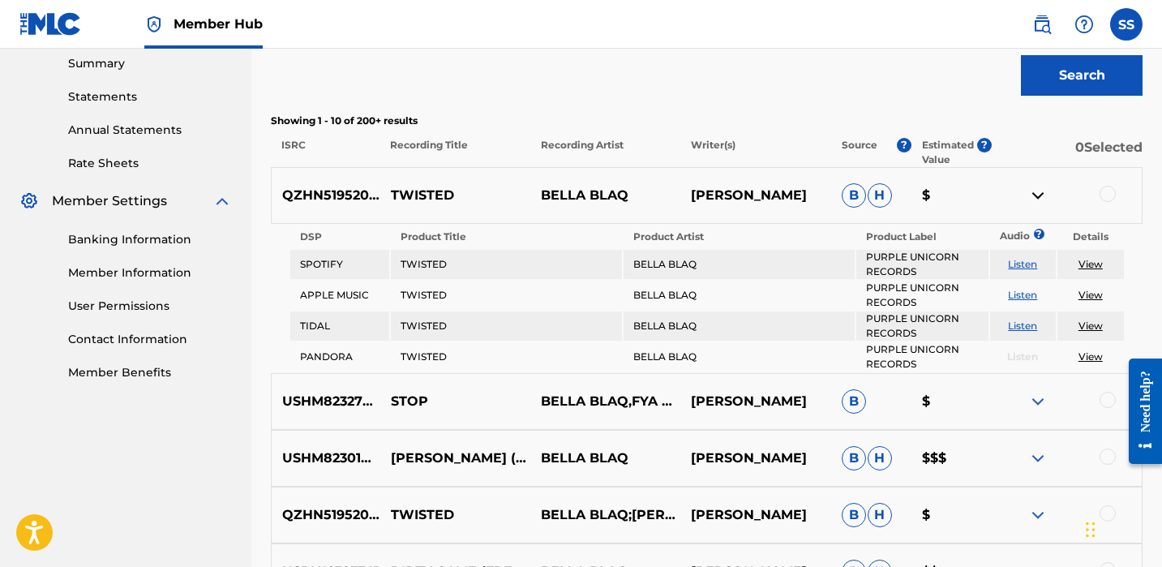
click at [1085, 264] on link "View" at bounding box center [1091, 264] width 24 height 12
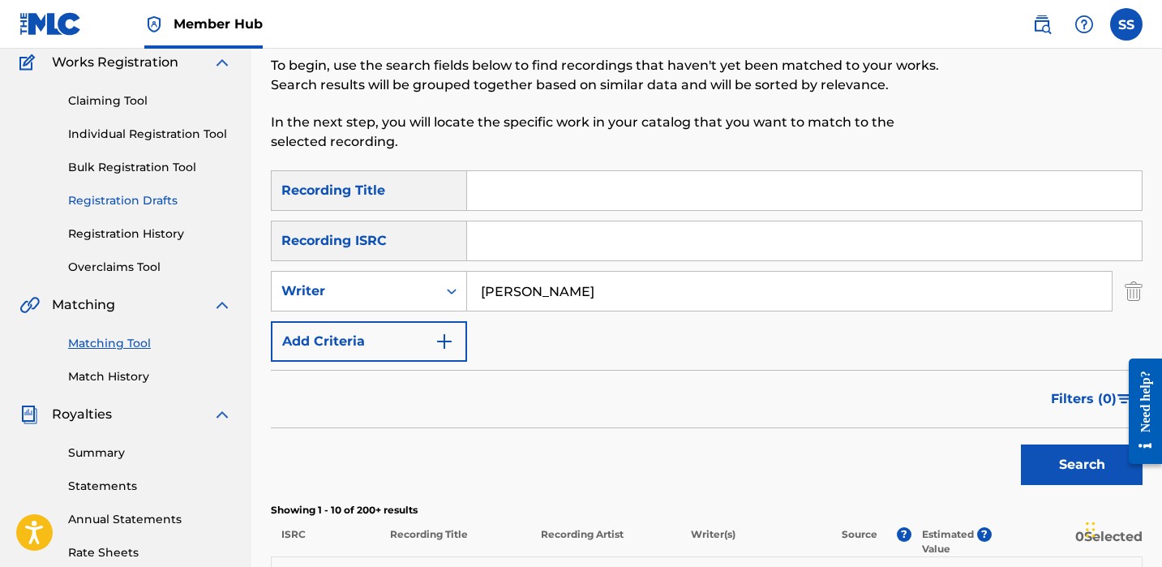
scroll to position [76, 0]
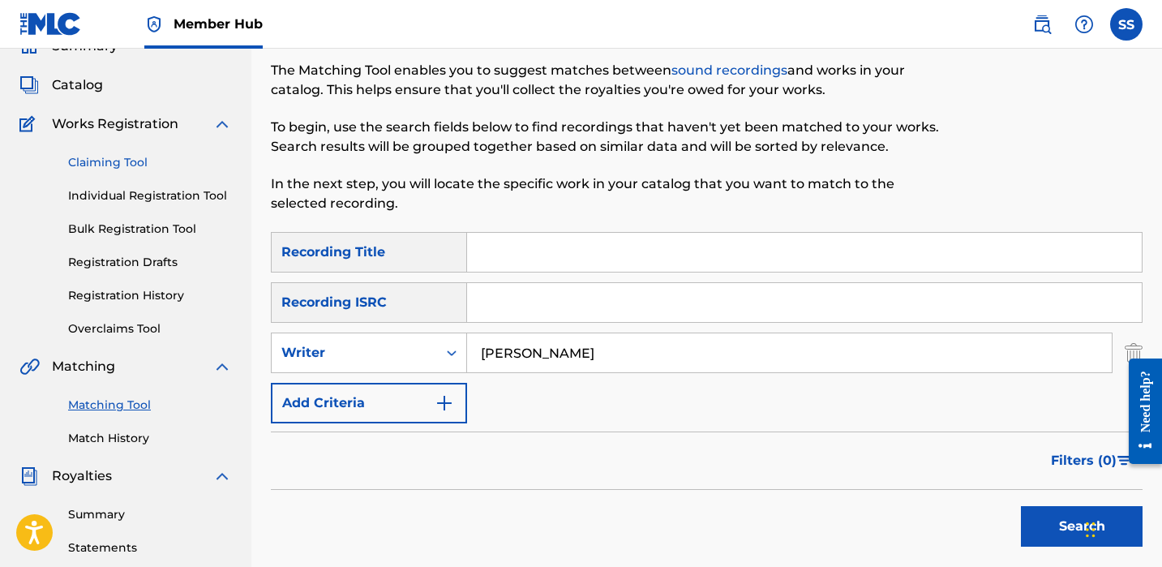
click at [110, 159] on link "Claiming Tool" at bounding box center [150, 162] width 164 height 17
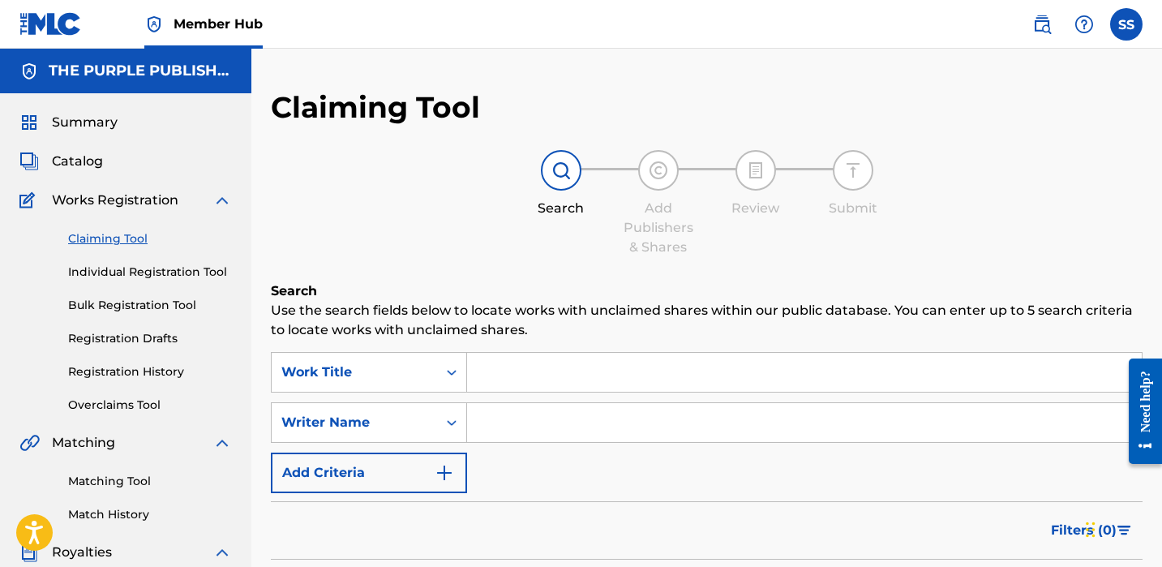
click at [496, 414] on input "Search Form" at bounding box center [804, 422] width 675 height 39
type input "[PERSON_NAME]"
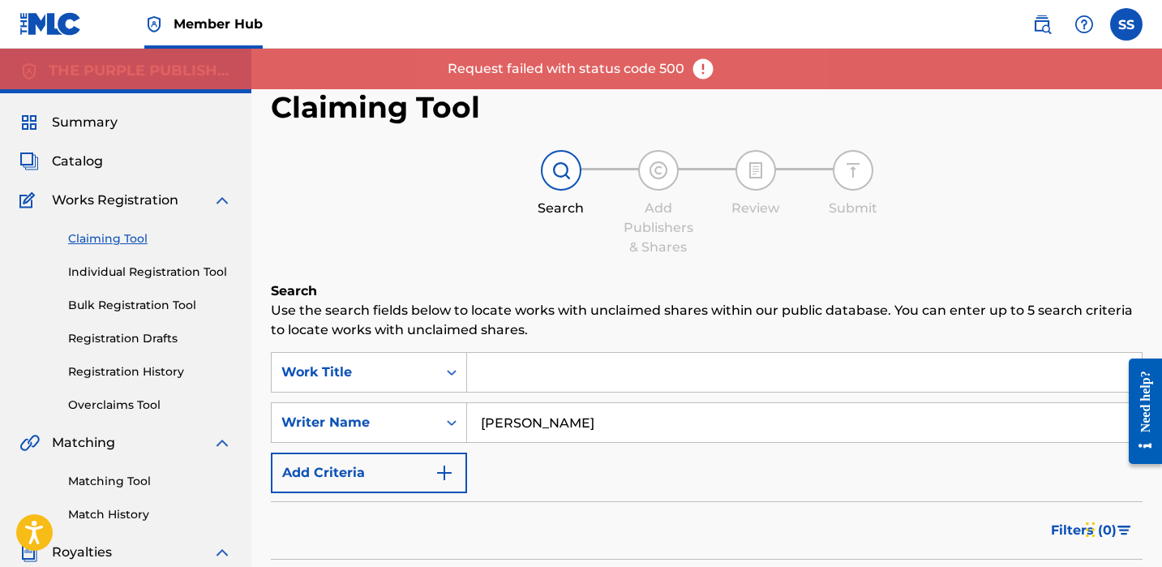
click at [694, 67] on img at bounding box center [703, 69] width 24 height 24
click at [706, 73] on img at bounding box center [703, 69] width 24 height 24
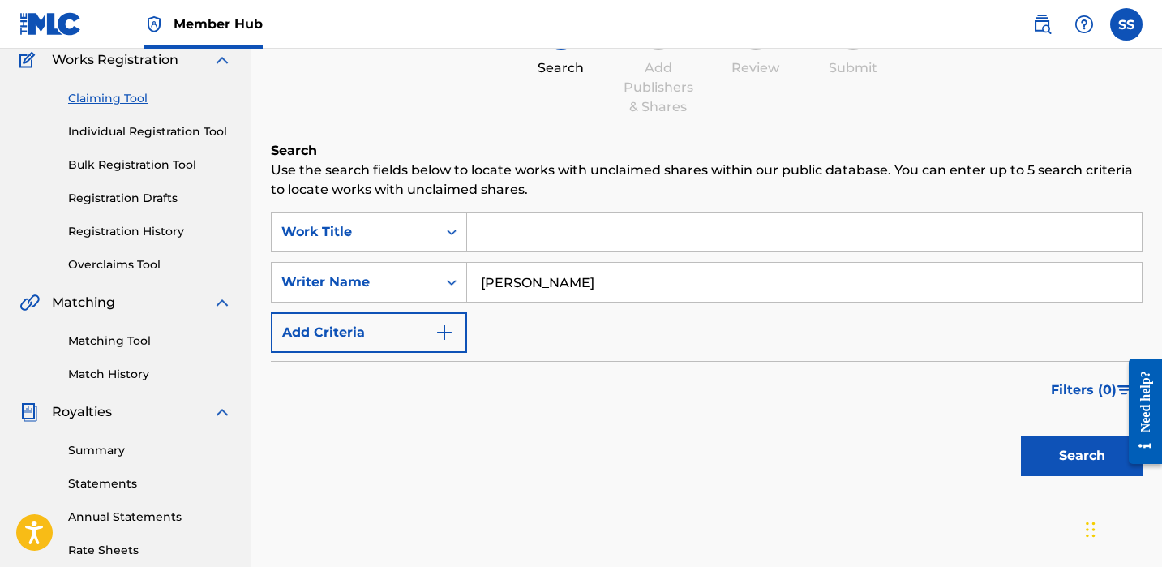
scroll to position [282, 0]
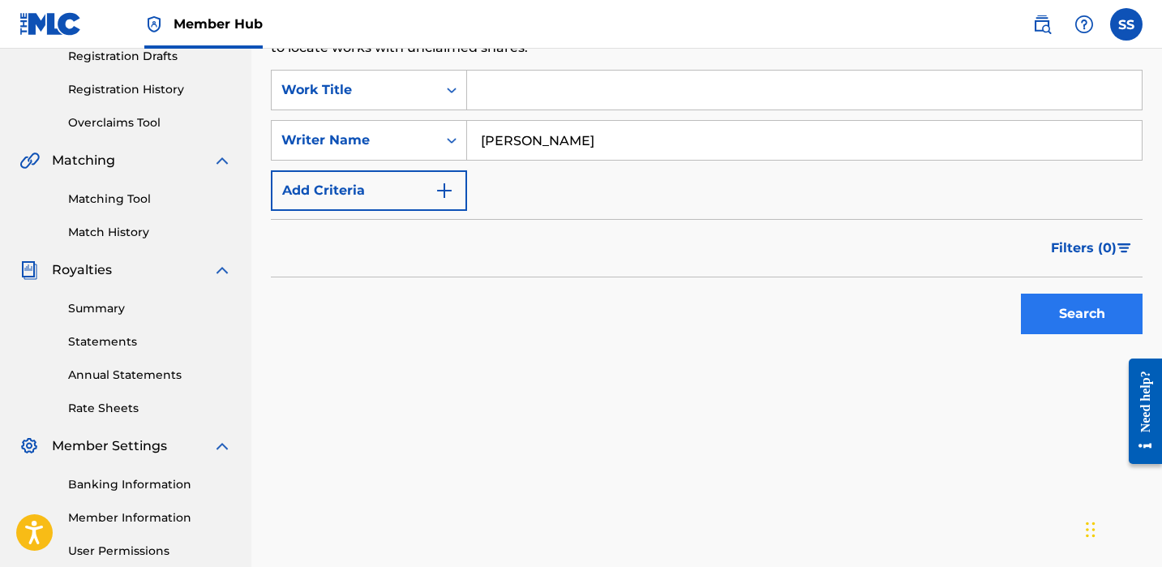
click at [1041, 307] on button "Search" at bounding box center [1082, 314] width 122 height 41
click at [1058, 333] on button "Search" at bounding box center [1082, 314] width 122 height 41
click at [1061, 315] on button "Search" at bounding box center [1082, 314] width 122 height 41
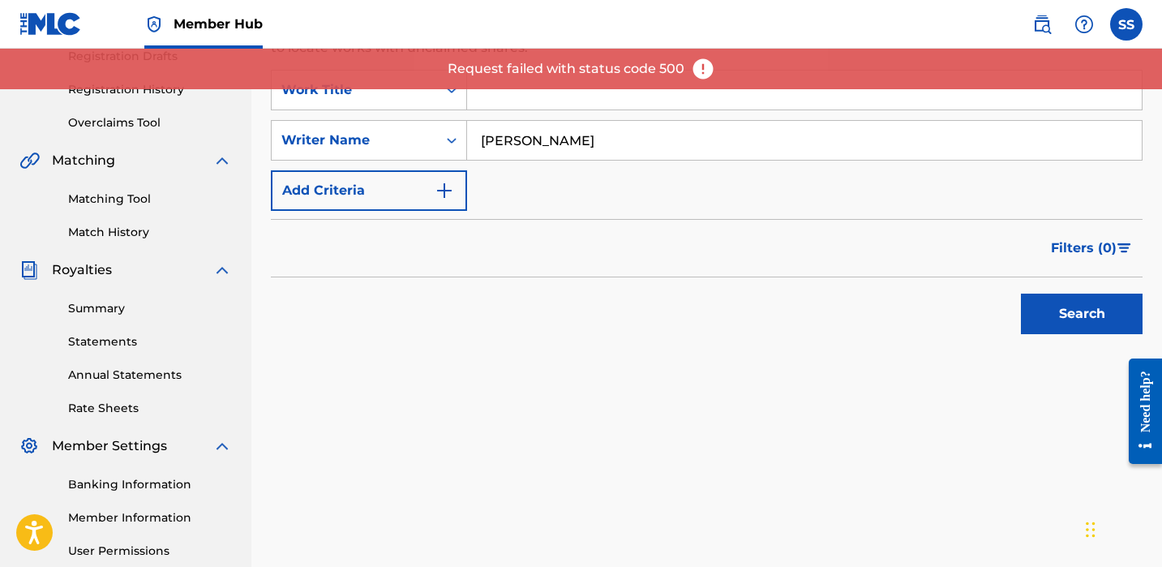
click at [700, 65] on img at bounding box center [703, 69] width 24 height 24
click at [702, 65] on img at bounding box center [703, 69] width 24 height 24
click at [706, 64] on img at bounding box center [703, 69] width 24 height 24
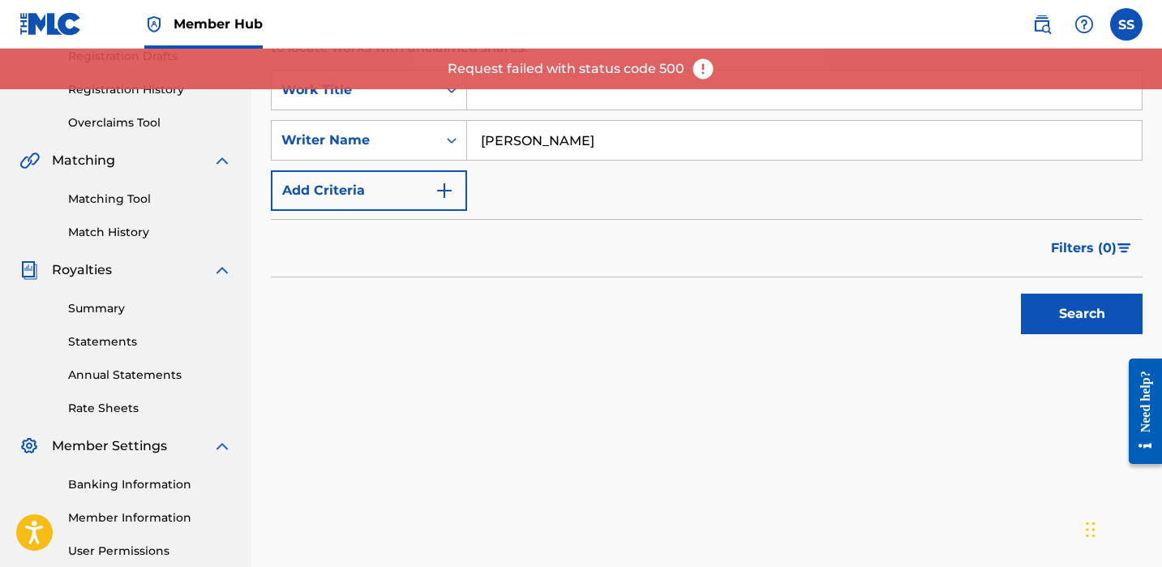
click at [706, 64] on img at bounding box center [703, 69] width 24 height 24
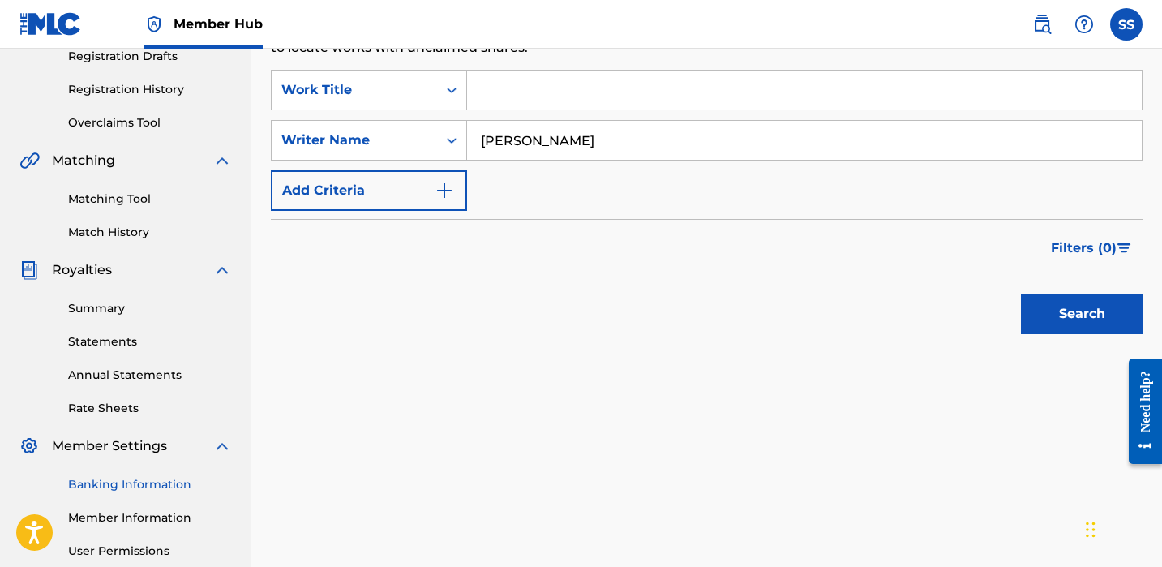
click at [139, 485] on link "Banking Information" at bounding box center [150, 484] width 164 height 17
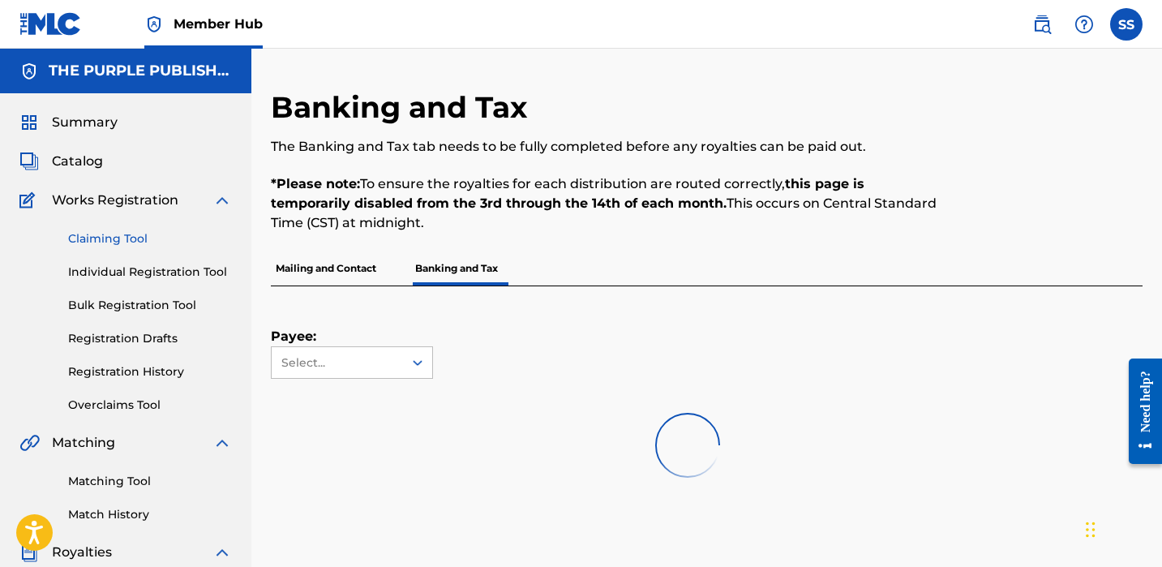
click at [136, 242] on link "Claiming Tool" at bounding box center [150, 238] width 164 height 17
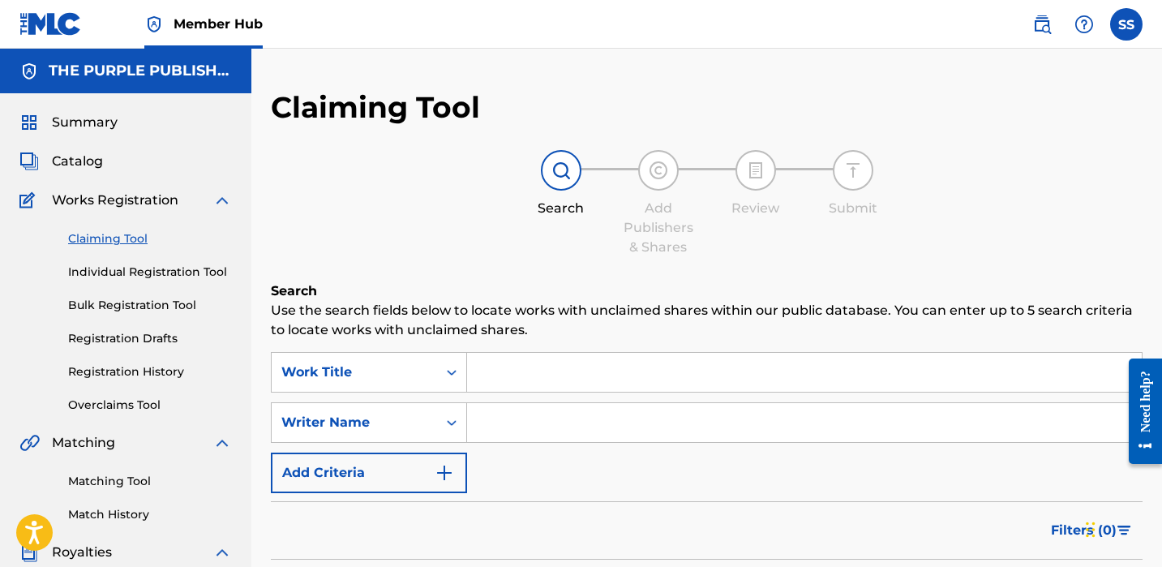
click at [498, 411] on input "Search Form" at bounding box center [804, 422] width 675 height 39
click at [678, 435] on input "[PERSON_NAME]" at bounding box center [804, 422] width 675 height 39
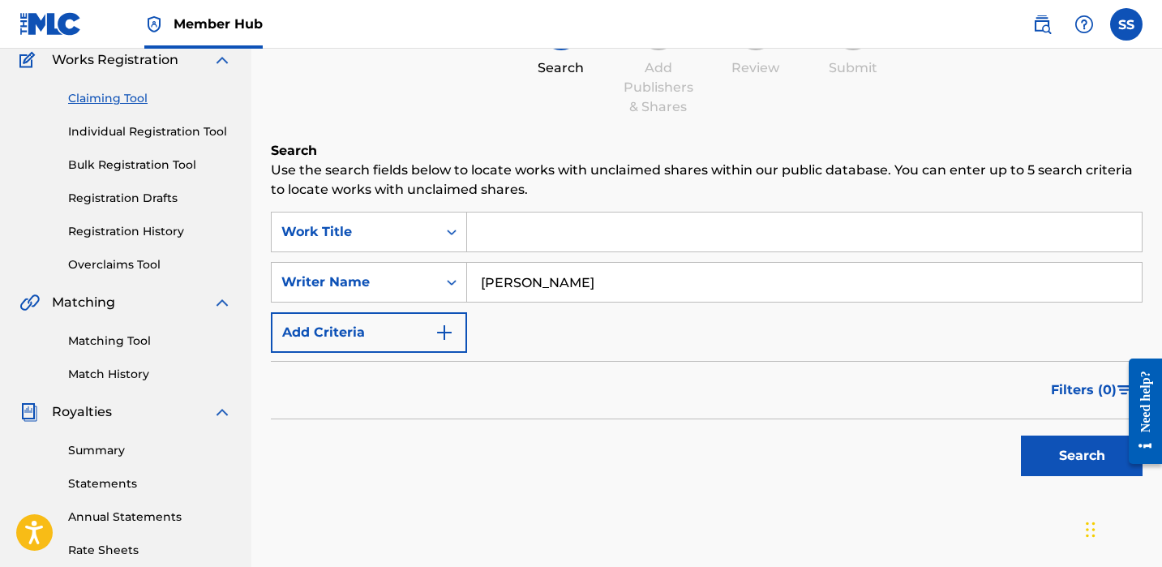
scroll to position [294, 0]
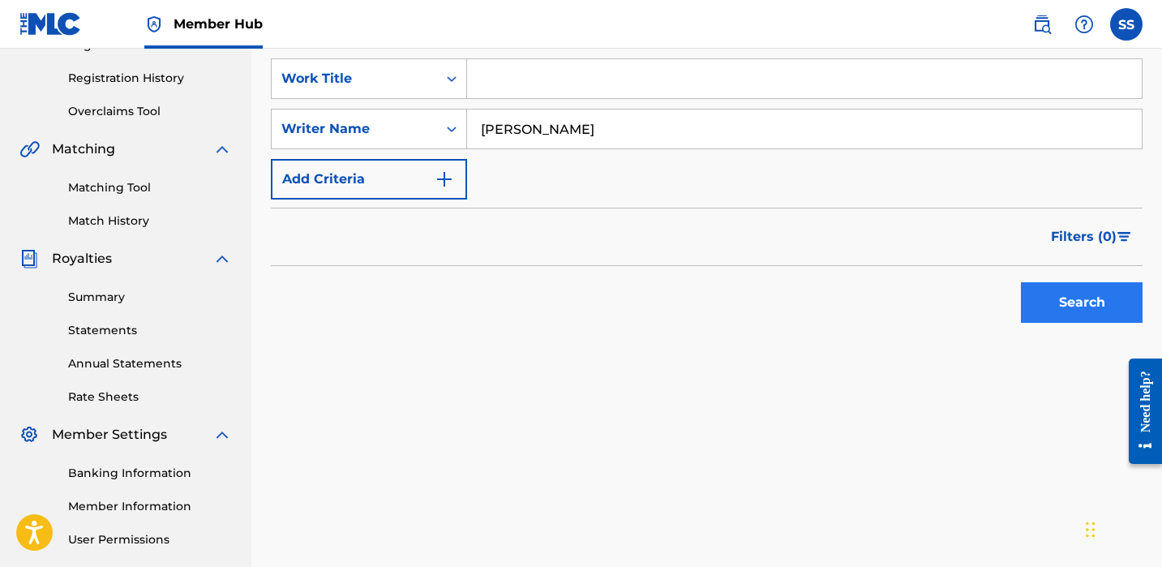
type input "[PERSON_NAME]"
click at [1062, 290] on button "Search" at bounding box center [1082, 302] width 122 height 41
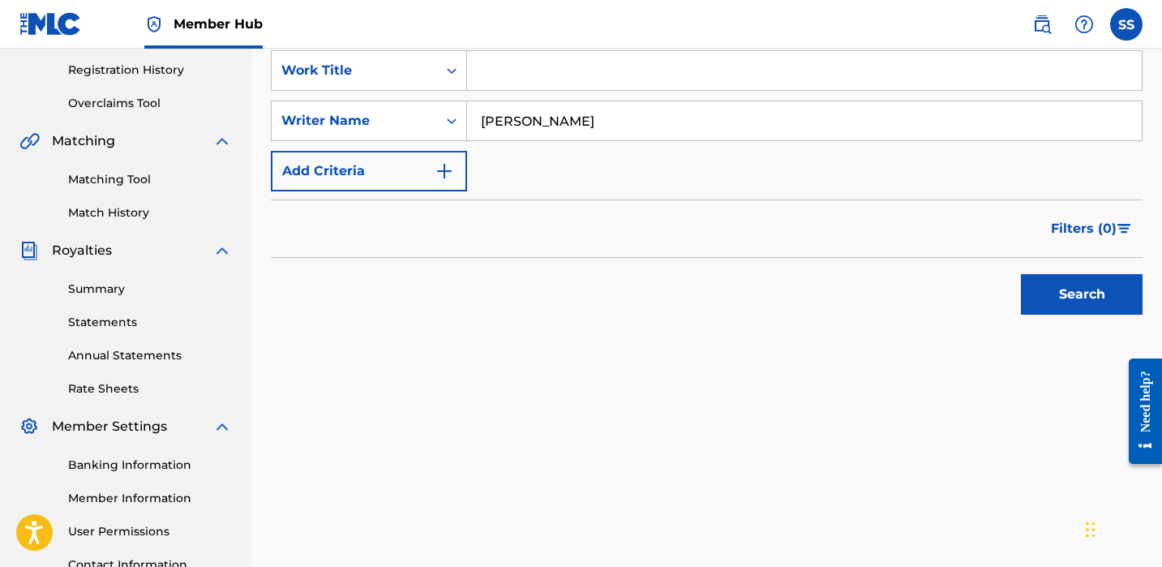
scroll to position [182, 0]
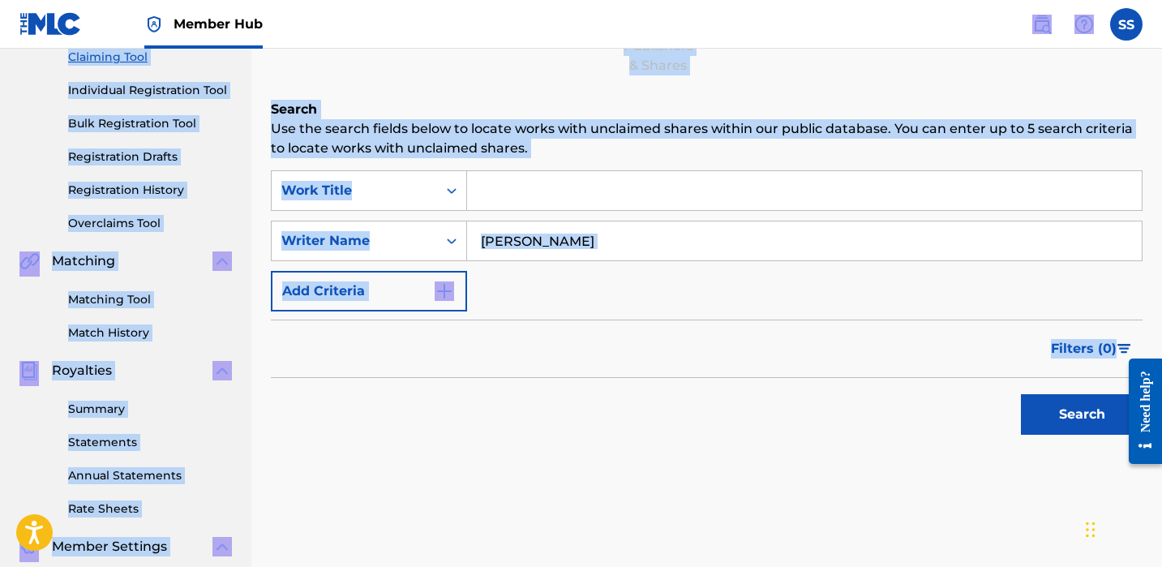
drag, startPoint x: 976, startPoint y: 343, endPoint x: 940, endPoint y: -104, distance: 448.3
click at [940, 0] on html "Accessibility Screen-Reader Guide, Feedback, and Issue Reporting | New window 0…" at bounding box center [581, 101] width 1162 height 567
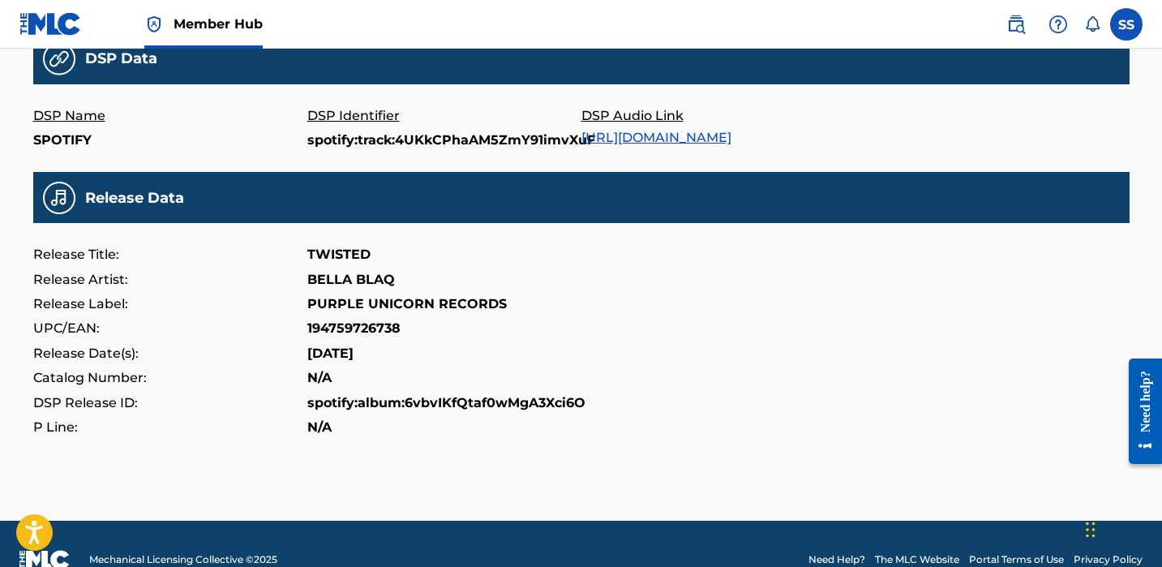
scroll to position [138, 0]
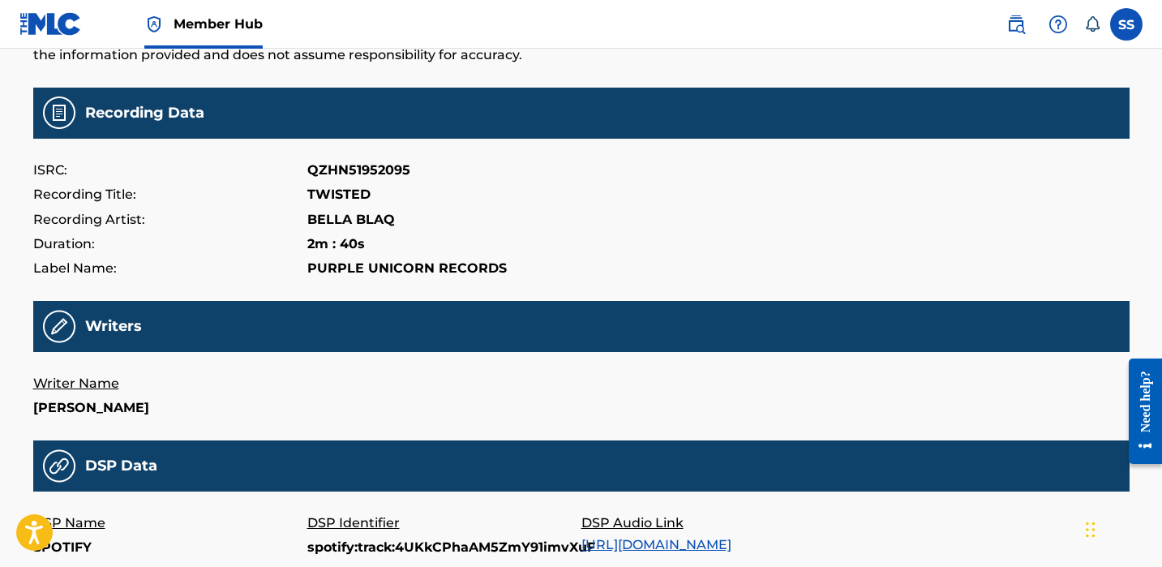
click at [557, 0] on nav "Member Hub SS SS [PERSON_NAME] [EMAIL_ADDRESS][DOMAIN_NAME] Notification Prefer…" at bounding box center [581, 24] width 1162 height 49
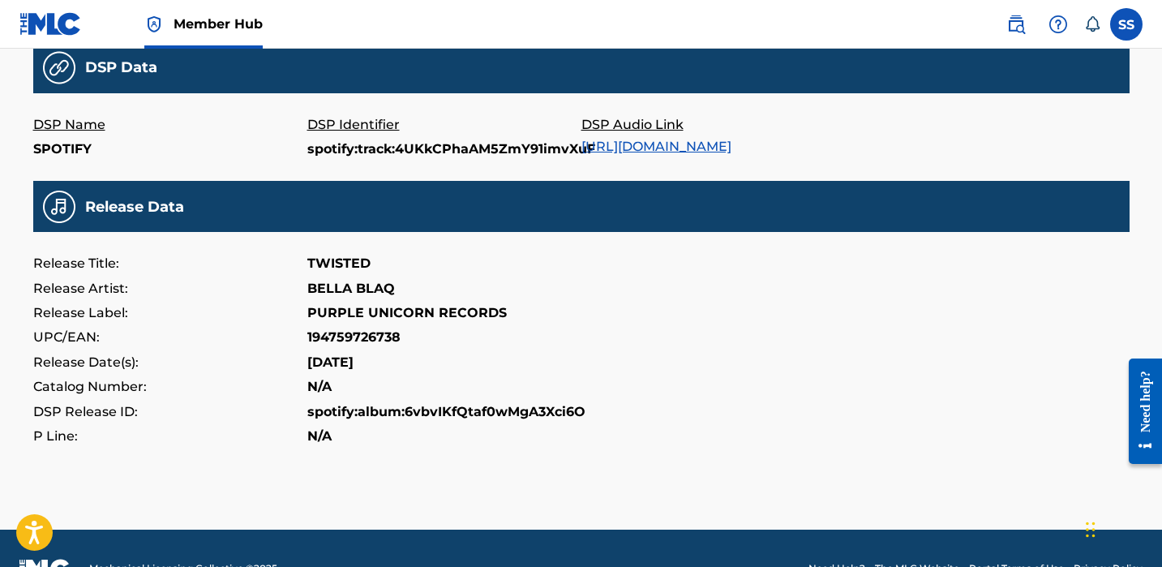
scroll to position [571, 0]
